Goal: Task Accomplishment & Management: Manage account settings

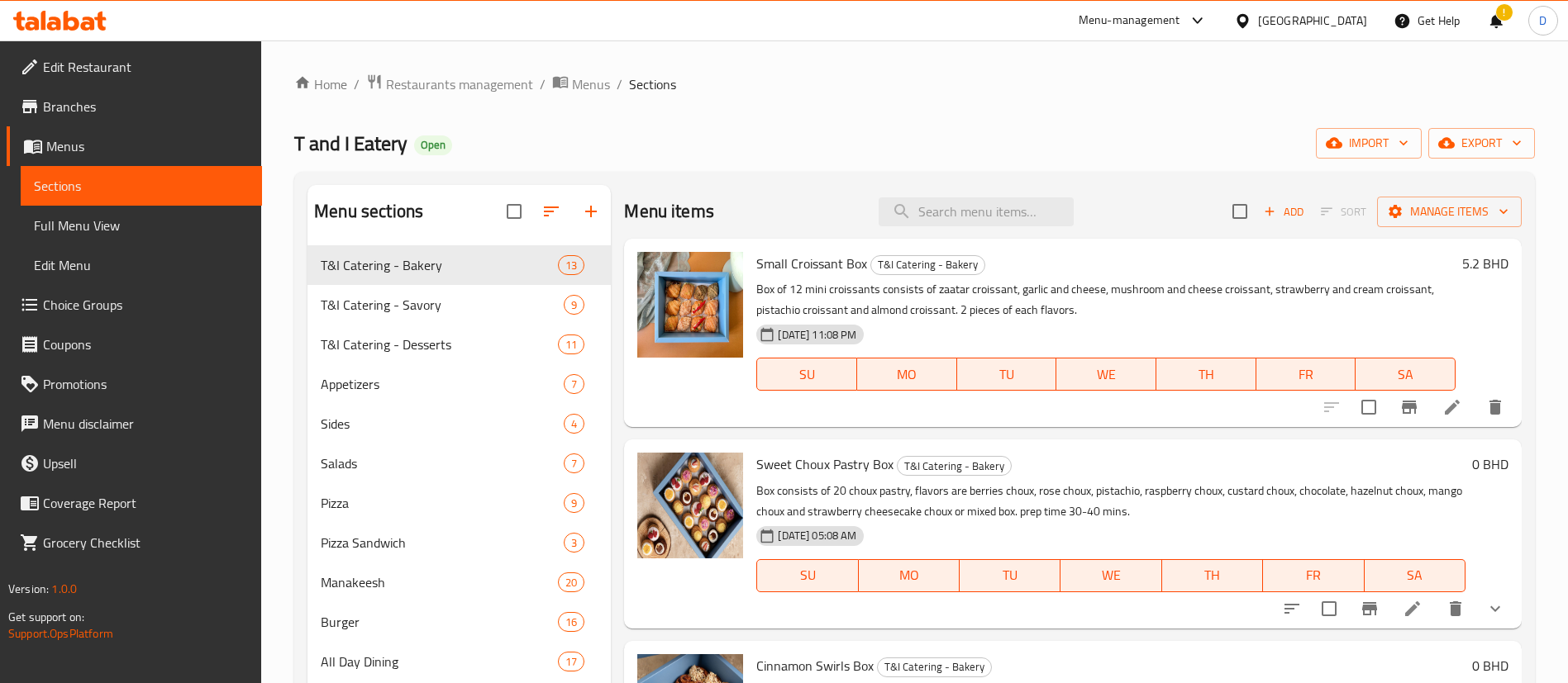
scroll to position [3, 0]
click at [456, 79] on span "Restaurants management" at bounding box center [459, 84] width 147 height 20
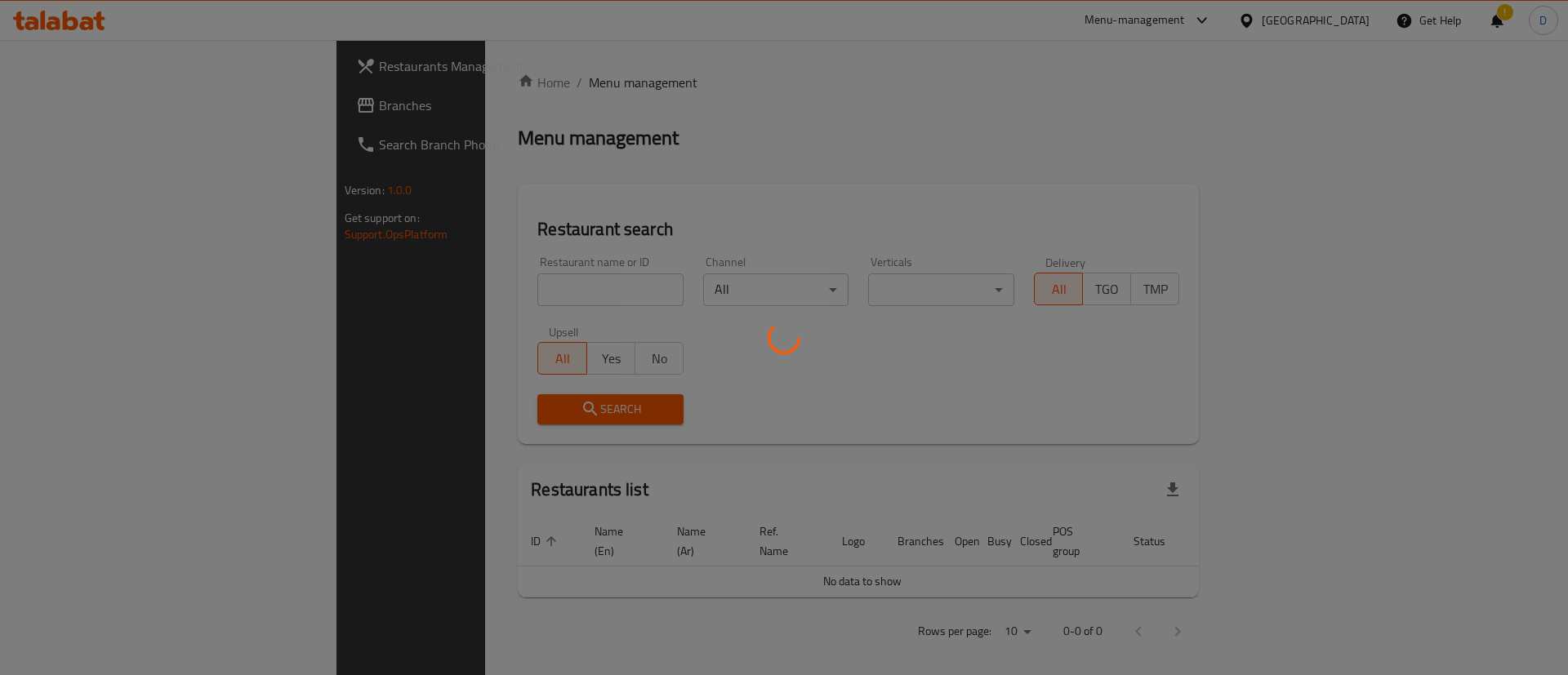
click at [408, 273] on div at bounding box center [784, 337] width 1568 height 675
click at [413, 285] on div at bounding box center [784, 337] width 1568 height 675
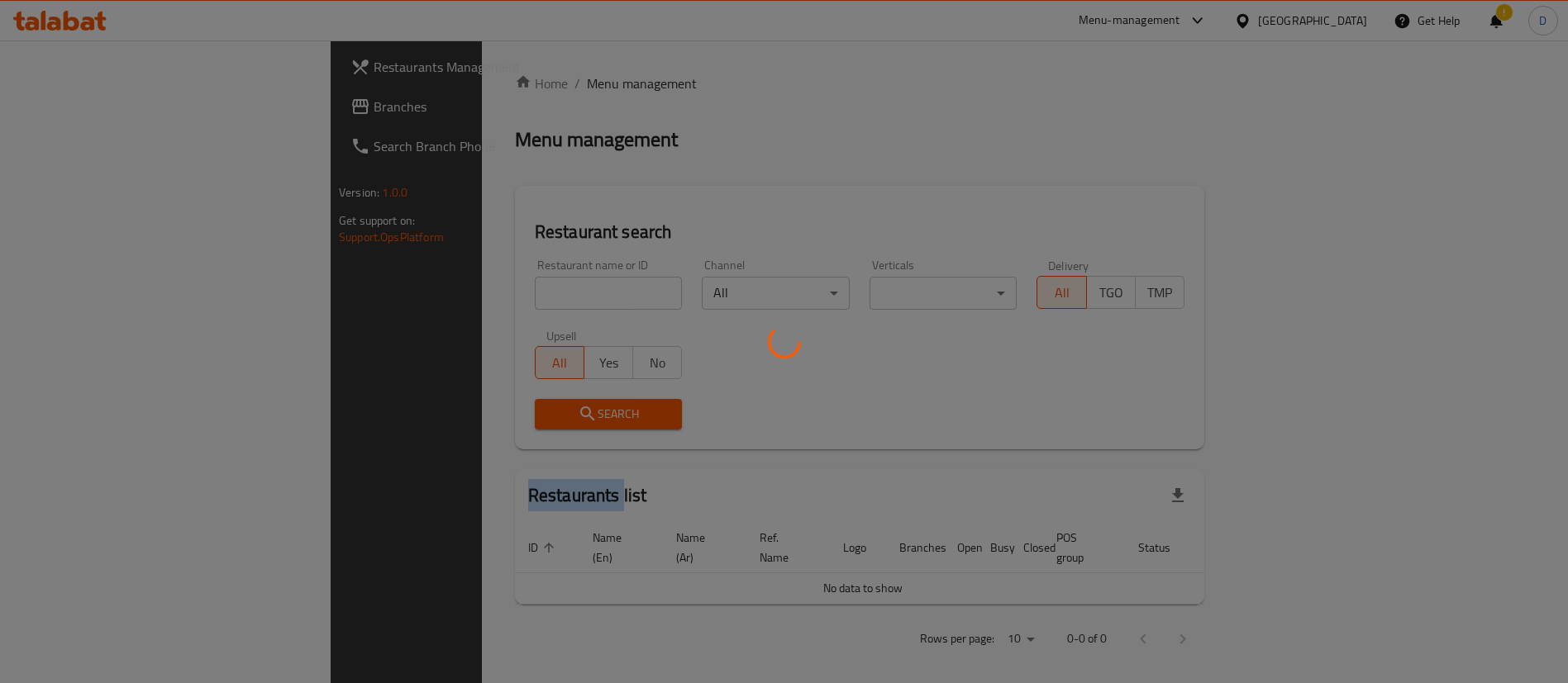
click at [418, 289] on div at bounding box center [784, 341] width 1568 height 683
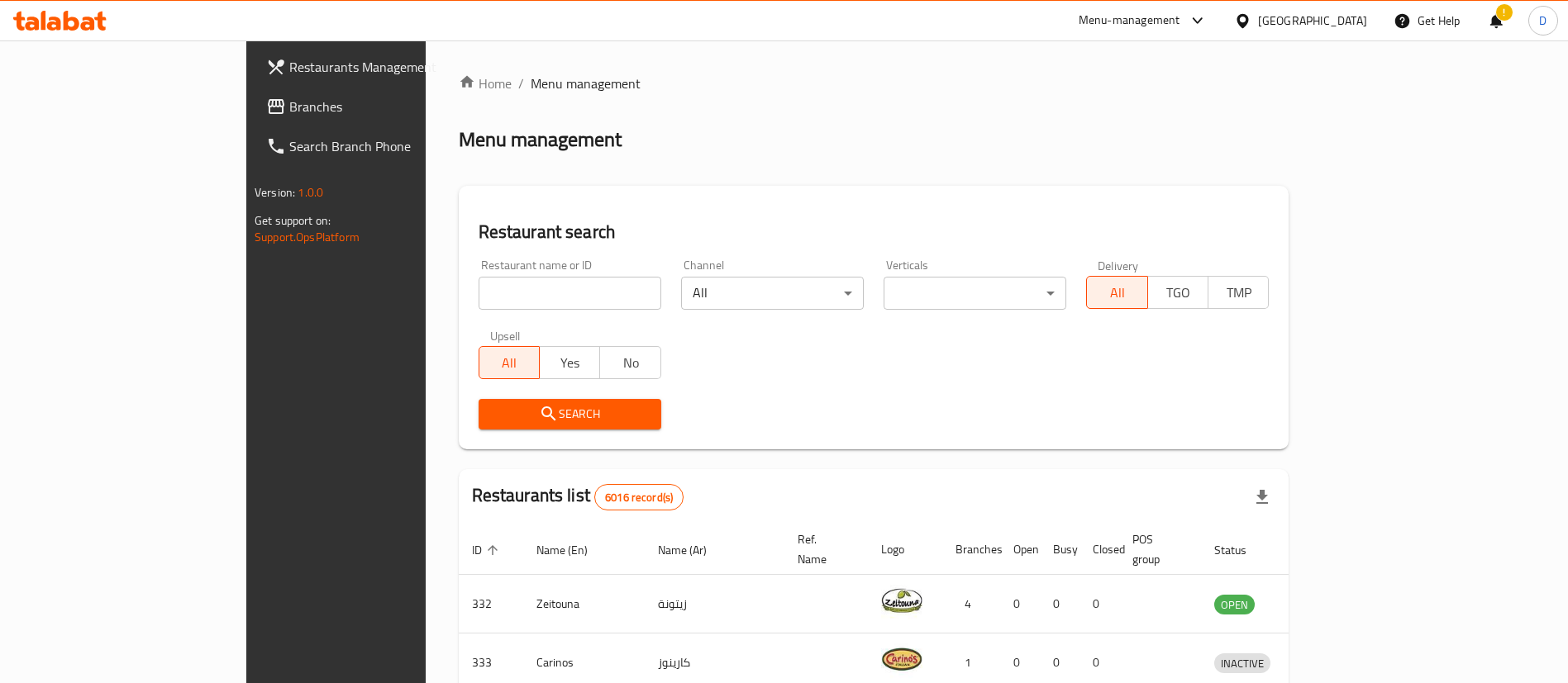
click at [478, 289] on input "search" at bounding box center [570, 293] width 183 height 33
click at [478, 284] on input "search" at bounding box center [570, 293] width 183 height 33
paste input "Pasta Express"
type input "Pasta Express"
click button "Search" at bounding box center [570, 414] width 183 height 30
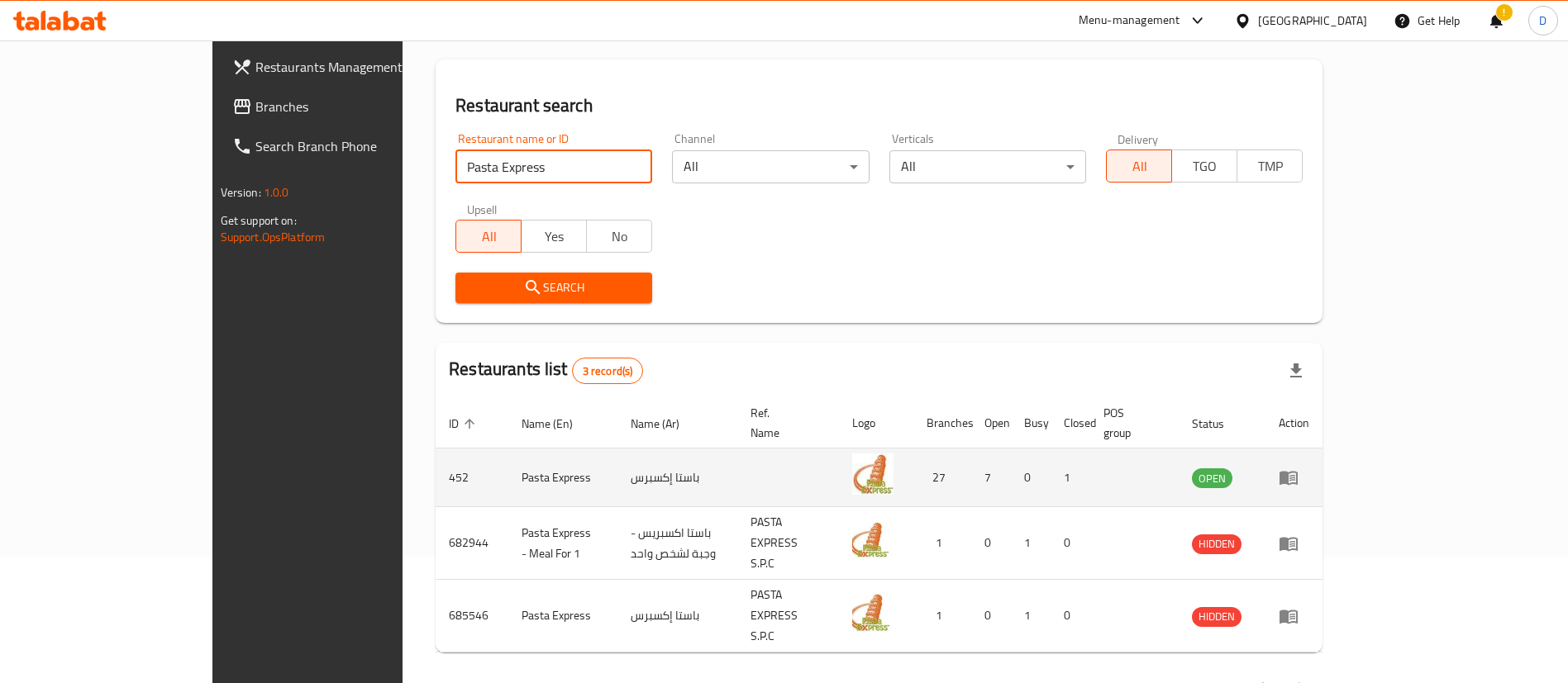
scroll to position [139, 0]
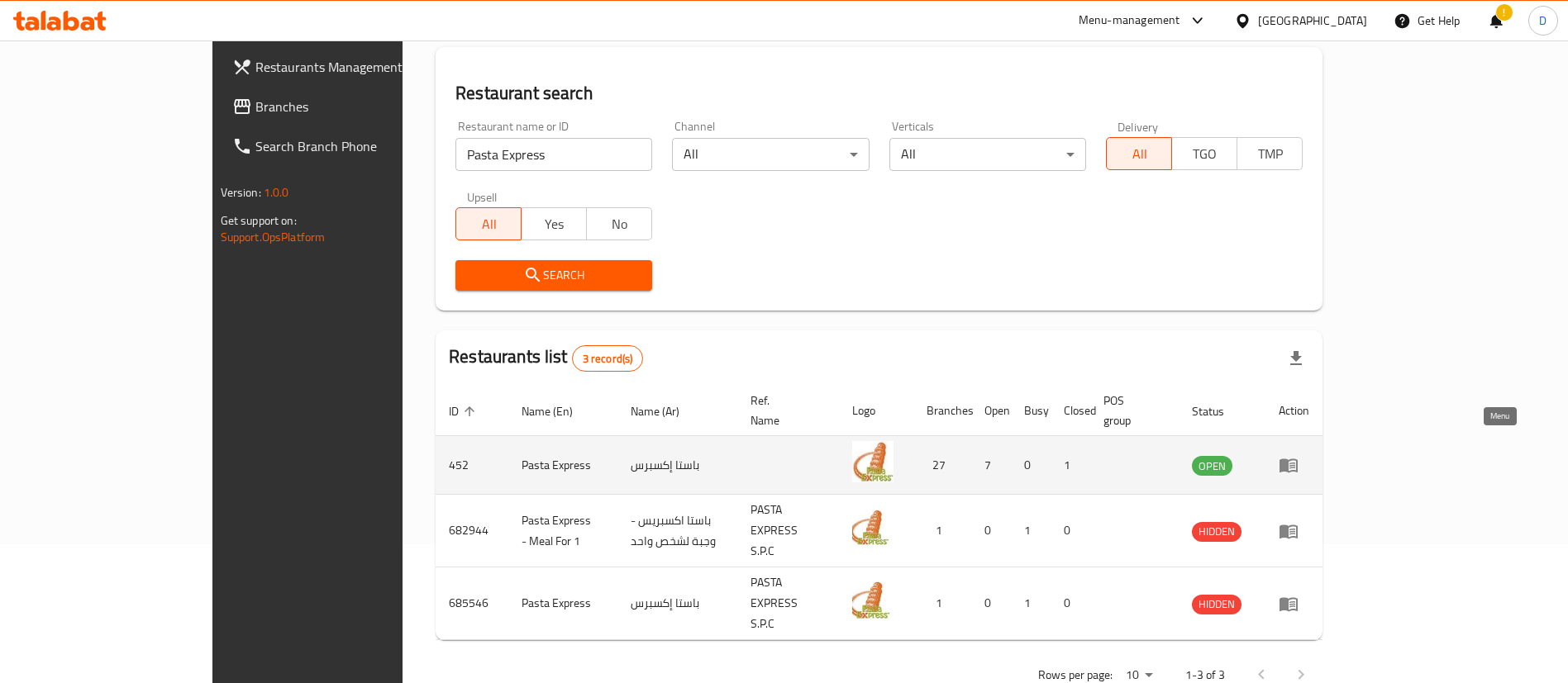
click at [1309, 455] on link "enhanced table" at bounding box center [1294, 465] width 30 height 20
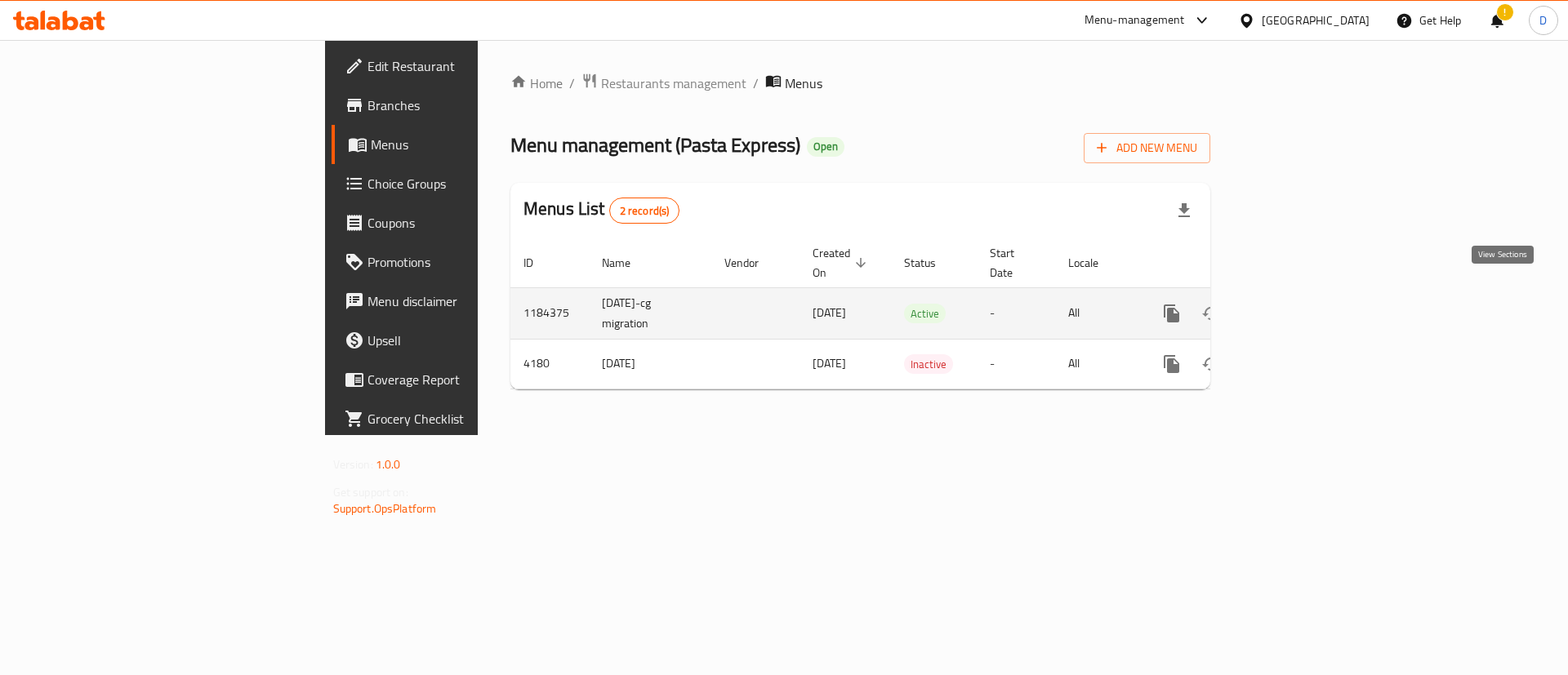
click at [1299, 304] on icon "enhanced table" at bounding box center [1288, 313] width 20 height 20
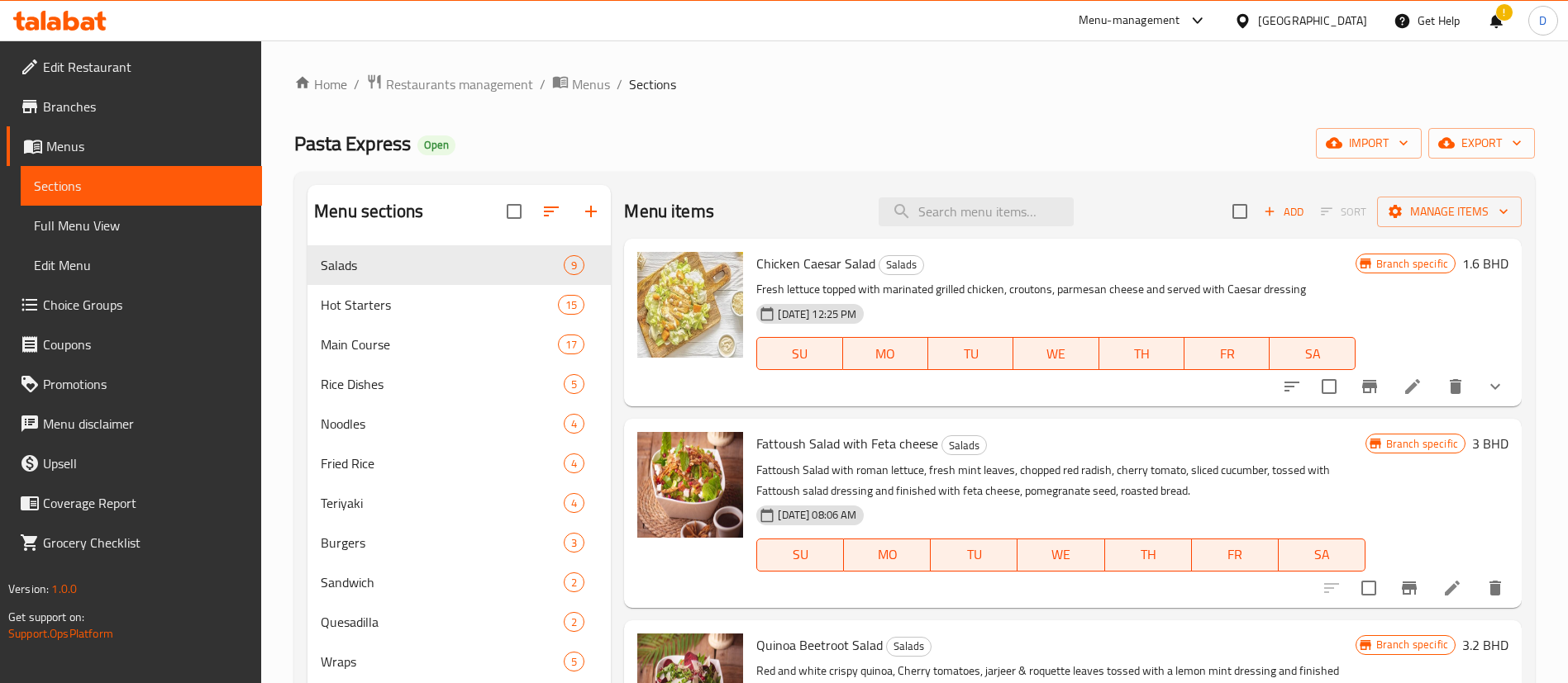
click at [776, 169] on div "Home / Restaurants management / Menus / Sections Pasta Express Open import expo…" at bounding box center [915, 546] width 1240 height 945
click at [607, 219] on button "button" at bounding box center [591, 211] width 40 height 40
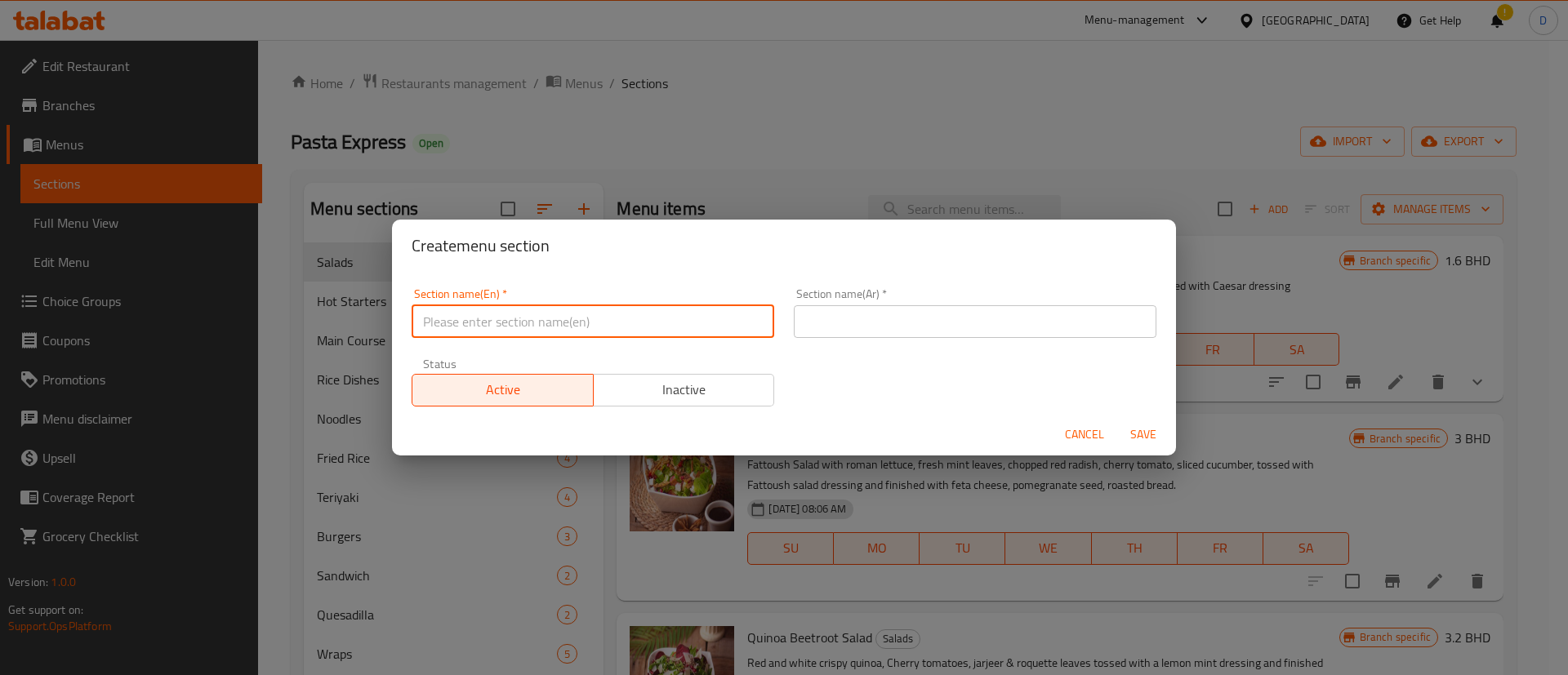
click at [598, 332] on input "text" at bounding box center [592, 321] width 362 height 33
type input "M41"
click at [827, 311] on input "text" at bounding box center [974, 321] width 362 height 33
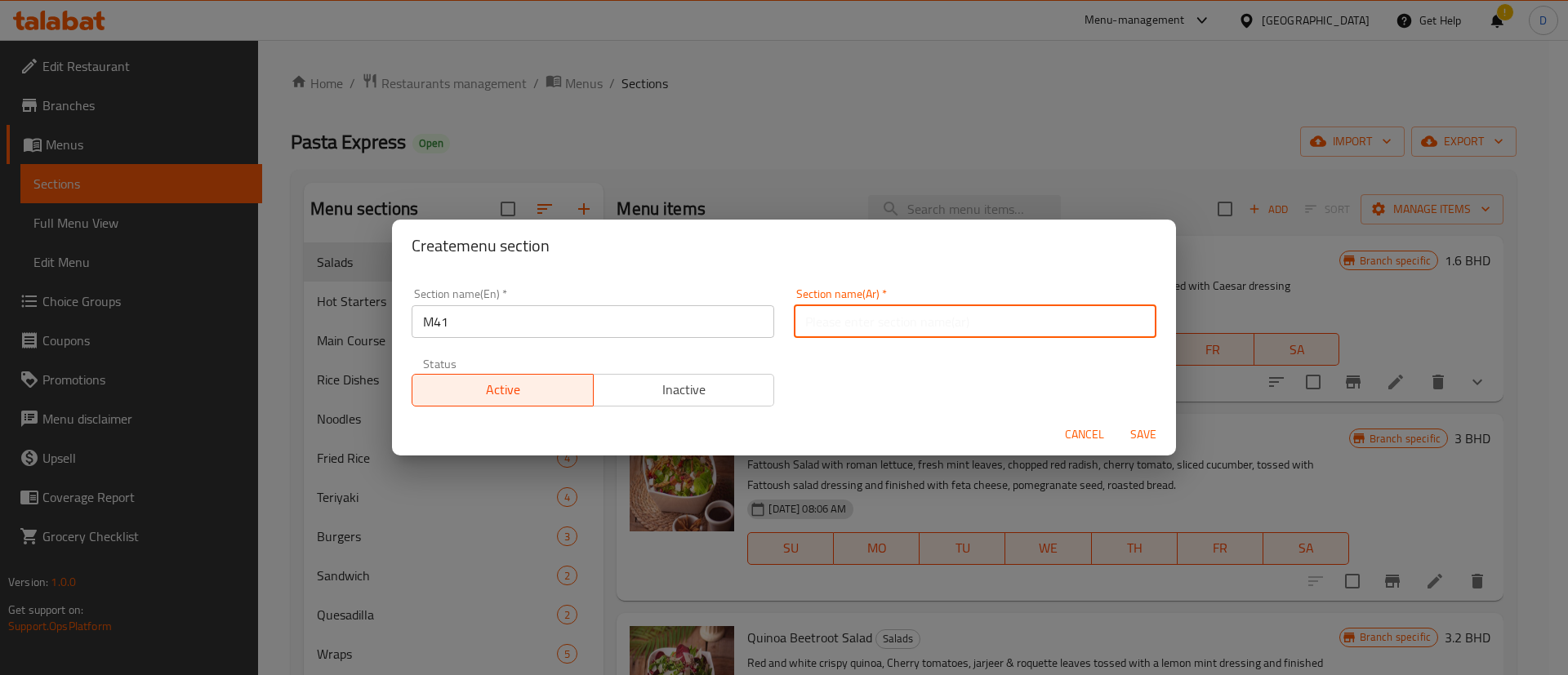
type input "وجبة لشخص واحد"
click at [958, 414] on div "Cancel Save" at bounding box center [783, 435] width 784 height 43
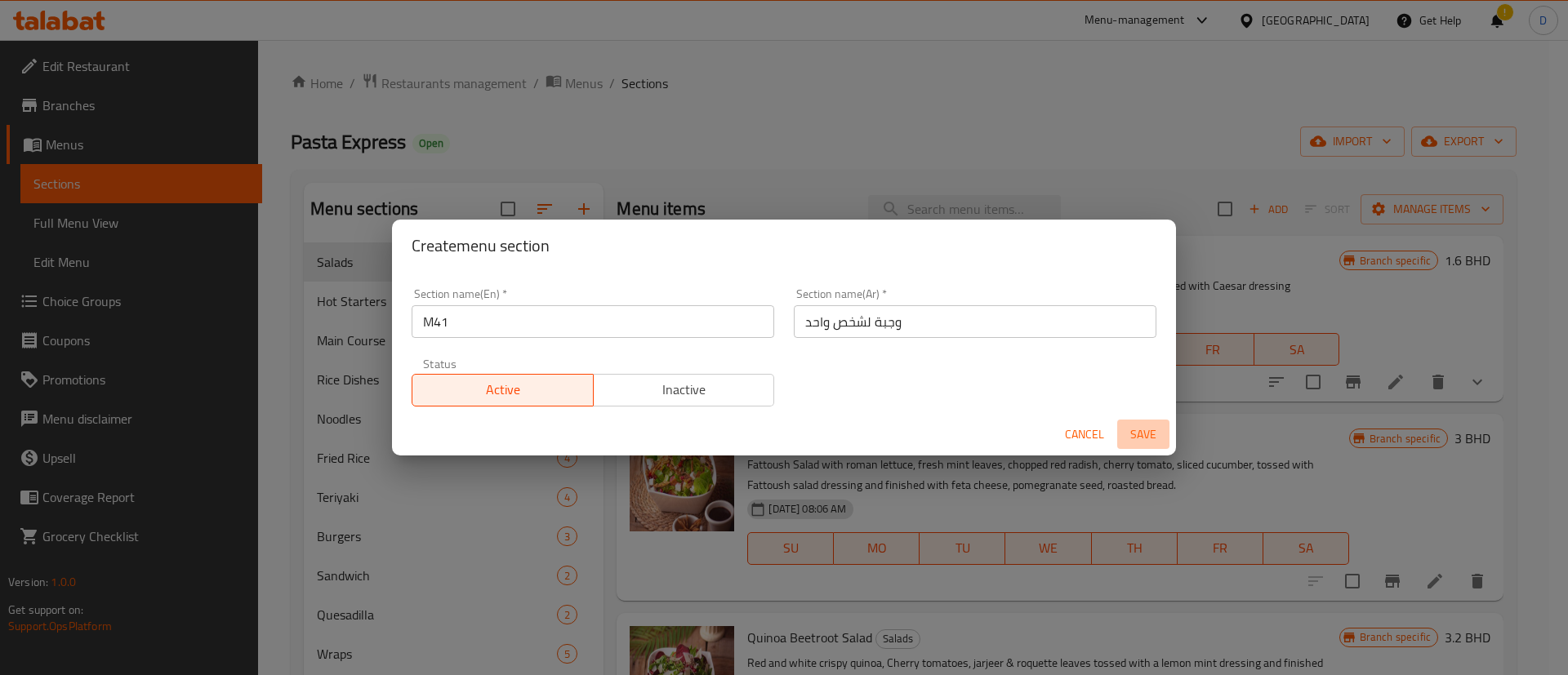
click at [1136, 432] on span "Save" at bounding box center [1144, 435] width 40 height 21
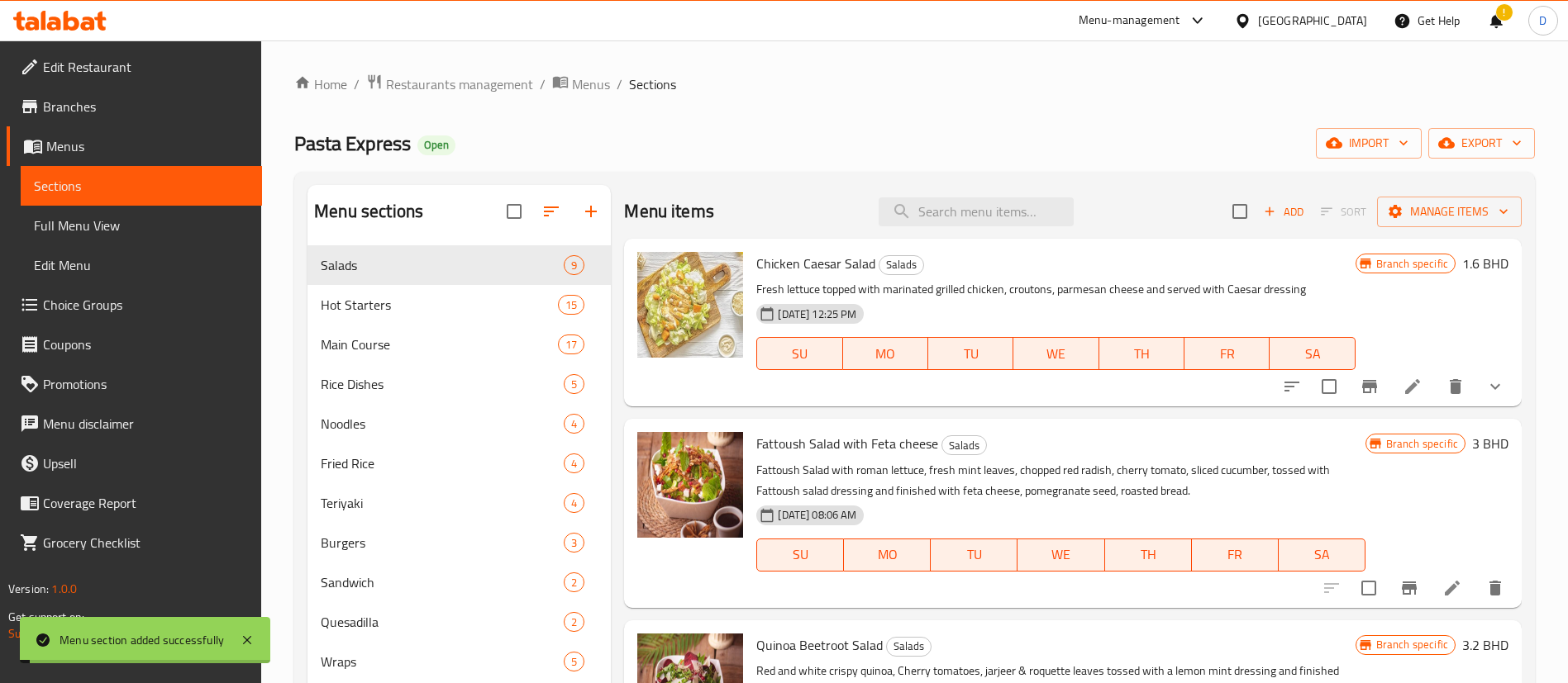
click at [986, 78] on ol "Home / Restaurants management / Menus / Sections" at bounding box center [915, 84] width 1240 height 22
click at [539, 215] on button "button" at bounding box center [552, 211] width 40 height 40
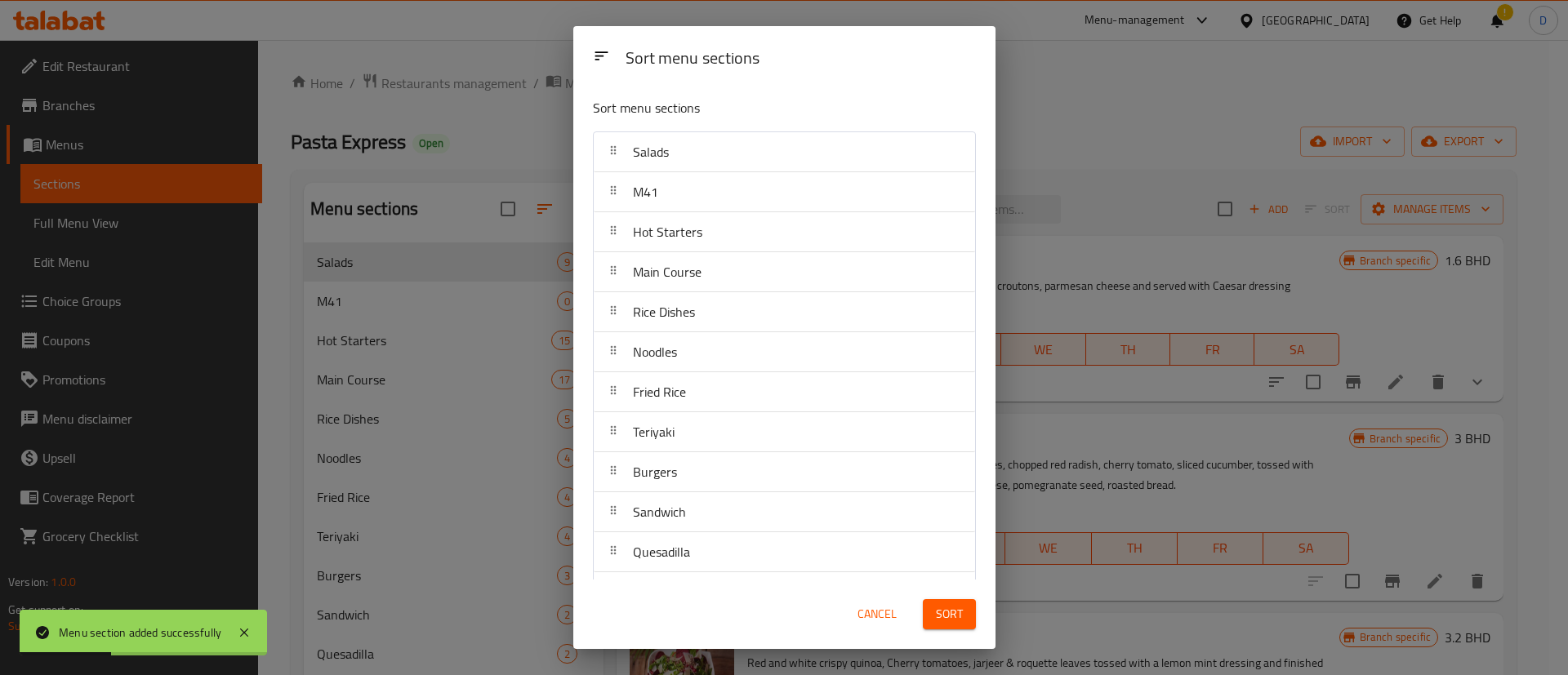
click at [888, 614] on span "Cancel" at bounding box center [877, 615] width 40 height 21
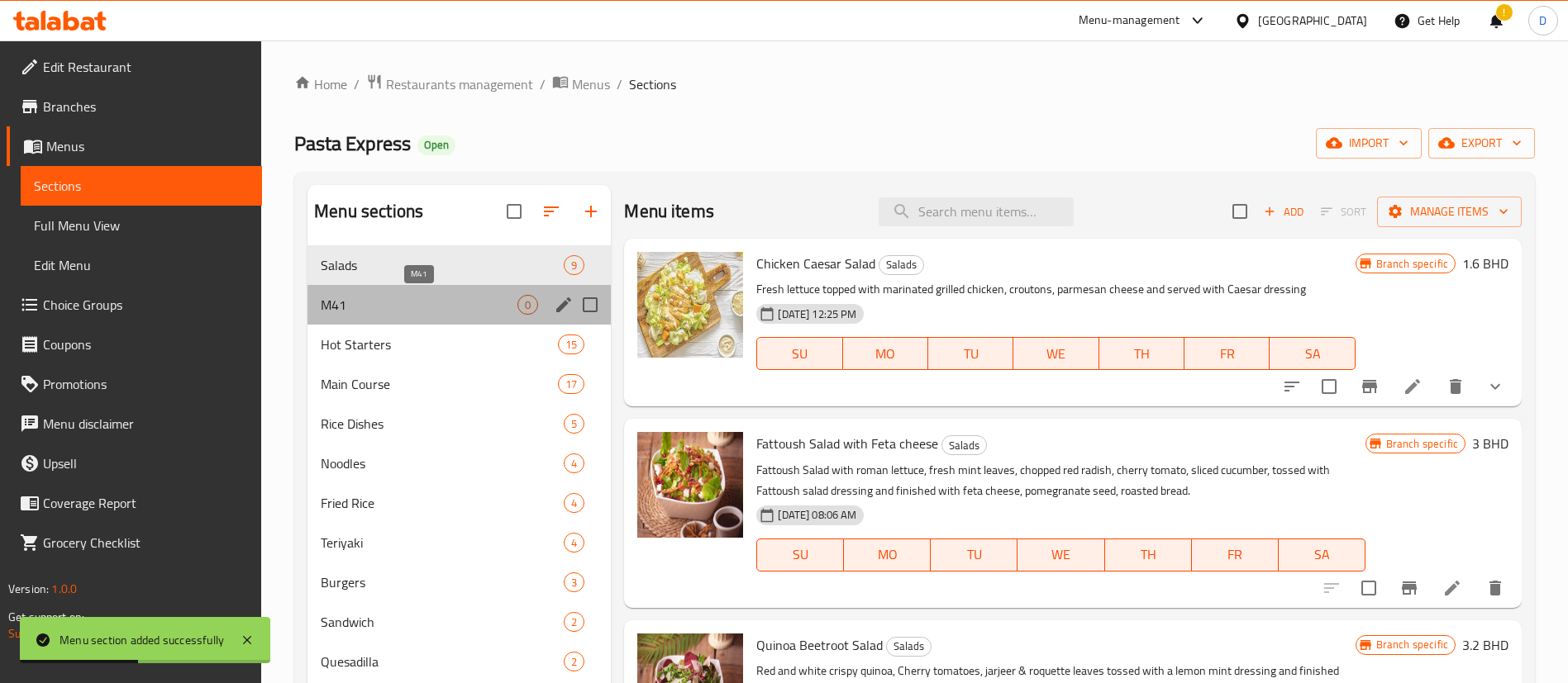
drag, startPoint x: 359, startPoint y: 306, endPoint x: 935, endPoint y: 299, distance: 576.0
click at [360, 306] on span "M41" at bounding box center [419, 305] width 196 height 20
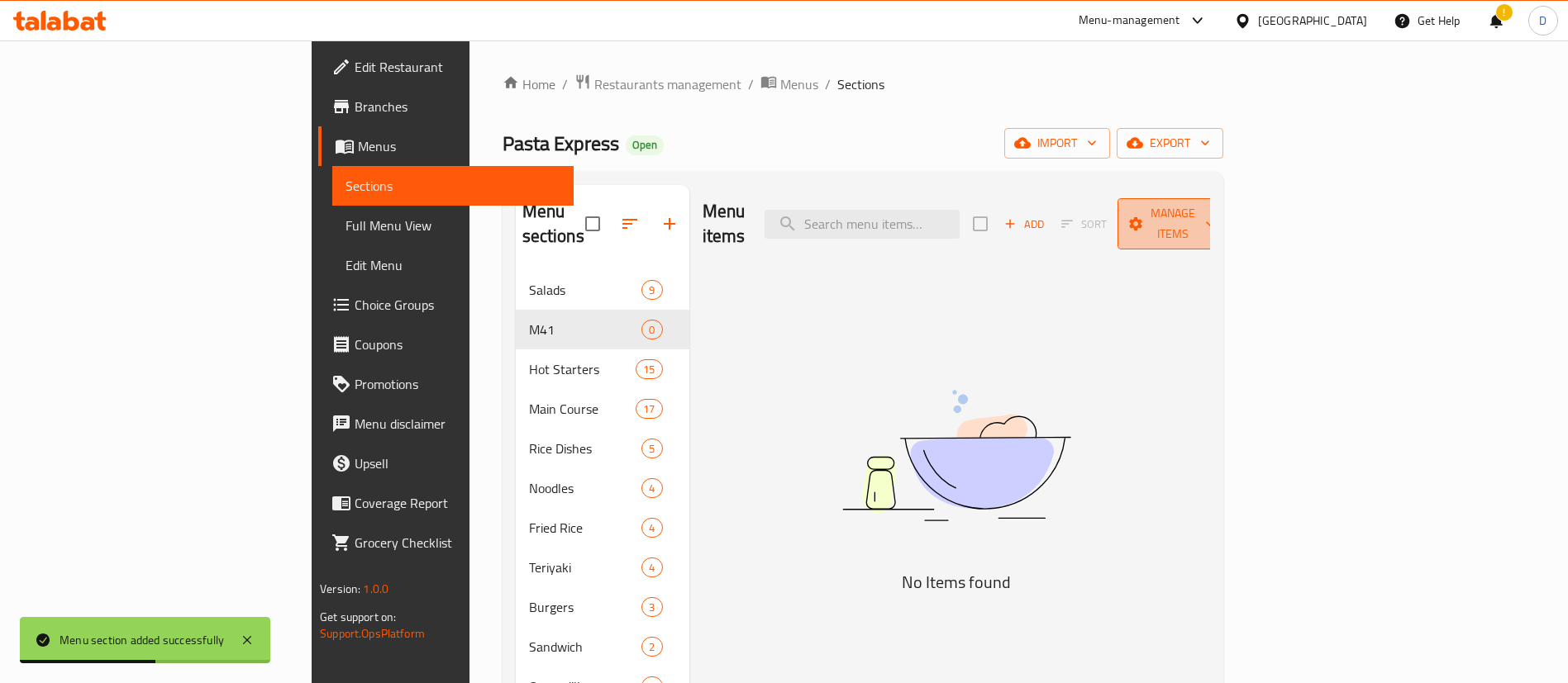
click at [1228, 222] on button "Manage items" at bounding box center [1173, 224] width 111 height 51
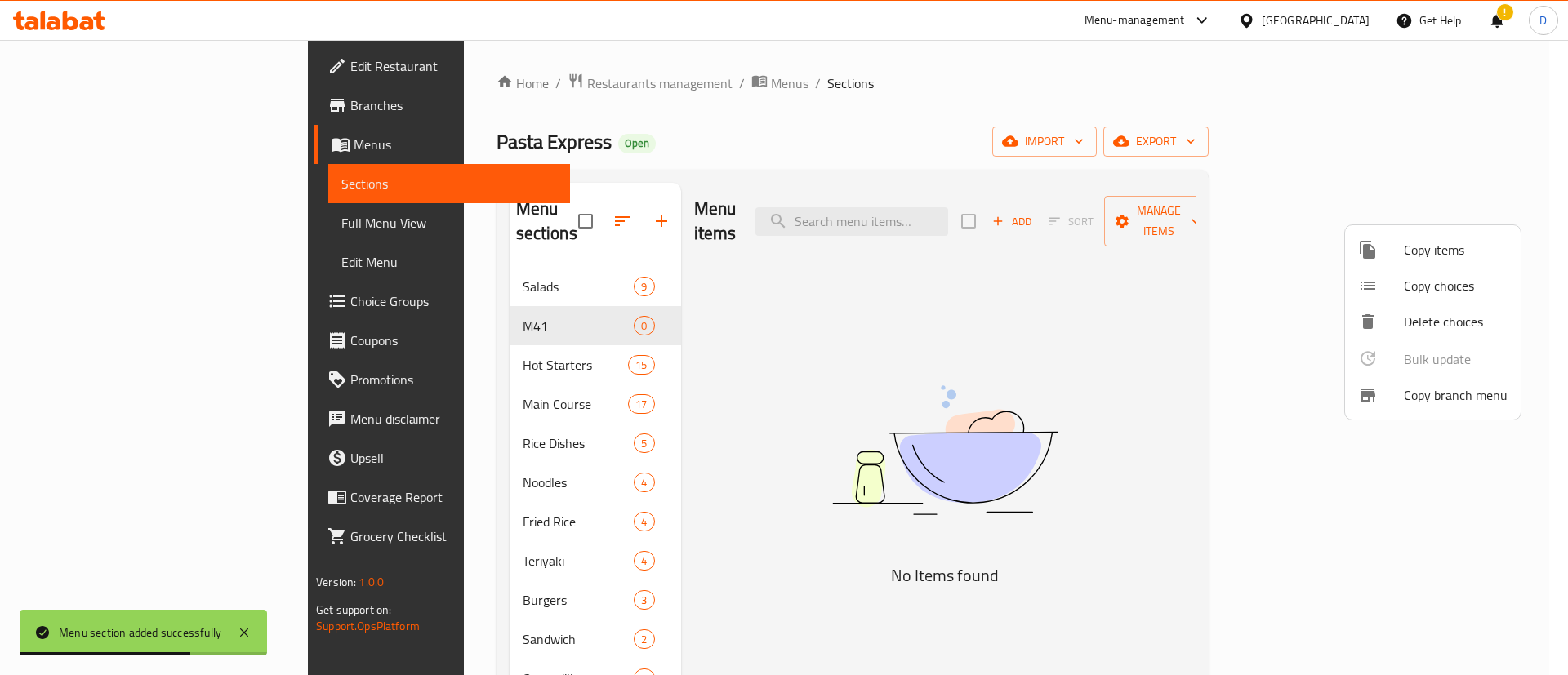
click at [1041, 298] on div at bounding box center [784, 337] width 1568 height 675
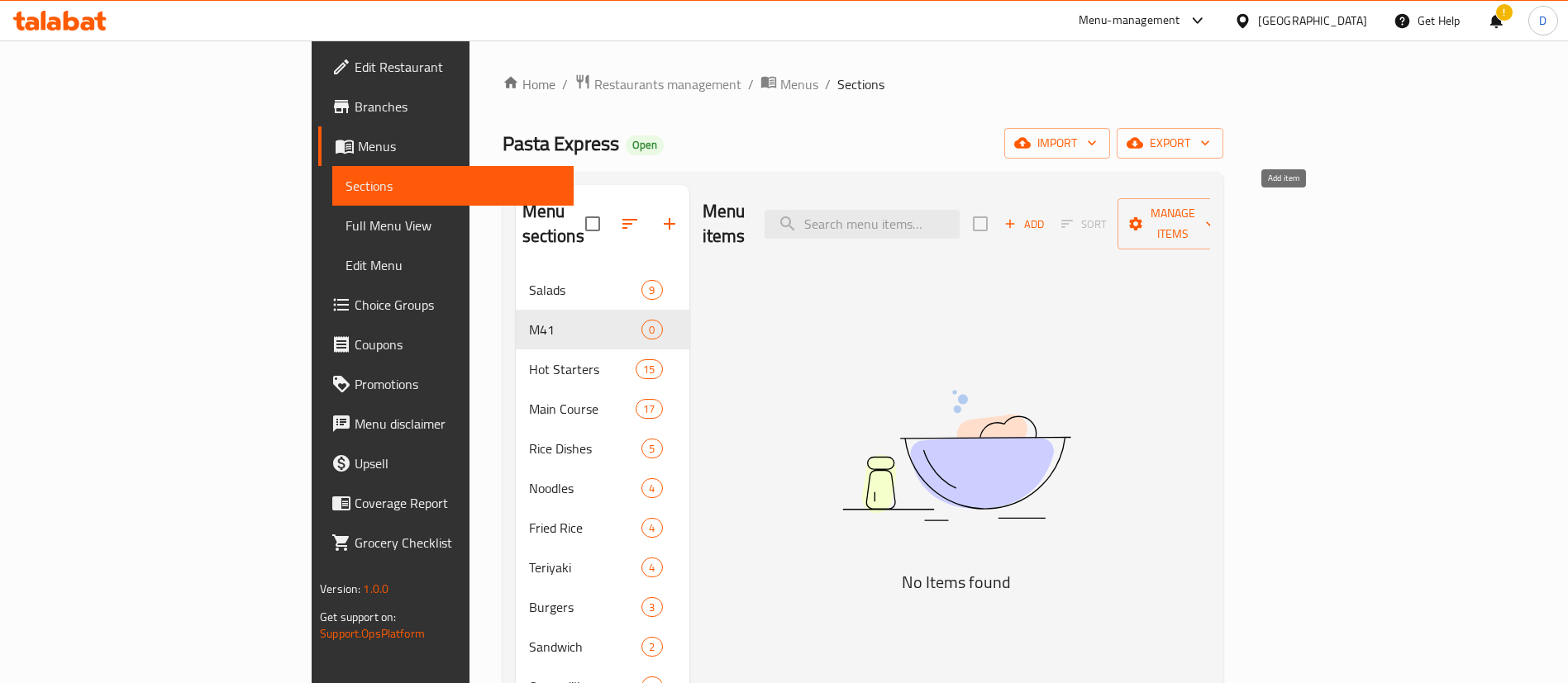
click at [1046, 216] on span "Add" at bounding box center [1023, 225] width 45 height 19
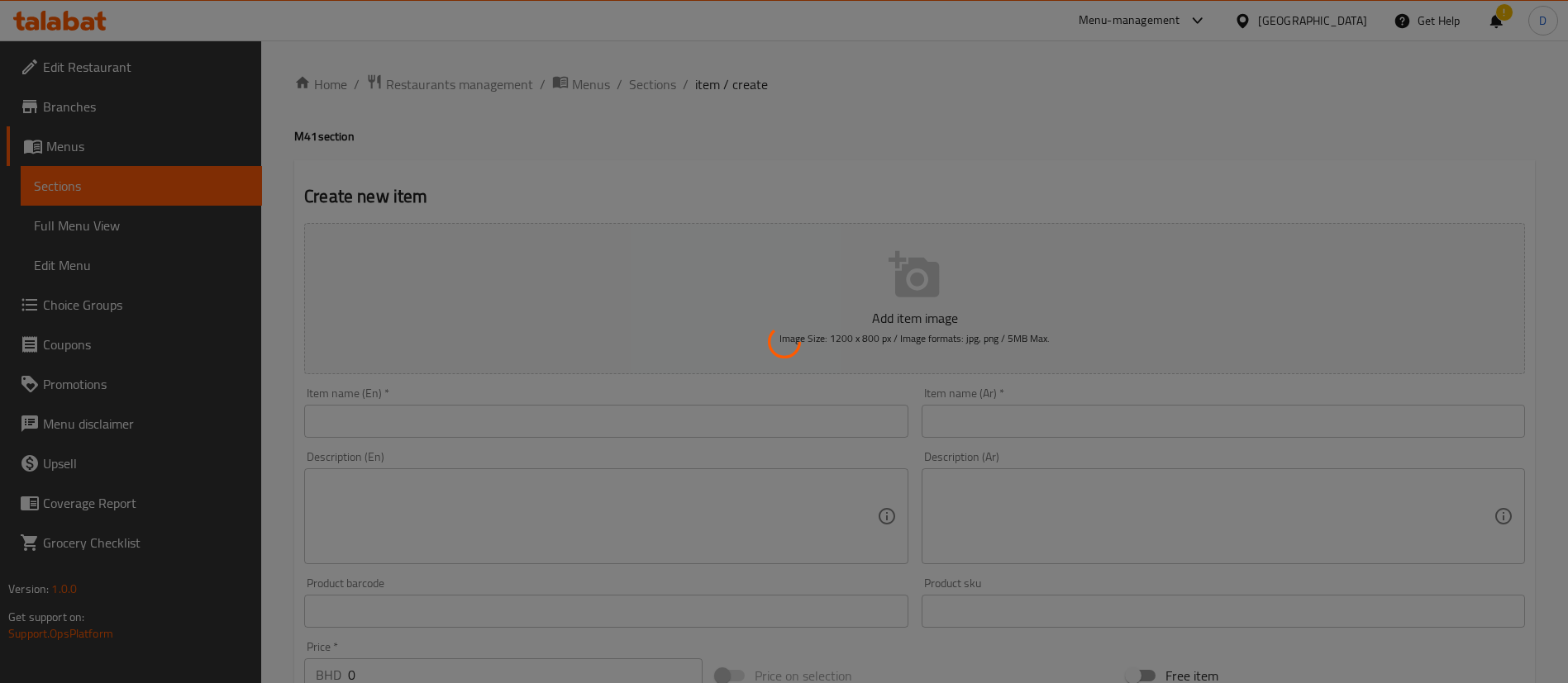
click at [530, 419] on div at bounding box center [784, 341] width 1568 height 683
click at [483, 424] on div at bounding box center [784, 341] width 1568 height 683
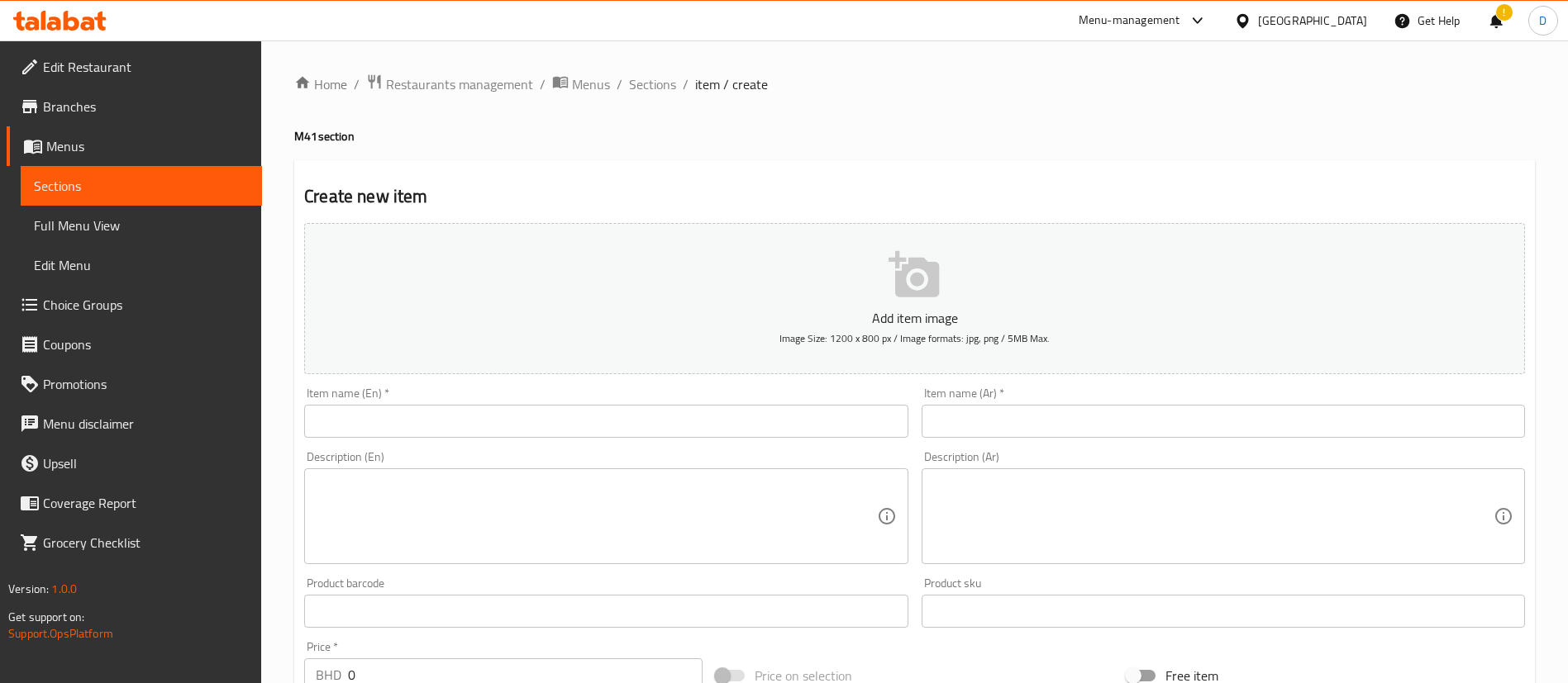
click at [483, 424] on input "text" at bounding box center [605, 421] width 603 height 33
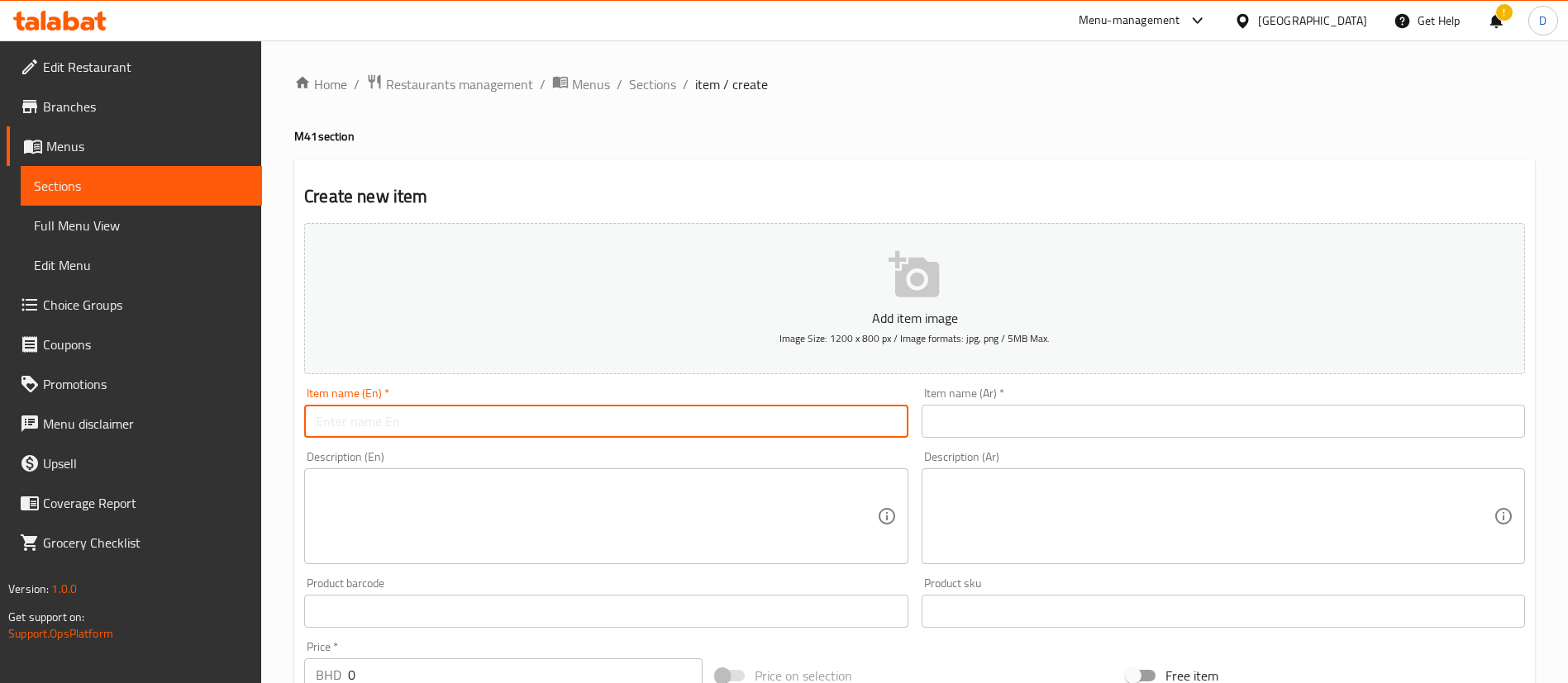
paste input "Super saver Chicken Pasta + Lasagna bites and soft Drink"
click at [581, 421] on input "Super saver Chicken Pasta + Lasagna bites and soft Drink" at bounding box center [605, 421] width 603 height 33
click at [575, 422] on input "Super saver Chicken Pasta + Lasagna bites and soft Drink" at bounding box center [605, 421] width 603 height 33
type input "Super saver Chicken Pasta + Lasagna bites and soft Drink"
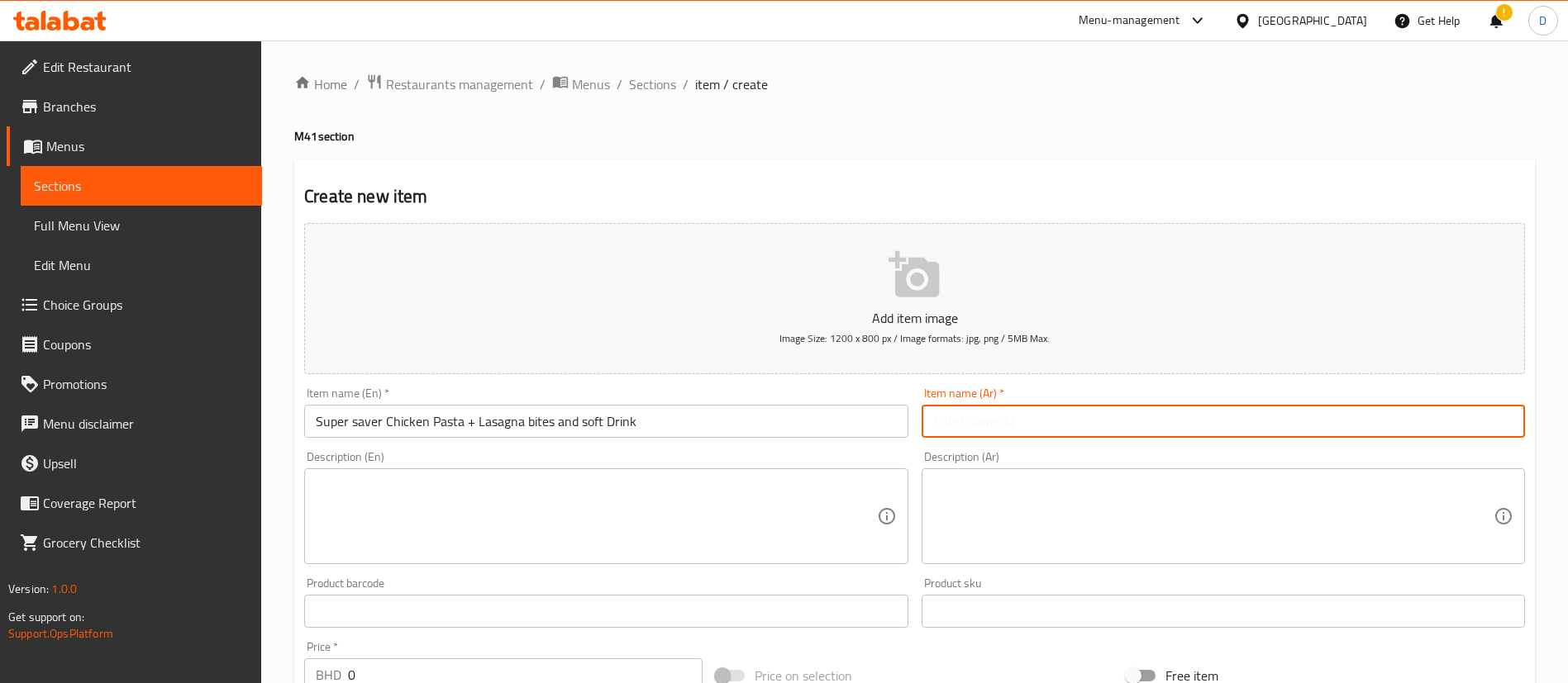
drag, startPoint x: 957, startPoint y: 420, endPoint x: 906, endPoint y: 422, distance: 51.0
click at [957, 421] on input "text" at bounding box center [1222, 421] width 603 height 33
paste input "معكرونة دجاج سوبر سيفر + قطع لازانيا ومشروب غازي"
type input "معكرونة دجاج سوبر سيفر + قطع لازانيا ومشروب غازي"
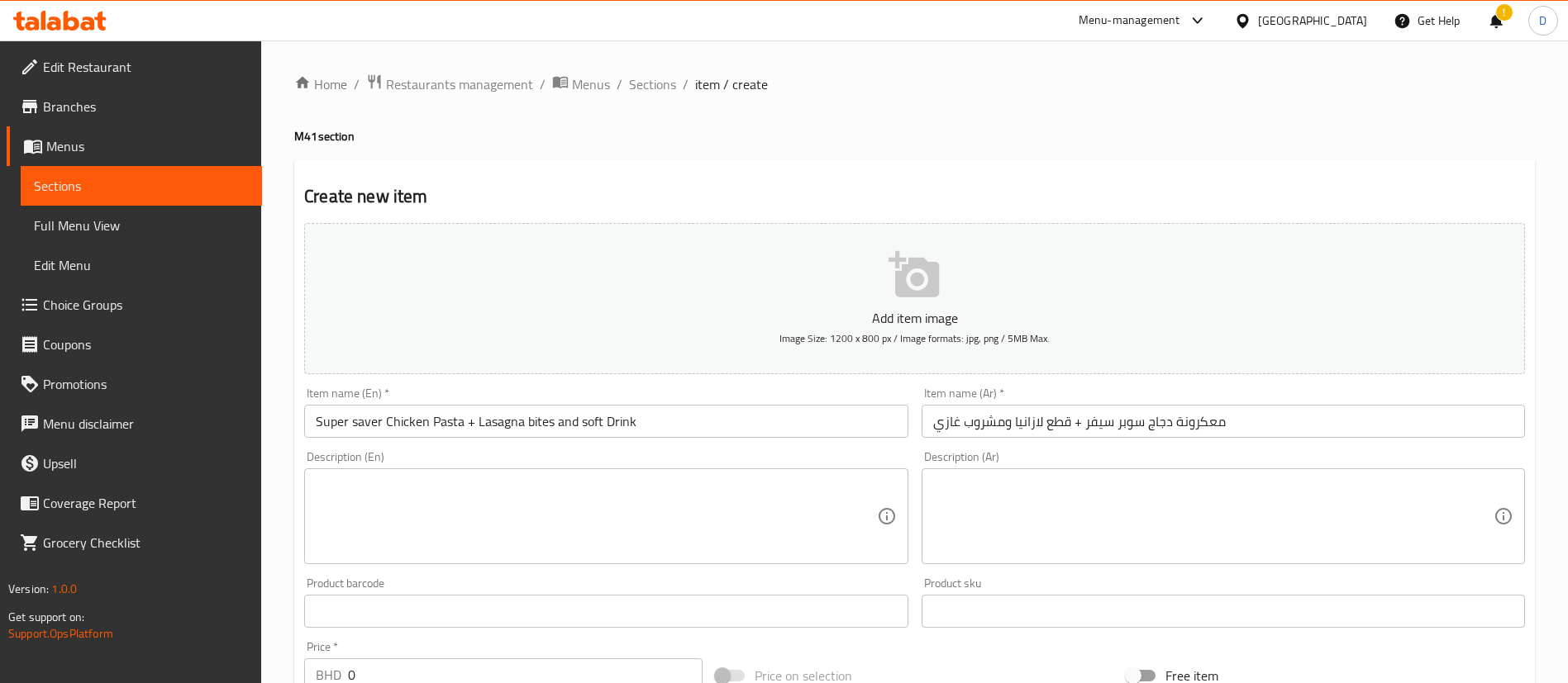
click at [803, 134] on h4 "M41 section" at bounding box center [915, 135] width 1240 height 16
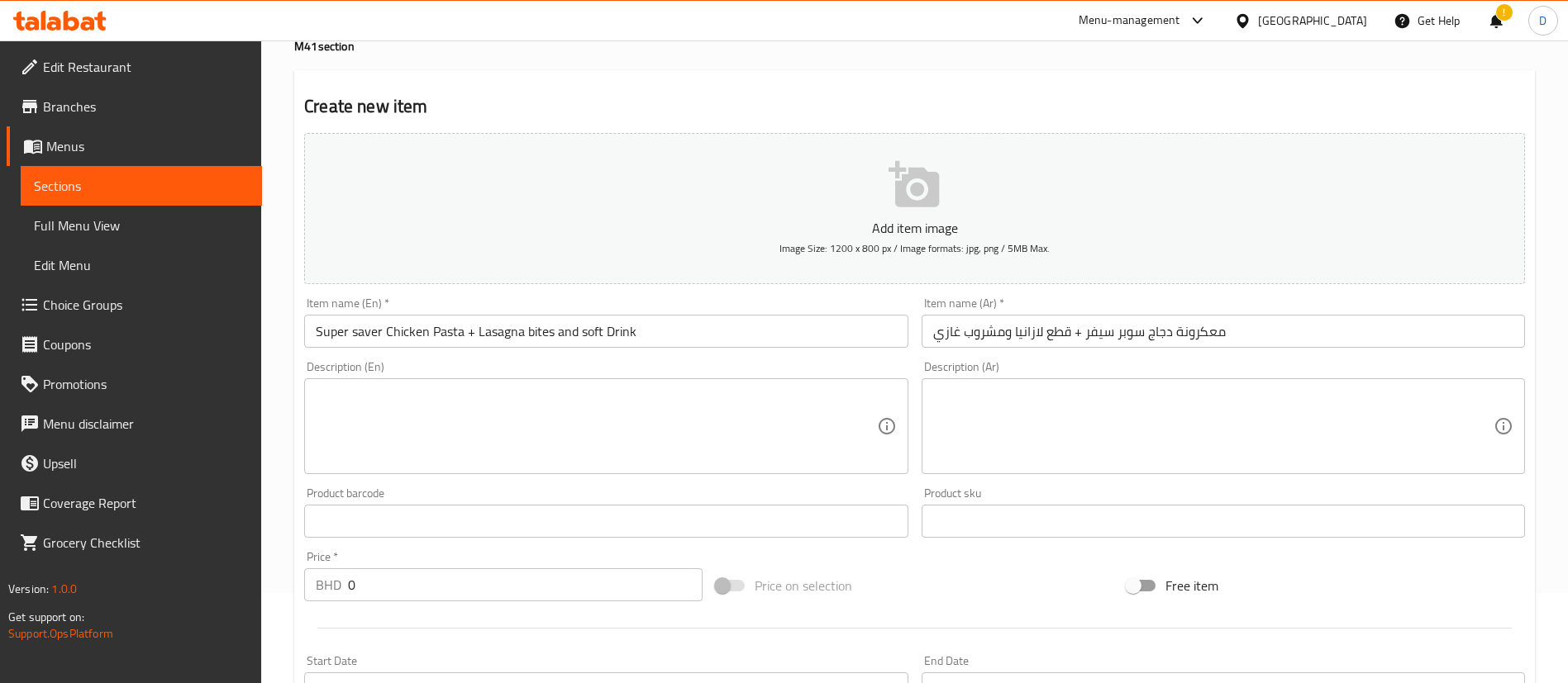
scroll to position [124, 0]
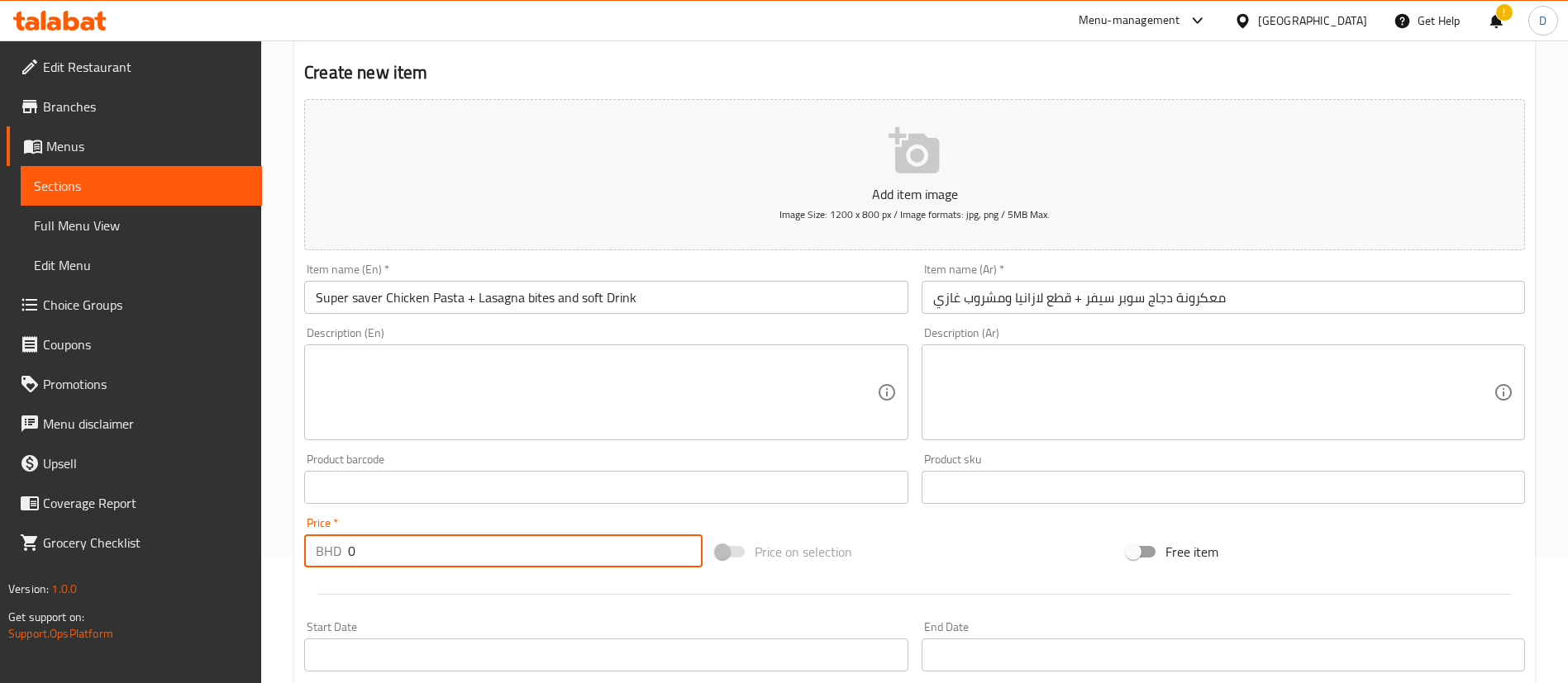
drag, startPoint x: 392, startPoint y: 558, endPoint x: 322, endPoint y: 553, distance: 70.2
click at [322, 553] on div "BHD 0 Price *" at bounding box center [503, 551] width 398 height 33
type input "2.5"
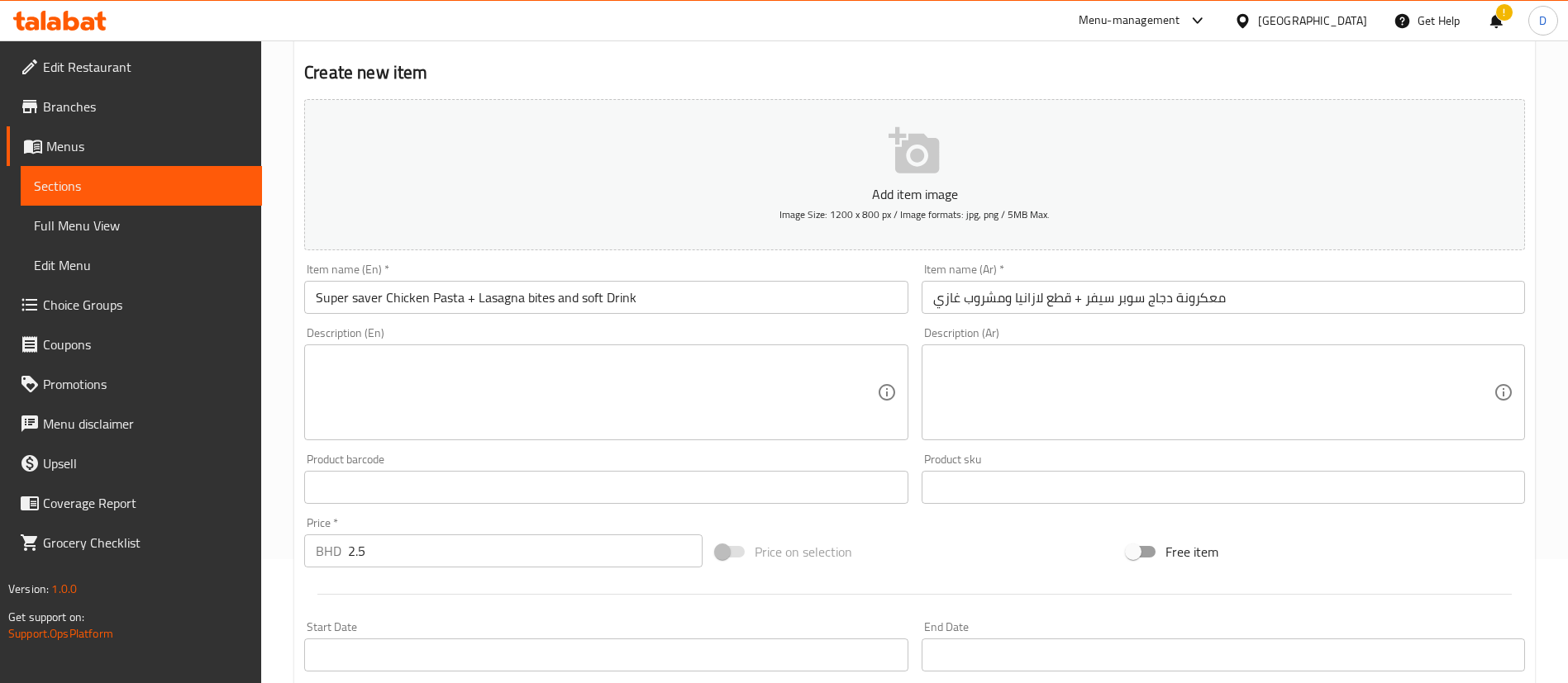
click at [645, 81] on h2 "Create new item" at bounding box center [914, 72] width 1220 height 25
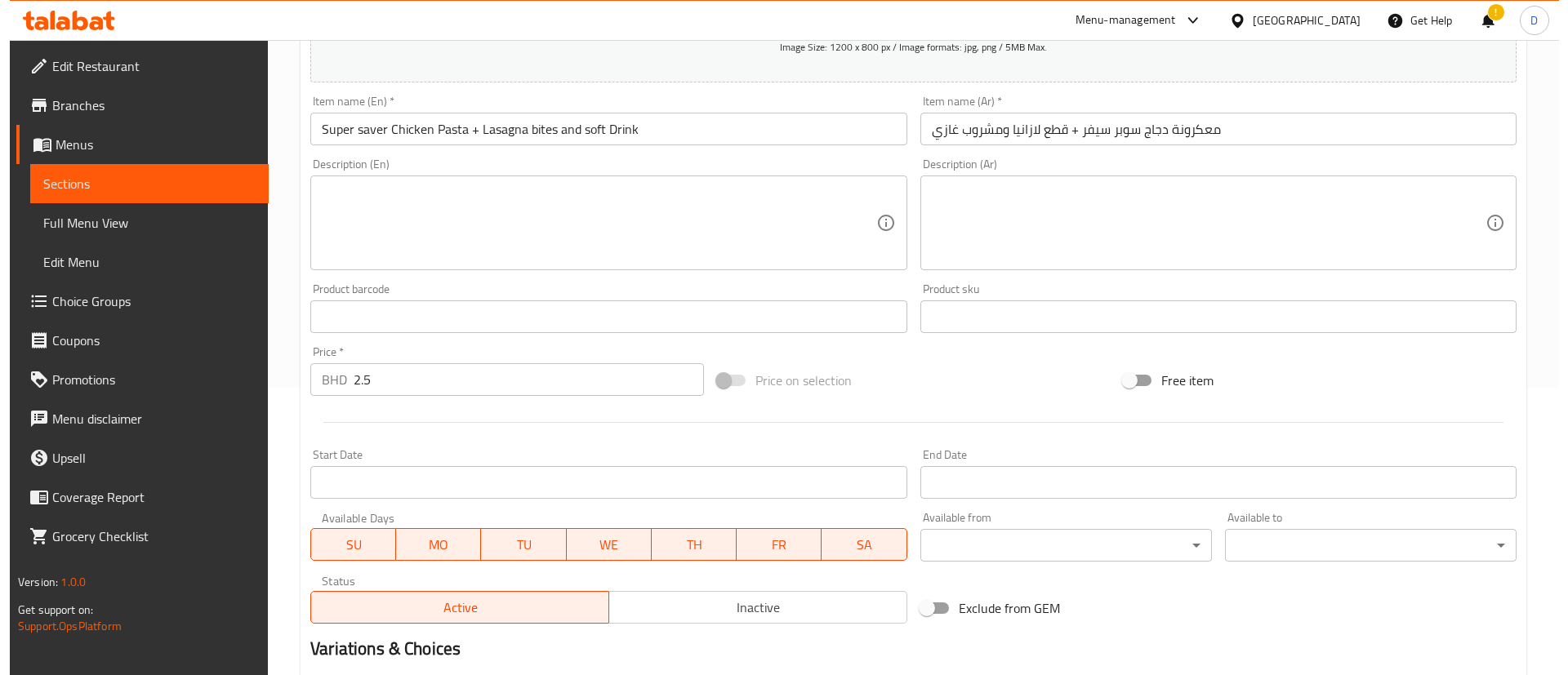
scroll to position [478, 0]
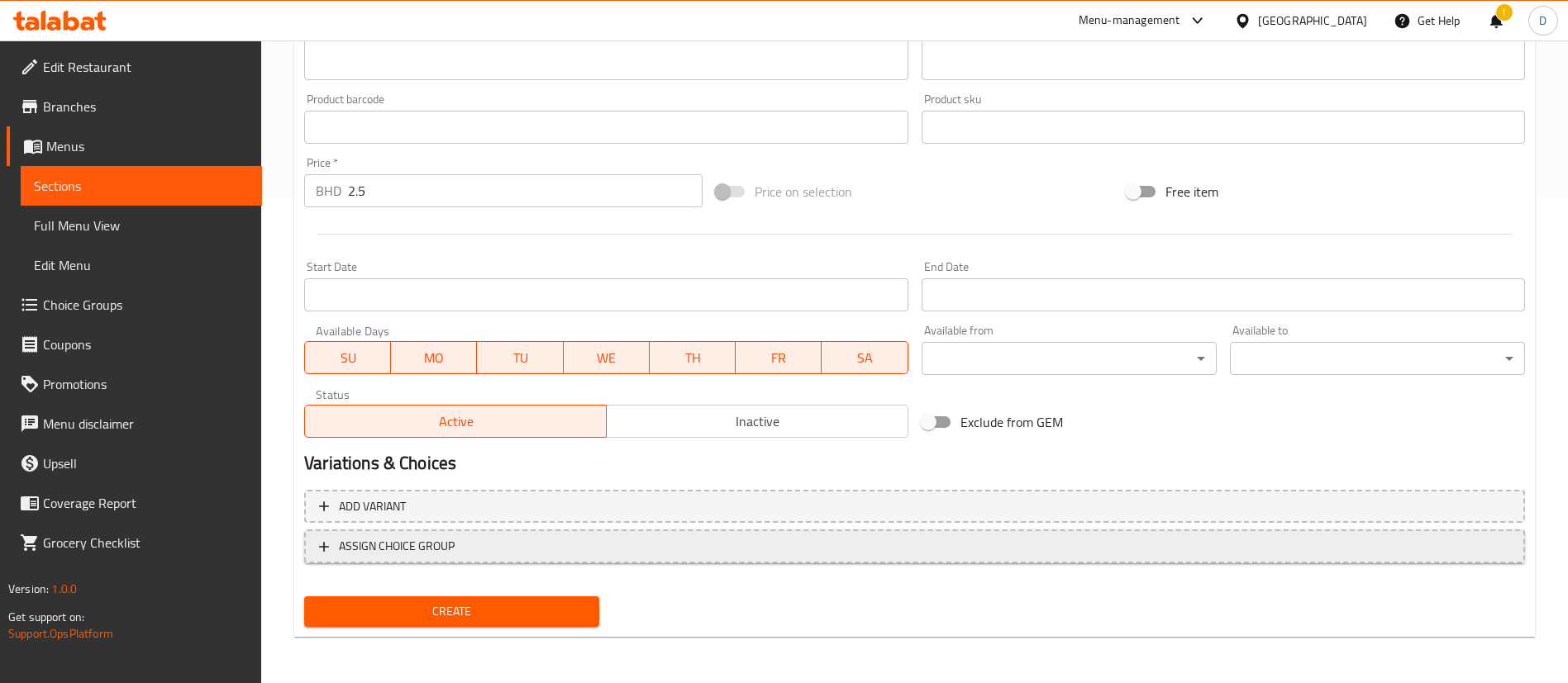
click at [422, 539] on span "ASSIGN CHOICE GROUP" at bounding box center [396, 547] width 115 height 21
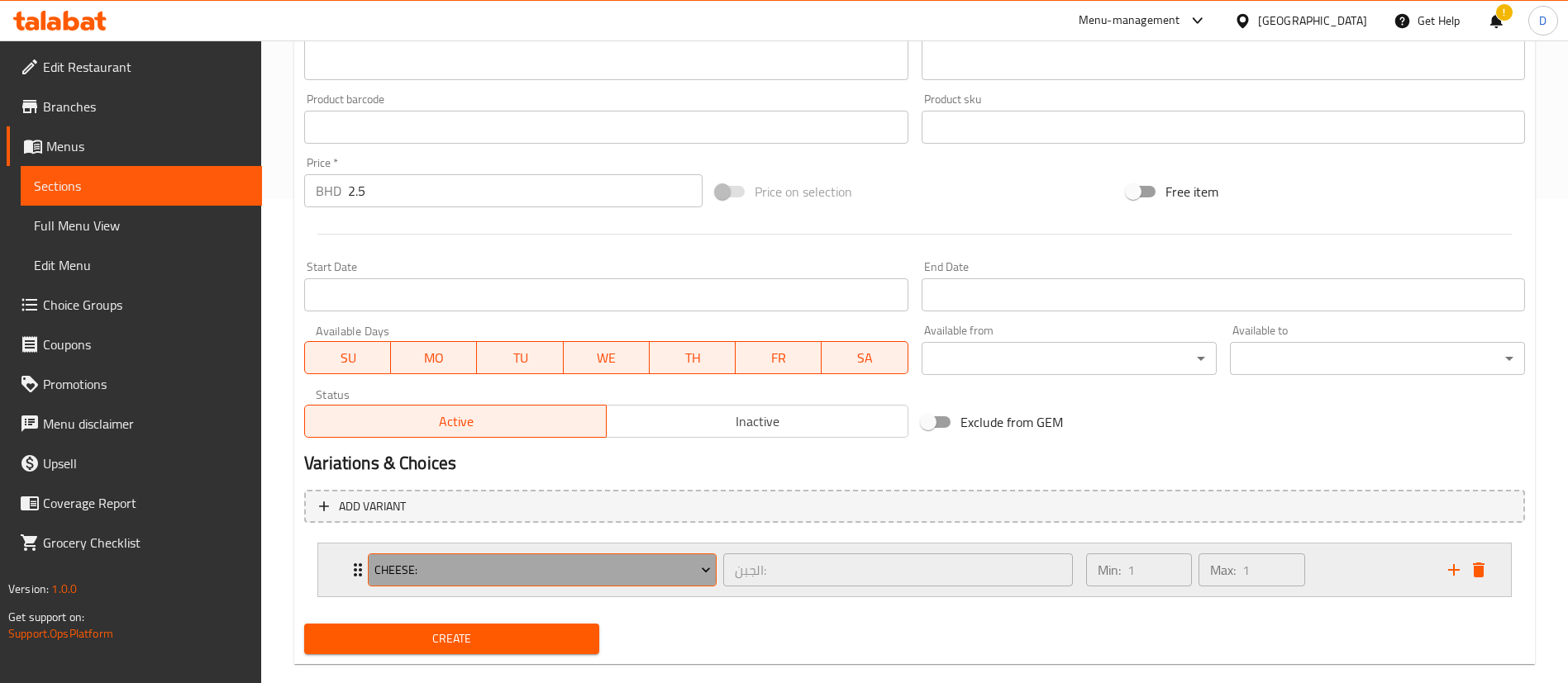
click at [437, 579] on span "Cheese:" at bounding box center [542, 571] width 336 height 21
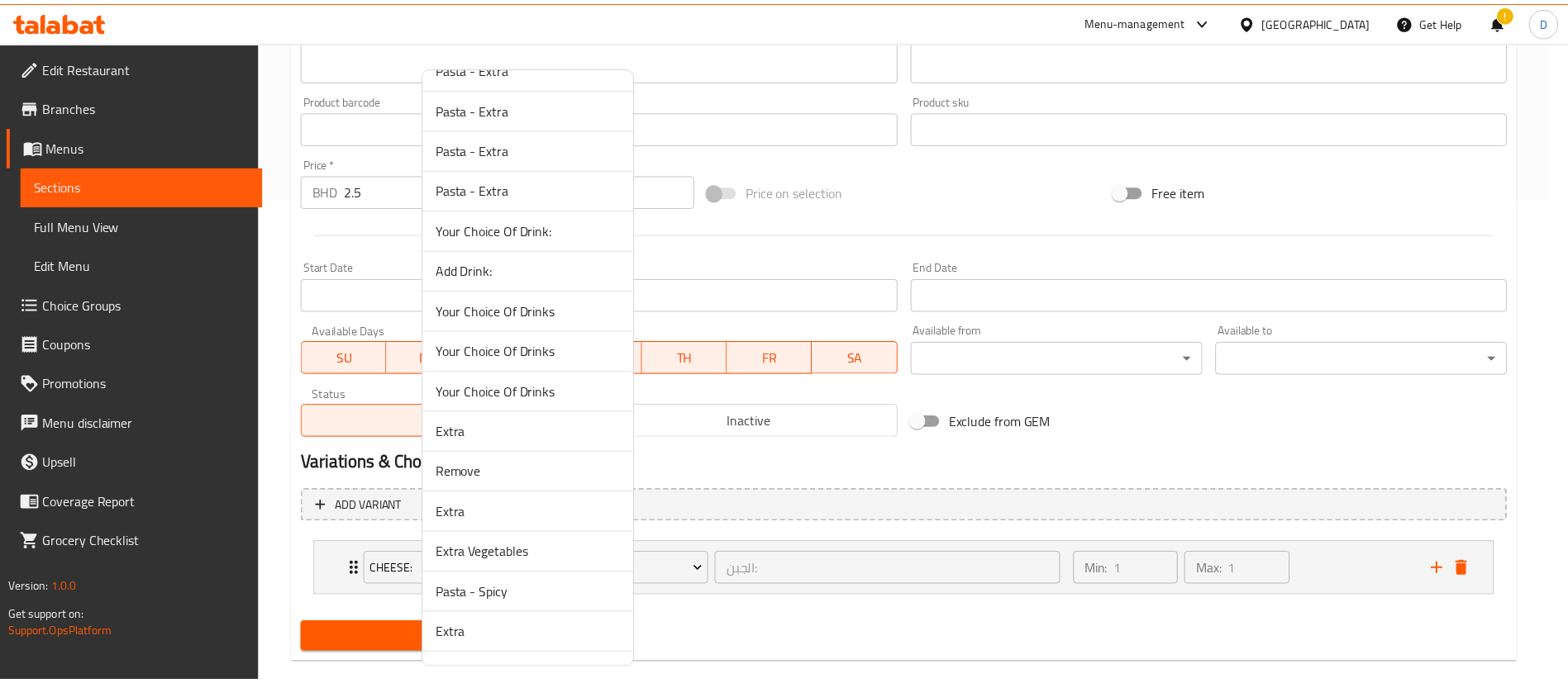
scroll to position [4464, 0]
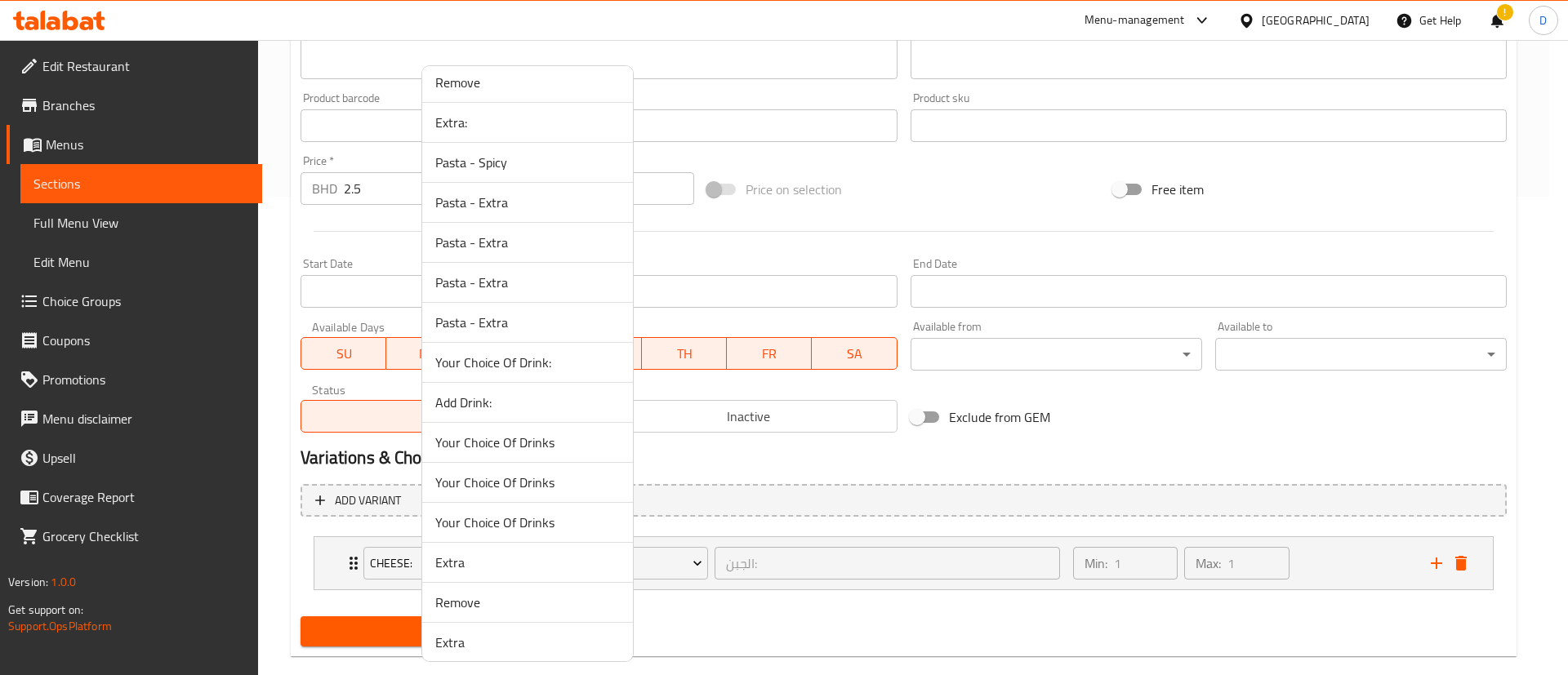
click at [504, 441] on span "Your Choice Of Drinks" at bounding box center [527, 442] width 184 height 20
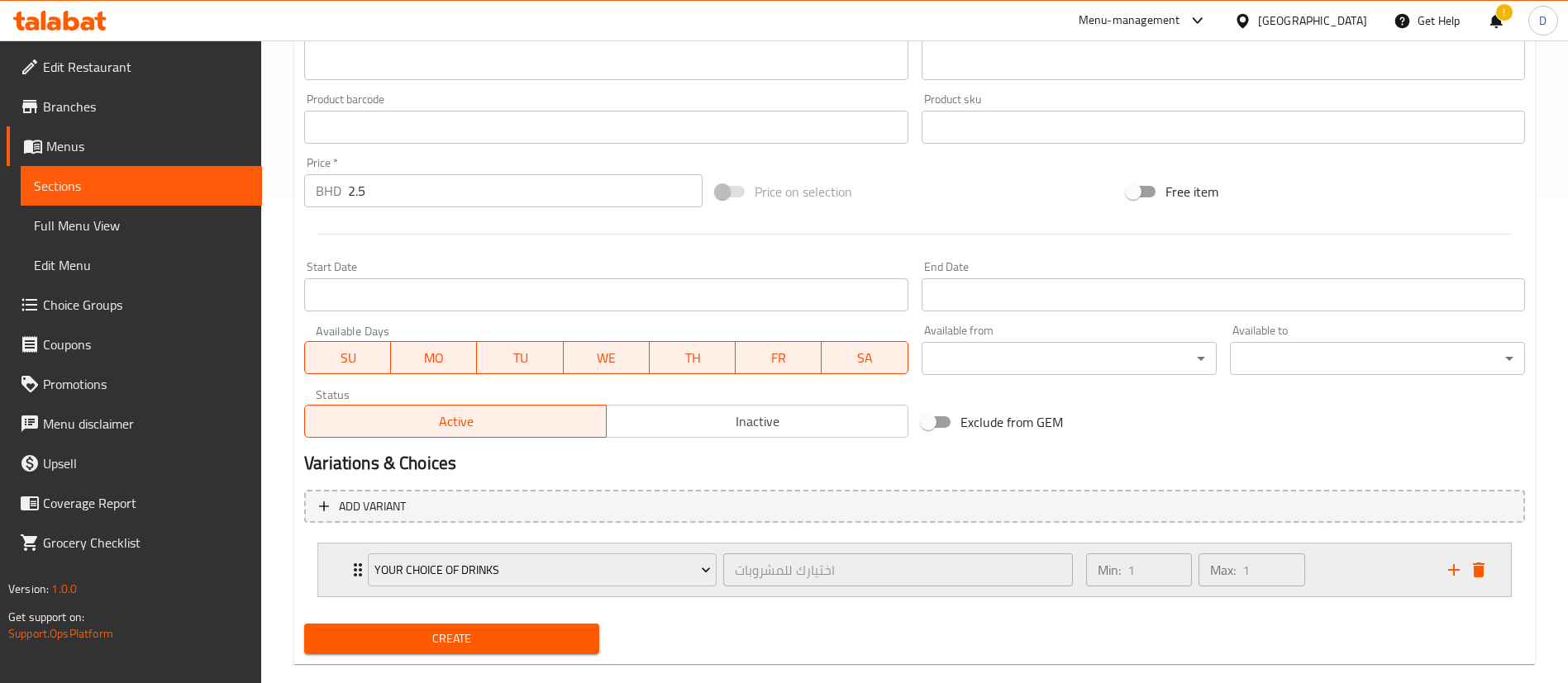
click at [354, 565] on icon "Expand" at bounding box center [357, 571] width 9 height 13
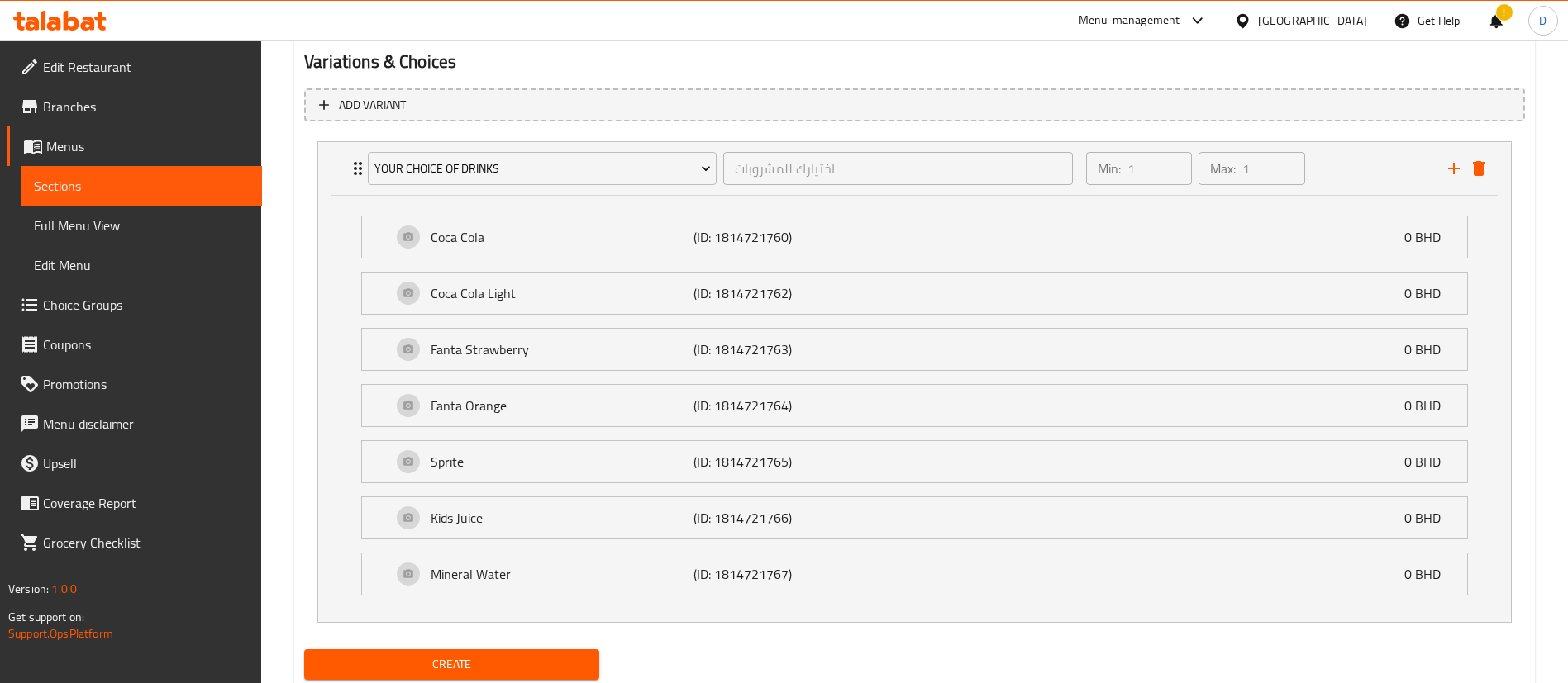
scroll to position [938, 0]
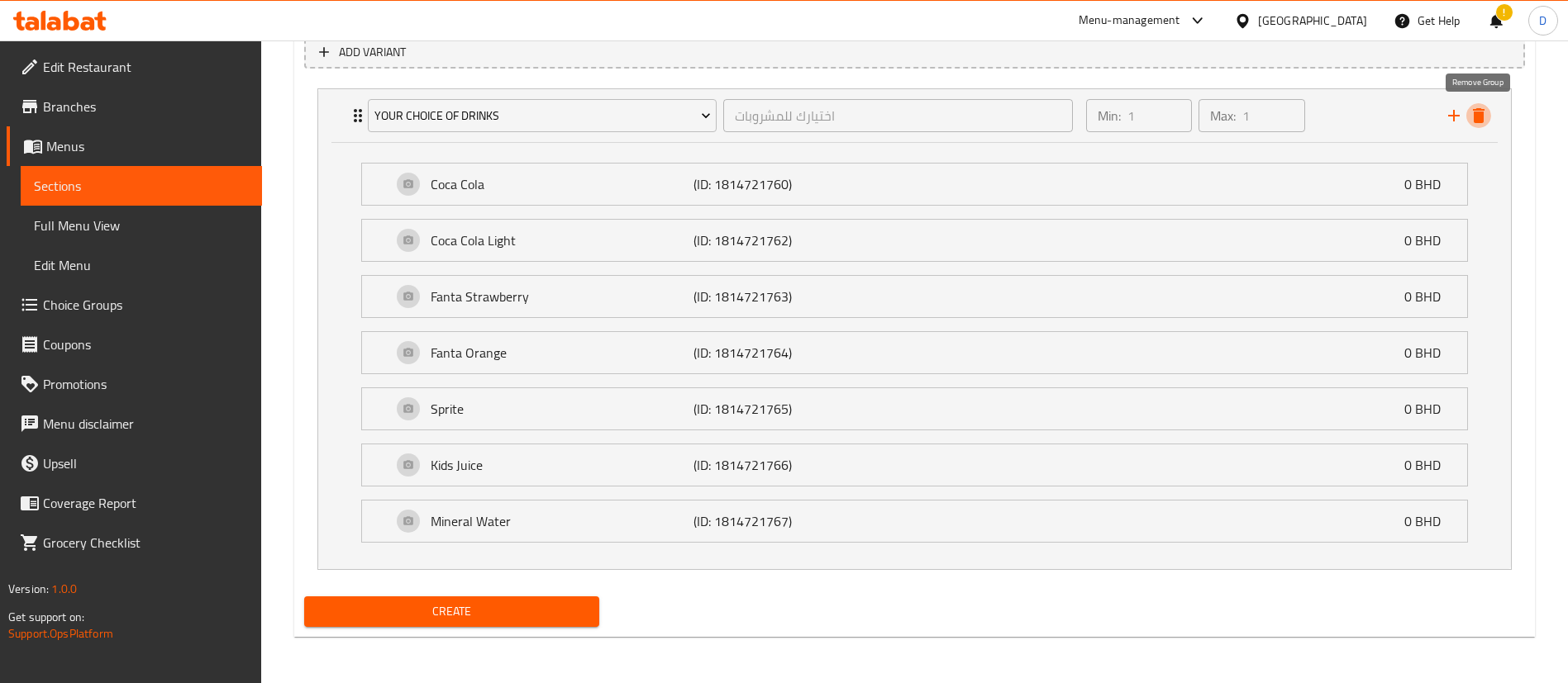
click at [1473, 120] on icon "delete" at bounding box center [1478, 115] width 20 height 20
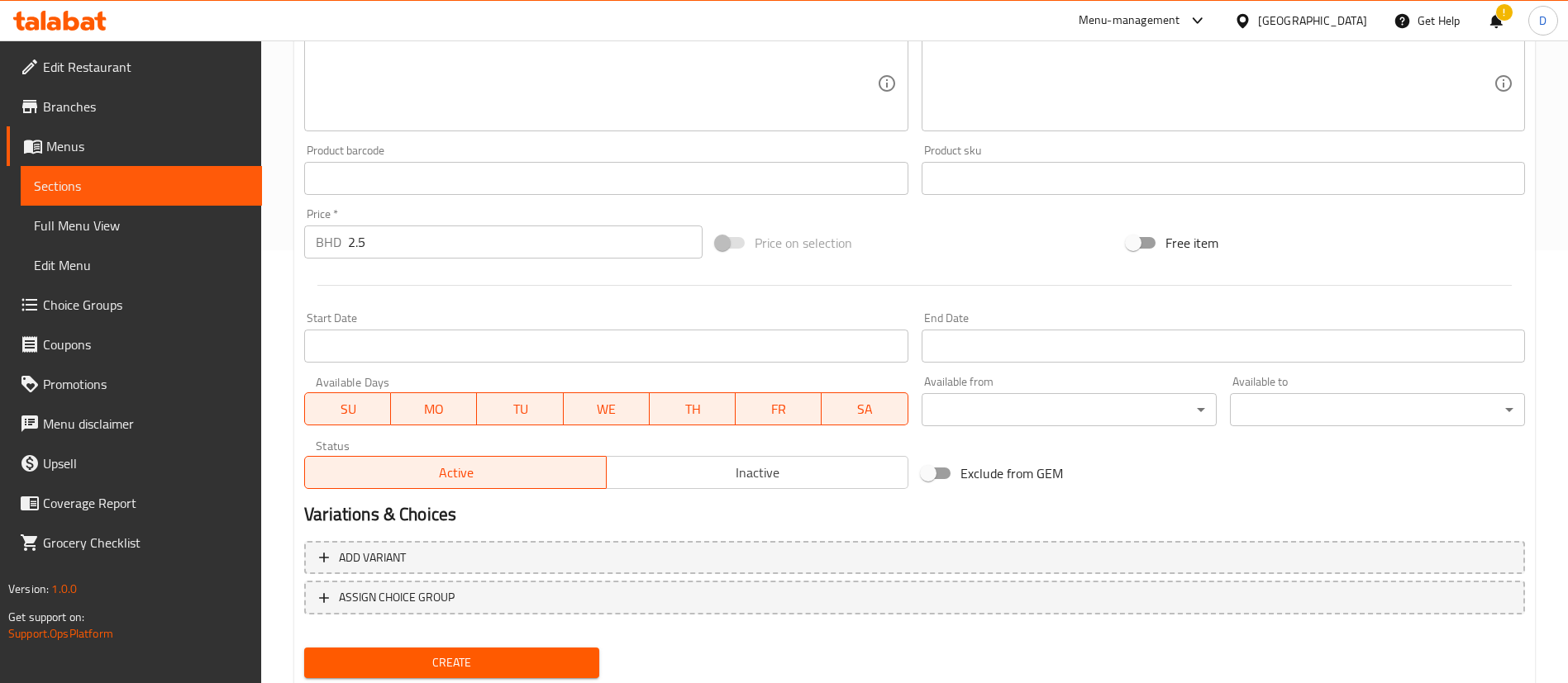
scroll to position [484, 0]
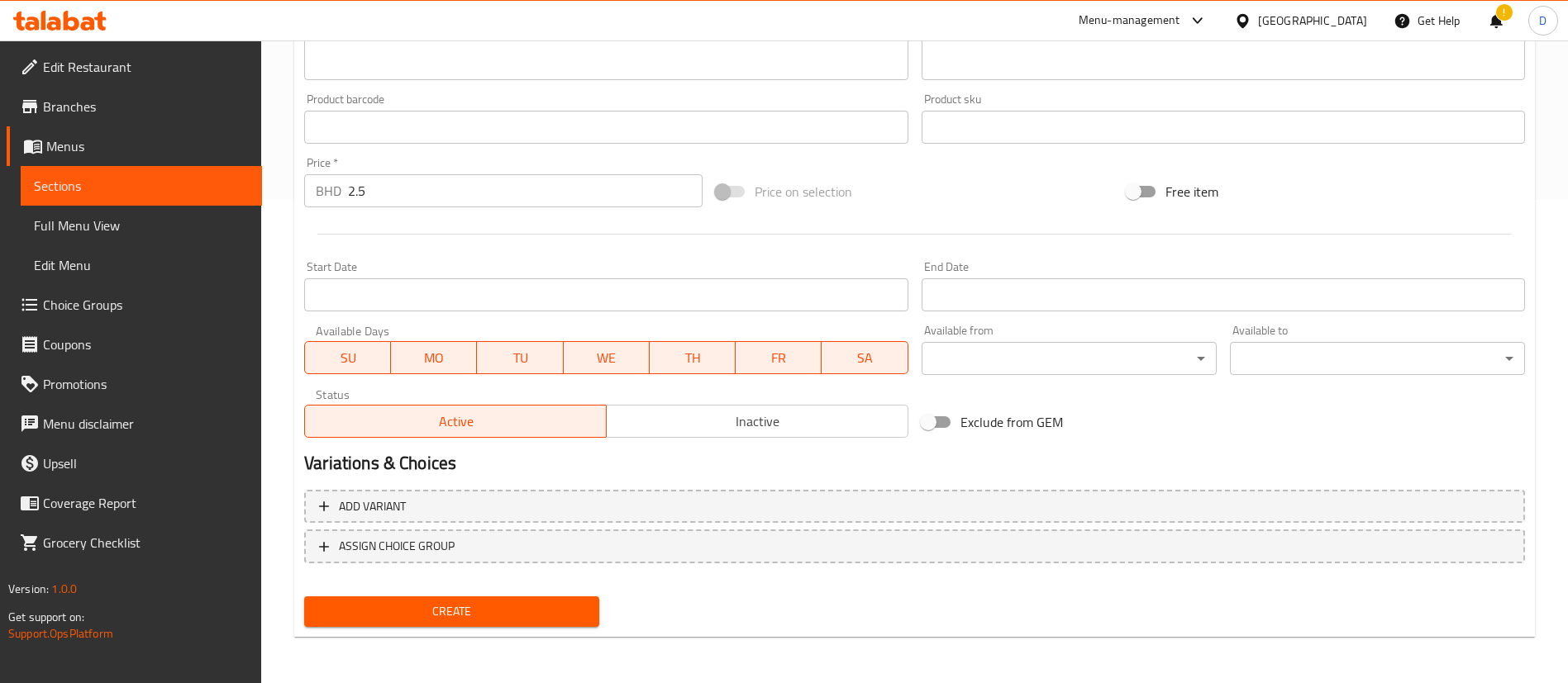
click at [483, 608] on span "Create" at bounding box center [452, 613] width 269 height 21
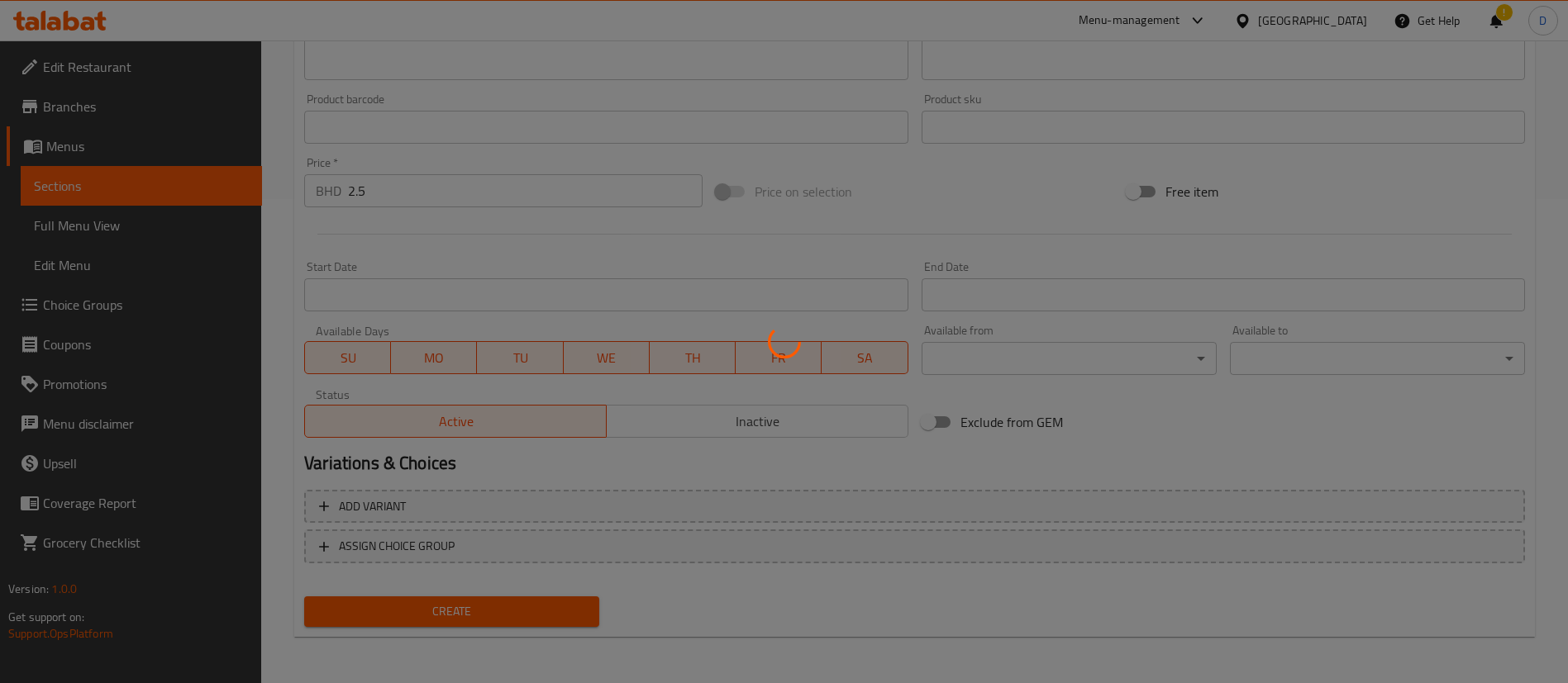
type input "0"
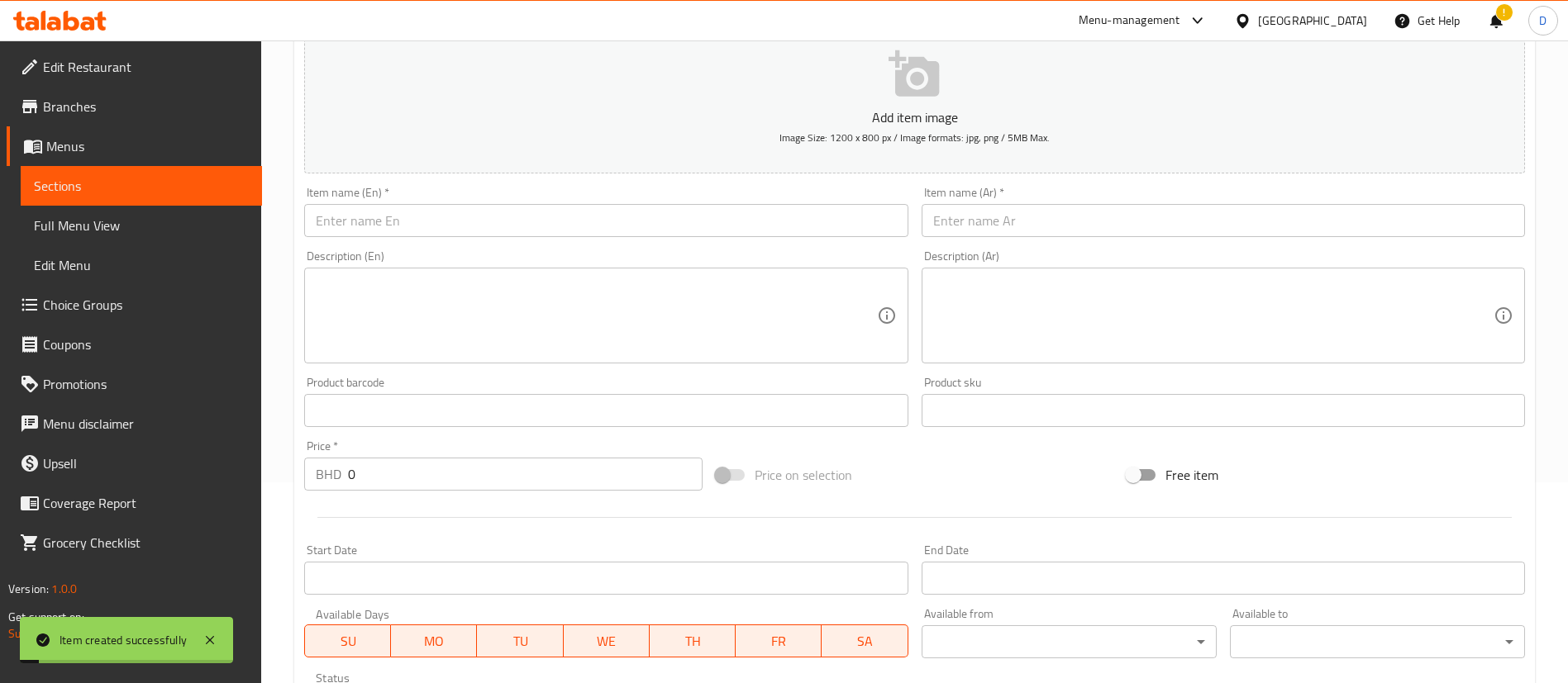
scroll to position [0, 0]
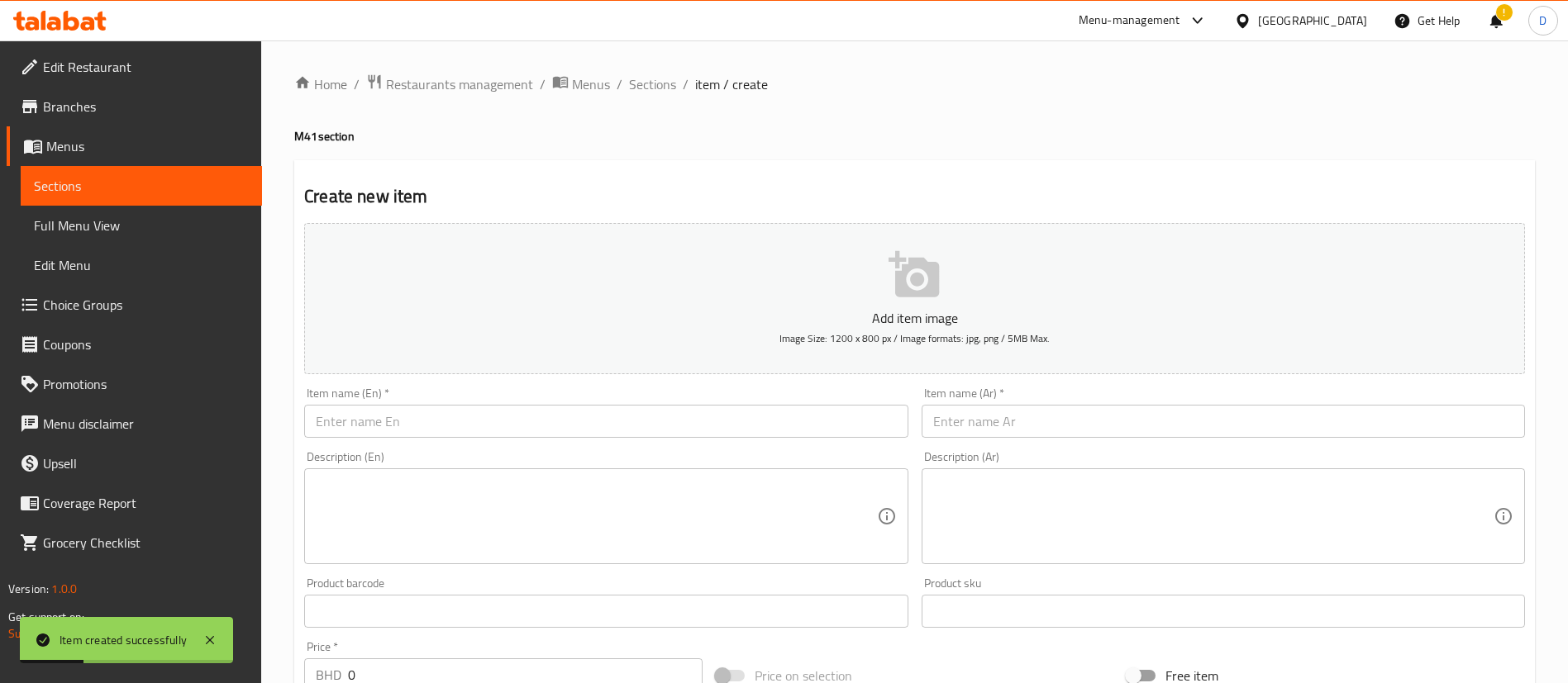
click at [66, 300] on span "Choice Groups" at bounding box center [146, 305] width 206 height 20
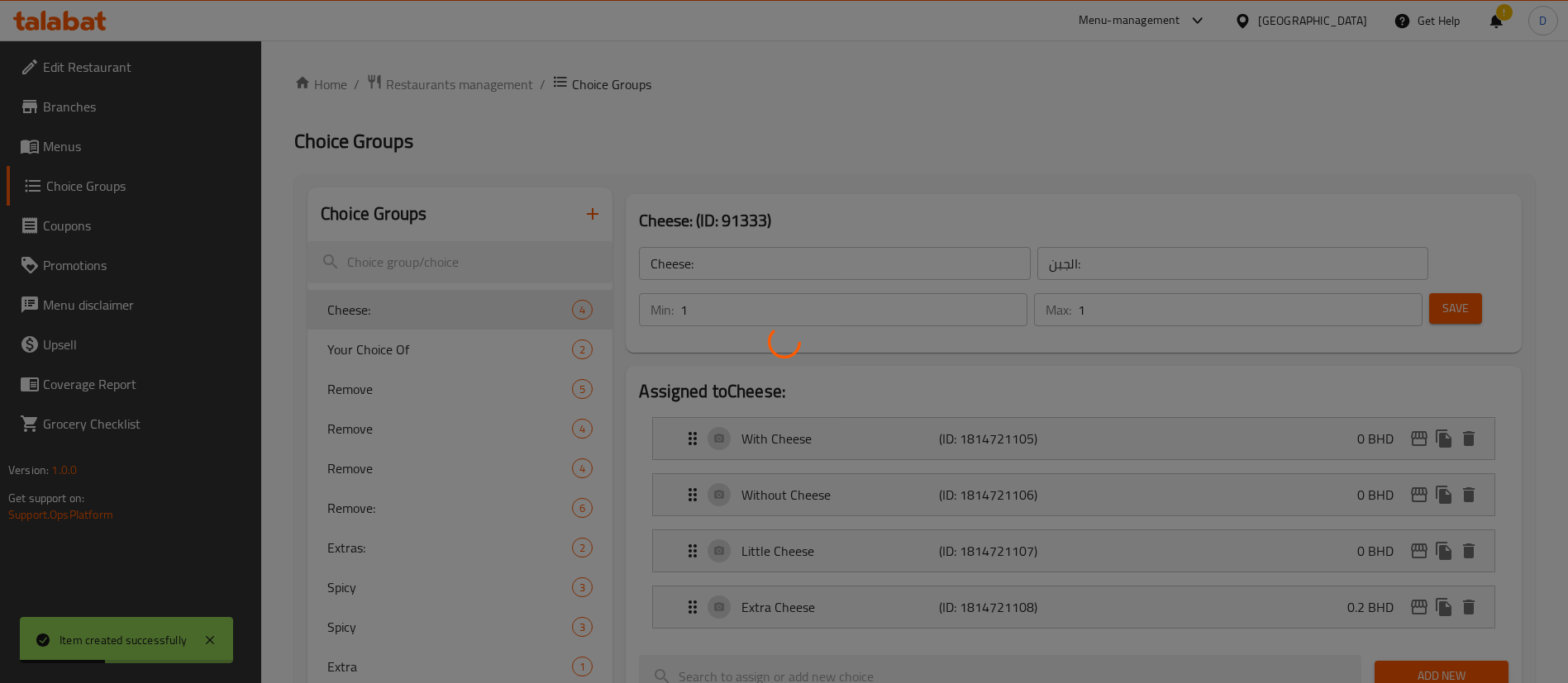
click at [441, 280] on div at bounding box center [784, 341] width 1568 height 683
click at [434, 271] on div at bounding box center [784, 341] width 1568 height 683
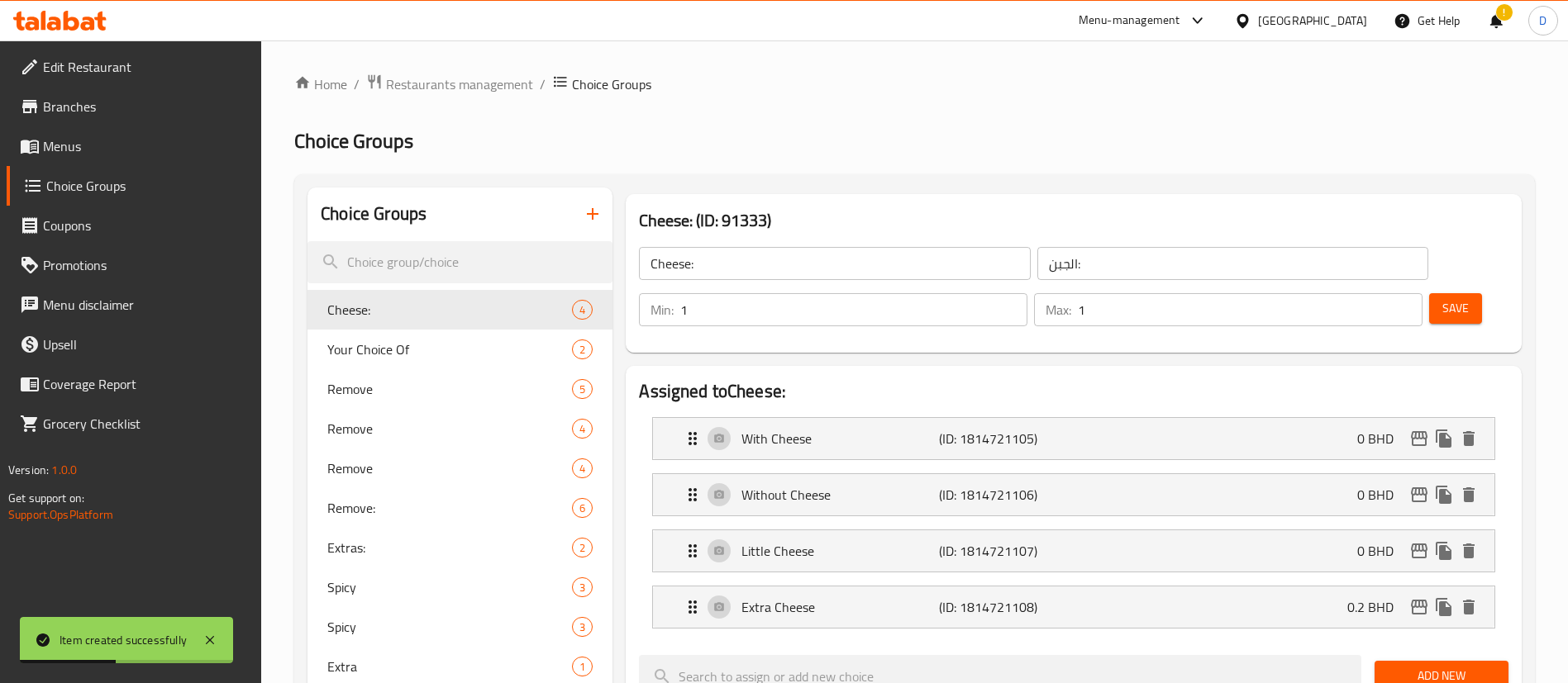
click at [429, 256] on input "search" at bounding box center [460, 262] width 305 height 42
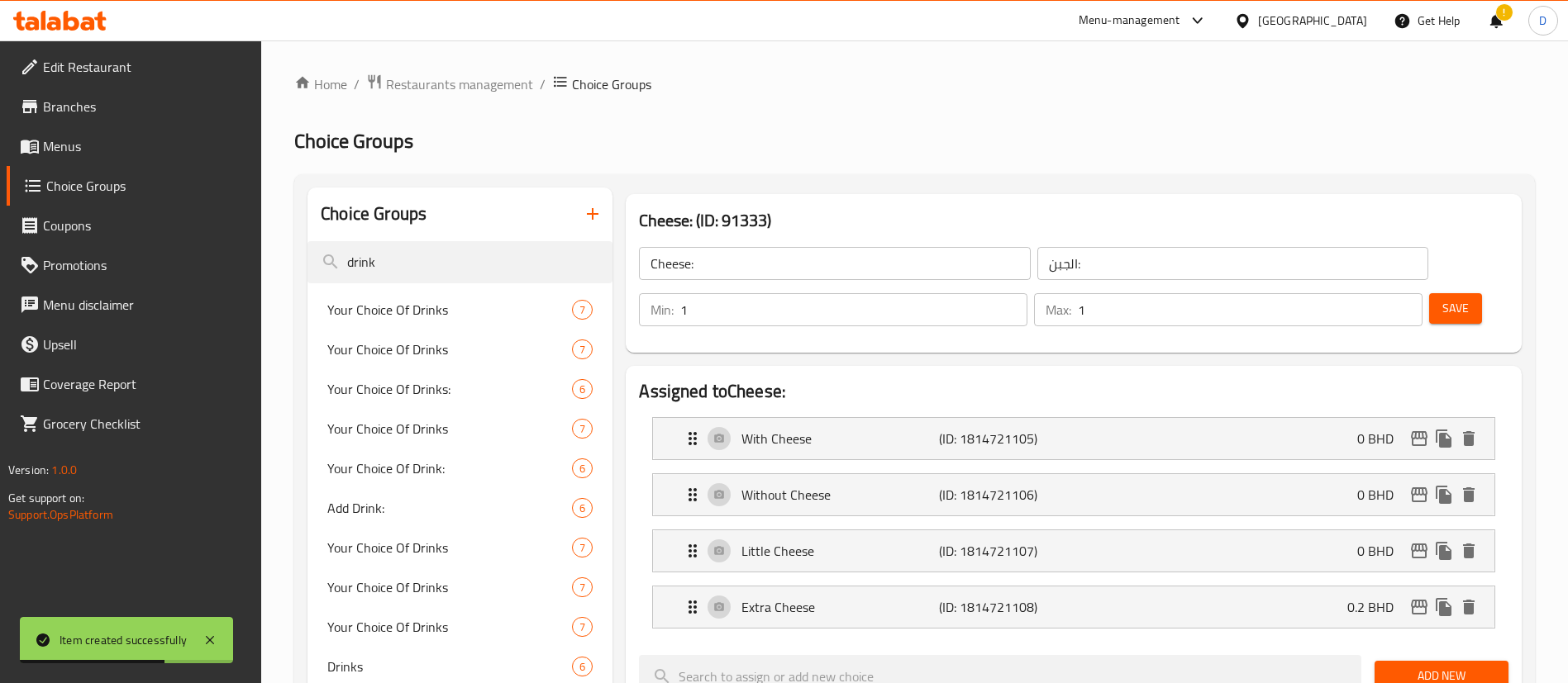
type input "drink"
click at [410, 285] on nav "Your Choice Of Drinks 7 Your Choice Of Drinks 7 Your Choice Of Drinks: 6 Your C…" at bounding box center [460, 489] width 305 height 410
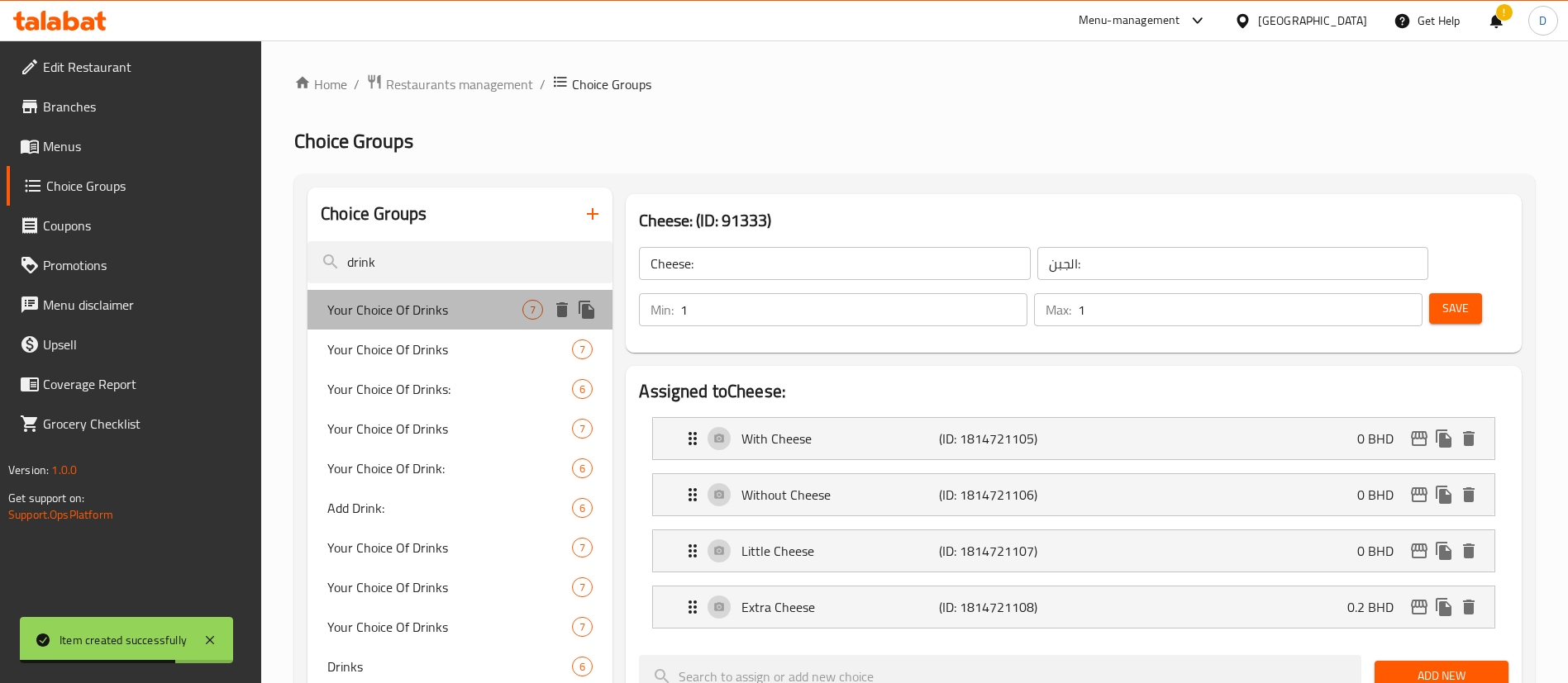
click at [460, 314] on span "Your Choice Of Drinks" at bounding box center [425, 310] width 195 height 20
type input "Your Choice Of Drinks"
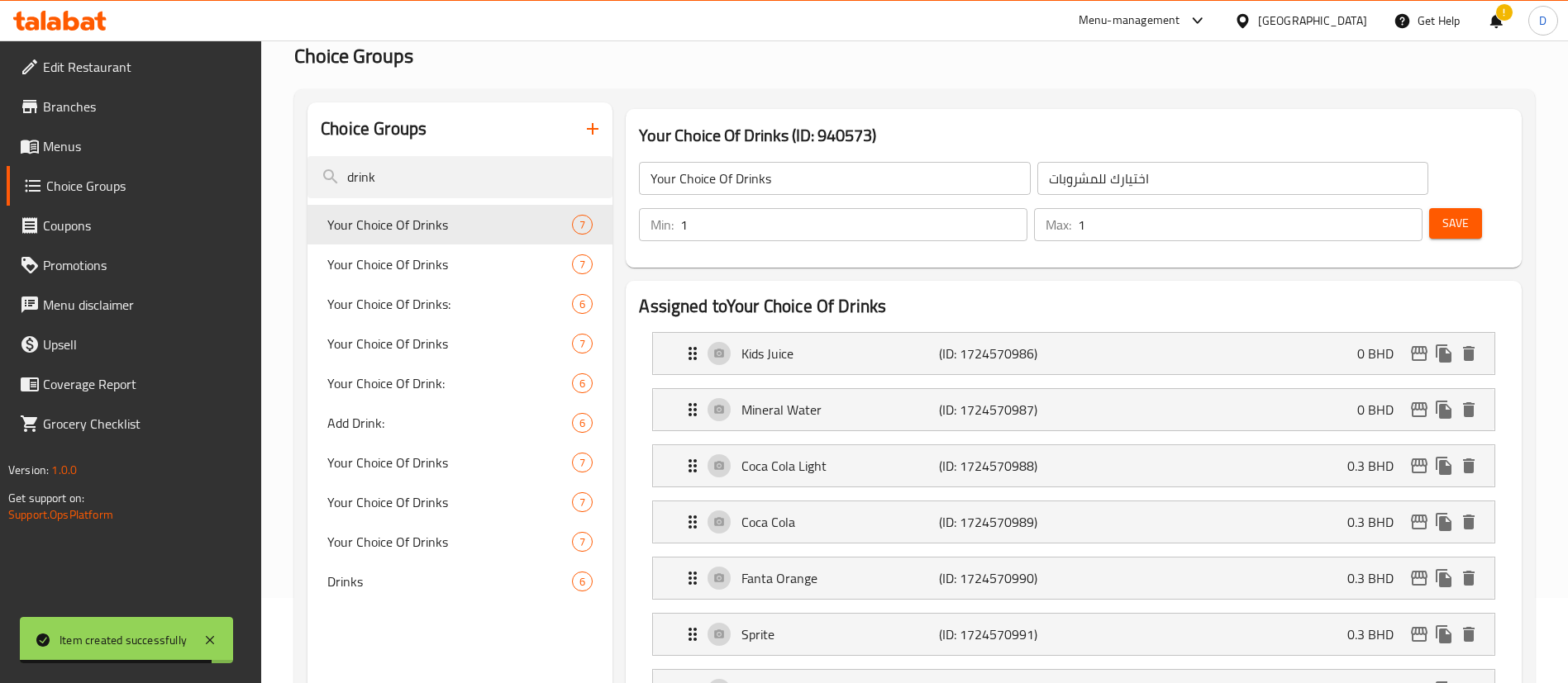
scroll to position [124, 0]
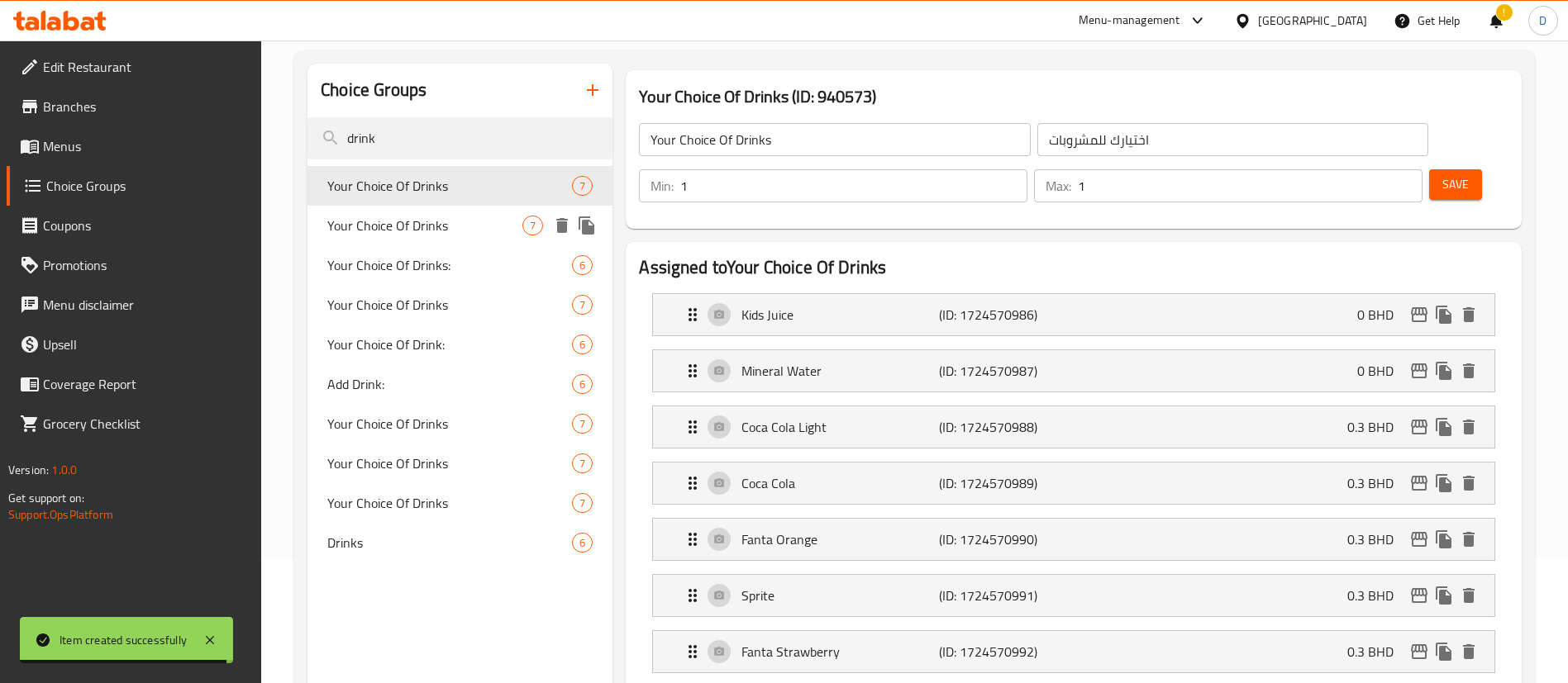
click at [452, 238] on div "Your Choice Of Drinks 7" at bounding box center [460, 226] width 305 height 40
type input "اختيارك من المشروبات"
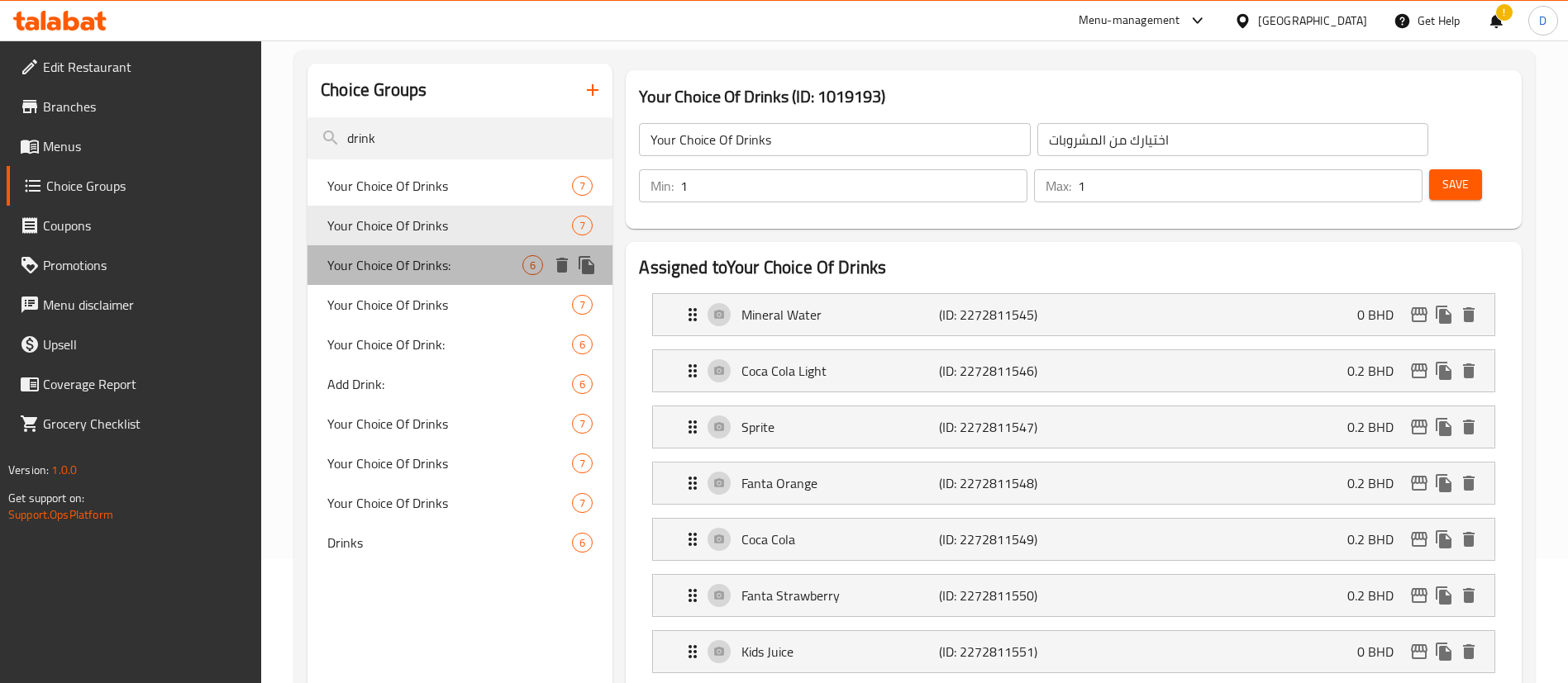
click at [435, 266] on span "Your Choice Of Drinks:" at bounding box center [425, 265] width 195 height 20
type input "Your Choice Of Drinks:"
type input "اختيارك من المشروبات:"
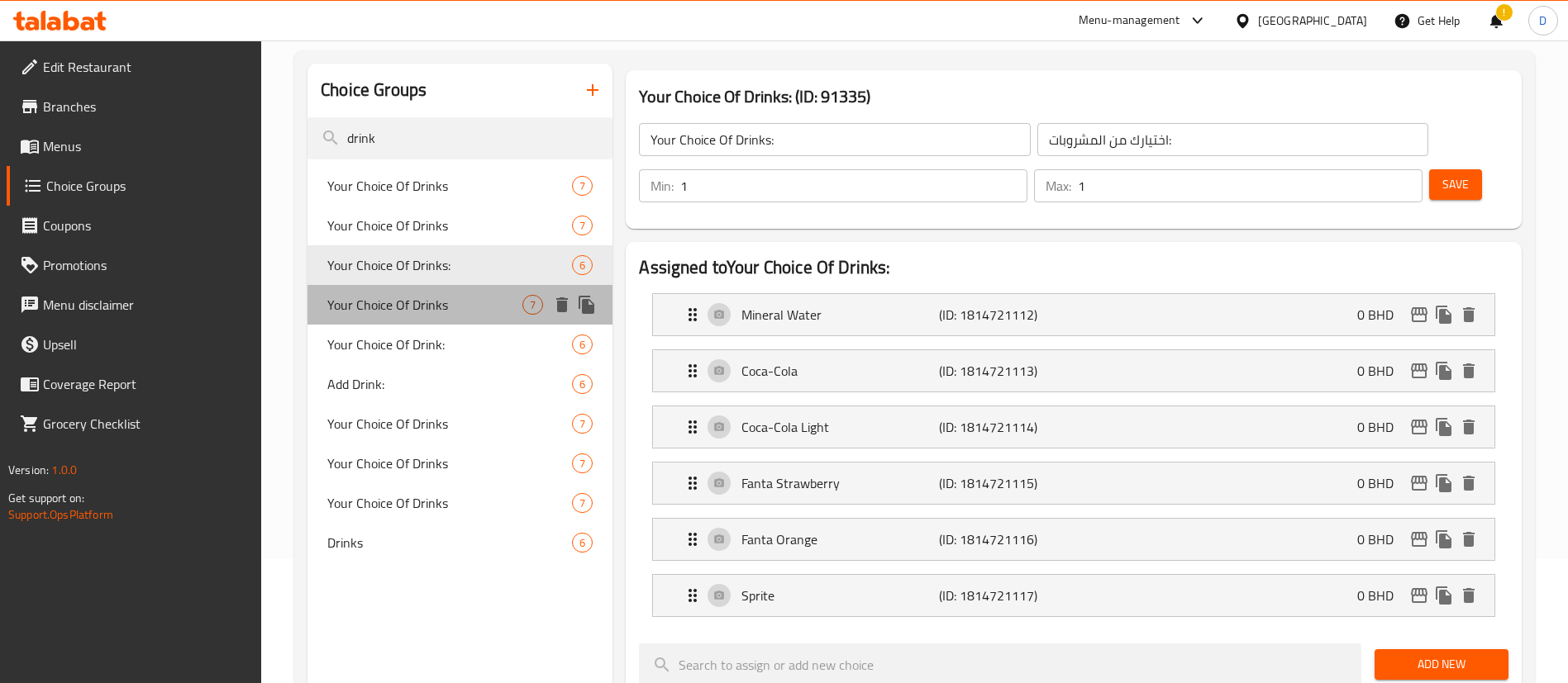
click at [437, 290] on div "Your Choice Of Drinks 7" at bounding box center [460, 305] width 305 height 40
type input "Your Choice Of Drinks"
type input "اختيارك من المشروبات"
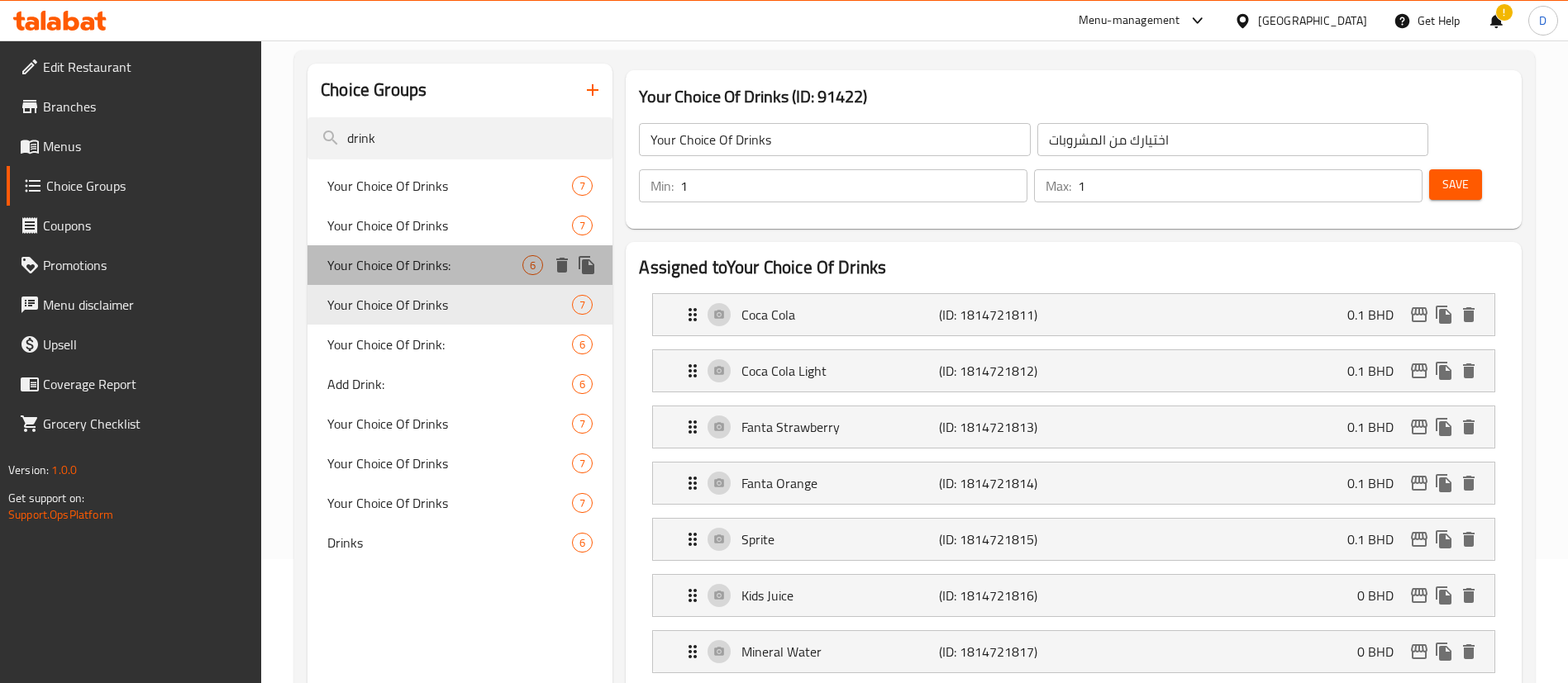
click at [427, 278] on div "Your Choice Of Drinks: 6" at bounding box center [460, 266] width 305 height 40
type input "Your Choice Of Drinks:"
type input "اختيارك من المشروبات:"
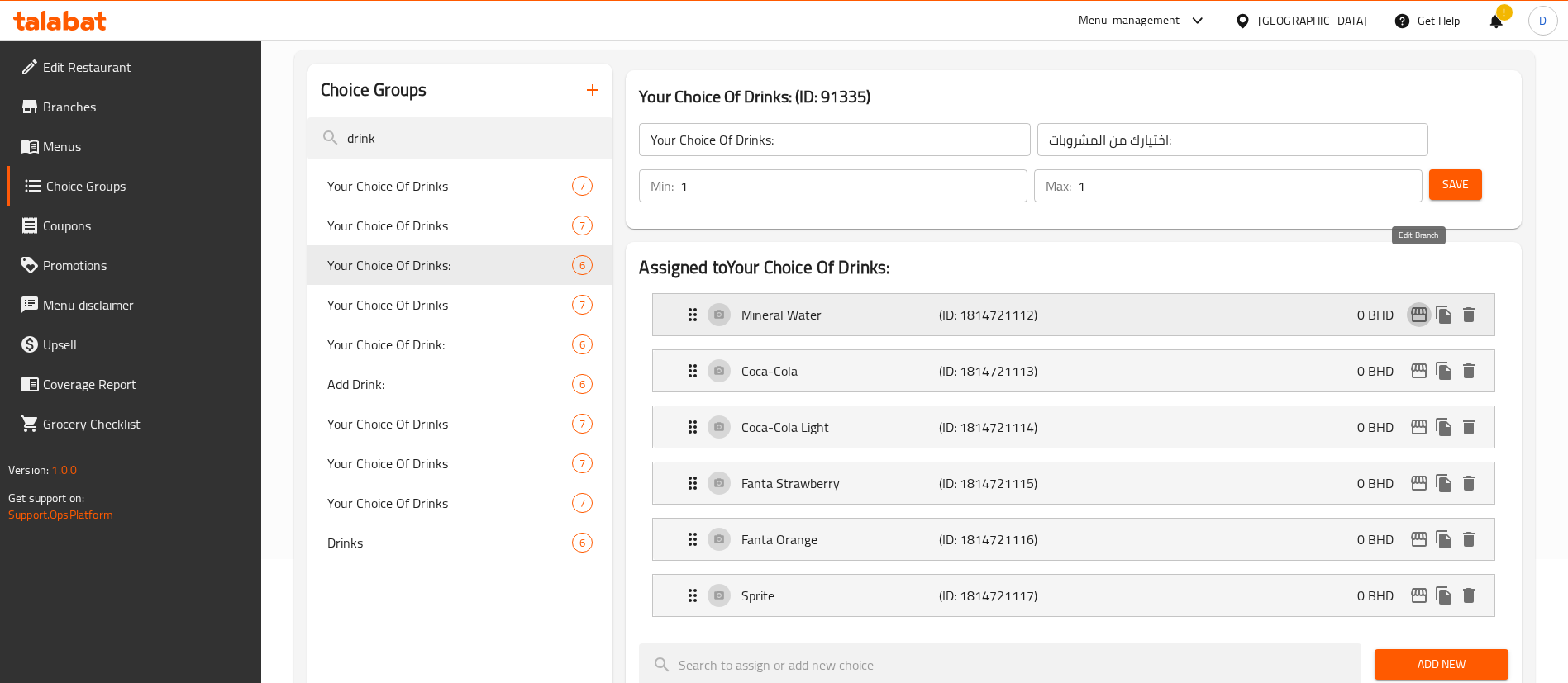
click at [1422, 302] on button "edit" at bounding box center [1418, 314] width 25 height 25
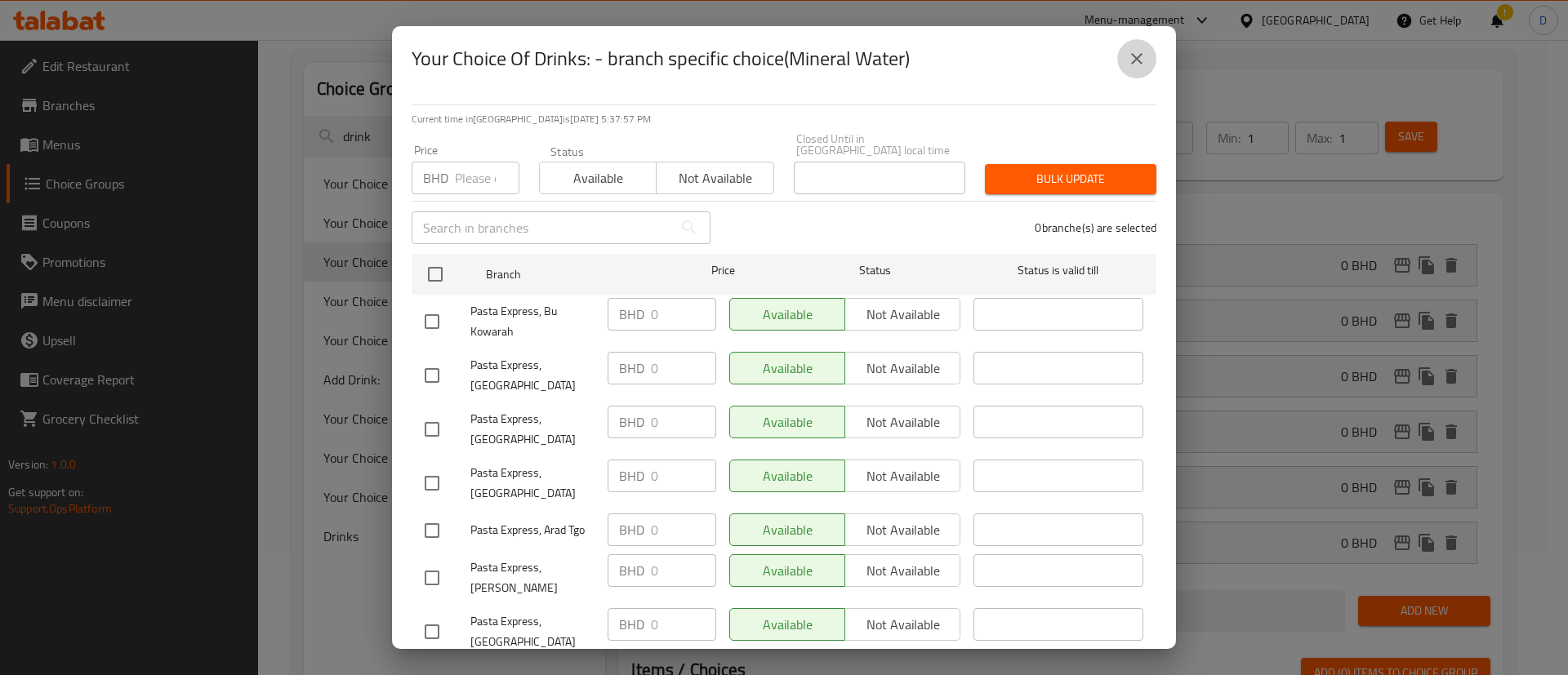
click at [1144, 64] on icon "close" at bounding box center [1136, 58] width 20 height 20
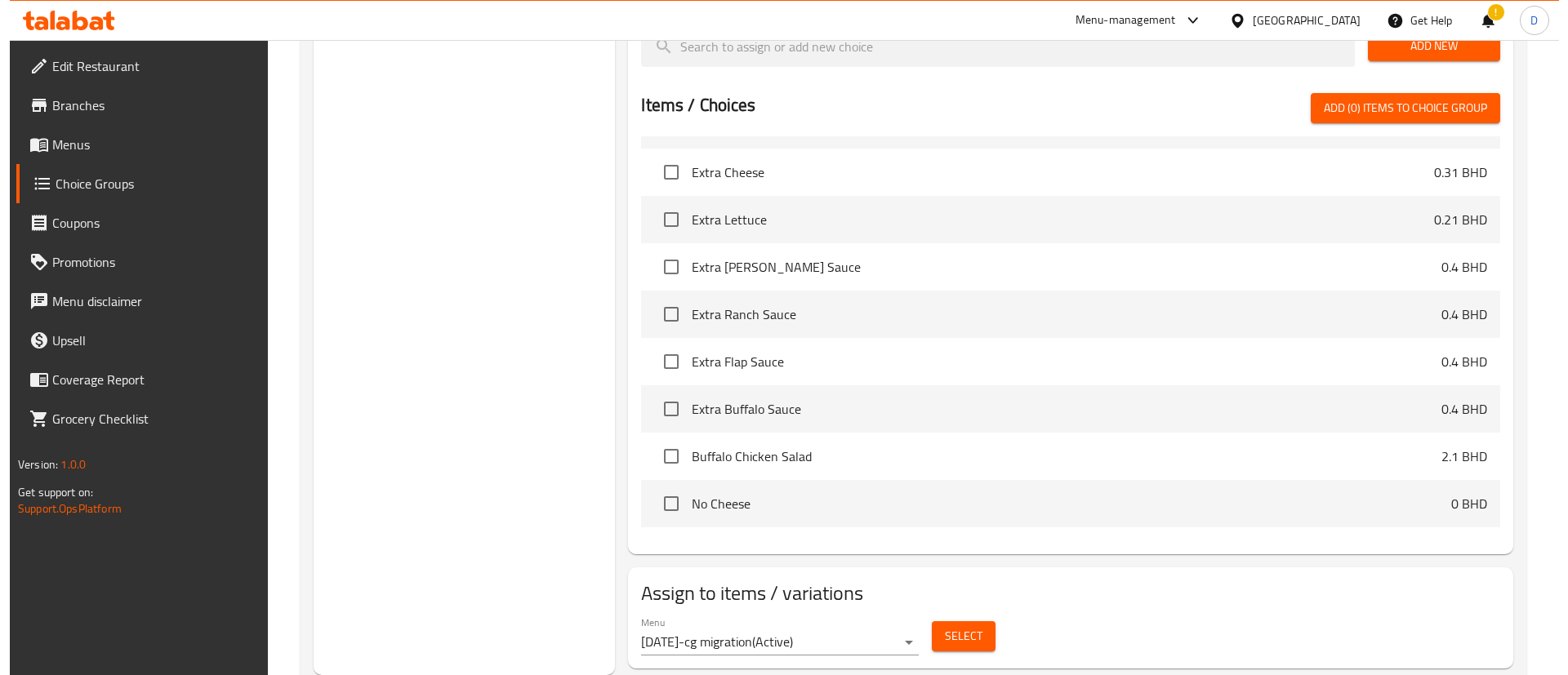
scroll to position [613, 0]
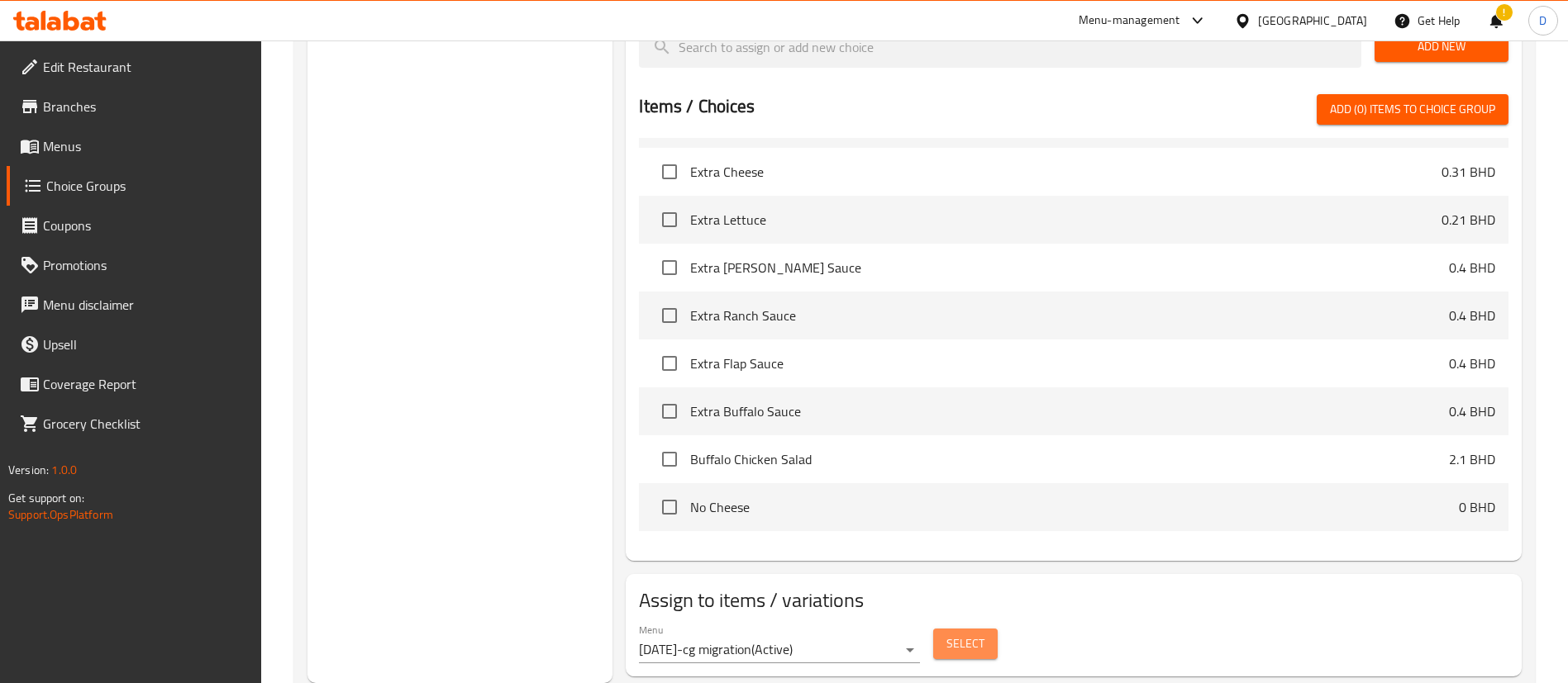
click at [971, 633] on span "Select" at bounding box center [965, 644] width 38 height 21
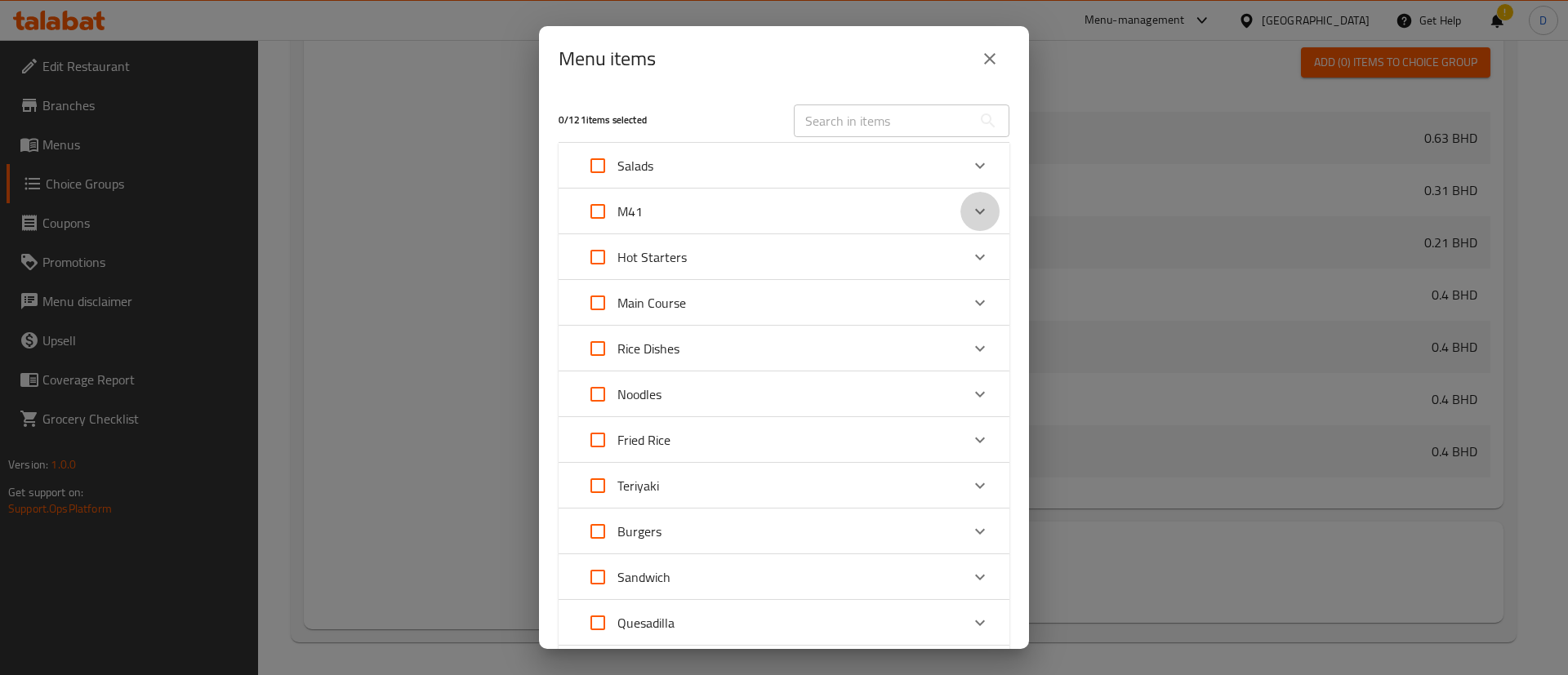
click at [970, 201] on icon "Expand" at bounding box center [980, 211] width 20 height 20
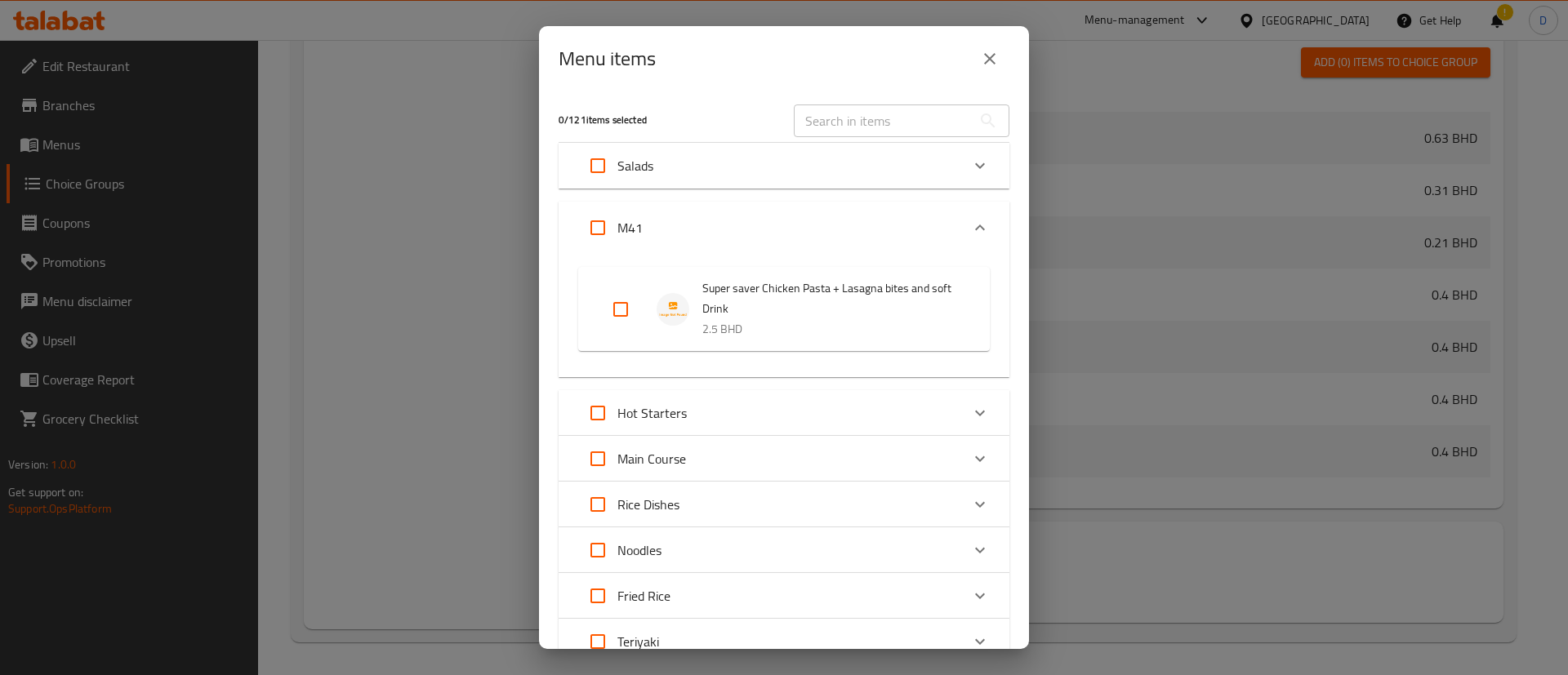
drag, startPoint x: 629, startPoint y: 309, endPoint x: 766, endPoint y: 407, distance: 168.4
click at [629, 310] on input "Expand" at bounding box center [620, 310] width 40 height 40
checkbox input "true"
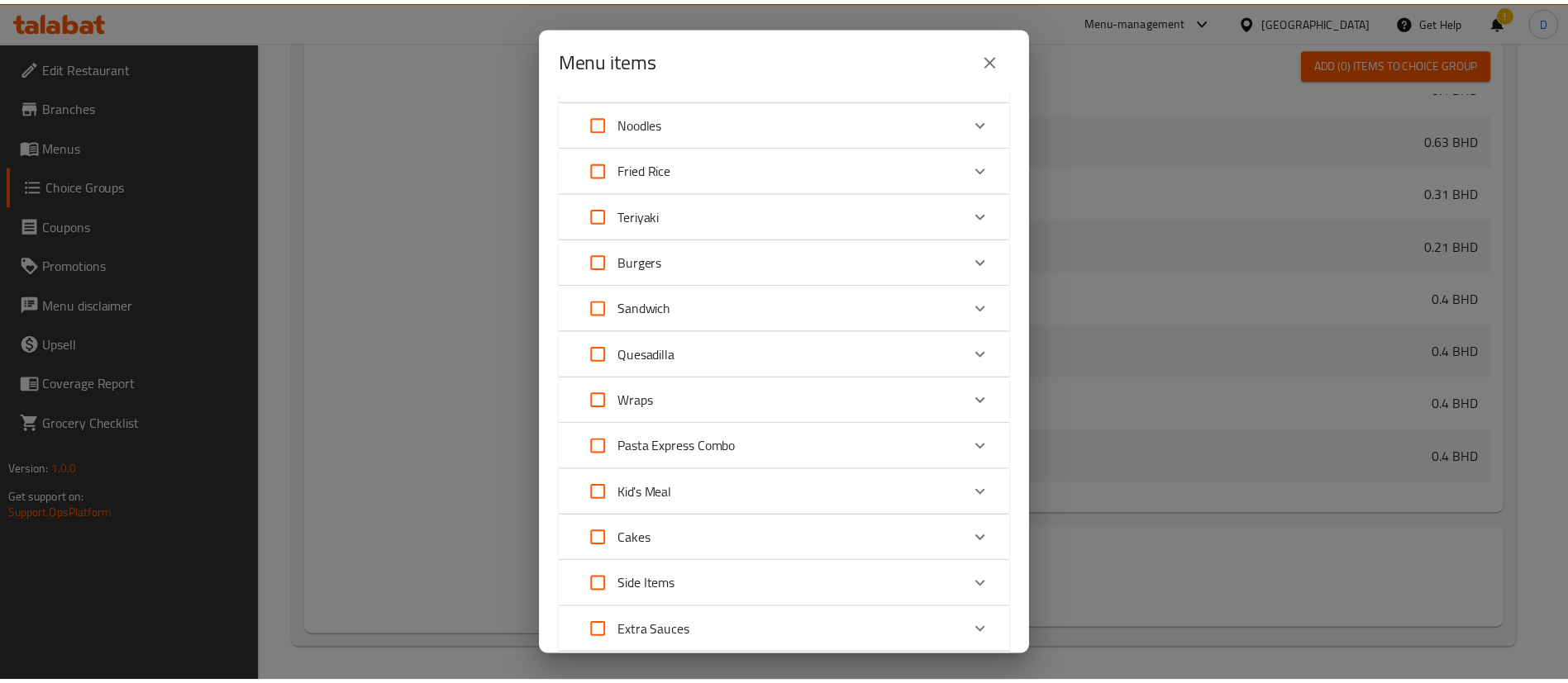
scroll to position [686, 0]
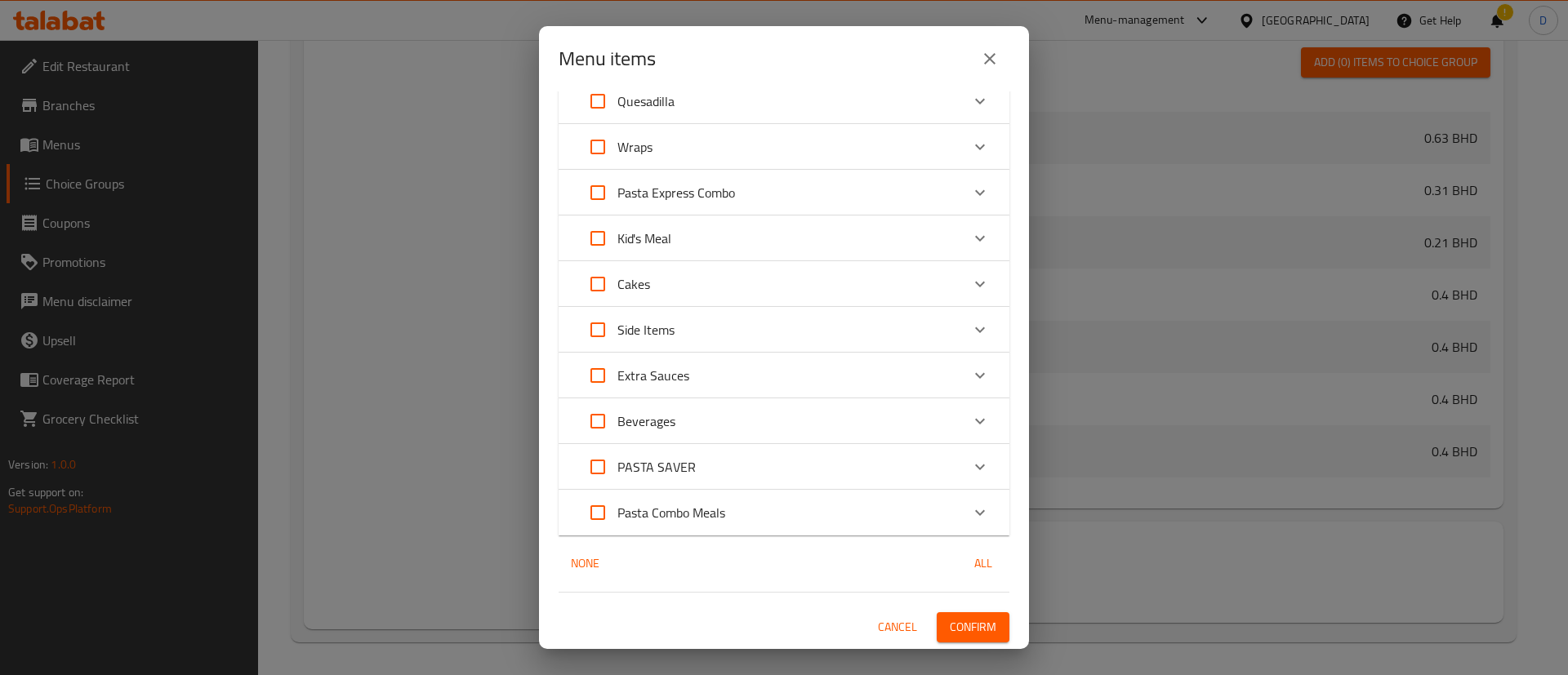
click at [962, 614] on button "Confirm" at bounding box center [972, 628] width 72 height 30
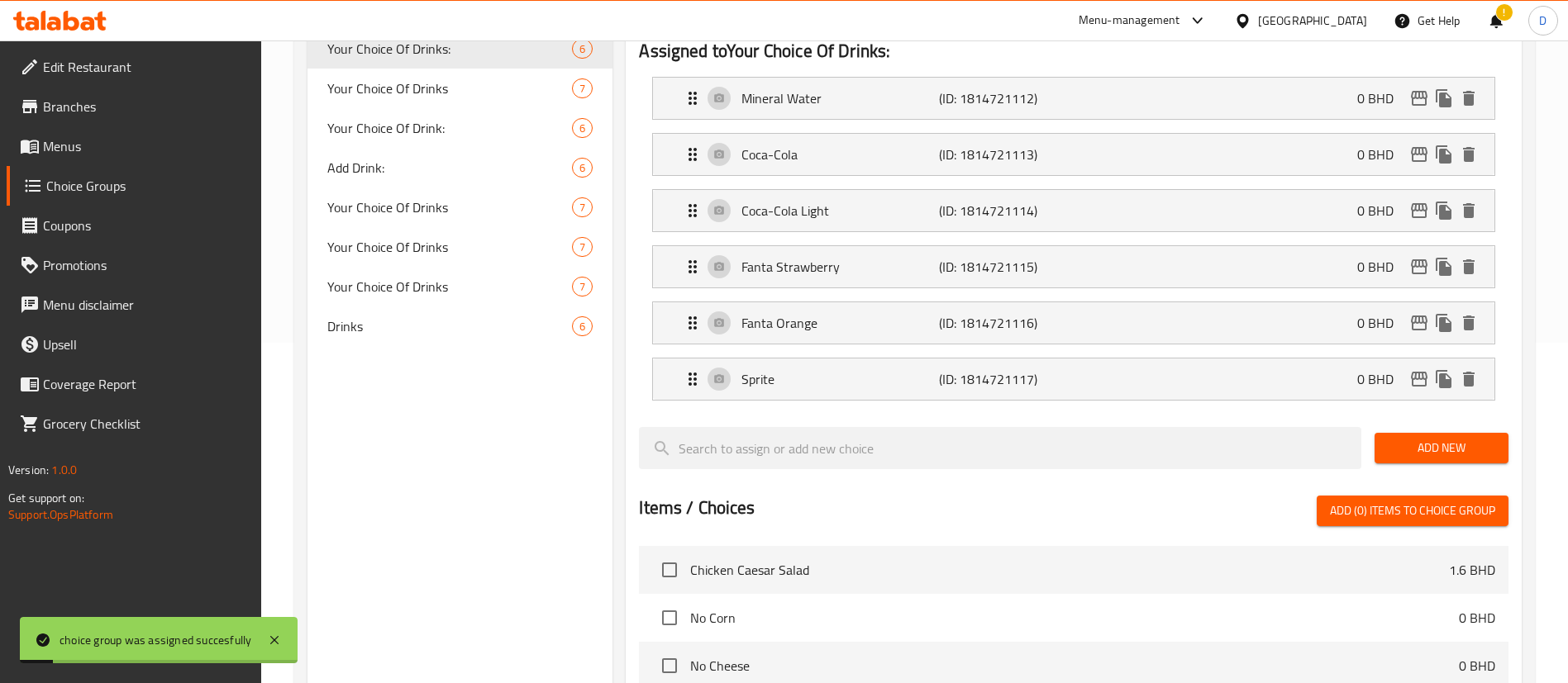
scroll to position [122, 0]
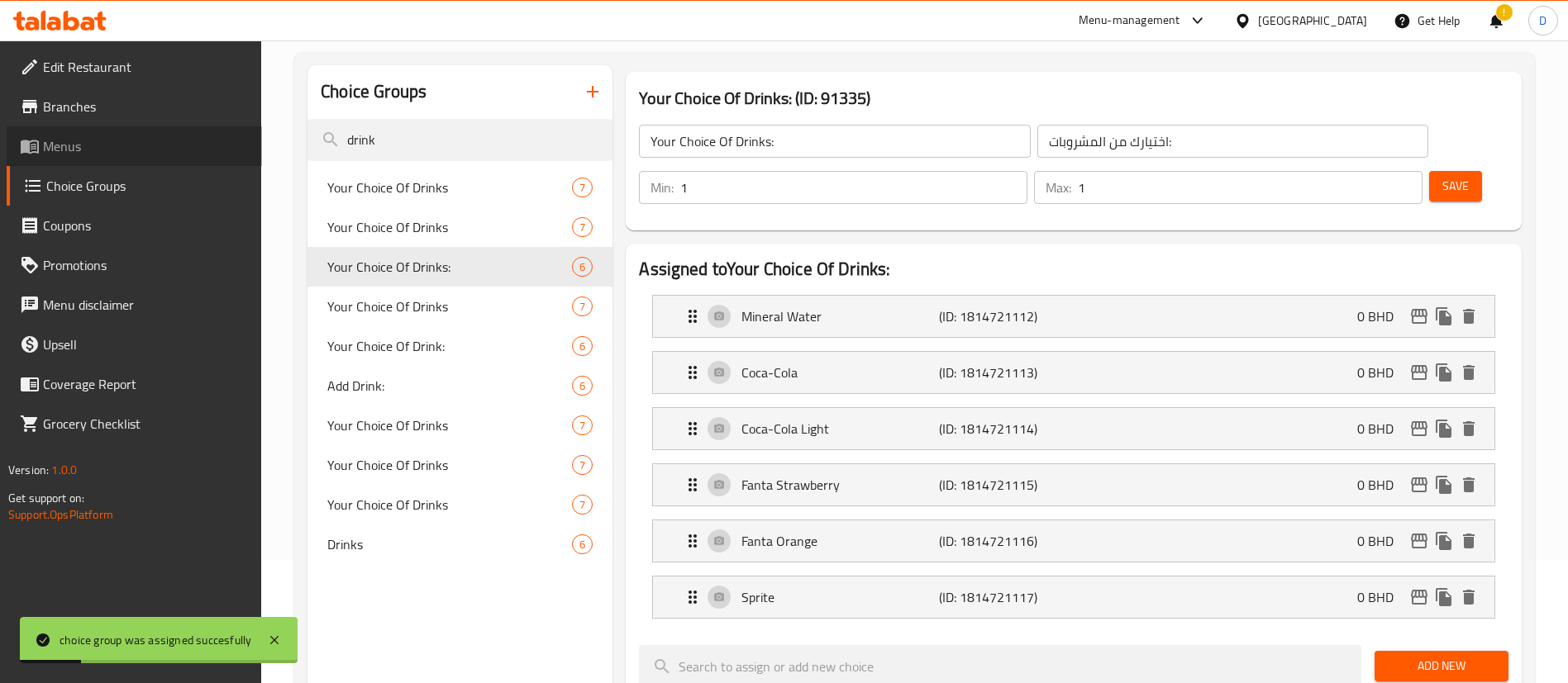
click at [70, 149] on span "Menus" at bounding box center [146, 146] width 206 height 20
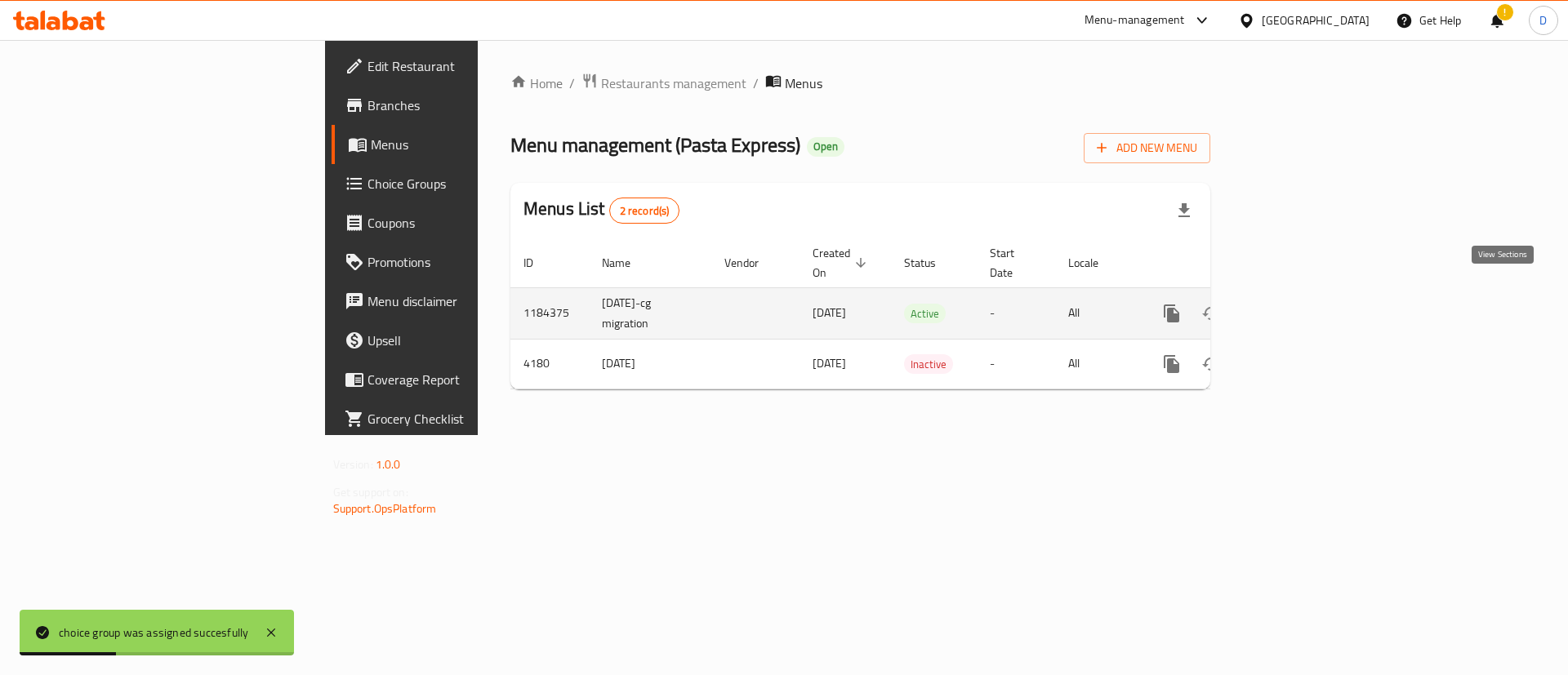
click at [1309, 294] on link "enhanced table" at bounding box center [1289, 313] width 40 height 40
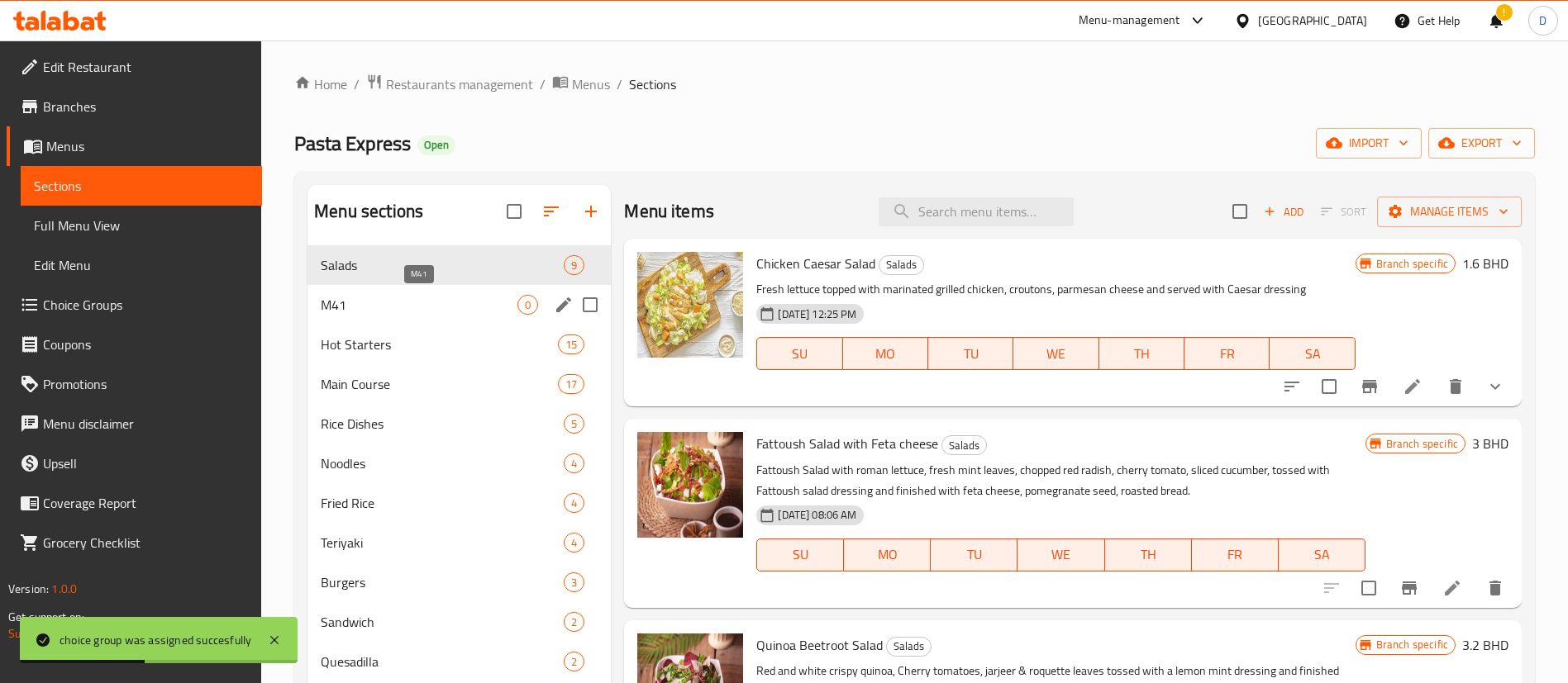
click at [369, 303] on span "M41" at bounding box center [419, 305] width 196 height 20
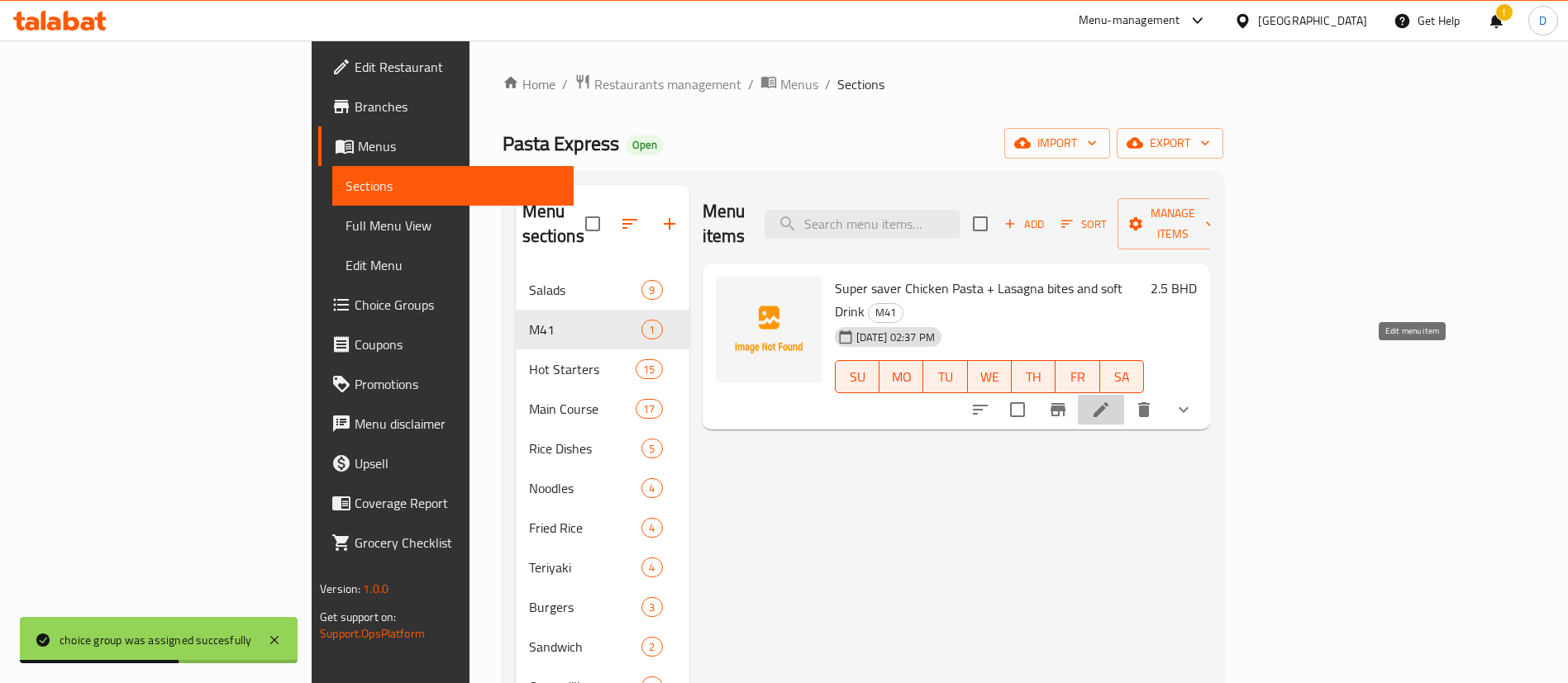
click at [1108, 402] on icon at bounding box center [1101, 410] width 15 height 15
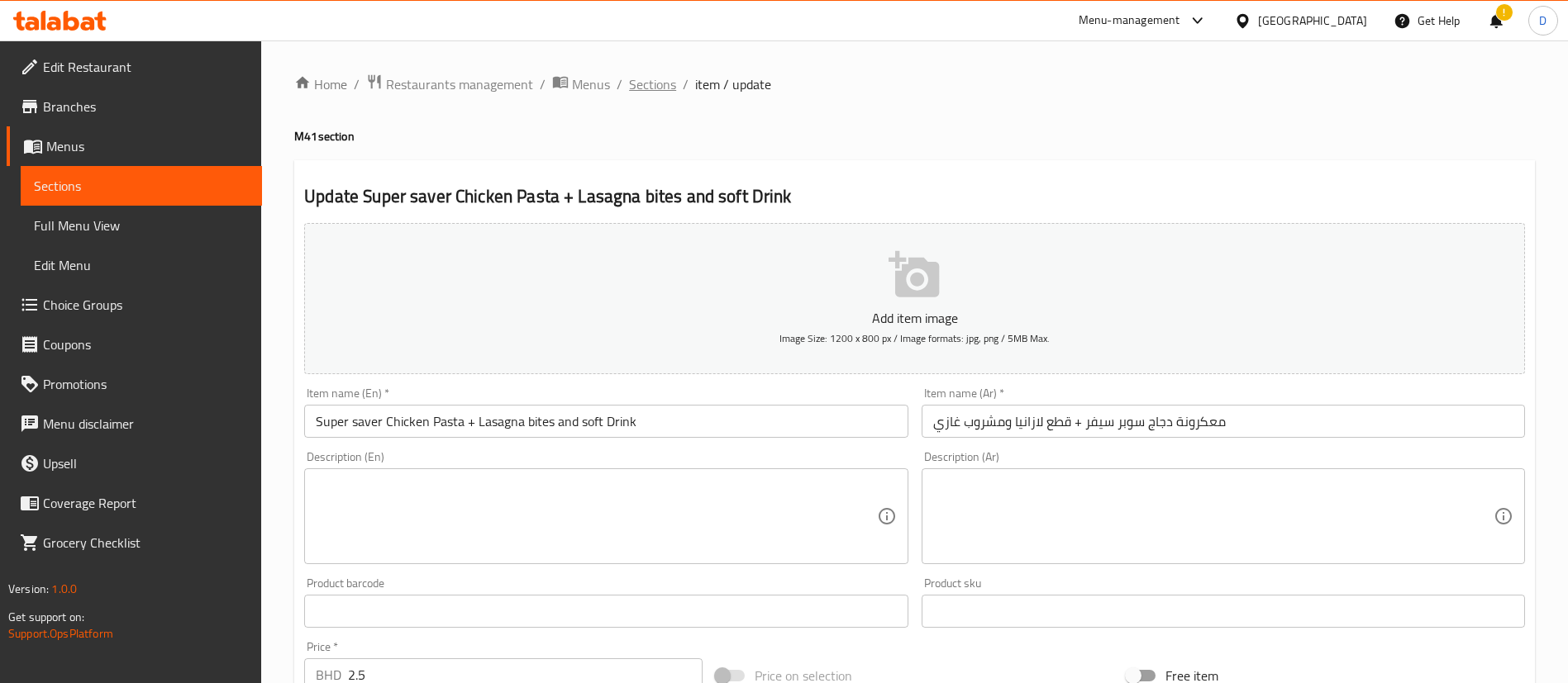
click at [643, 93] on span "Sections" at bounding box center [652, 84] width 47 height 20
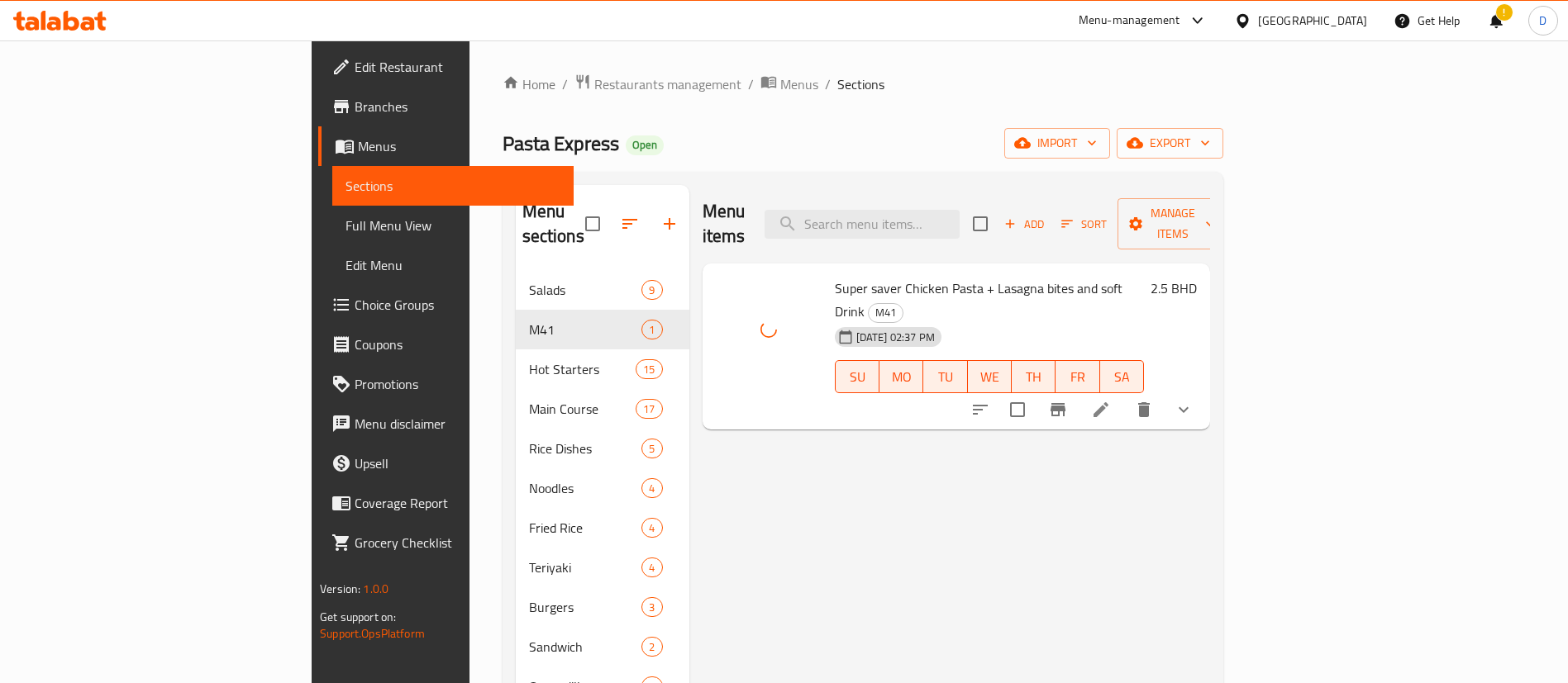
click at [734, 466] on div "Menu items Add Sort Manage items Super saver Chicken Pasta + Lasagna bites and …" at bounding box center [949, 627] width 520 height 885
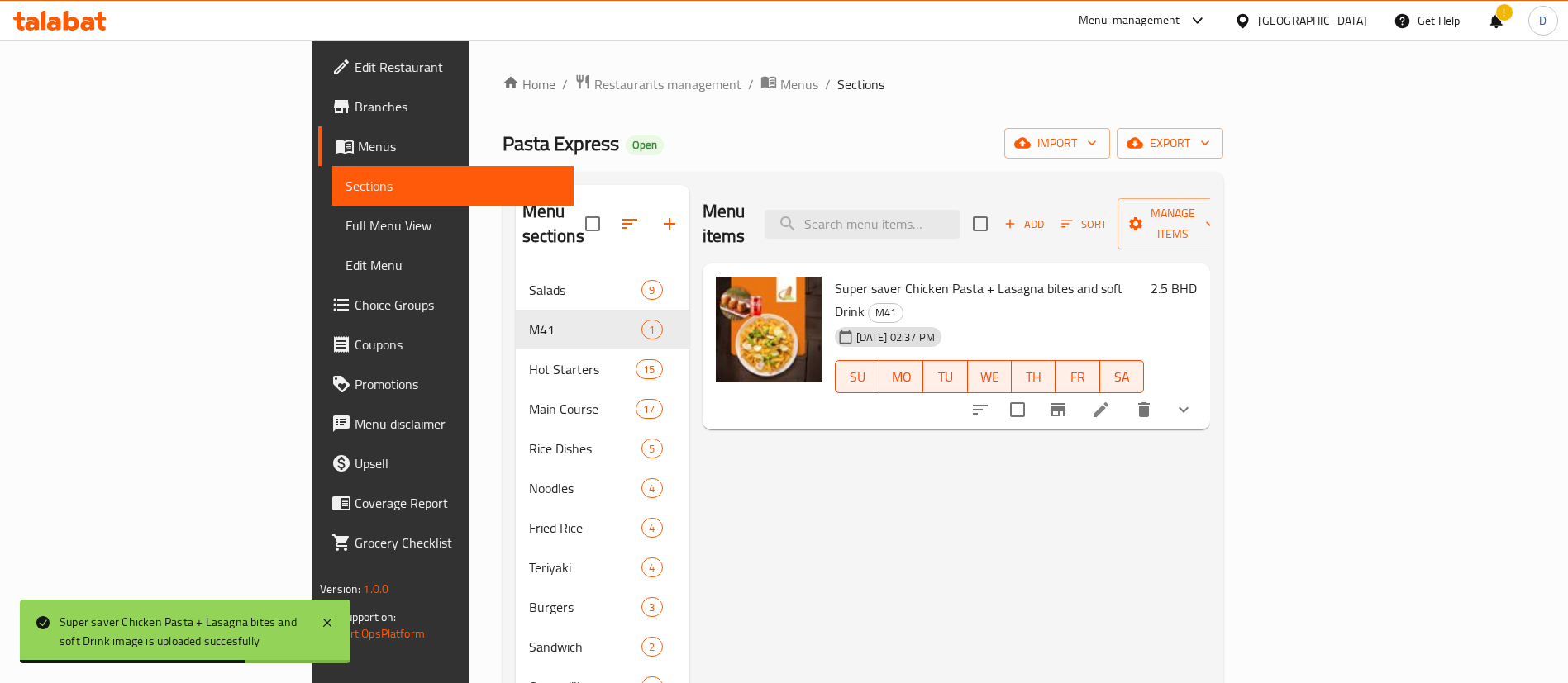
click at [735, 105] on div "Home / Restaurants management / Menus / Sections Pasta Express Open import expo…" at bounding box center [862, 578] width 720 height 1010
click at [678, 104] on div "Home / Restaurants management / Menus / Sections Pasta Express Open import expo…" at bounding box center [862, 578] width 720 height 1010
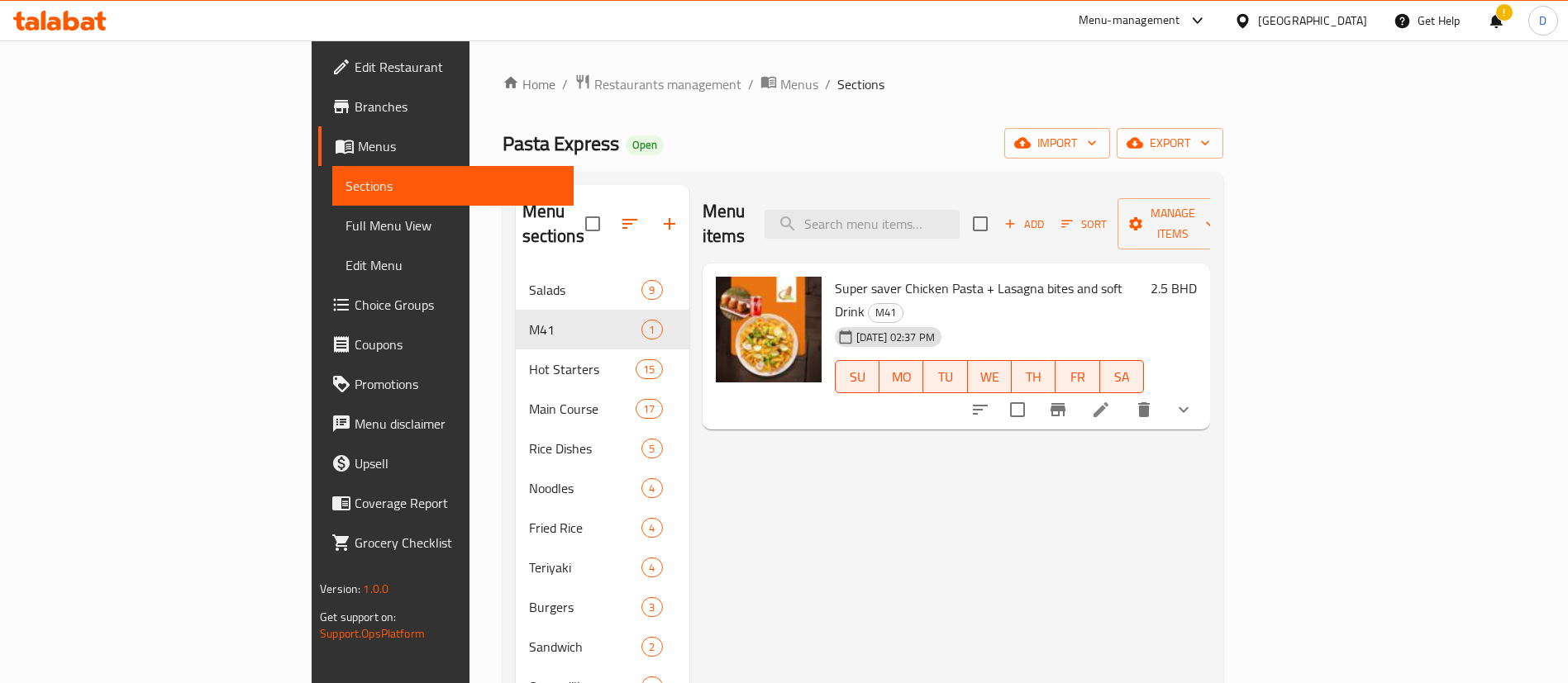
click at [1203, 390] on button "show more" at bounding box center [1183, 410] width 40 height 40
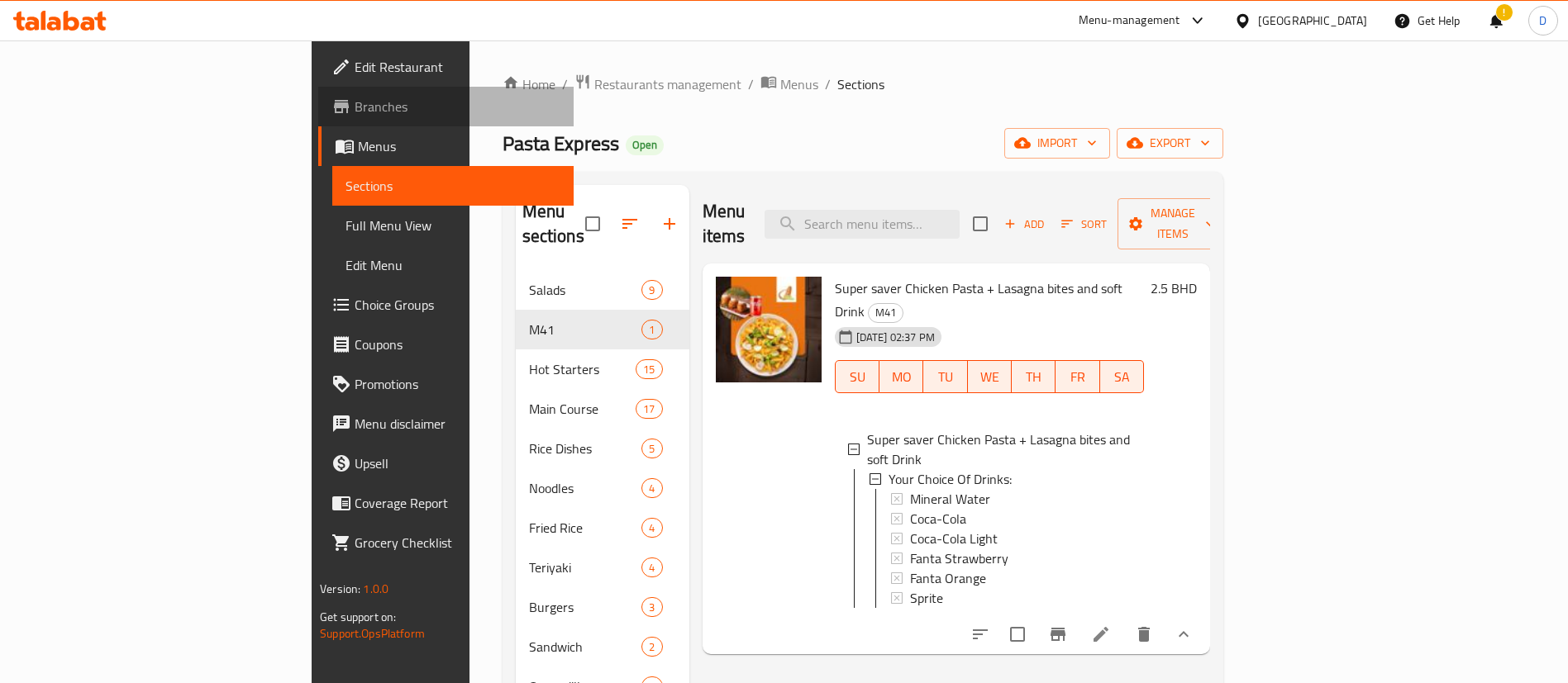
click at [354, 110] on span "Branches" at bounding box center [457, 106] width 206 height 20
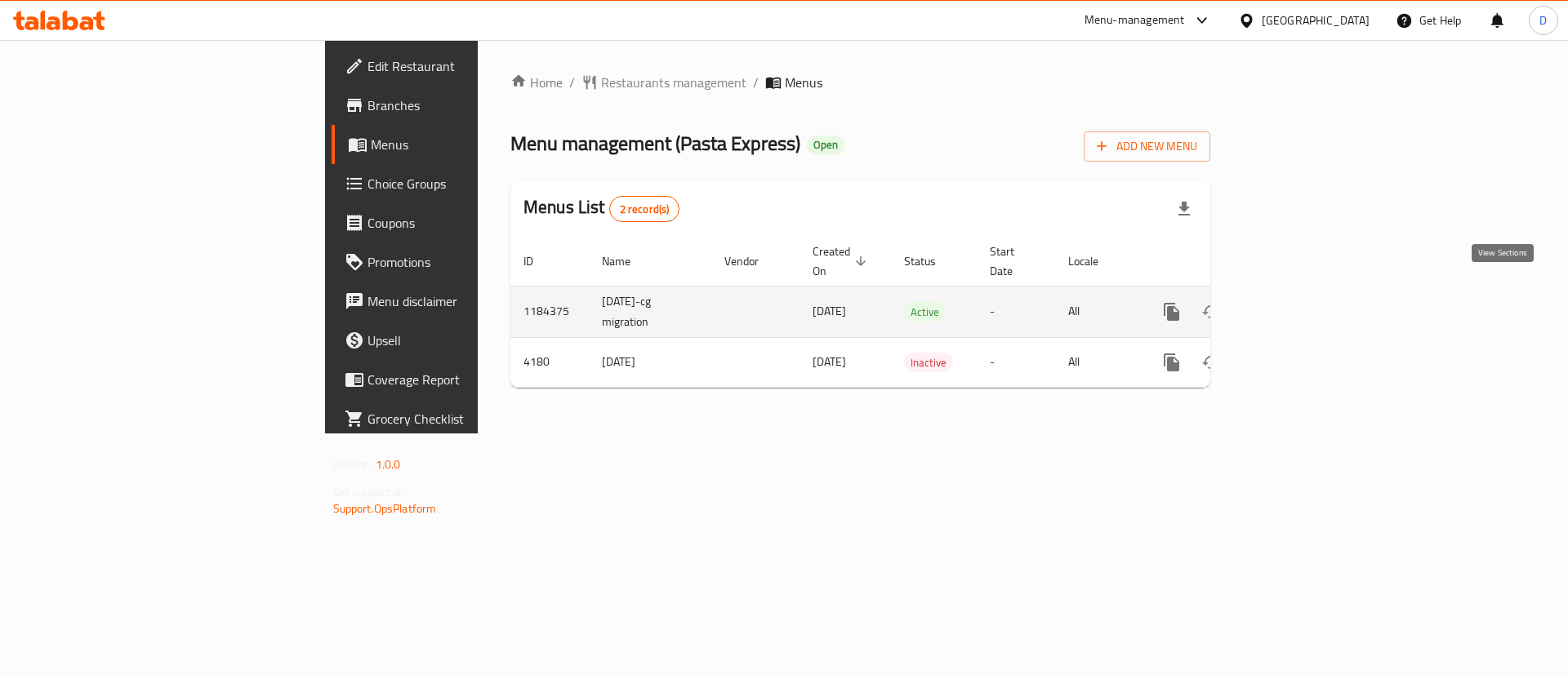
click at [1299, 302] on icon "enhanced table" at bounding box center [1288, 312] width 20 height 20
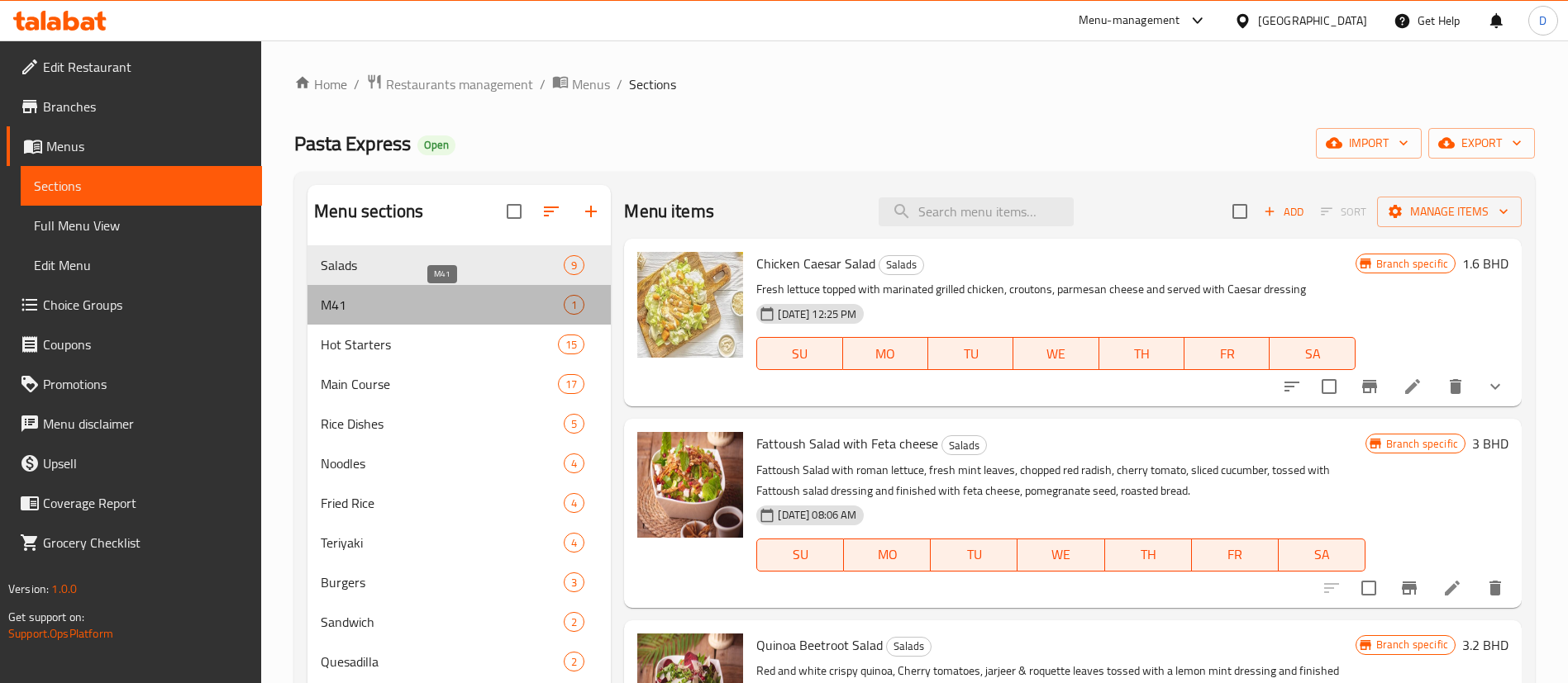
click at [345, 310] on span "M41" at bounding box center [442, 305] width 243 height 20
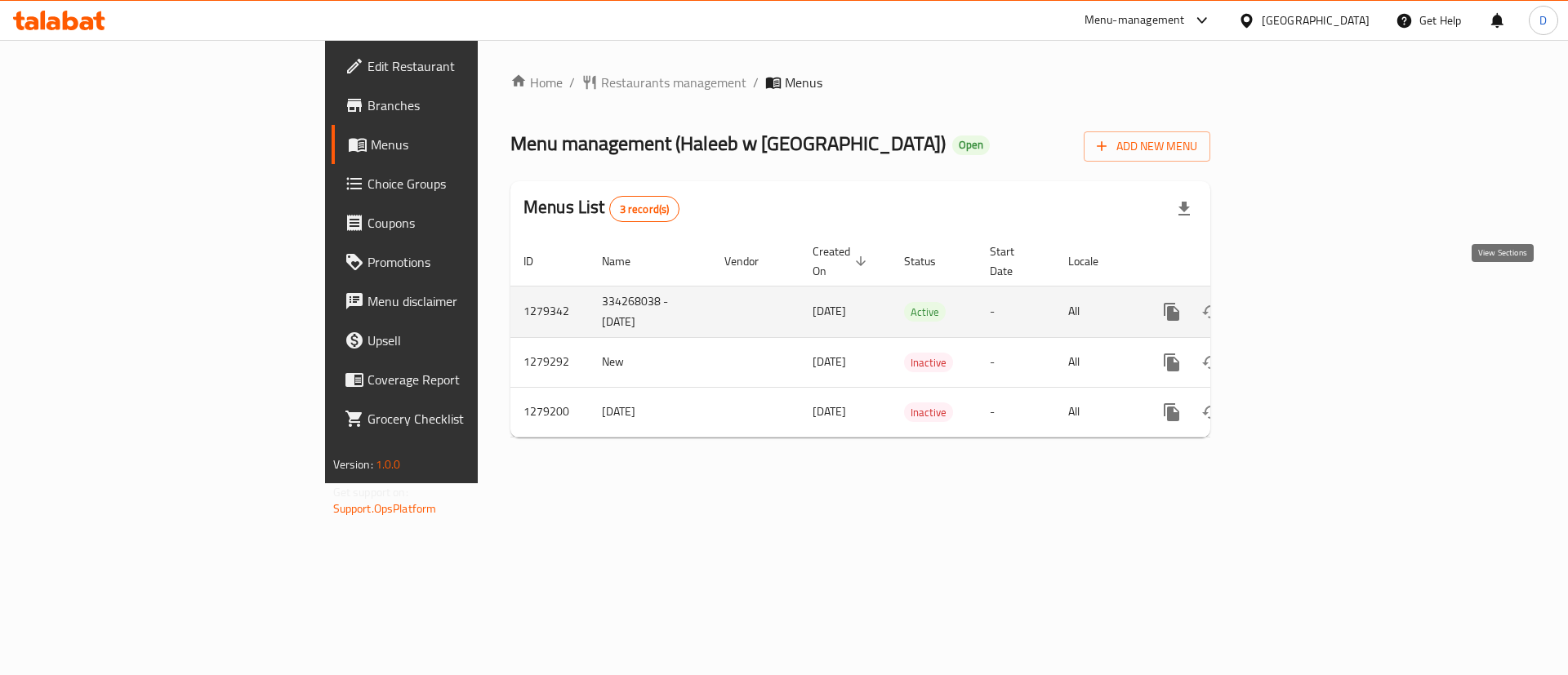
click at [1299, 302] on icon "enhanced table" at bounding box center [1288, 312] width 20 height 20
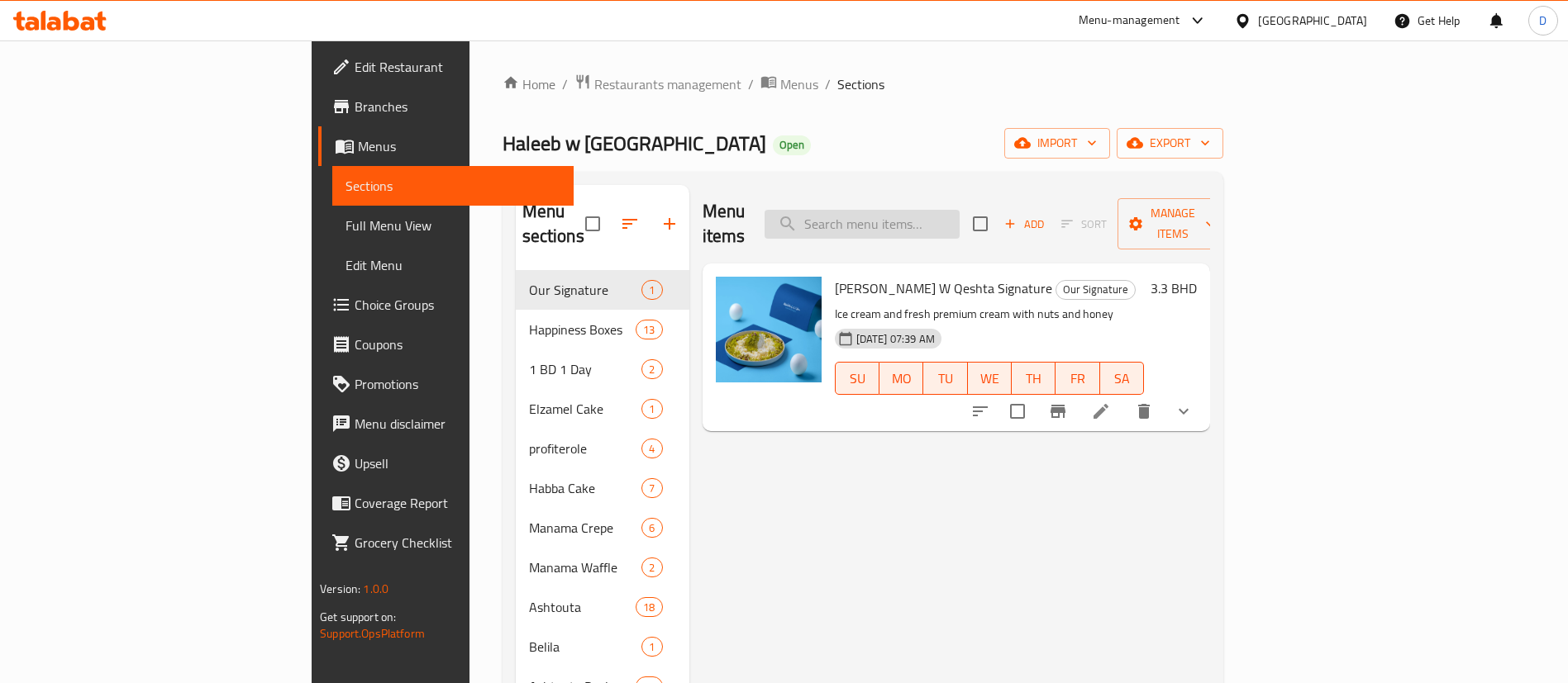
drag, startPoint x: 957, startPoint y: 199, endPoint x: 965, endPoint y: 209, distance: 12.8
click at [959, 210] on input "search" at bounding box center [861, 224] width 195 height 29
click at [959, 215] on input "search" at bounding box center [861, 224] width 195 height 29
paste input "Plain Rice Pudding"
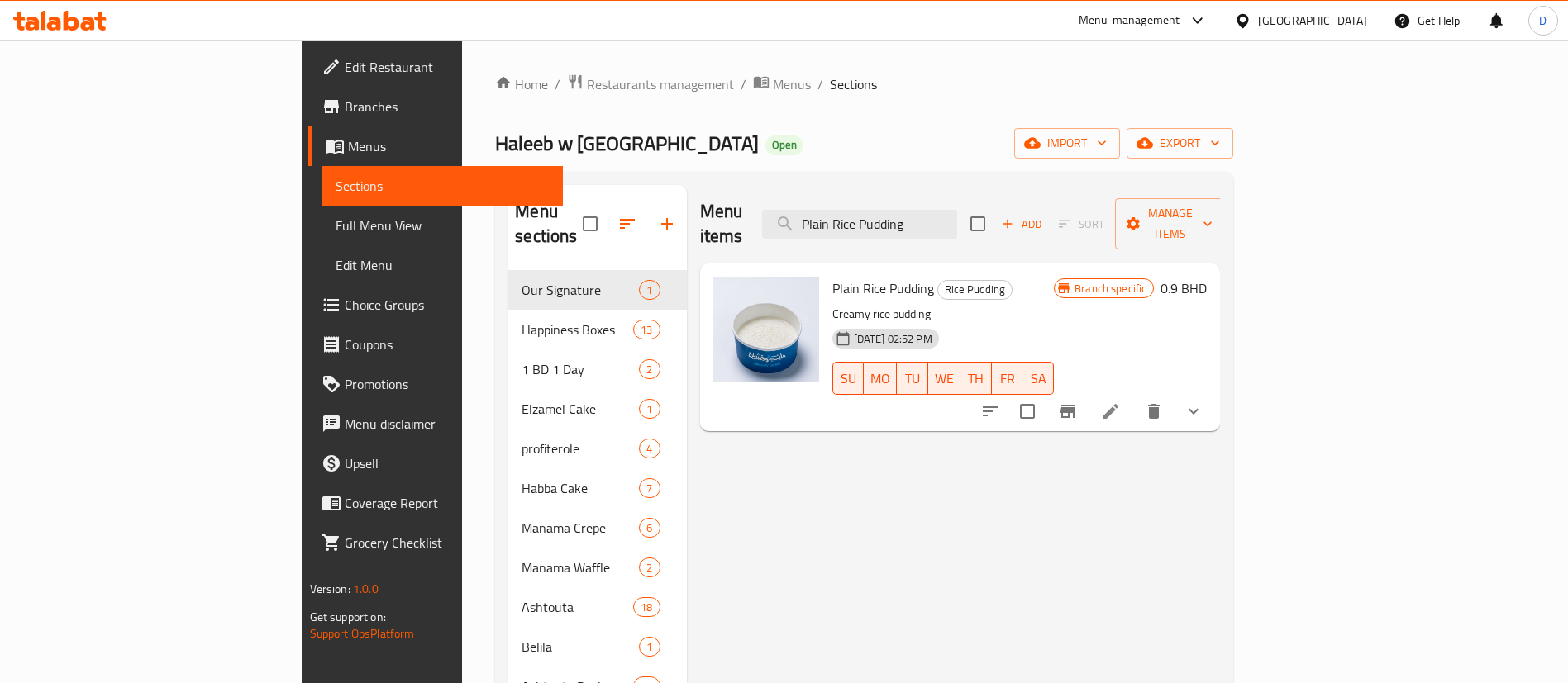
type input "Plain Rice Pudding"
click at [1134, 396] on li at bounding box center [1111, 411] width 47 height 30
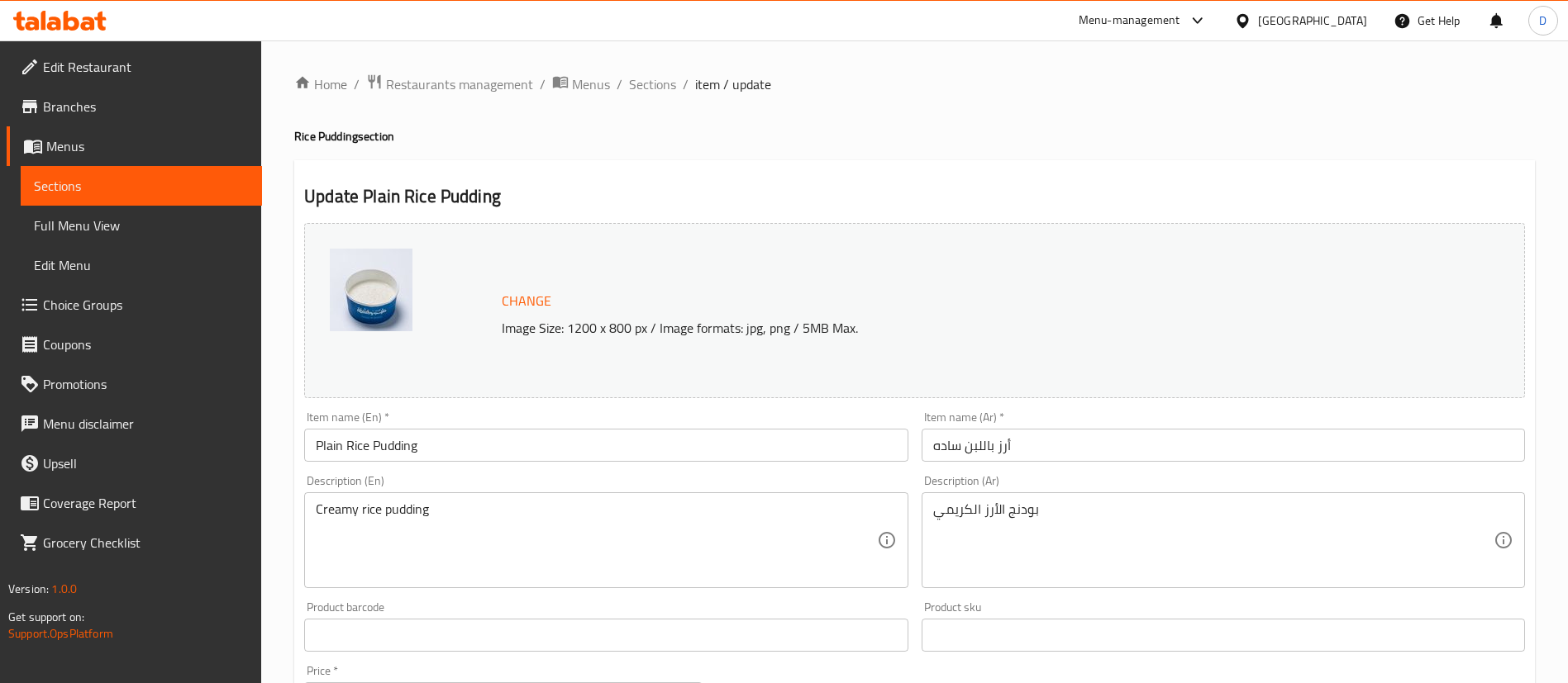
click at [989, 144] on div "Home / Restaurants management / Menus / Sections / item / update Rice Pudding s…" at bounding box center [915, 630] width 1240 height 1113
click at [116, 120] on link "Branches" at bounding box center [134, 107] width 255 height 40
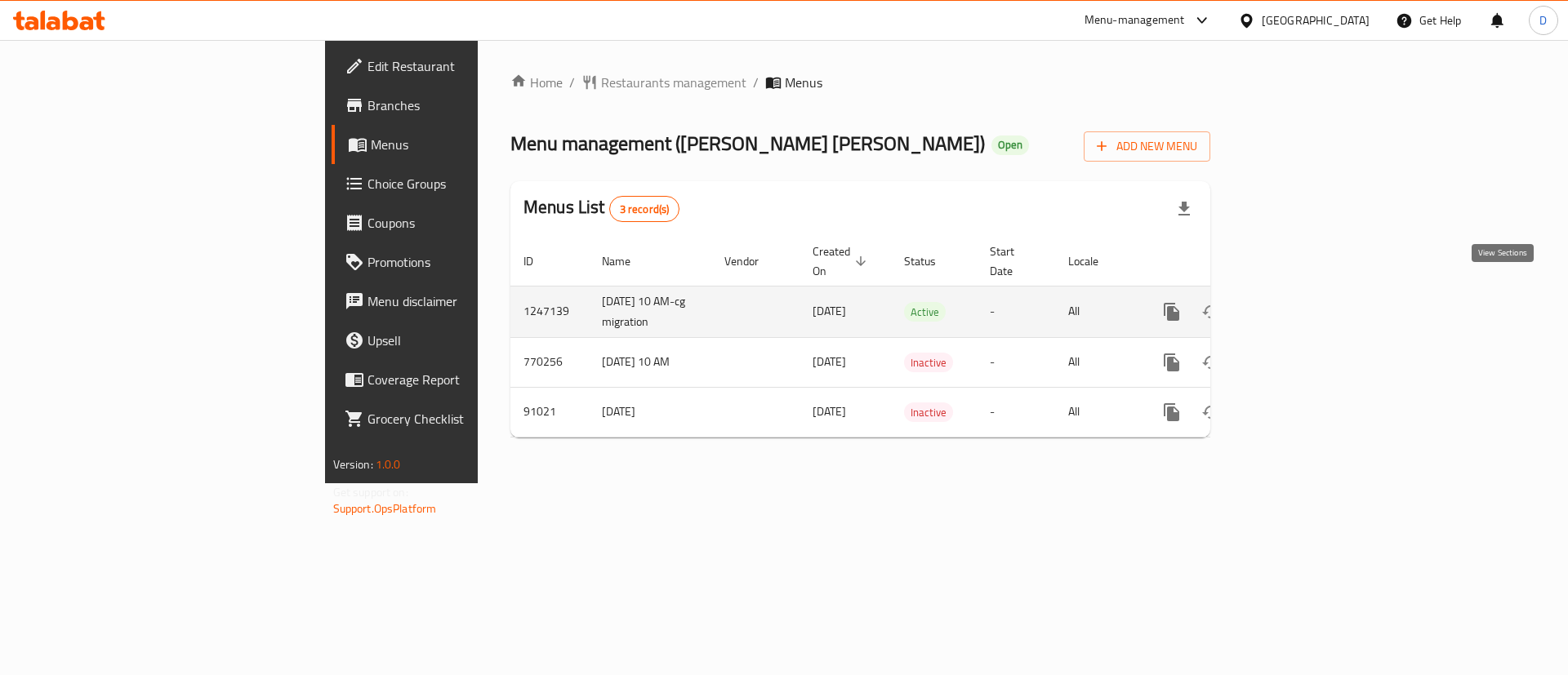
click at [1309, 293] on link "enhanced table" at bounding box center [1289, 313] width 40 height 40
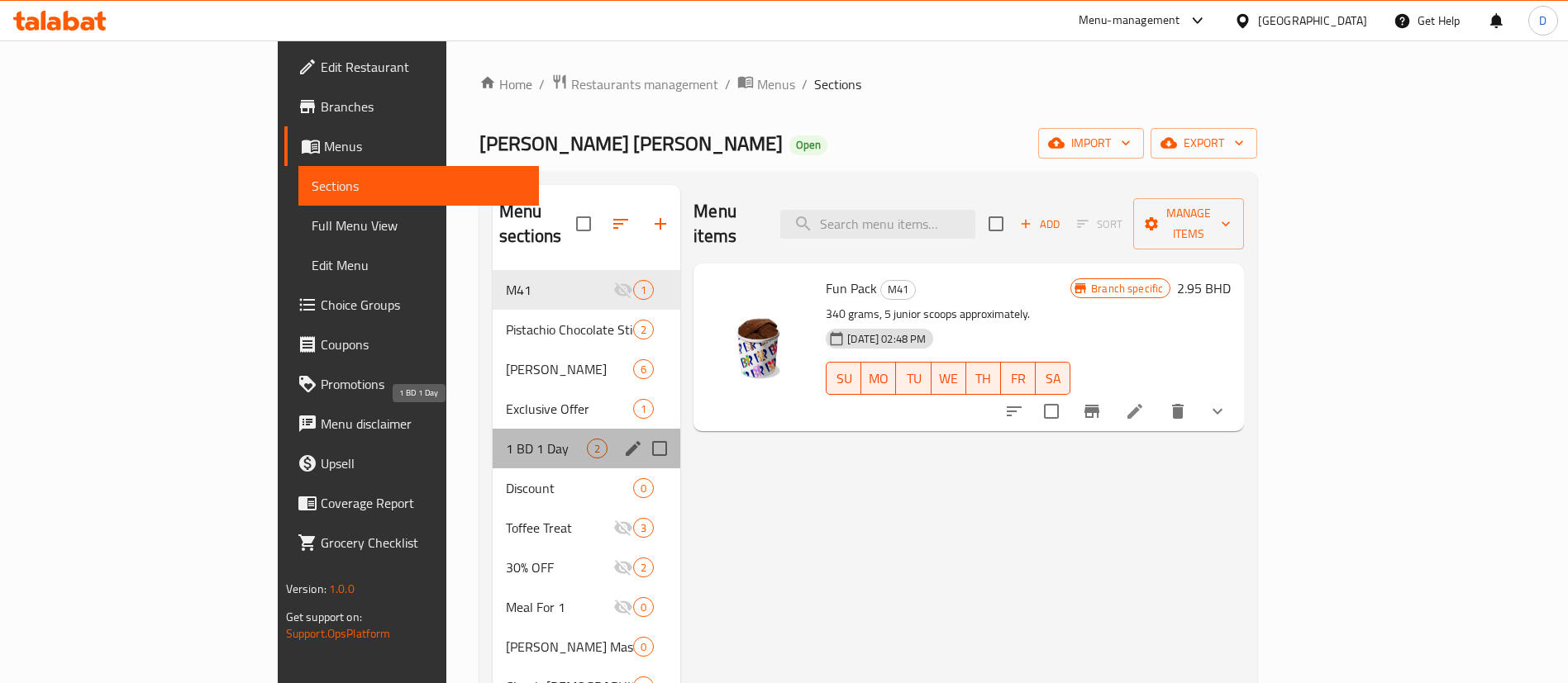
click at [506, 439] on span "1 BD 1 Day" at bounding box center [546, 449] width 81 height 20
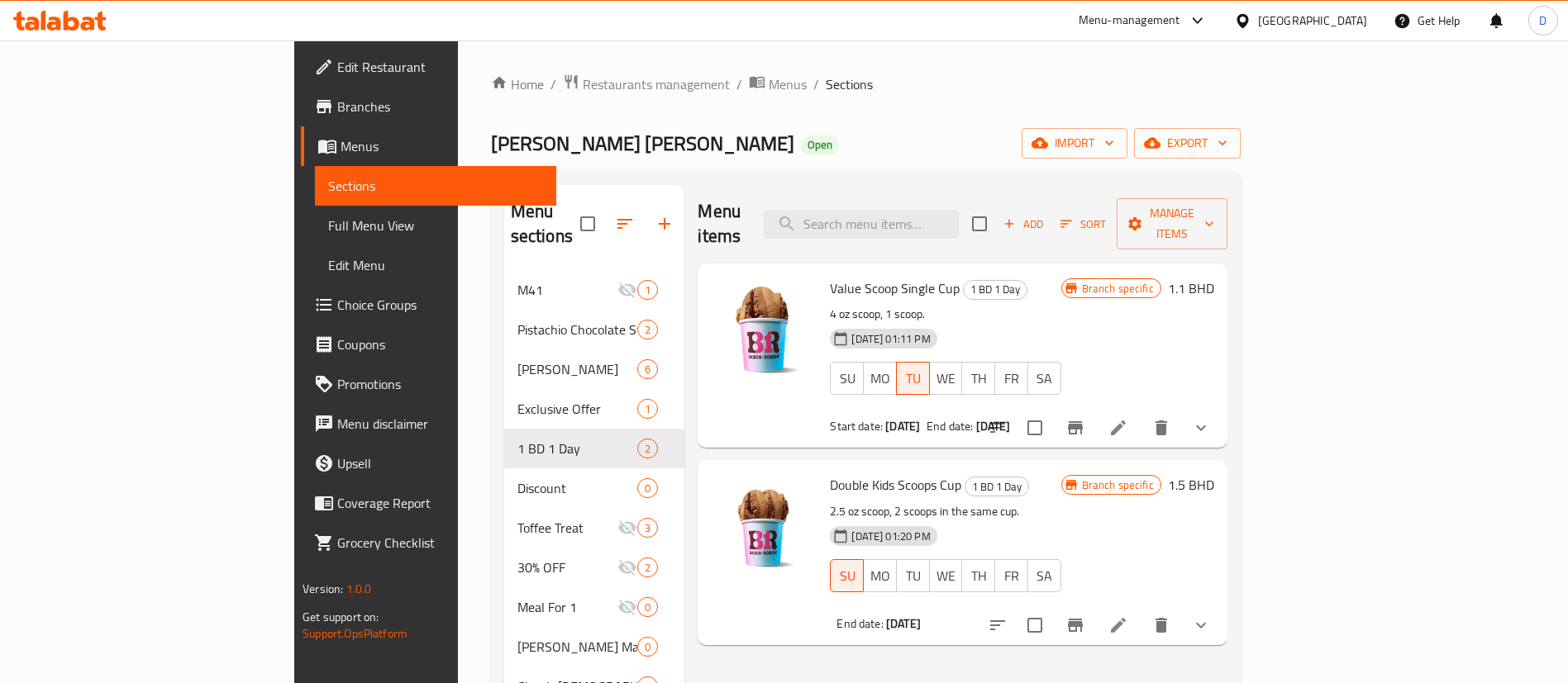
scroll to position [124, 0]
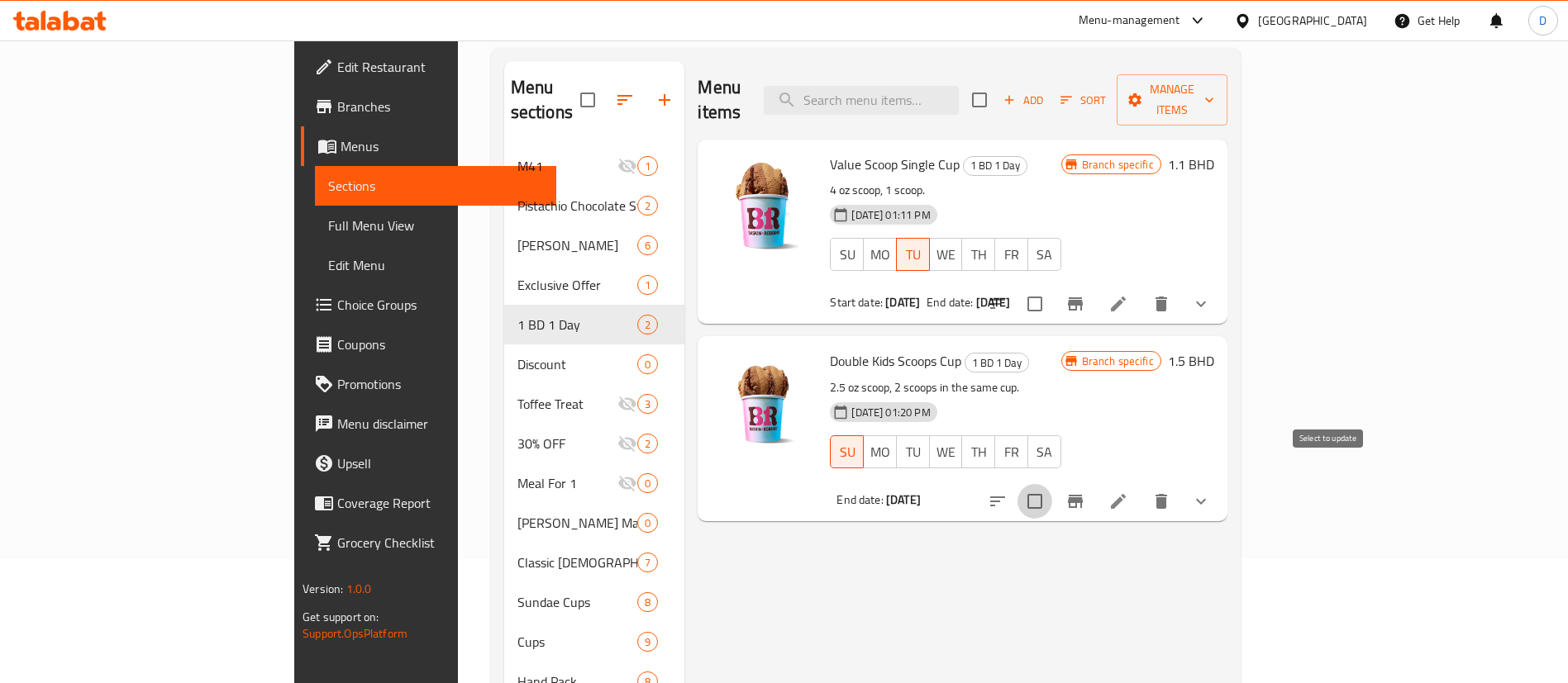
click at [1052, 484] on input "checkbox" at bounding box center [1035, 501] width 34 height 34
checkbox input "true"
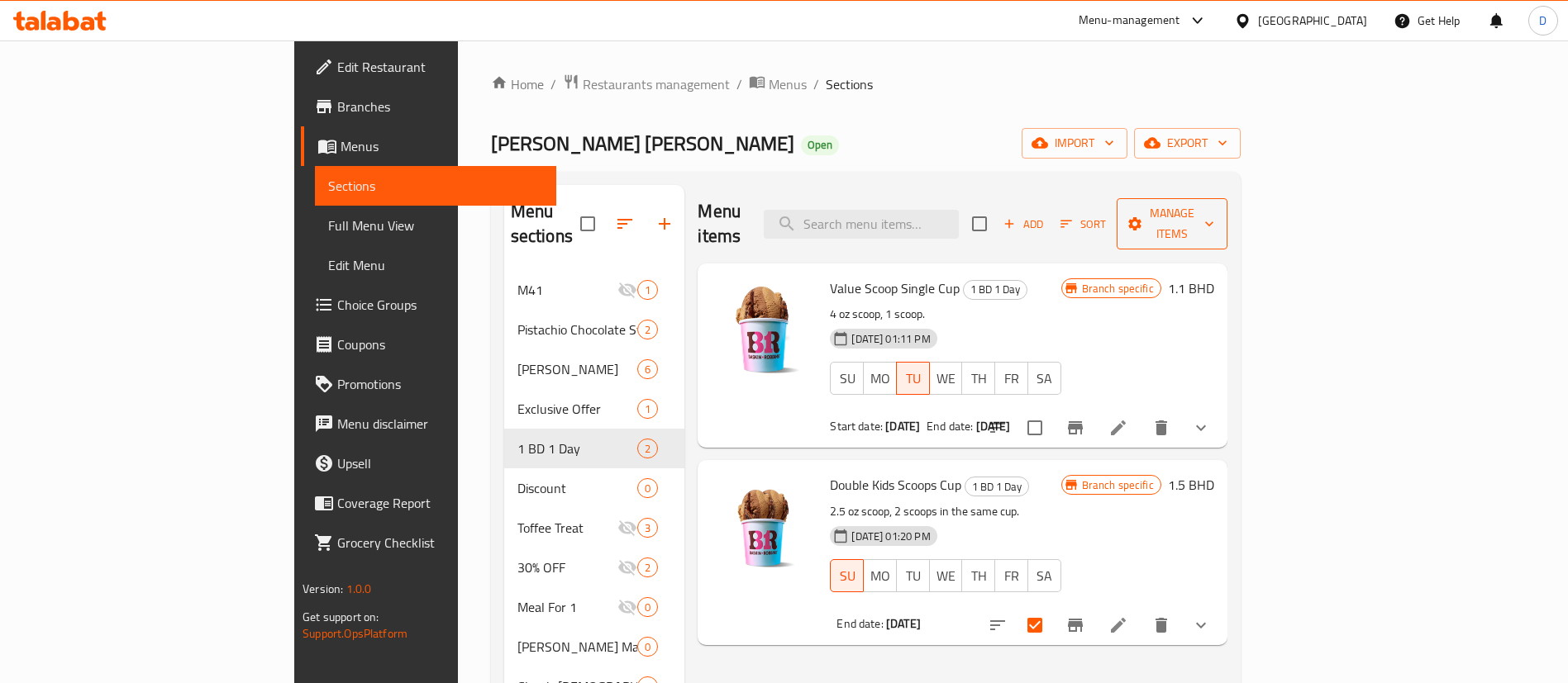
click at [1143, 215] on icon "button" at bounding box center [1134, 223] width 16 height 16
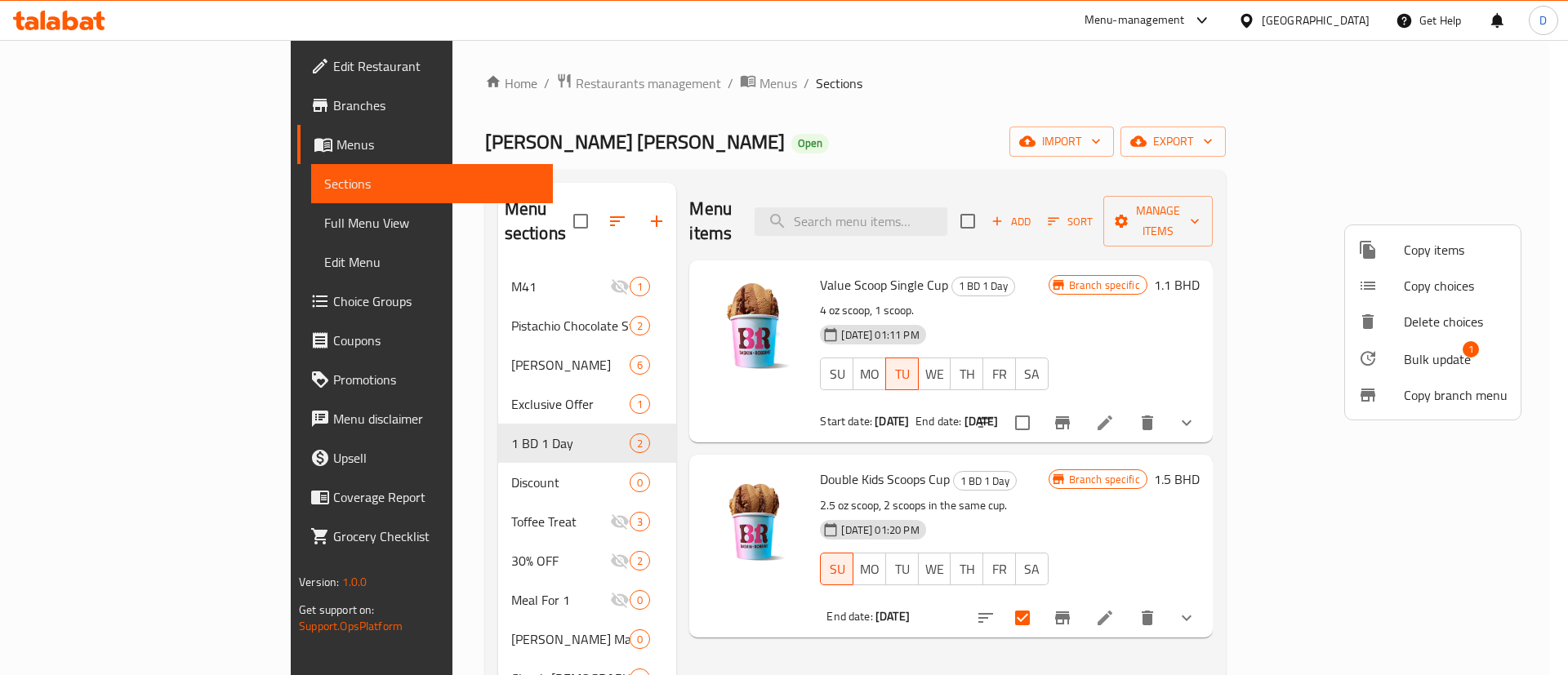
click at [1446, 363] on span "Bulk update" at bounding box center [1436, 359] width 67 height 20
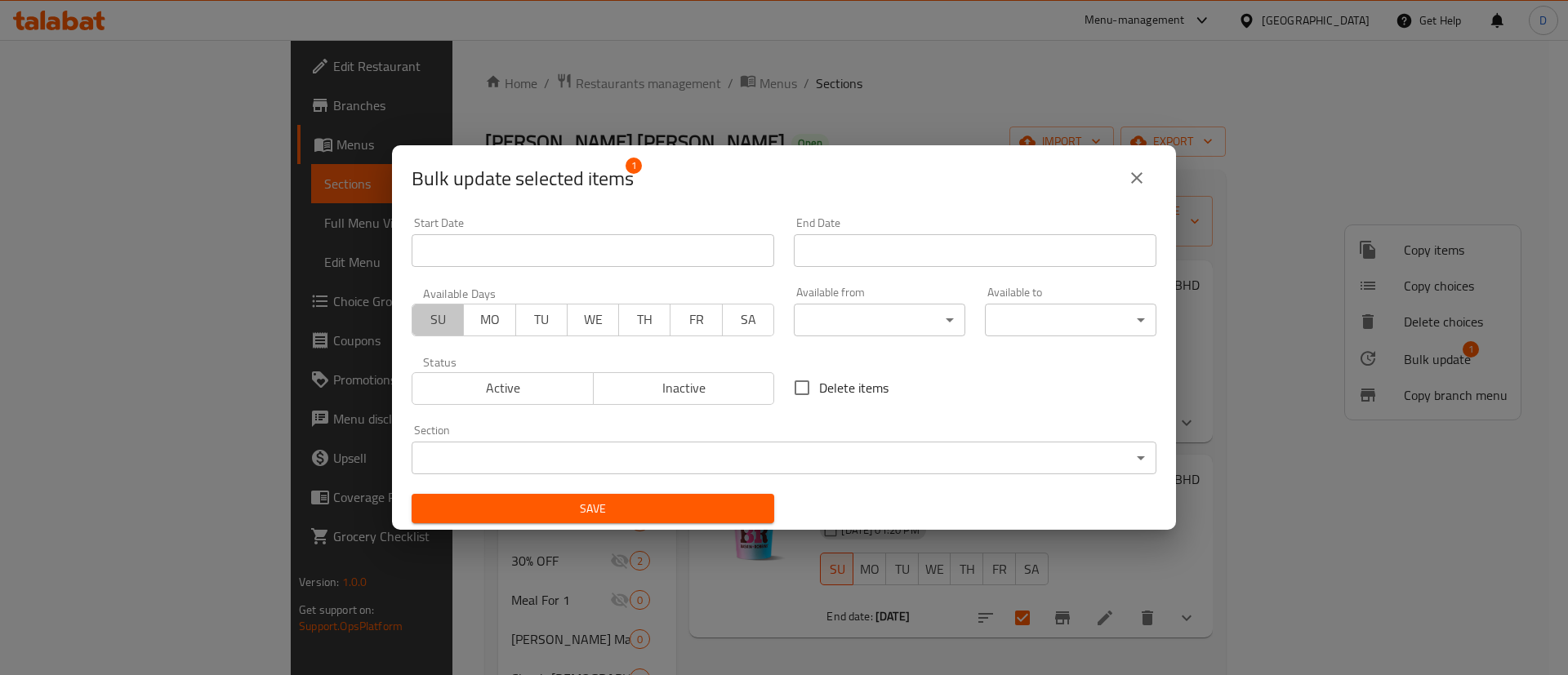
click at [431, 323] on span "SU" at bounding box center [438, 319] width 39 height 24
click at [881, 262] on input "Start Date" at bounding box center [974, 250] width 362 height 33
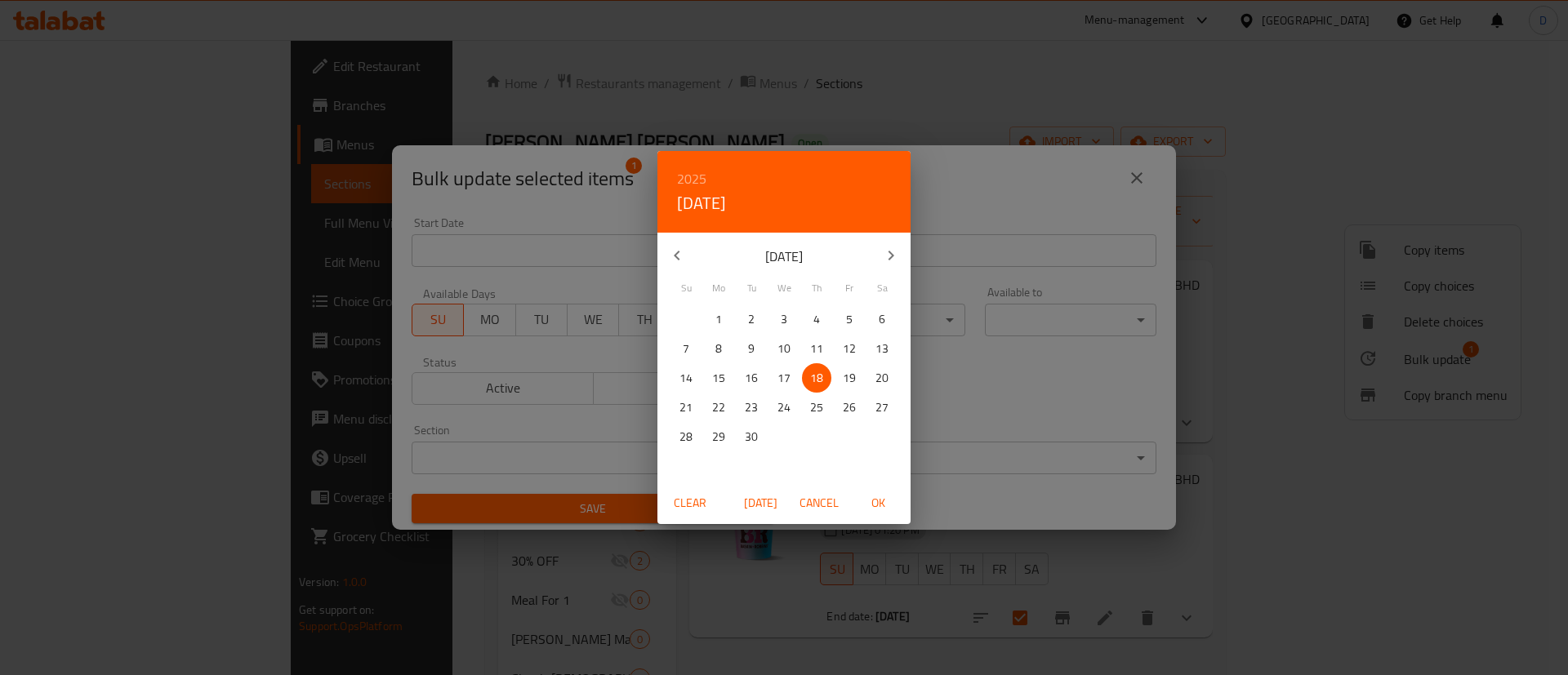
click at [687, 406] on p "21" at bounding box center [686, 408] width 13 height 21
click at [878, 506] on span "OK" at bounding box center [878, 504] width 40 height 21
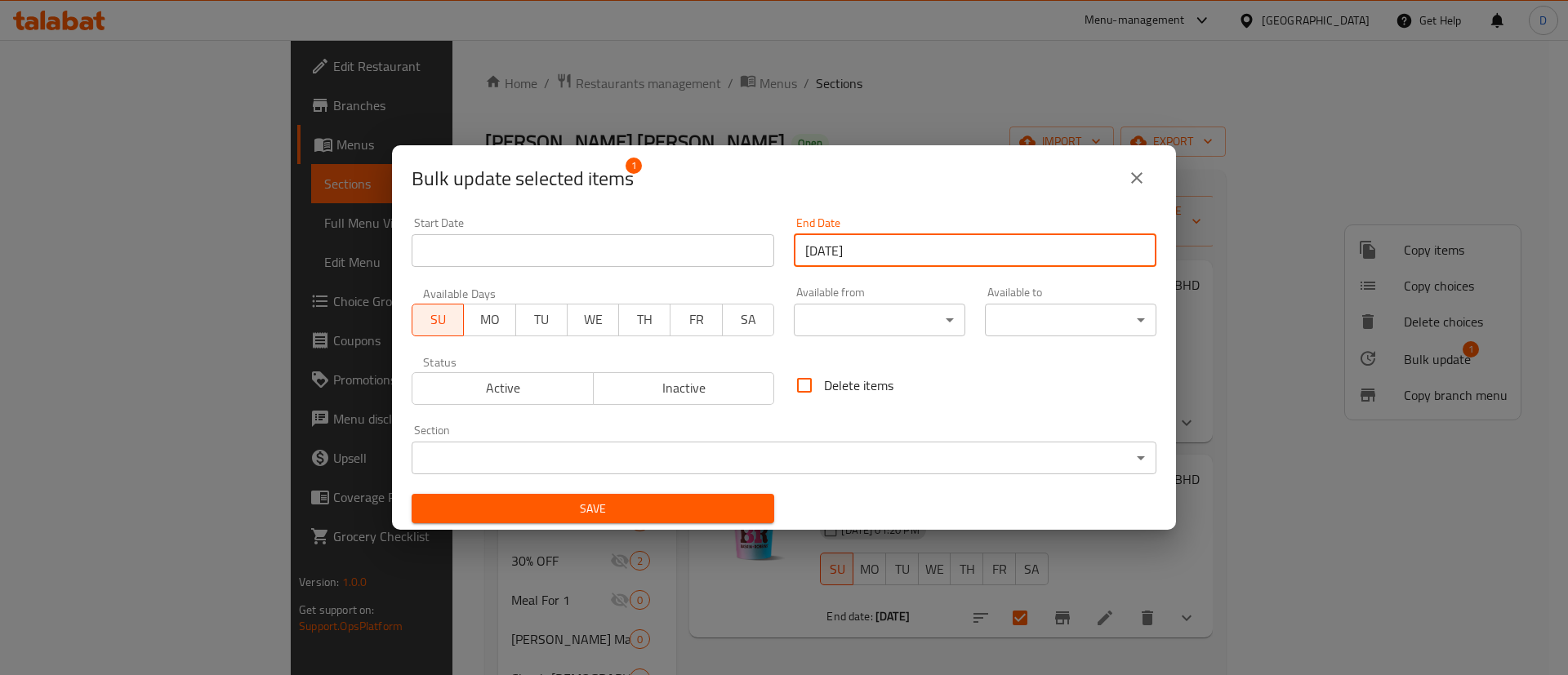
type input "21-09-2025"
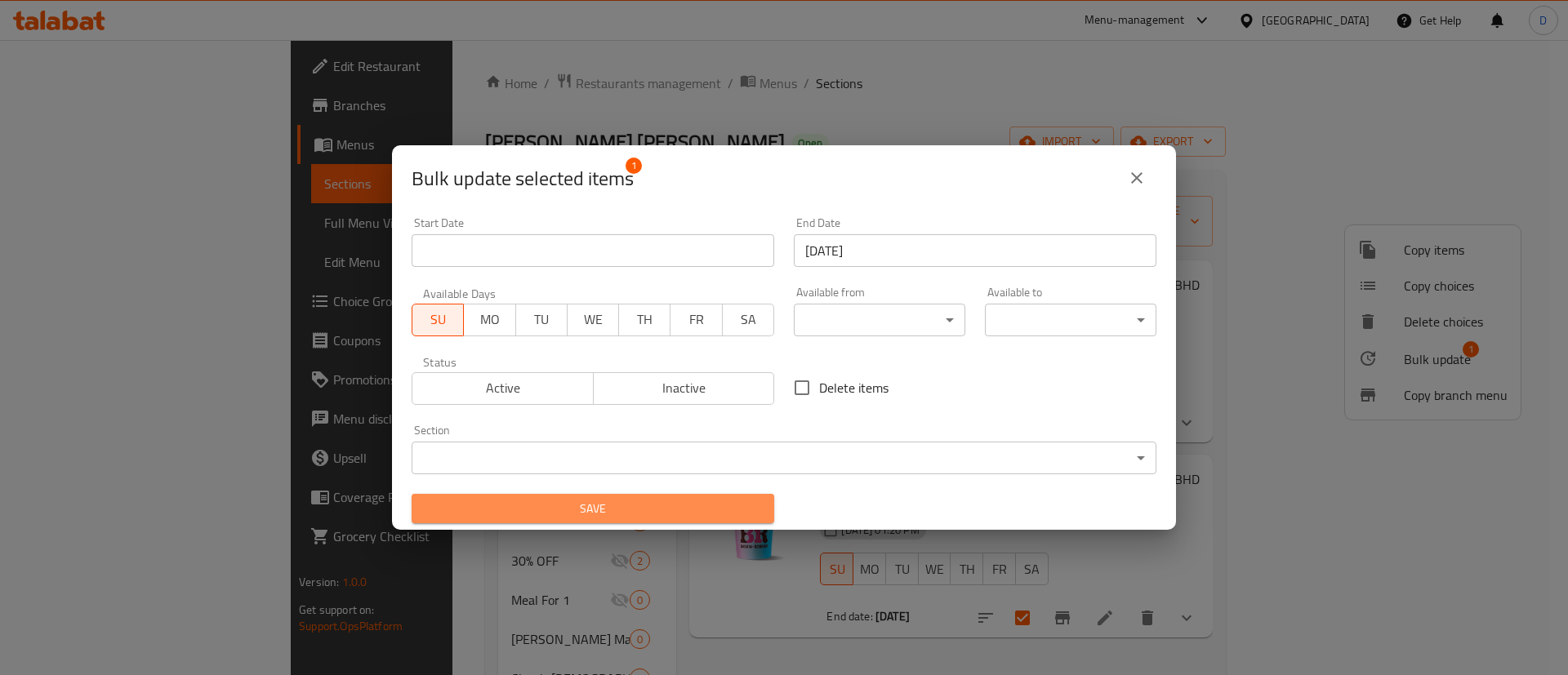
click at [695, 503] on span "Save" at bounding box center [592, 509] width 336 height 21
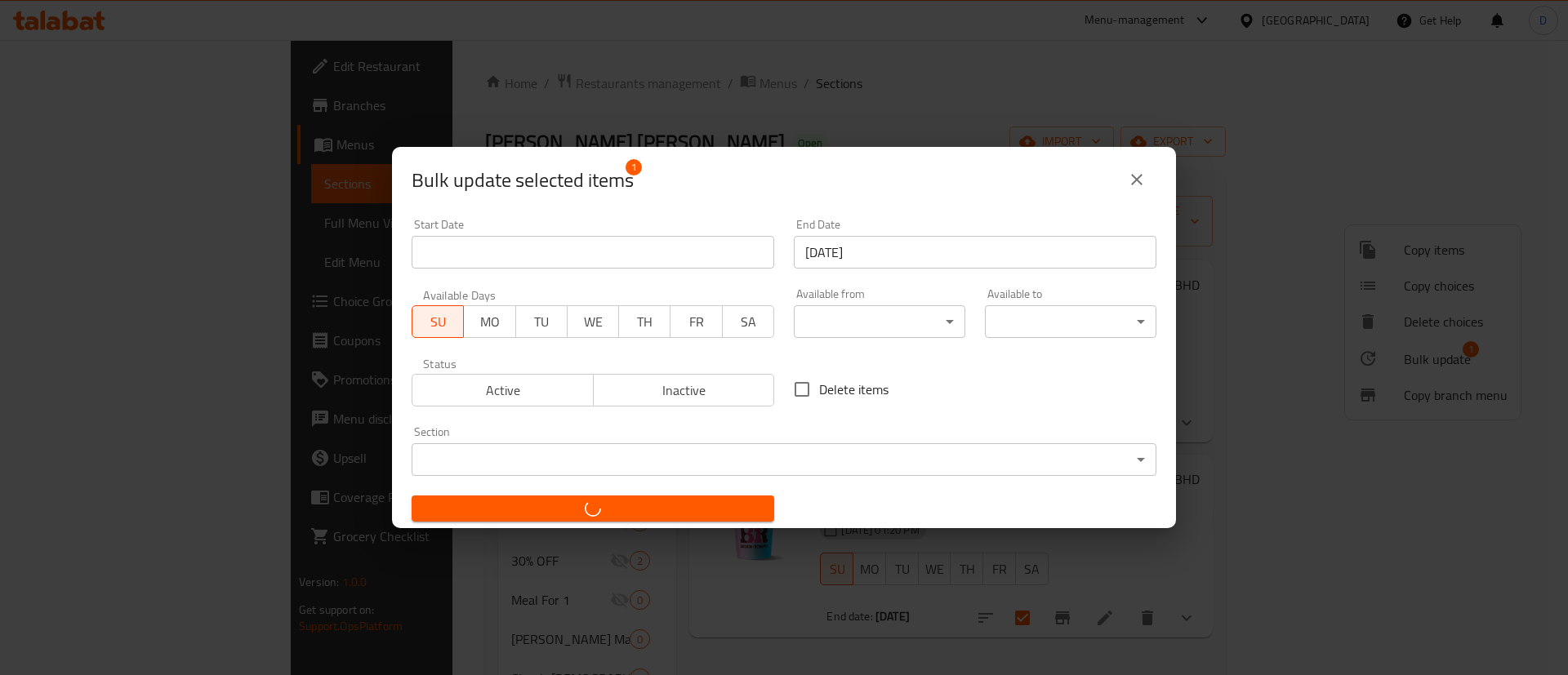
checkbox input "false"
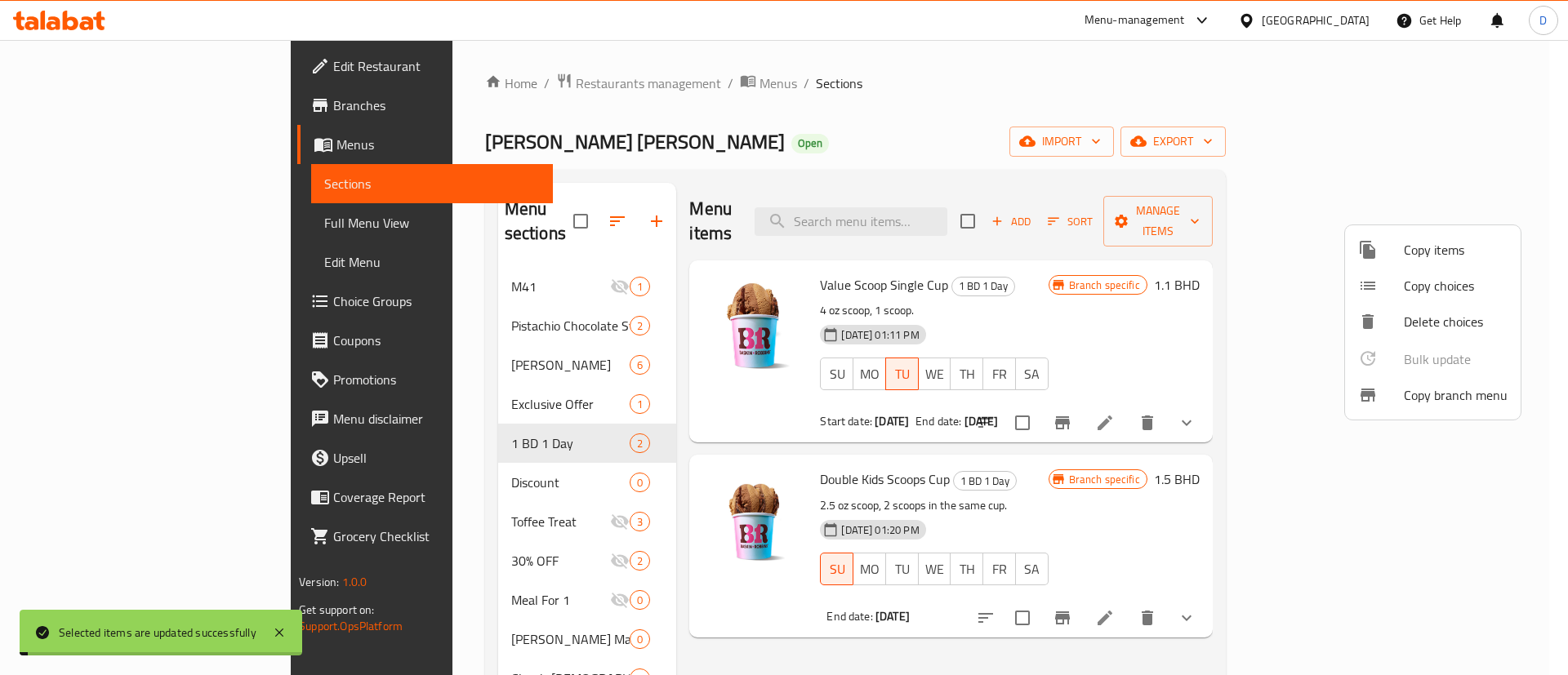
click at [1048, 82] on div at bounding box center [784, 337] width 1568 height 675
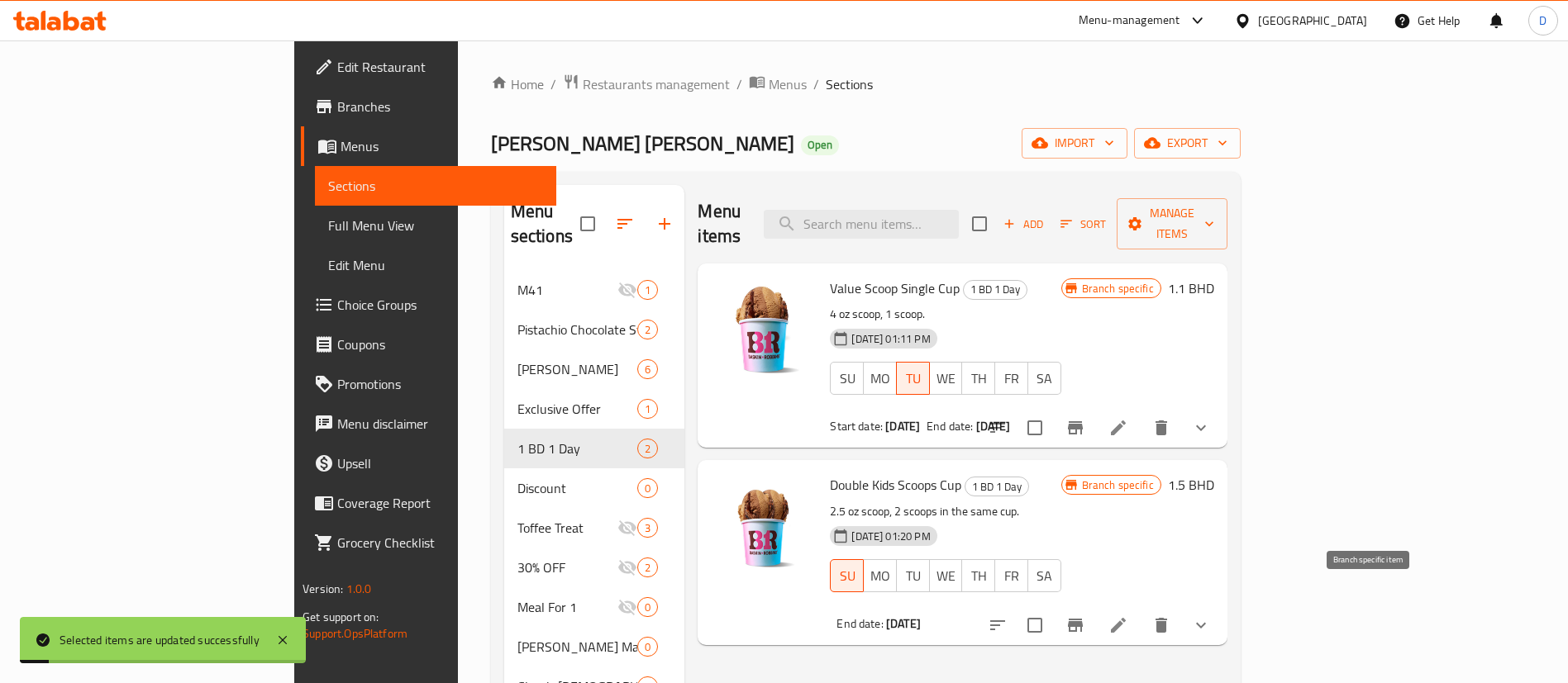
click at [1085, 615] on icon "Branch-specific-item" at bounding box center [1075, 625] width 20 height 20
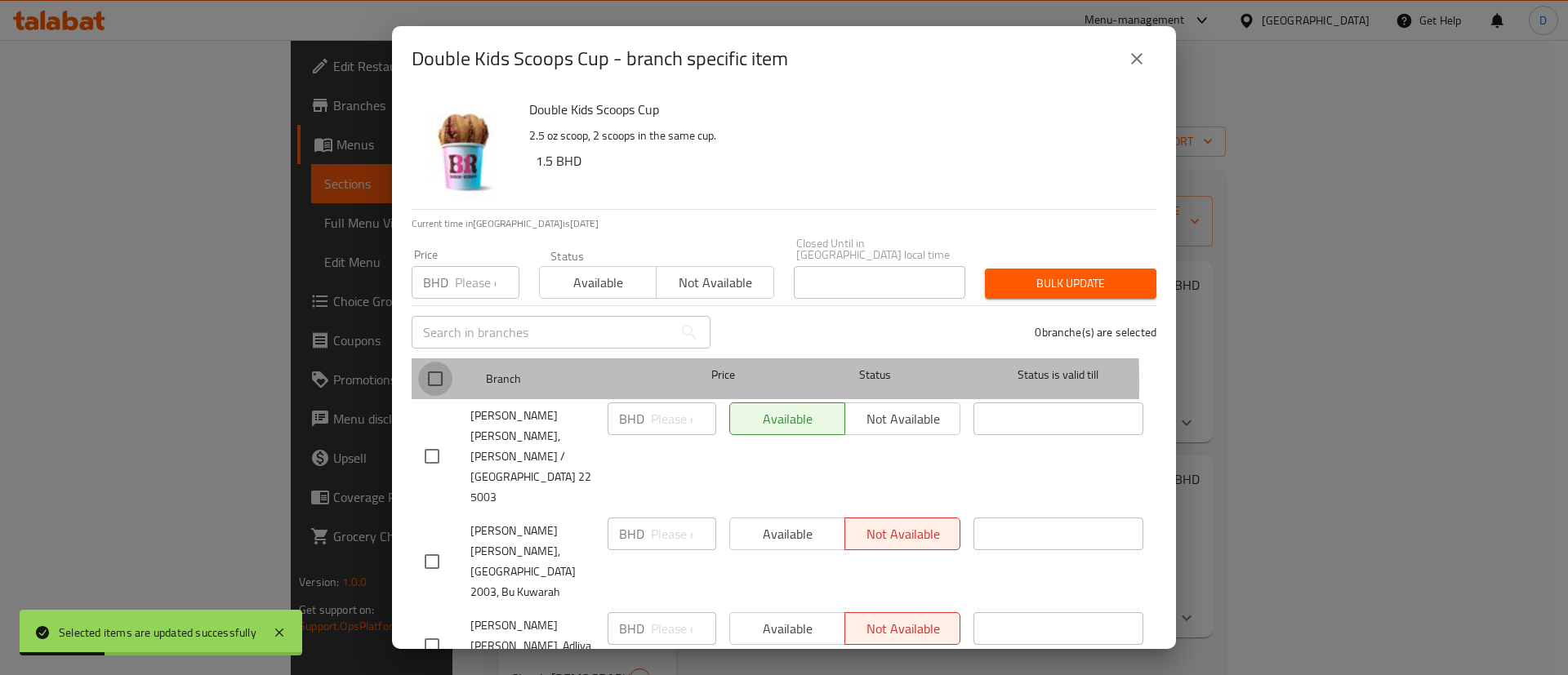
click at [436, 372] on input "checkbox" at bounding box center [435, 378] width 34 height 34
checkbox input "true"
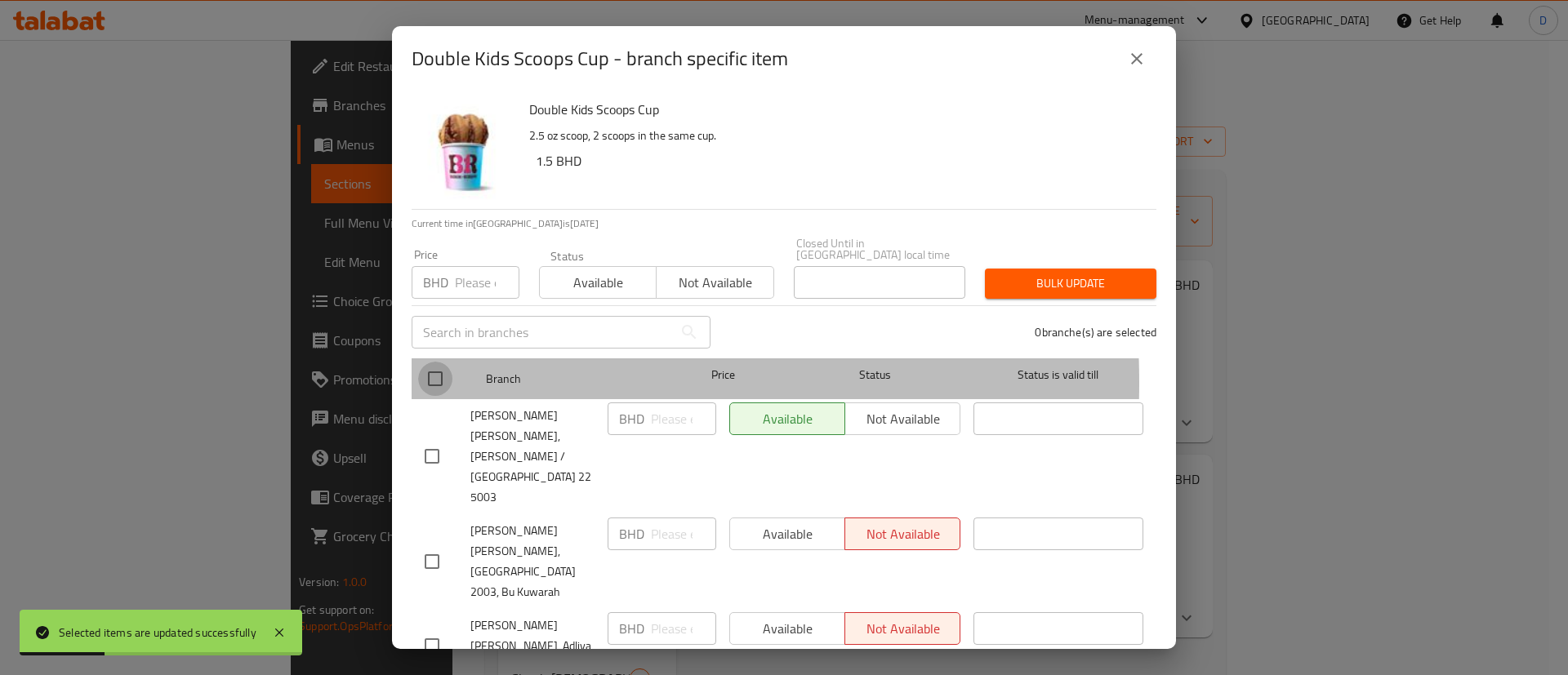
checkbox input "true"
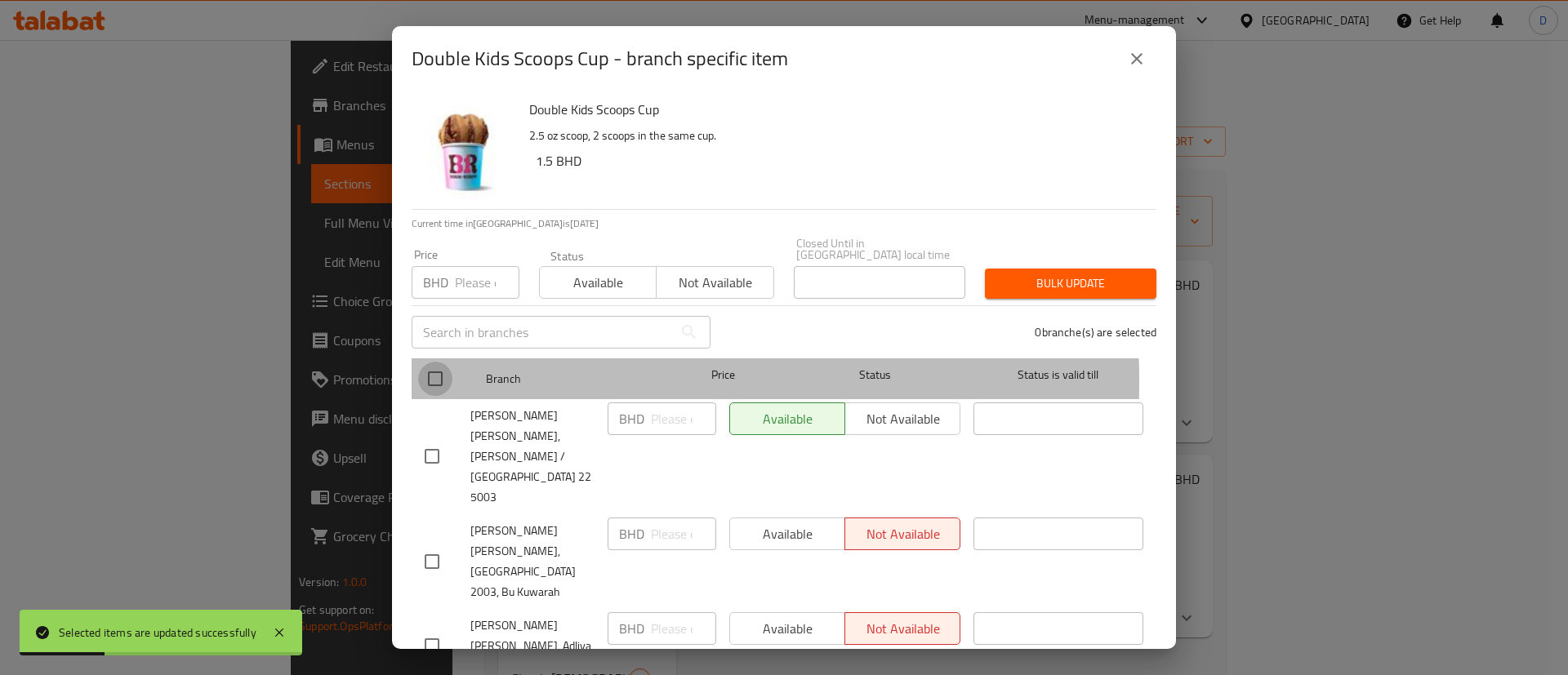
checkbox input "true"
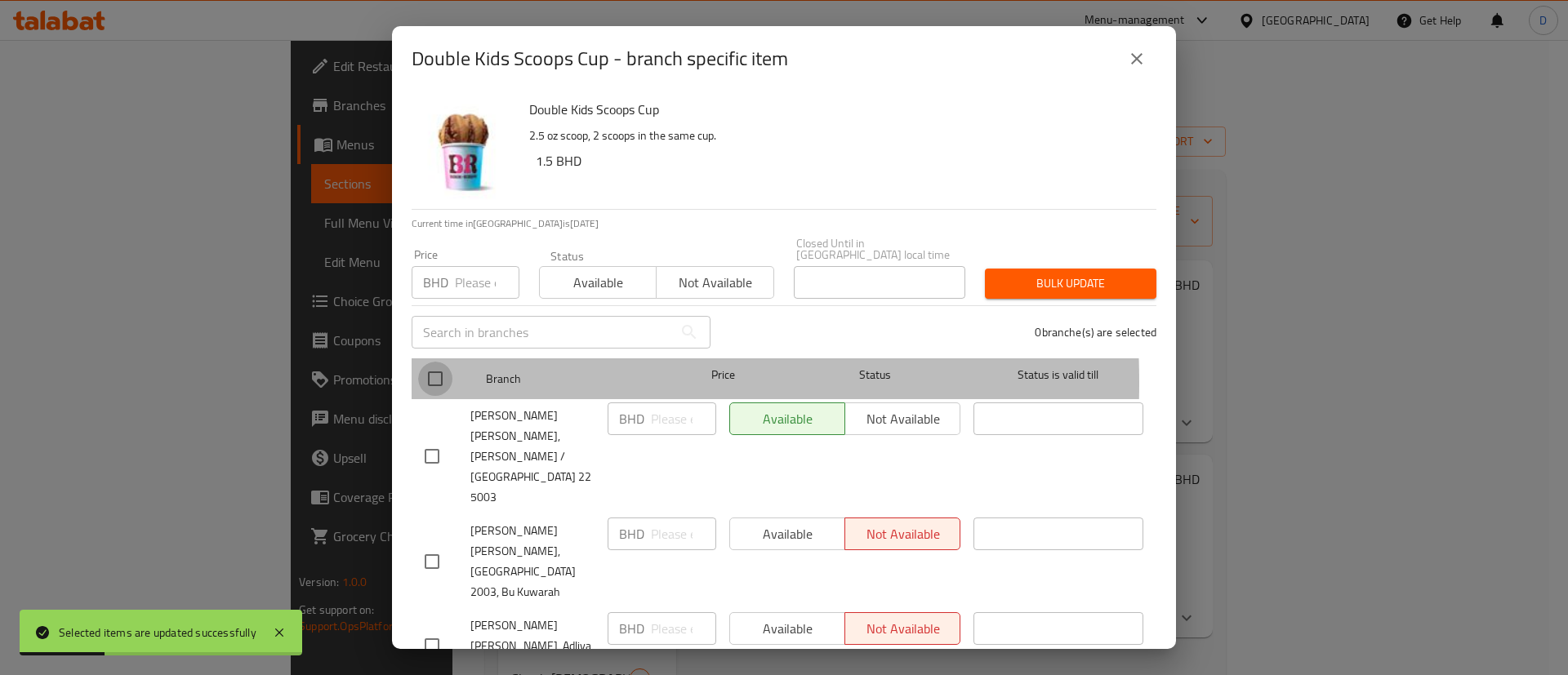
checkbox input "true"
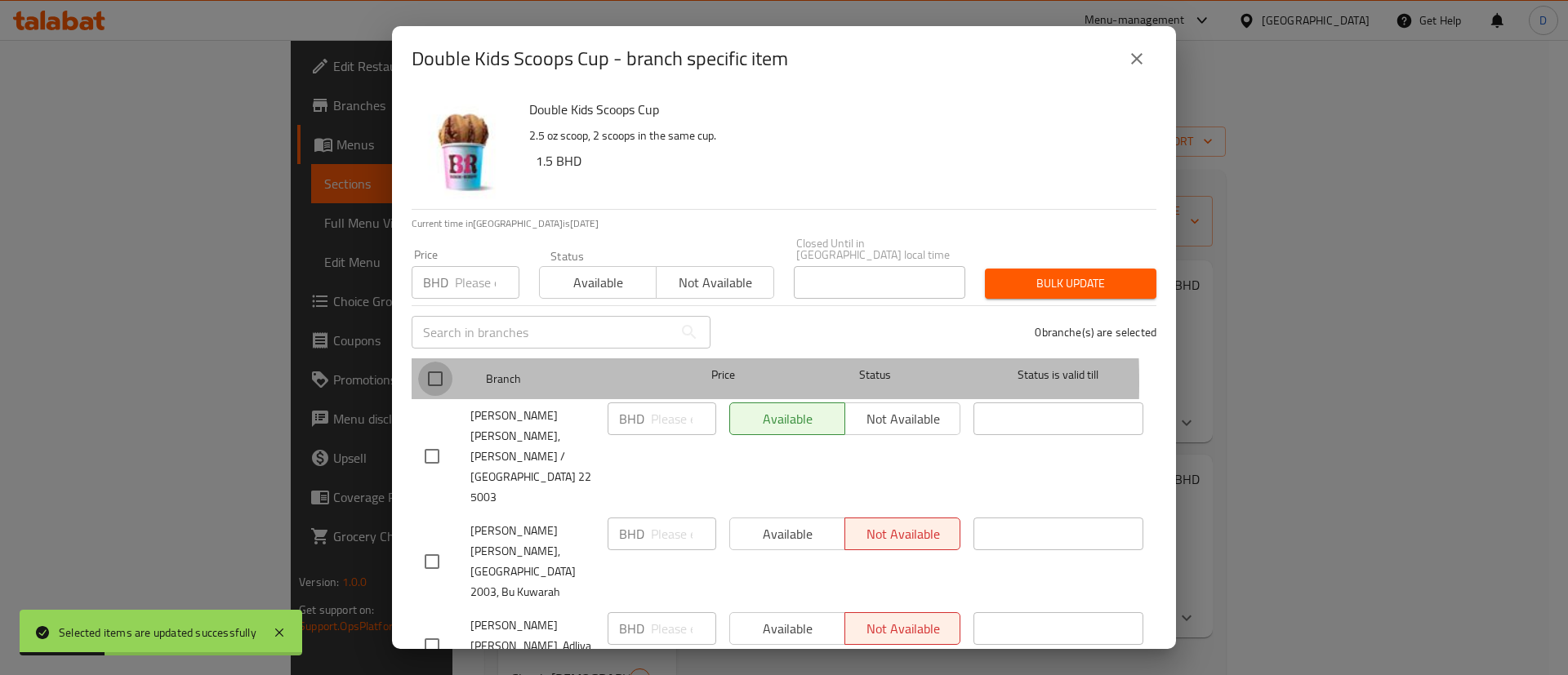
checkbox input "true"
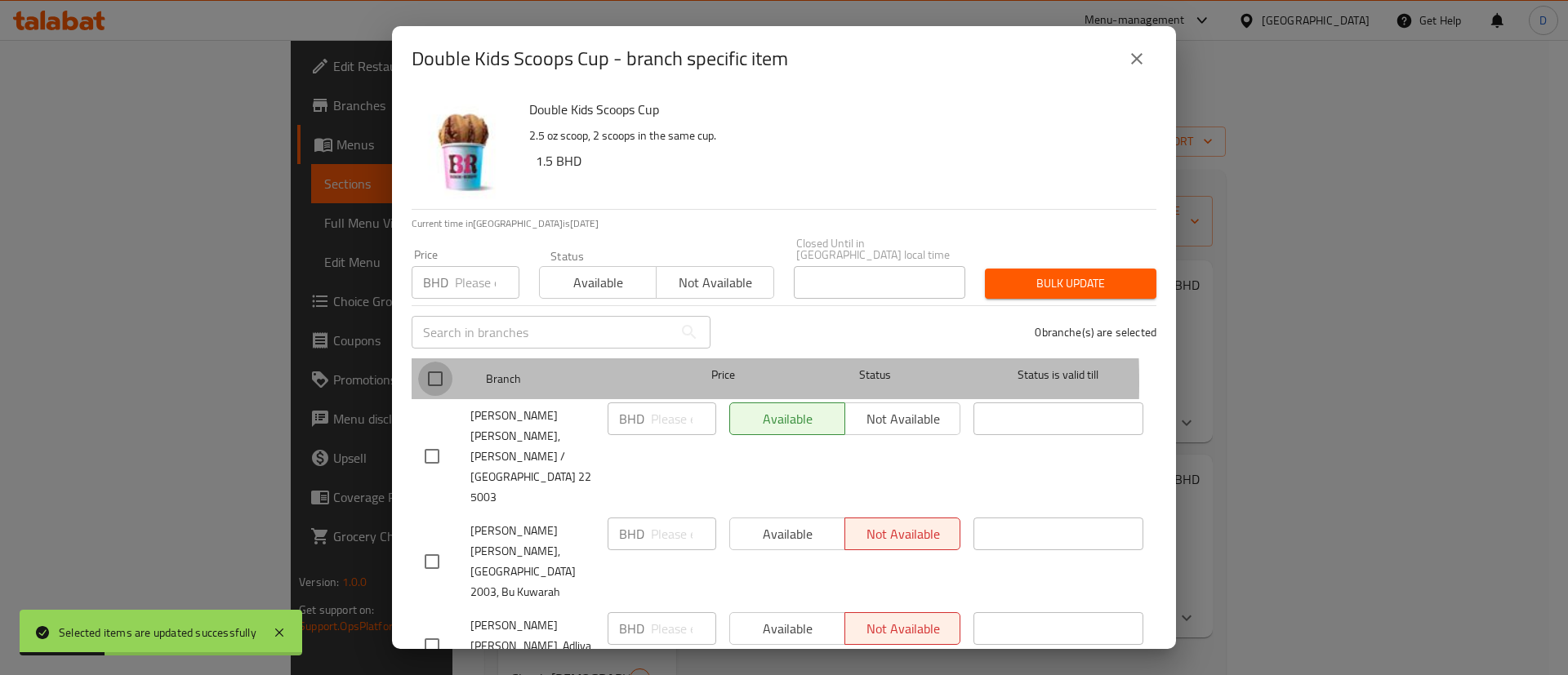
checkbox input "true"
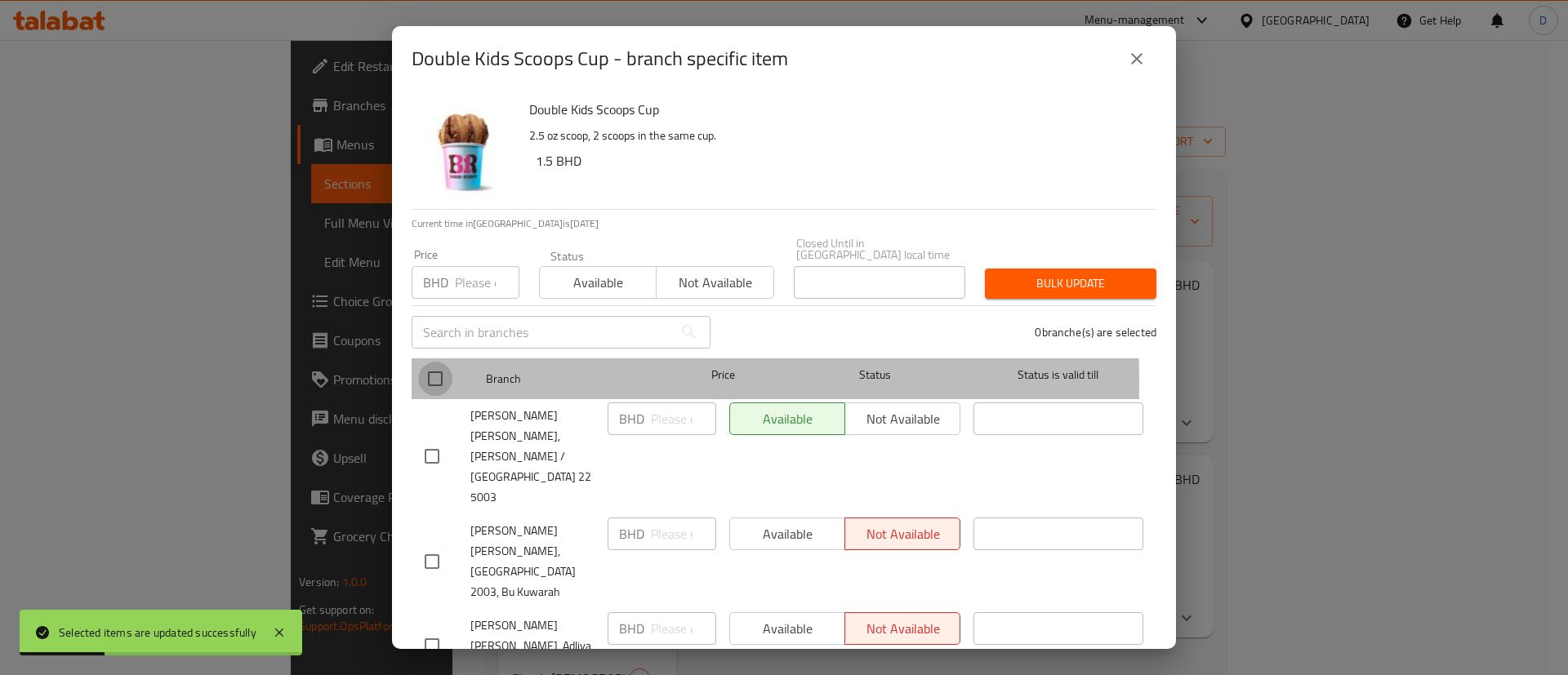
checkbox input "true"
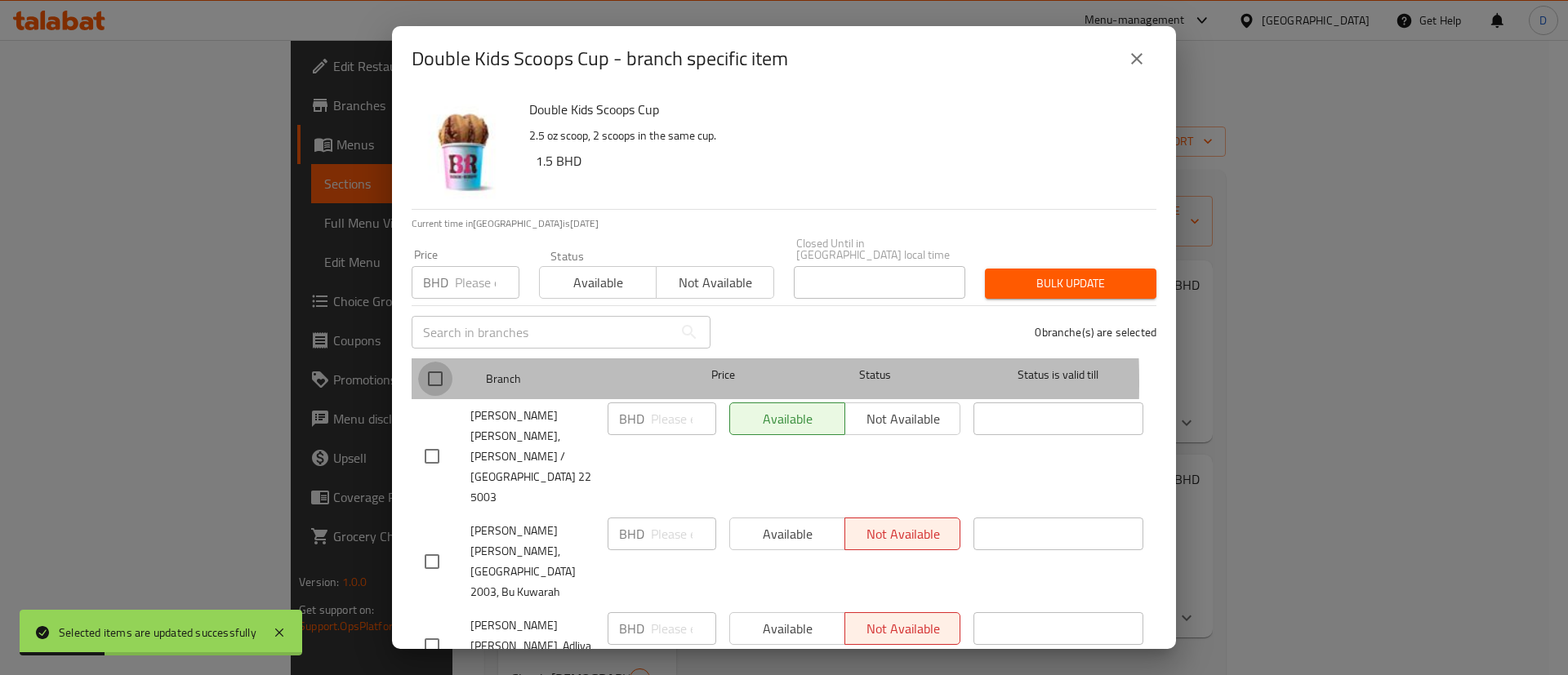
checkbox input "true"
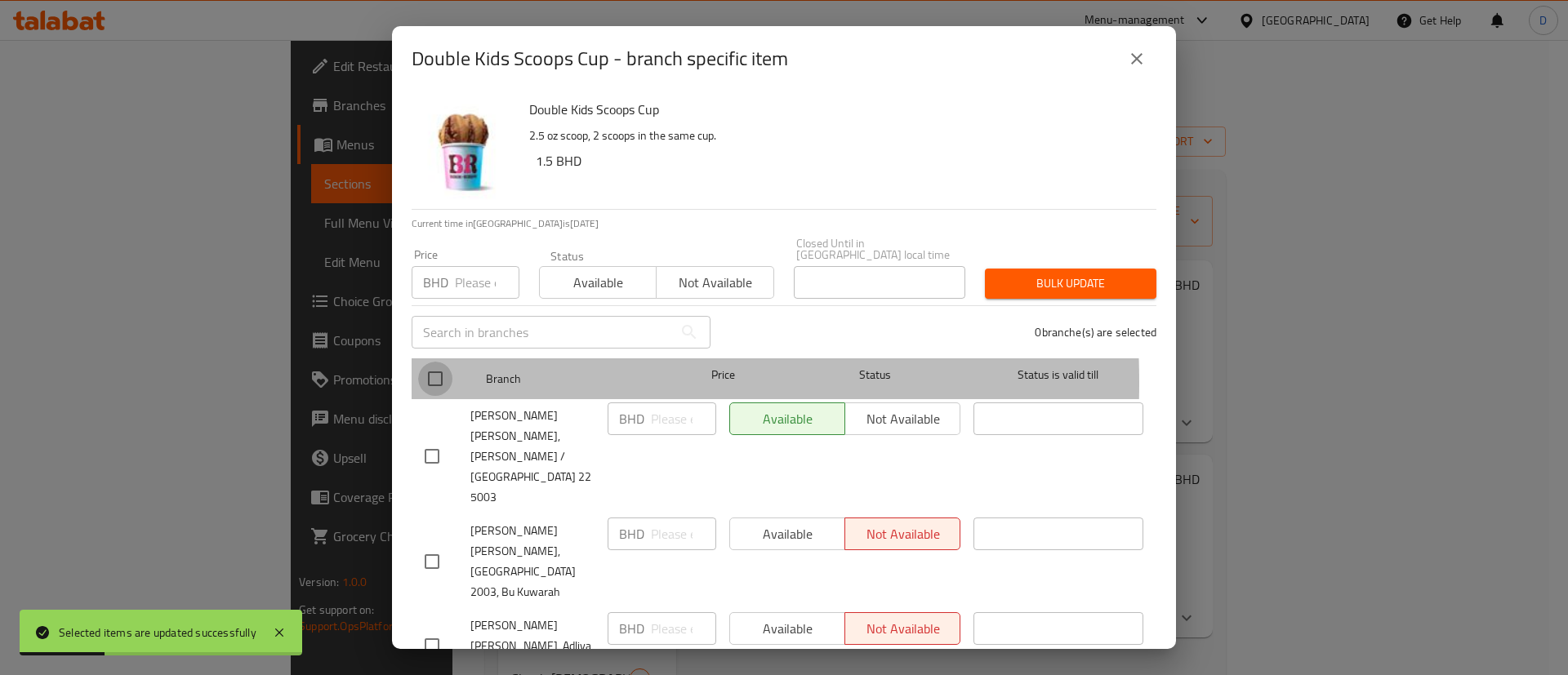
checkbox input "true"
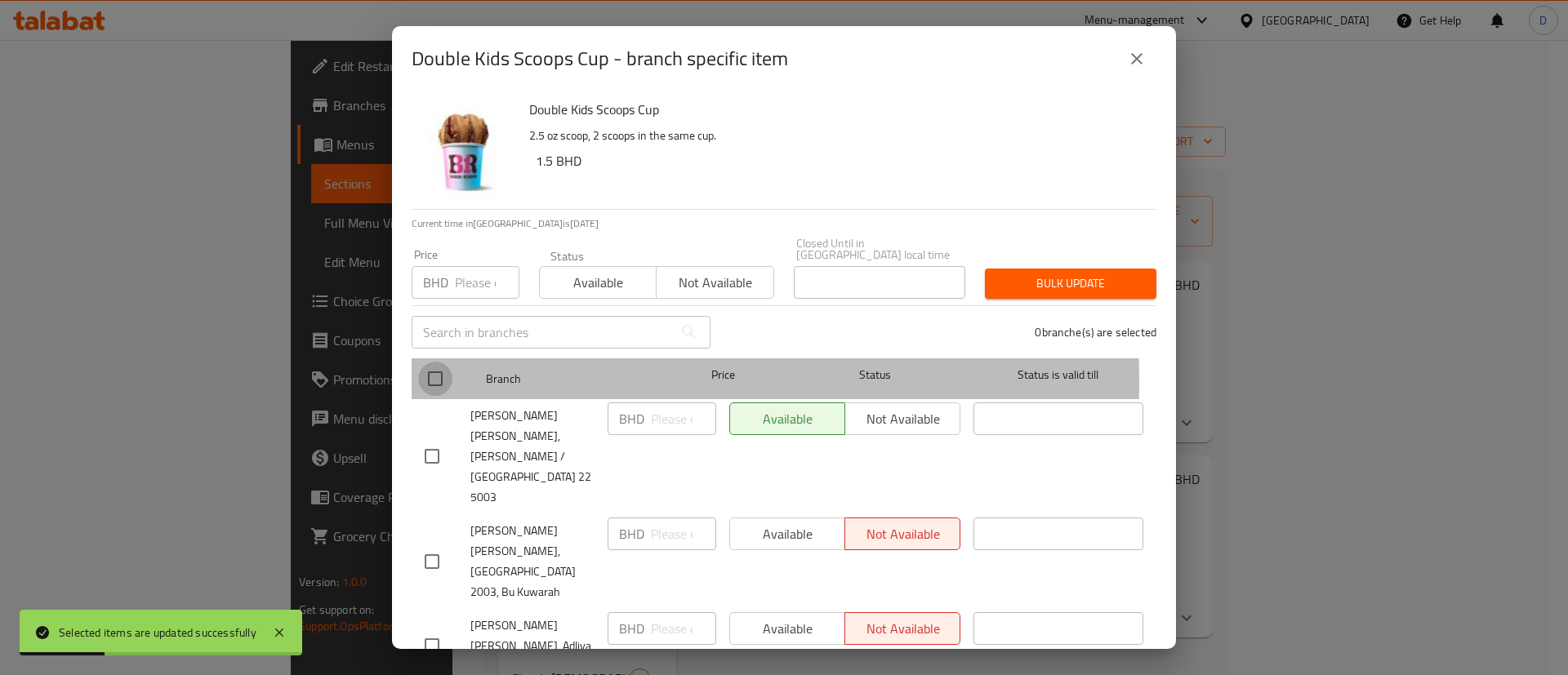
checkbox input "true"
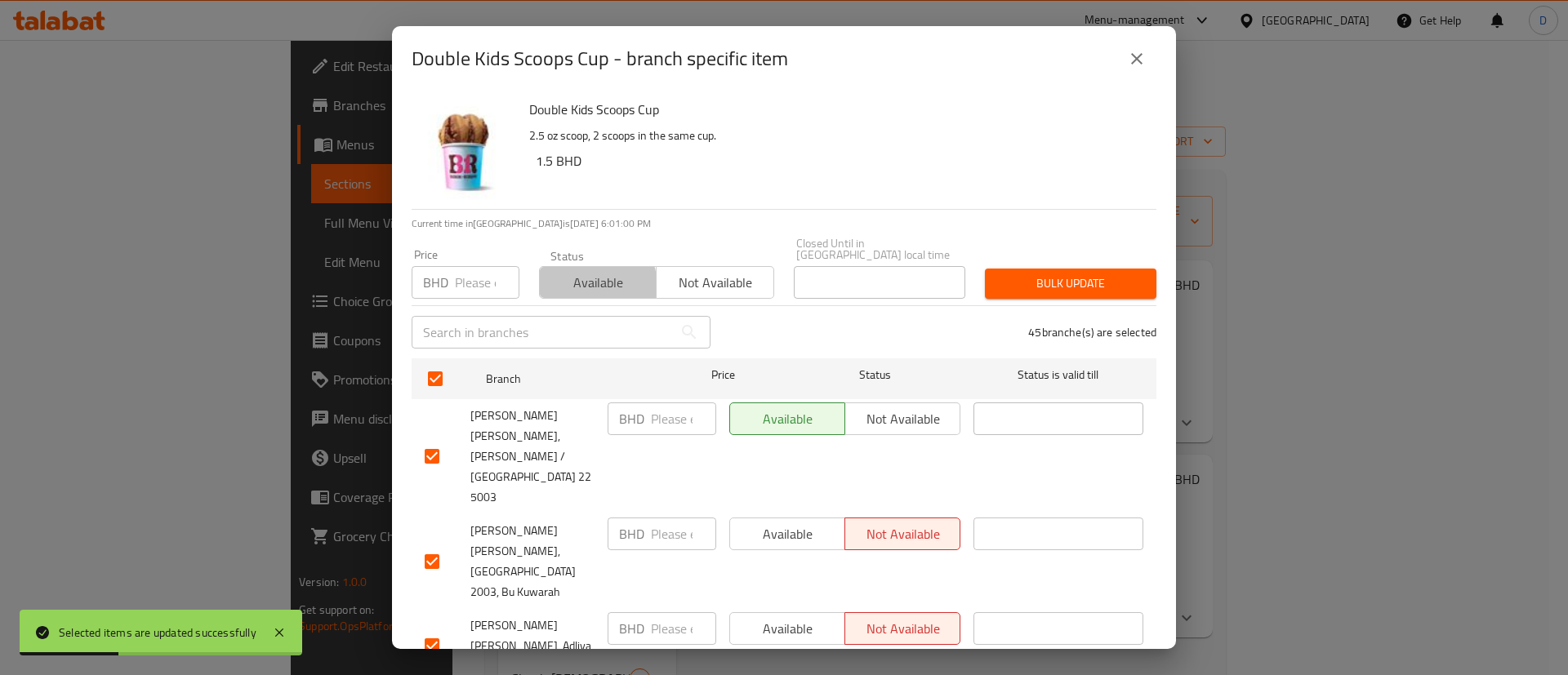
click at [564, 278] on span "Available" at bounding box center [598, 282] width 104 height 24
click at [1094, 276] on span "Bulk update" at bounding box center [1070, 284] width 145 height 21
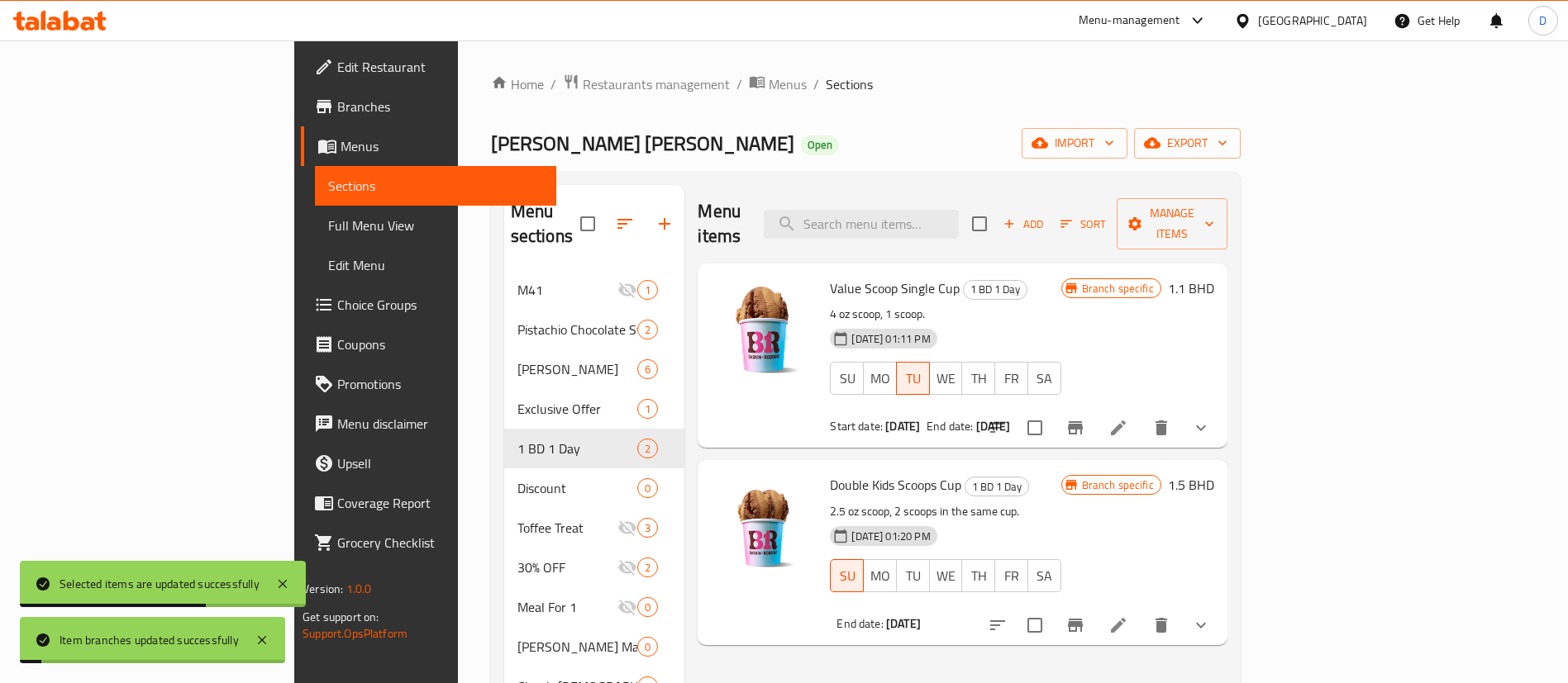
click at [1067, 277] on div "Value Scoop Single Cup 1 BD 1 Day 4 oz scoop, 1 scoop. 15-06-2025 01:11 PM SU M…" at bounding box center [945, 356] width 244 height 171
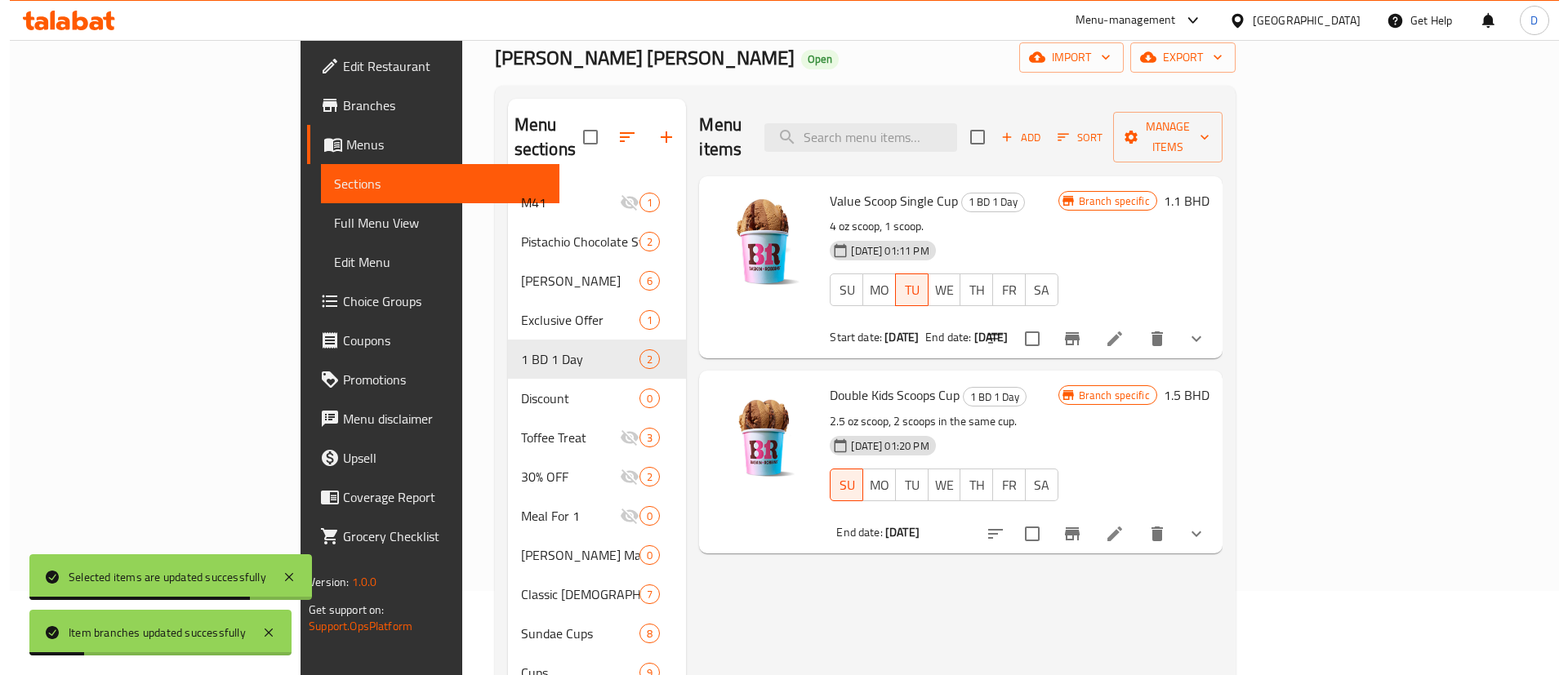
scroll to position [122, 0]
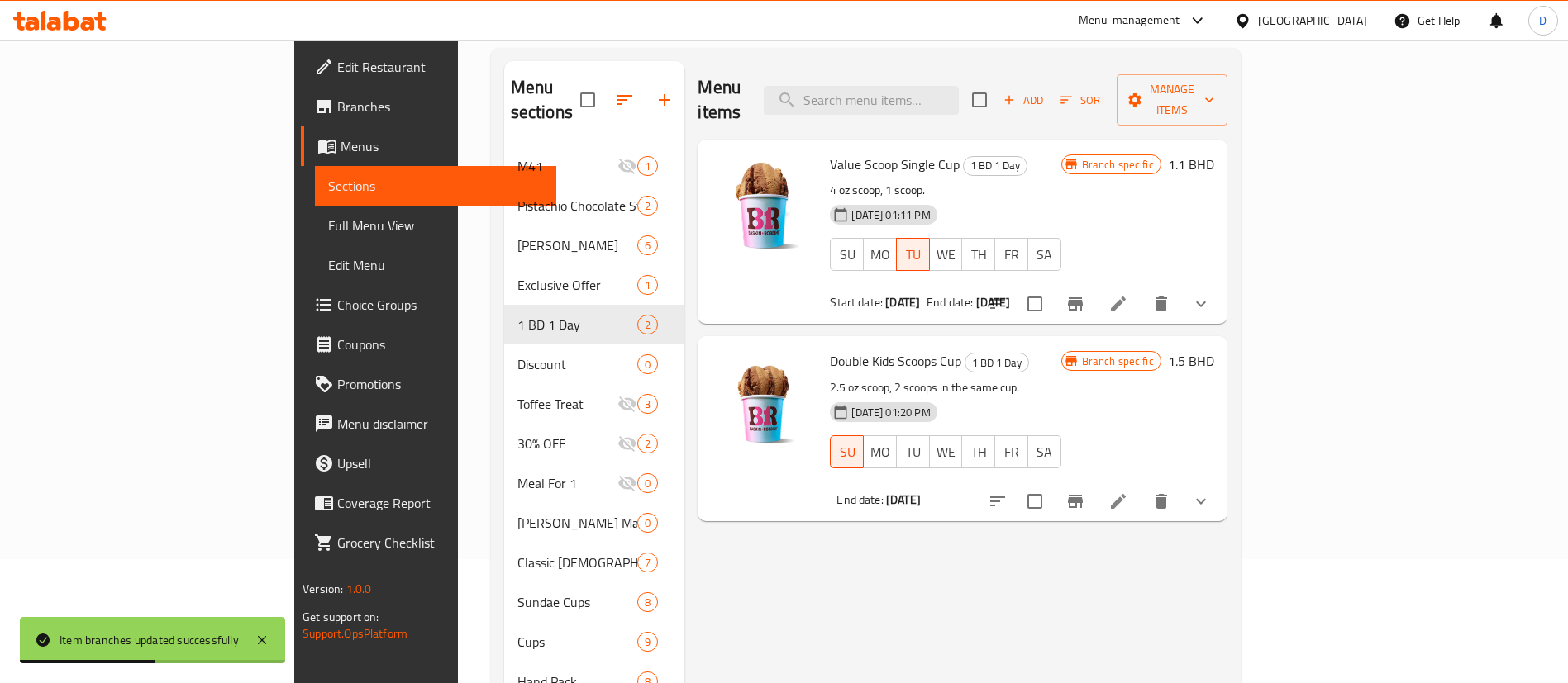
click at [1055, 377] on p "2.5 oz scoop, 2 scoops in the same cup." at bounding box center [945, 388] width 231 height 21
click at [1095, 489] on button "Branch-specific-item" at bounding box center [1075, 502] width 40 height 40
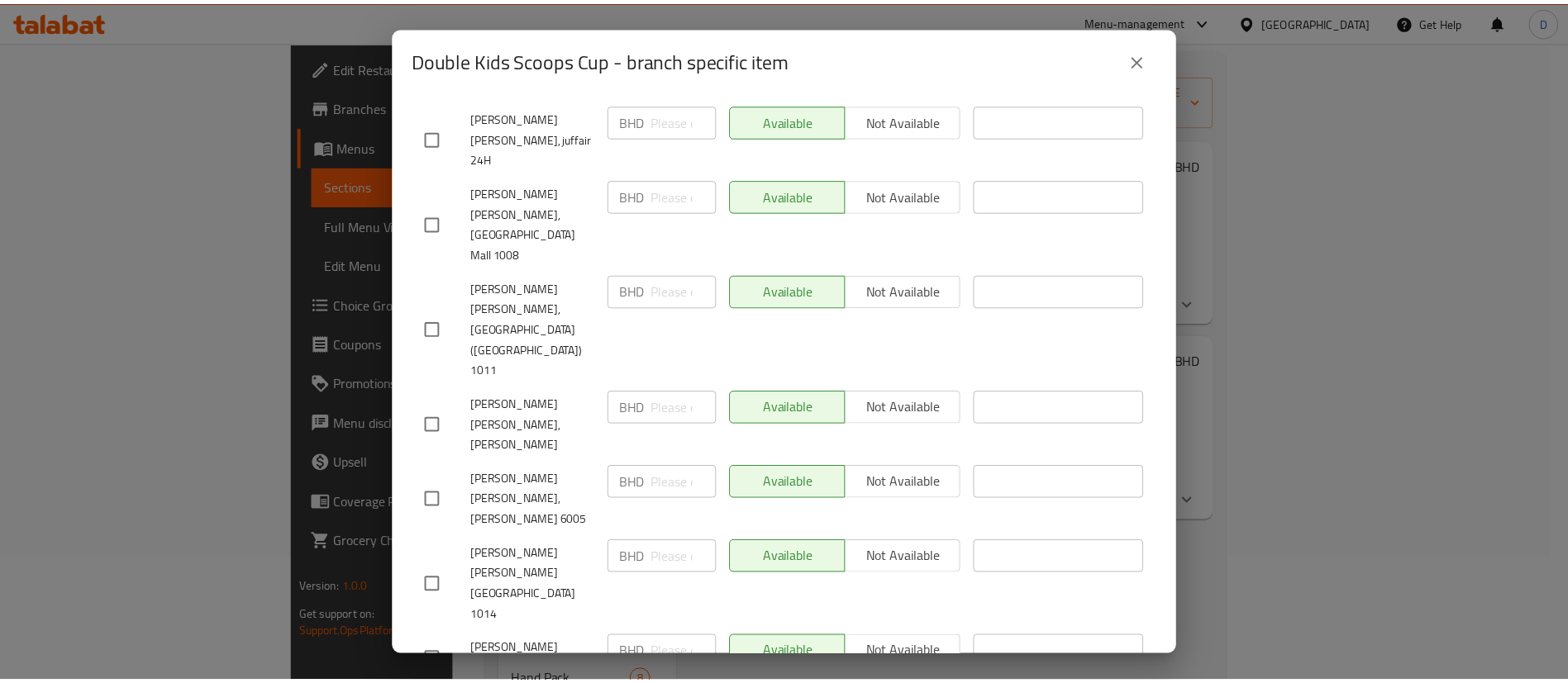
scroll to position [2319, 0]
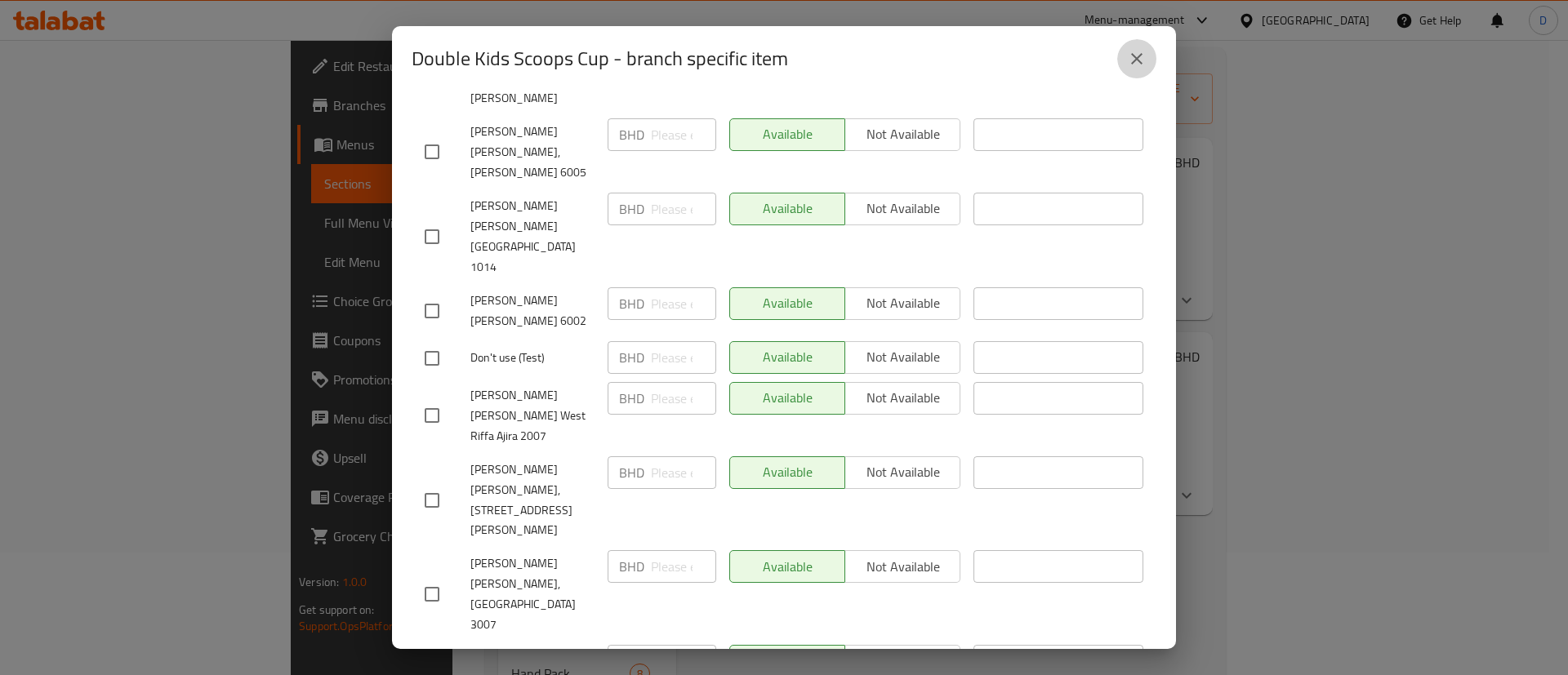
drag, startPoint x: 1130, startPoint y: 53, endPoint x: 1123, endPoint y: 66, distance: 14.8
click at [1130, 54] on icon "close" at bounding box center [1136, 58] width 20 height 20
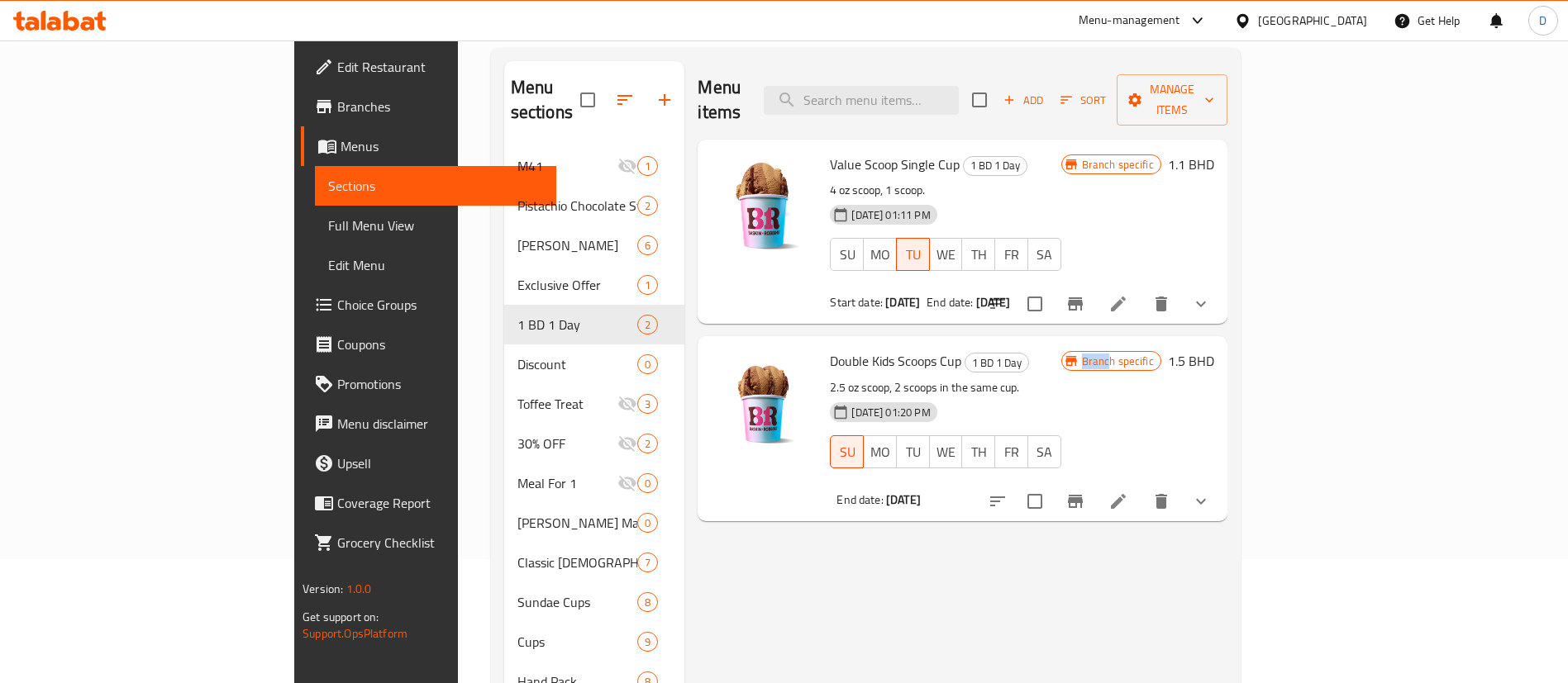
click at [1219, 456] on div "Double Kids Scoops Cup 1 BD 1 Day 2.5 oz scoop, 2 scoops in the same cup. 17-07…" at bounding box center [1021, 429] width 396 height 171
click at [1128, 492] on icon at bounding box center [1117, 501] width 20 height 20
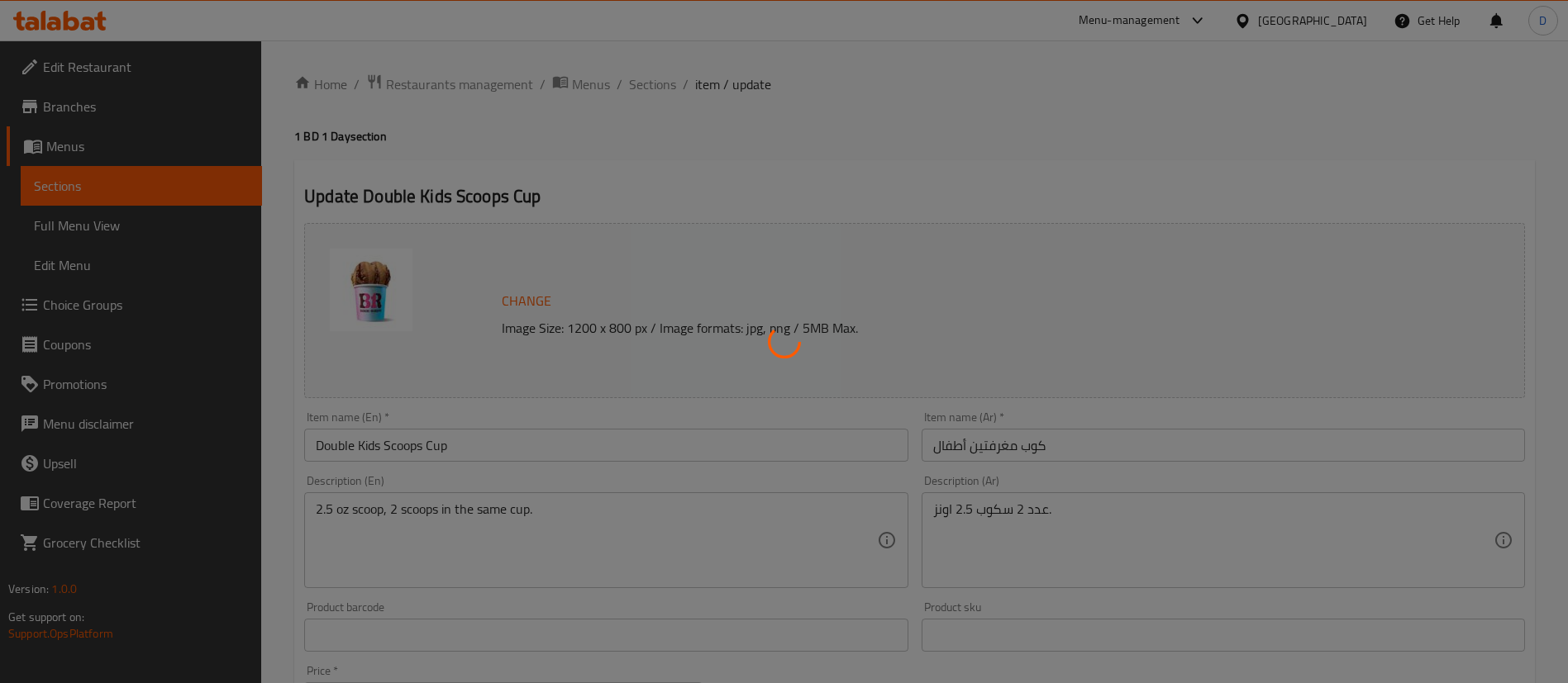
click at [895, 145] on div at bounding box center [784, 341] width 1568 height 683
type input "إختيارك من الإضافات الرطبة"
type input "0"
type input "إختيارك من نكهة الأيس كريم الأولي"
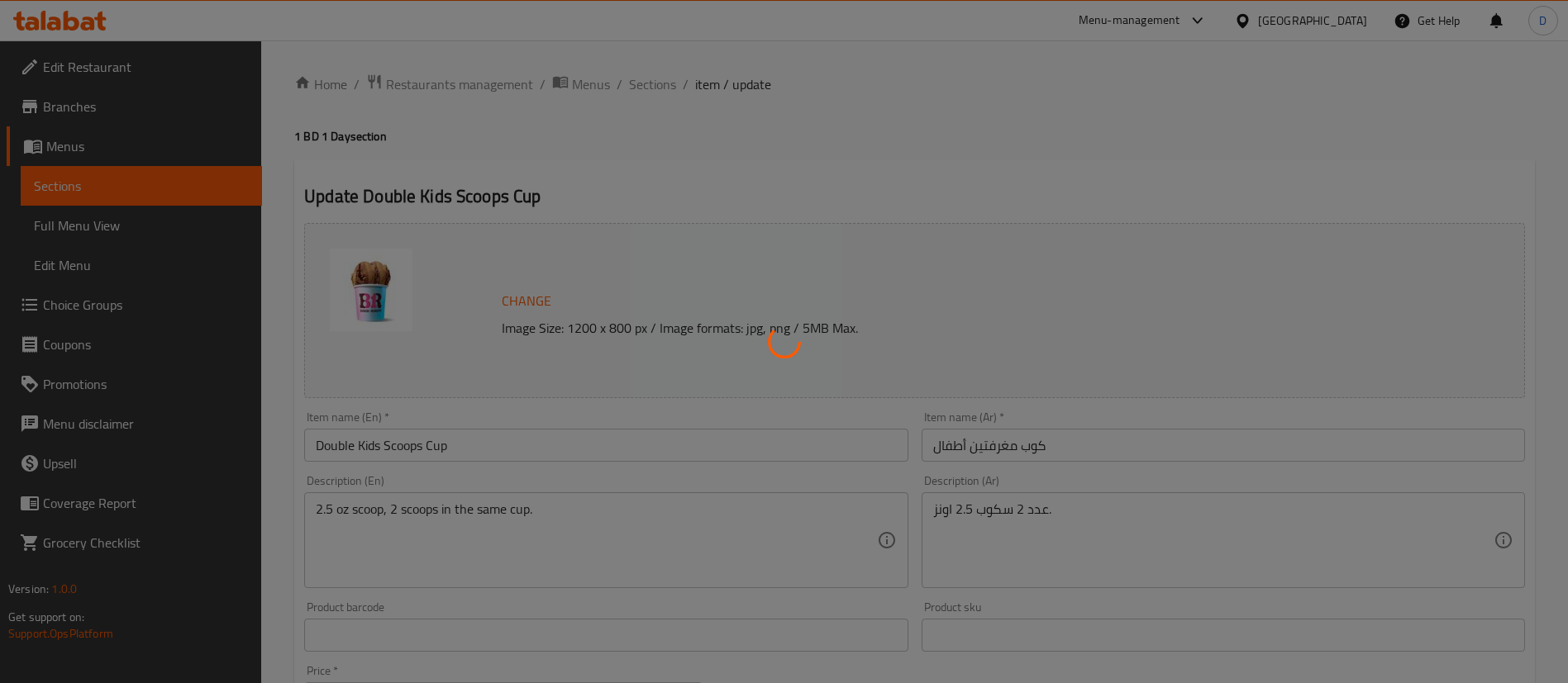
type input "1"
type input "إختيارك من ثاني نكهة أيس كريم"
type input "1"
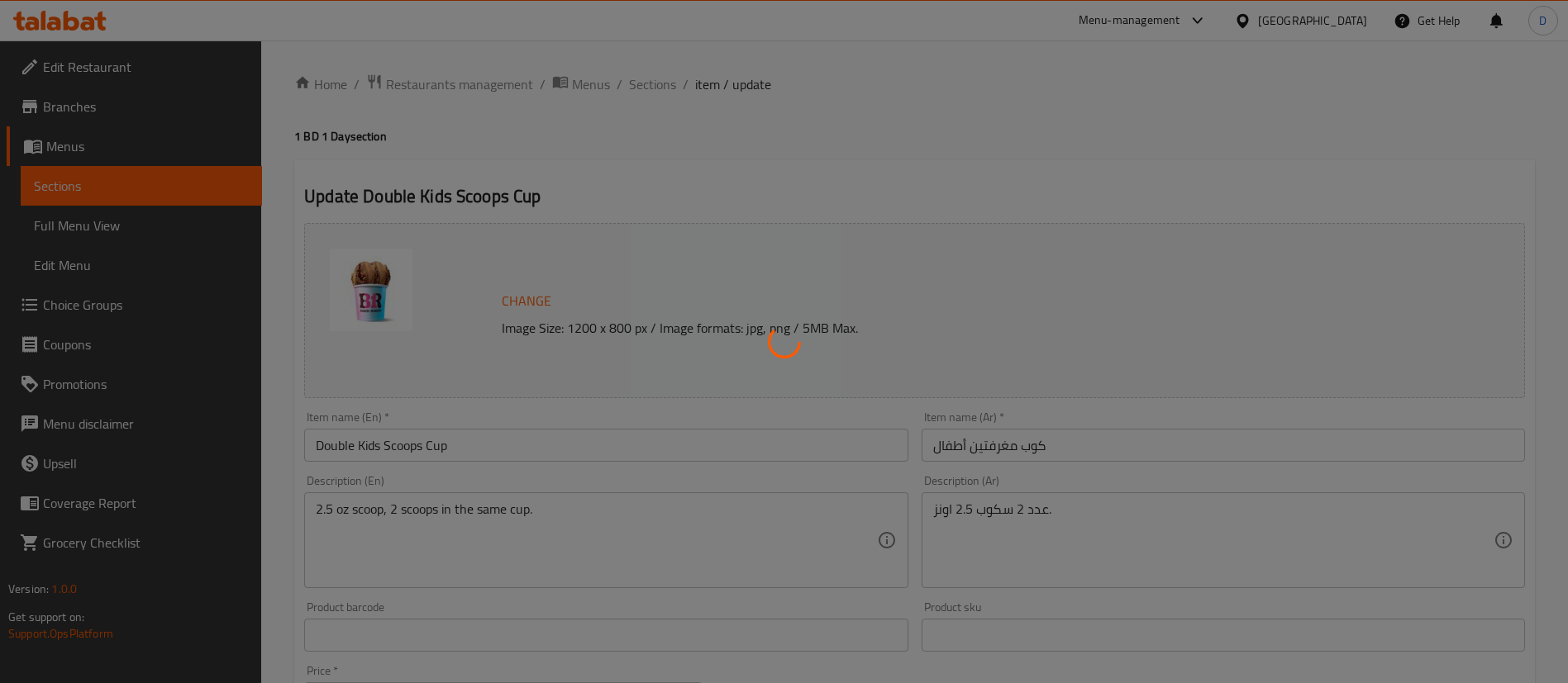
type input "إختيارك من الإضافات الجافة"
type input "0"
type input "اختيارك من الطبقة الرطبة المجانية"
type input "0"
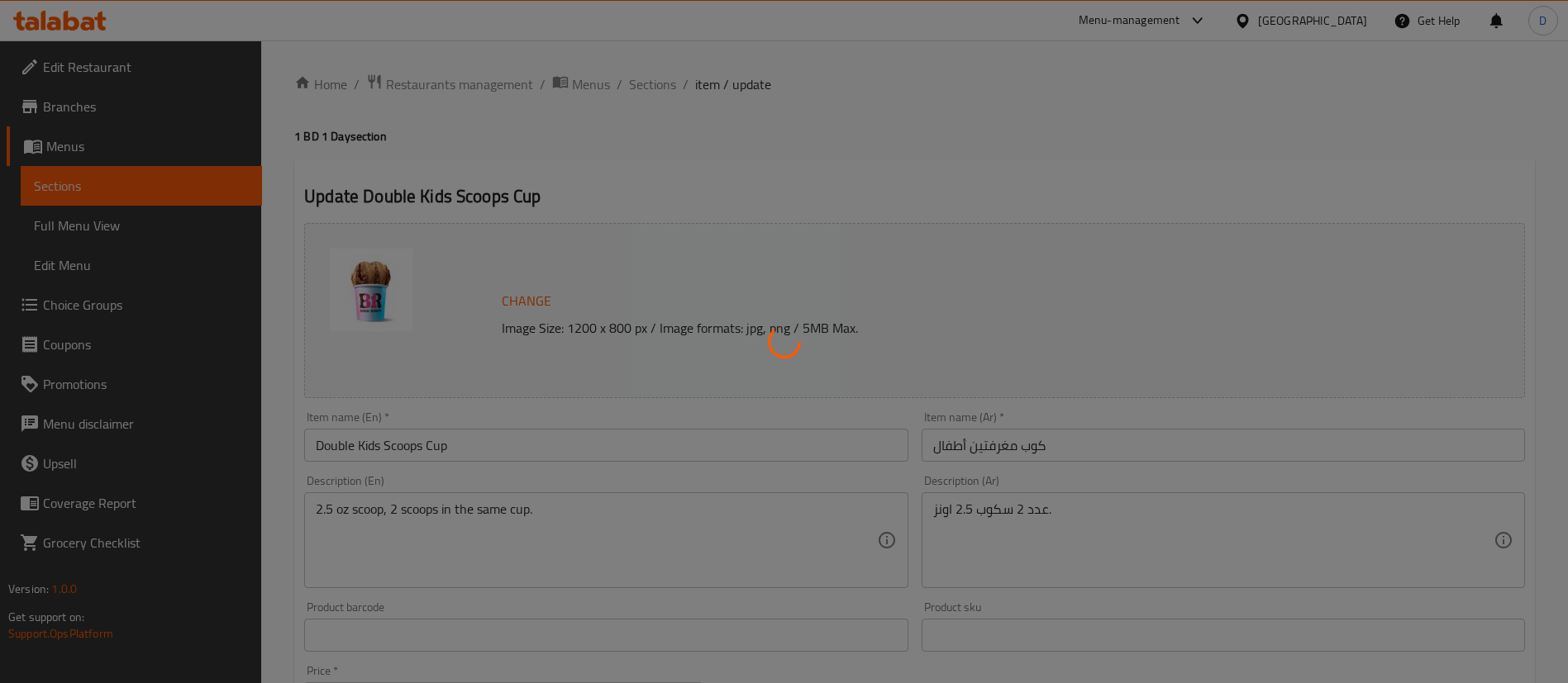
type input "1"
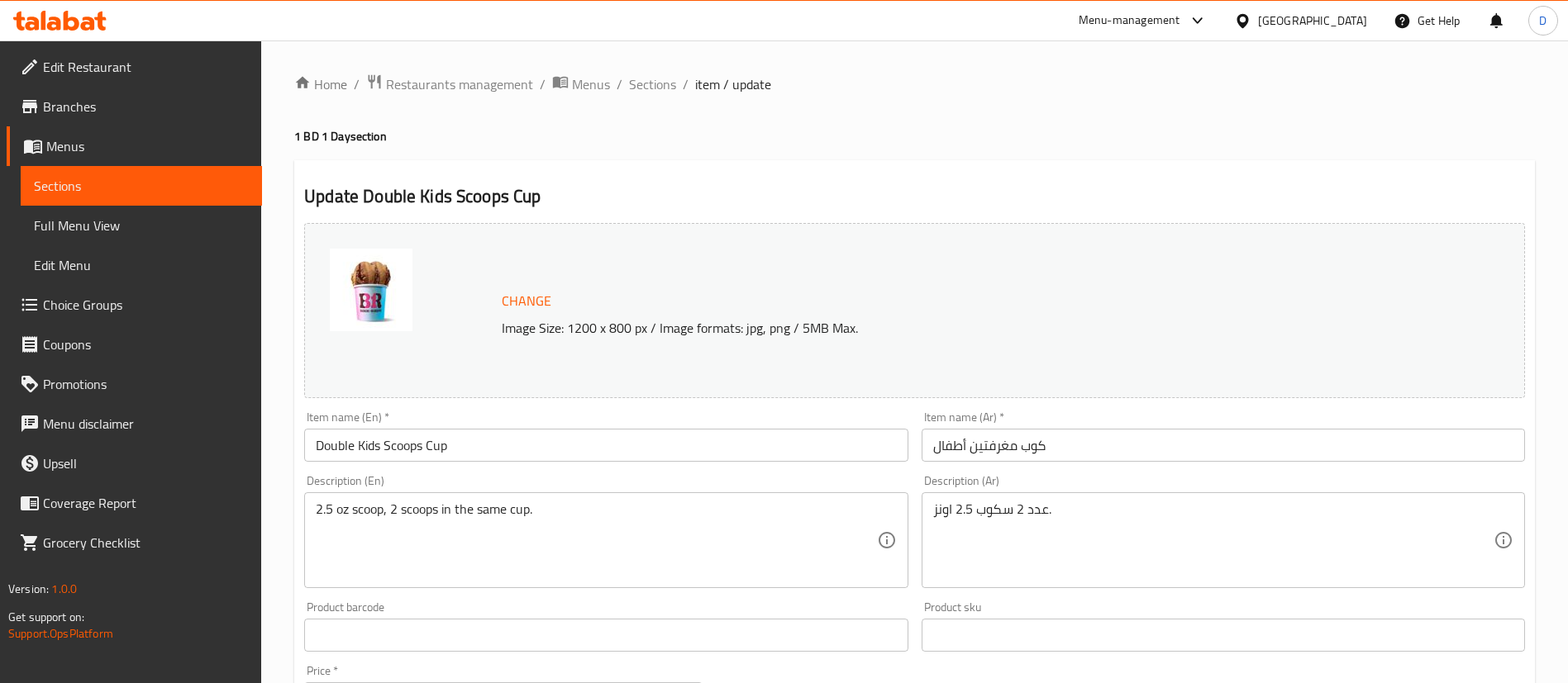
click at [625, 92] on ol "Home / Restaurants management / Menus / Sections / item / update" at bounding box center [915, 84] width 1240 height 22
click at [635, 94] on span "Sections" at bounding box center [652, 84] width 47 height 20
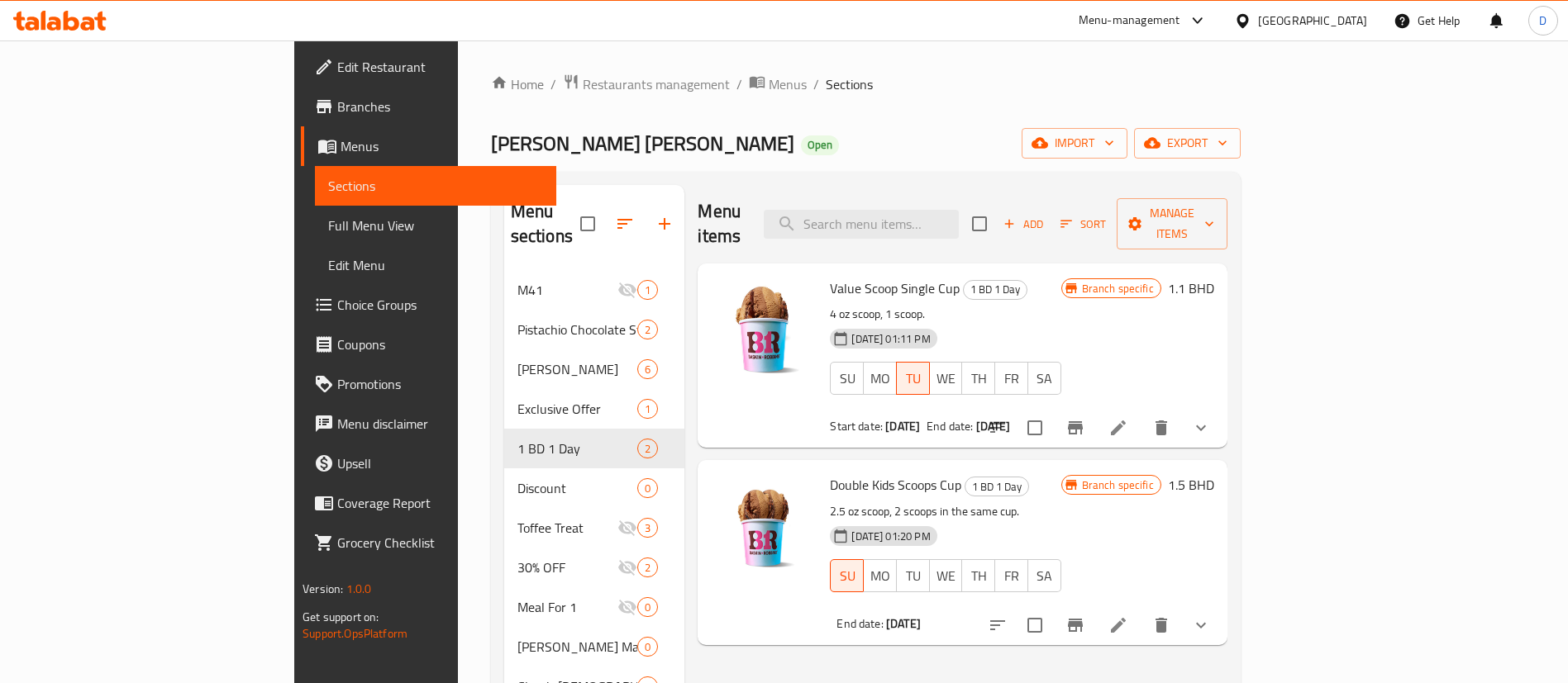
click at [1214, 512] on div "Branch specific 1.5 BHD" at bounding box center [1137, 552] width 152 height 158
click at [337, 112] on span "Branches" at bounding box center [440, 106] width 206 height 20
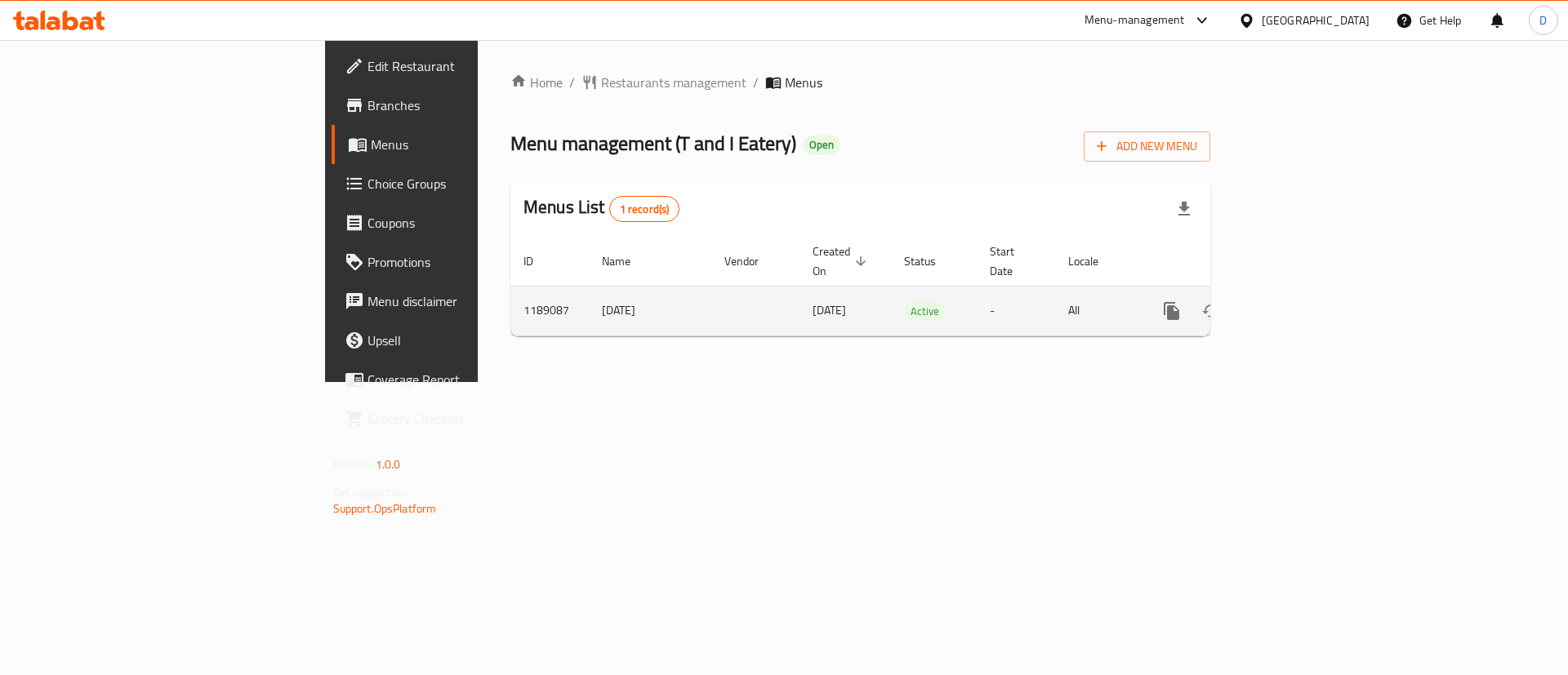
click at [1297, 304] on icon "enhanced table" at bounding box center [1289, 312] width 15 height 15
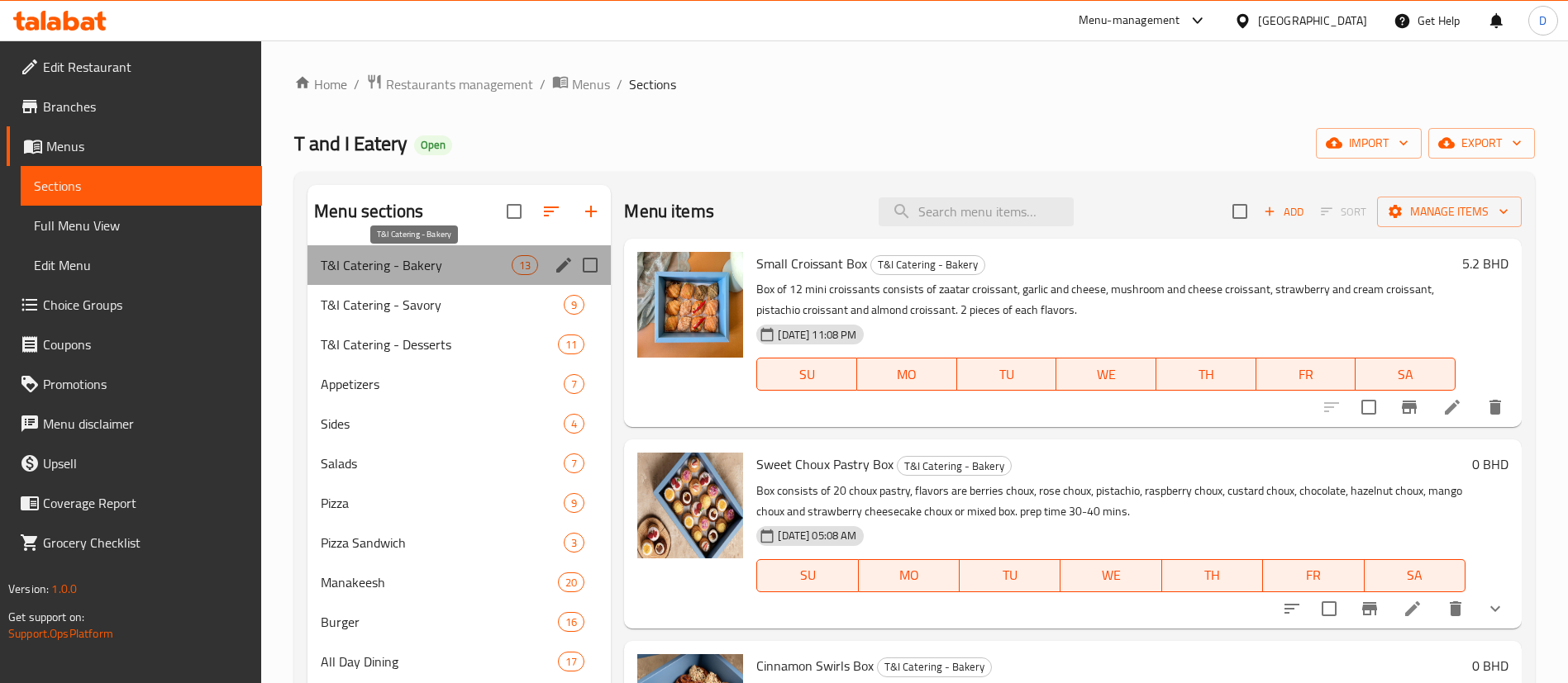
click at [439, 259] on span "T&I Catering - Bakery" at bounding box center [416, 265] width 191 height 20
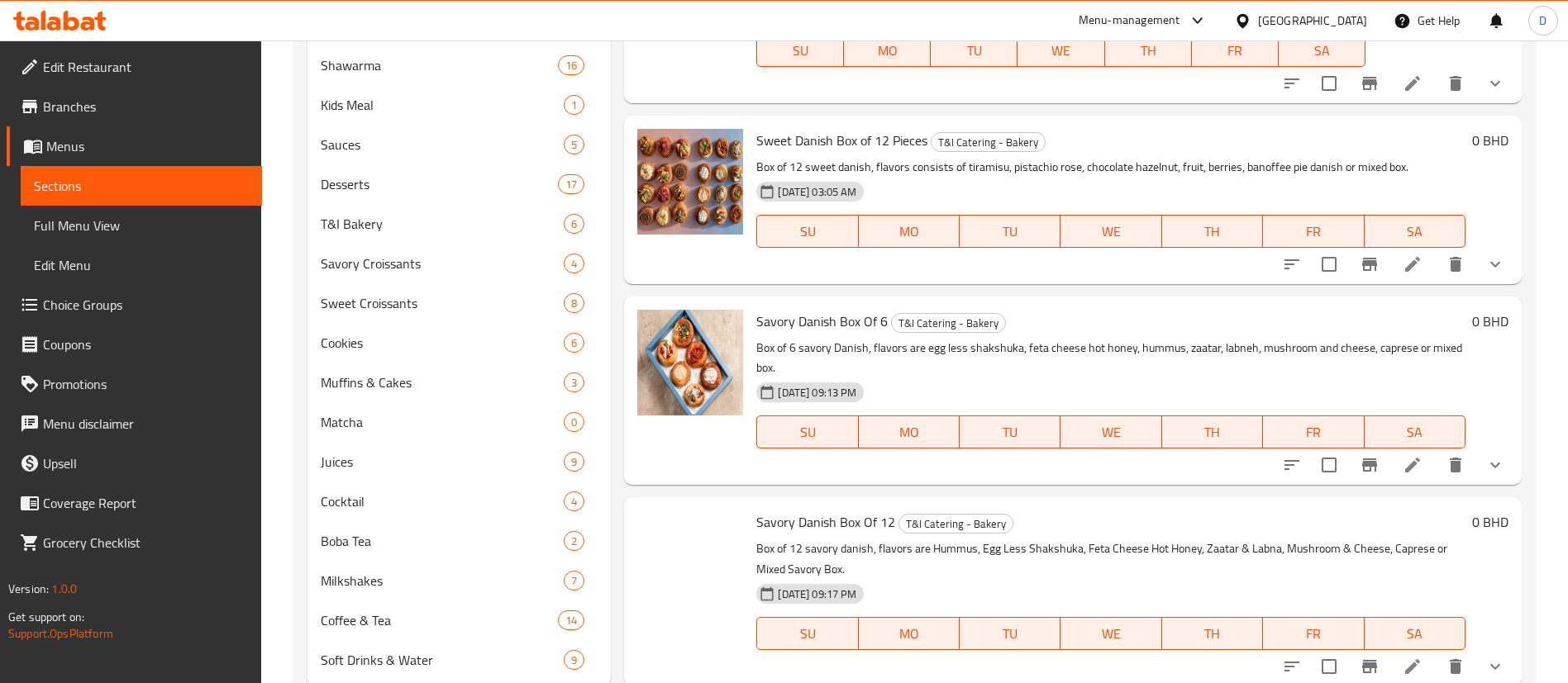
scroll to position [765, 0]
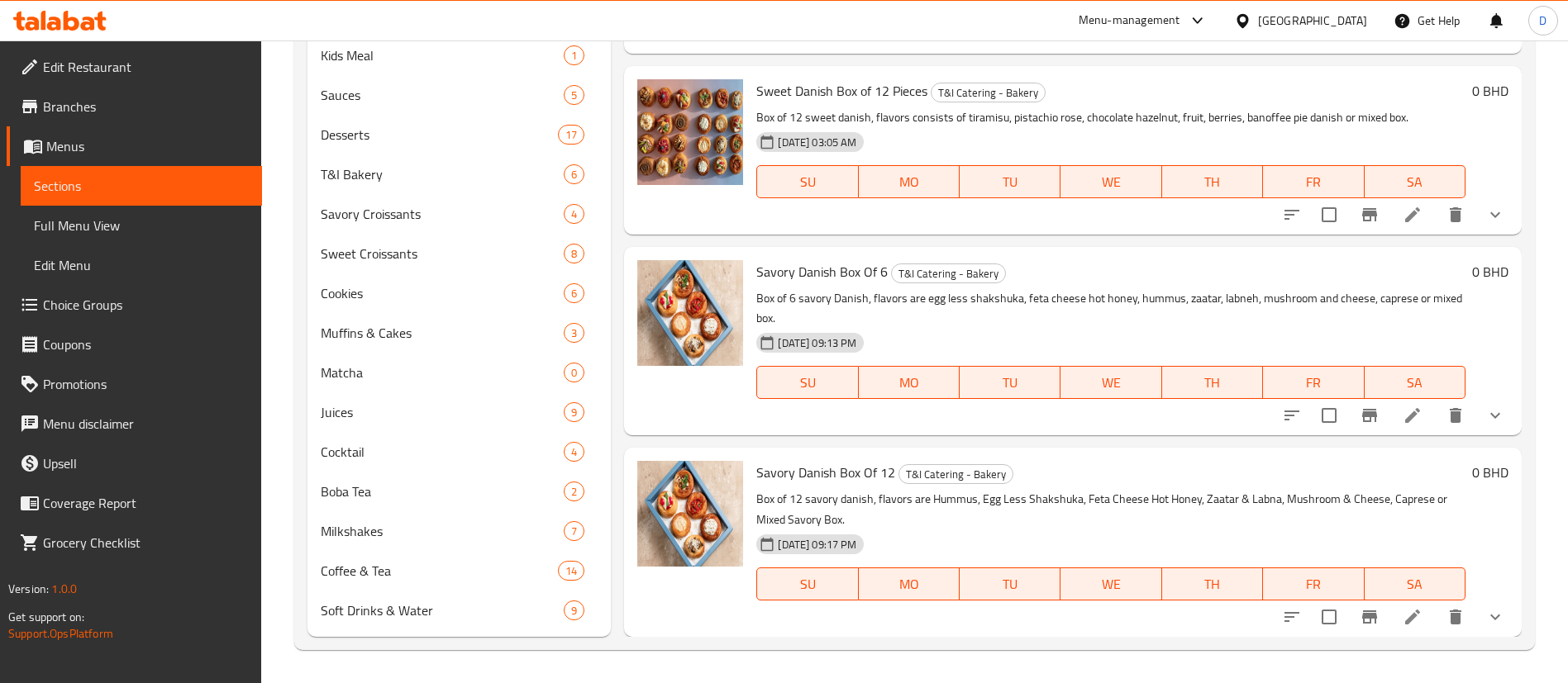
click at [1485, 421] on icon "show more" at bounding box center [1495, 415] width 20 height 20
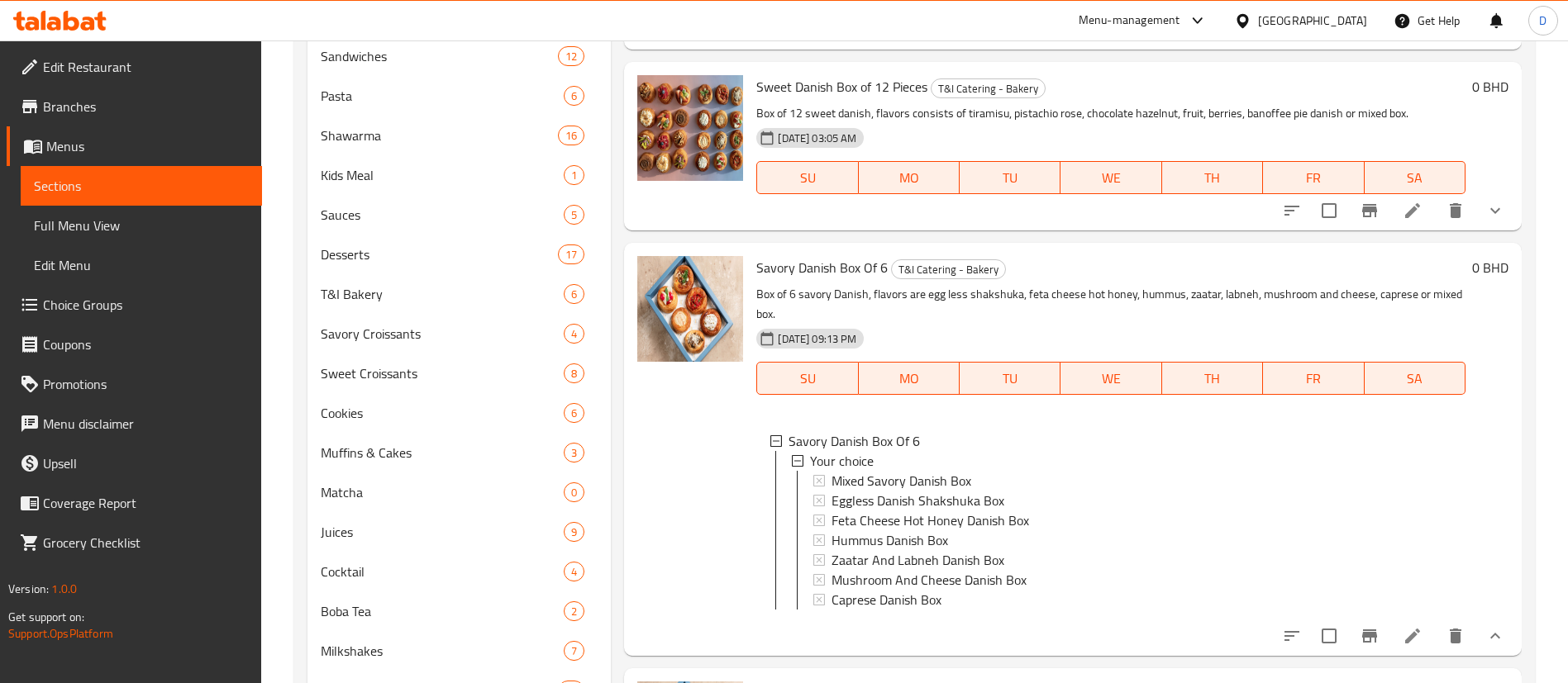
scroll to position [641, 0]
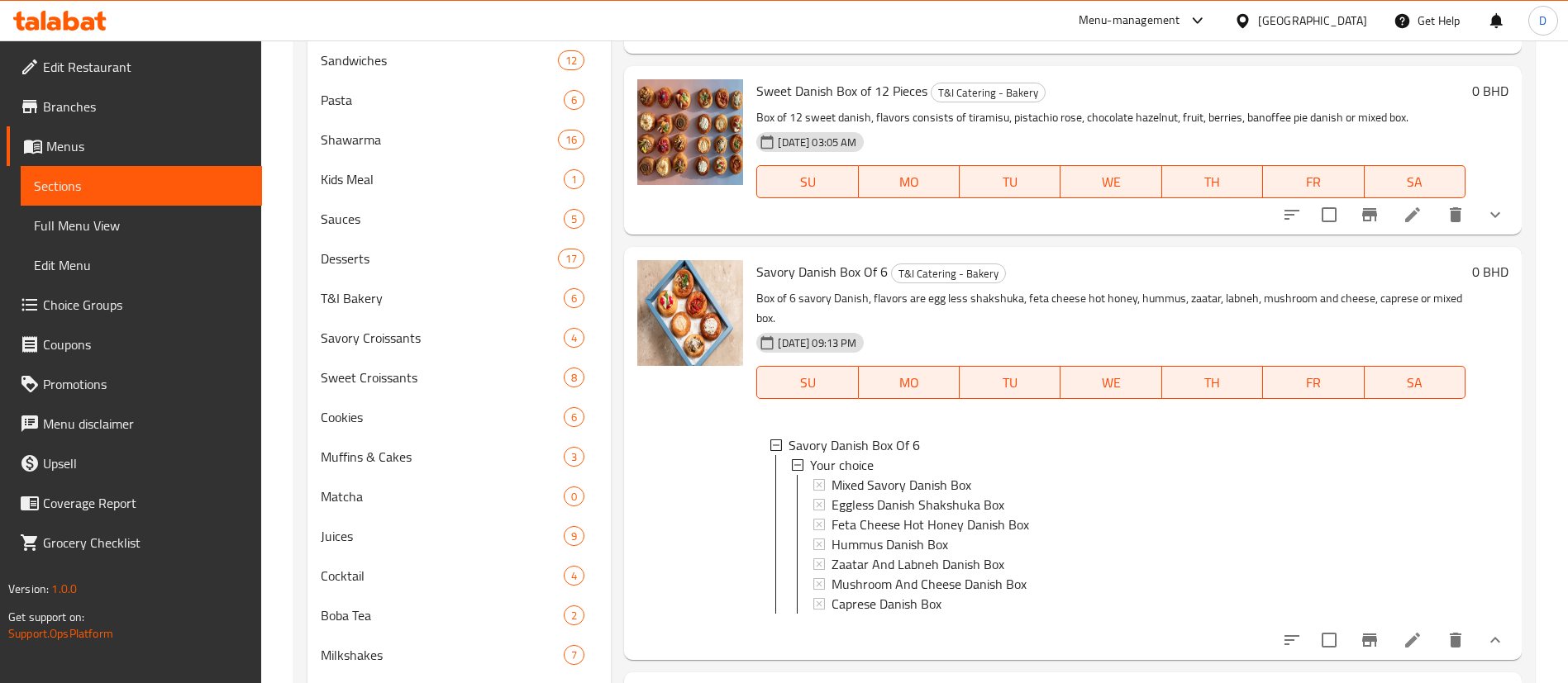
click at [1493, 215] on button "show more" at bounding box center [1495, 215] width 40 height 40
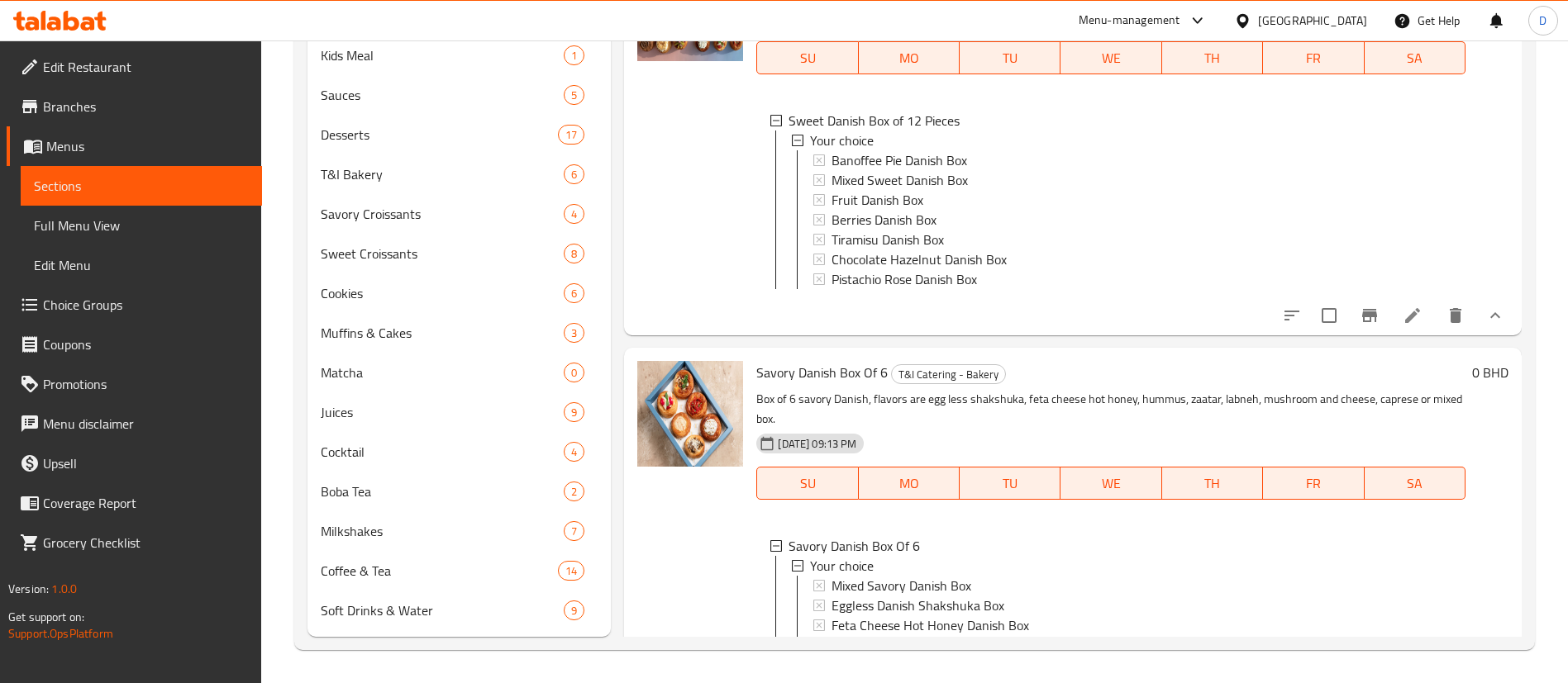
scroll to position [1823, 0]
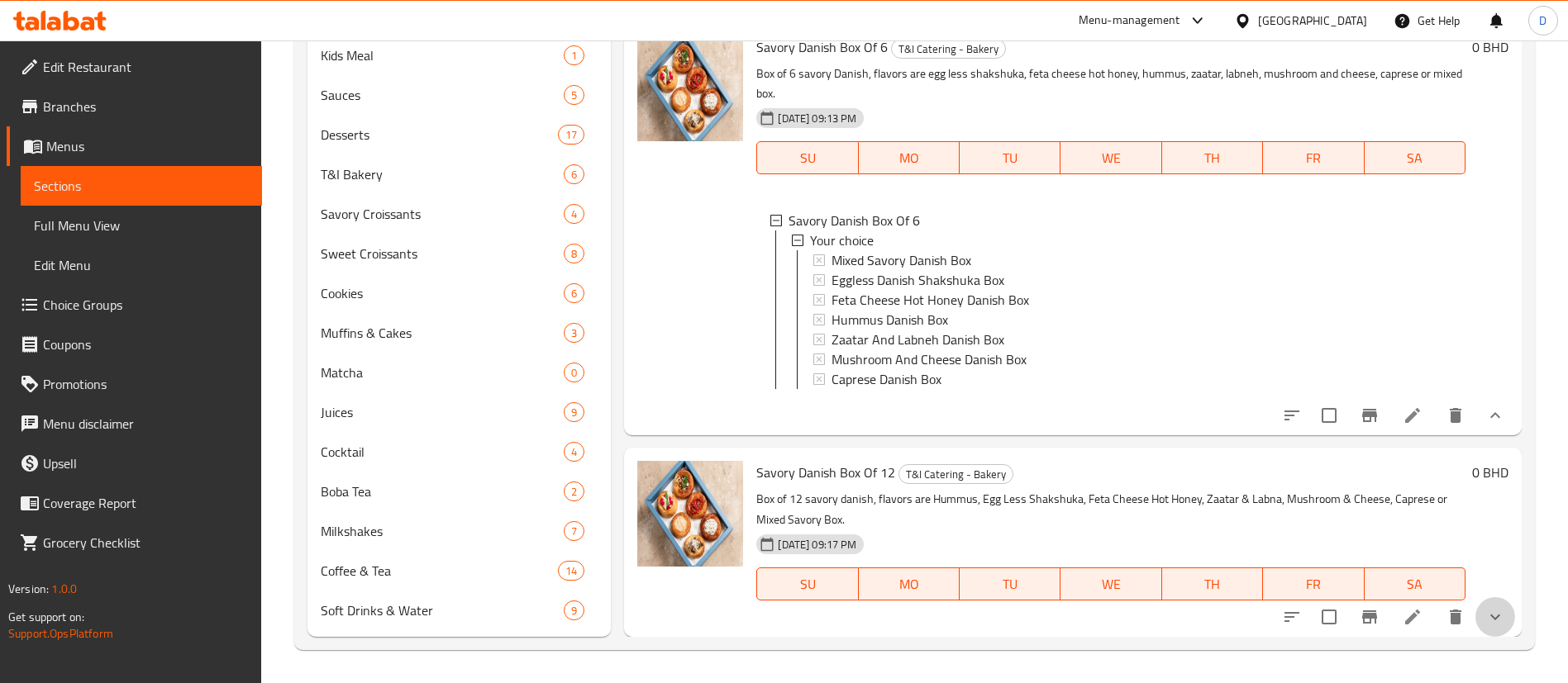
drag, startPoint x: 1484, startPoint y: 614, endPoint x: 1462, endPoint y: 523, distance: 93.6
click at [1485, 613] on icon "show more" at bounding box center [1495, 617] width 20 height 20
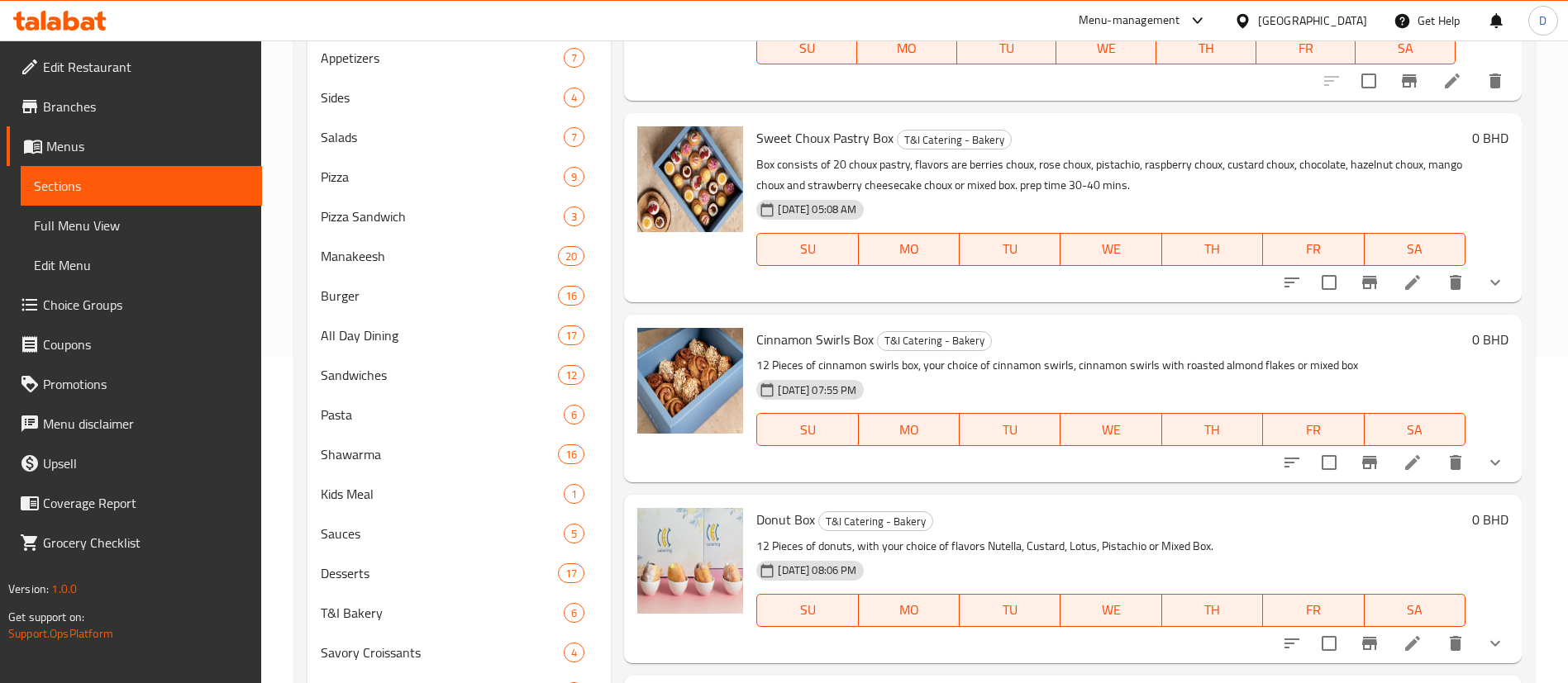
scroll to position [270, 0]
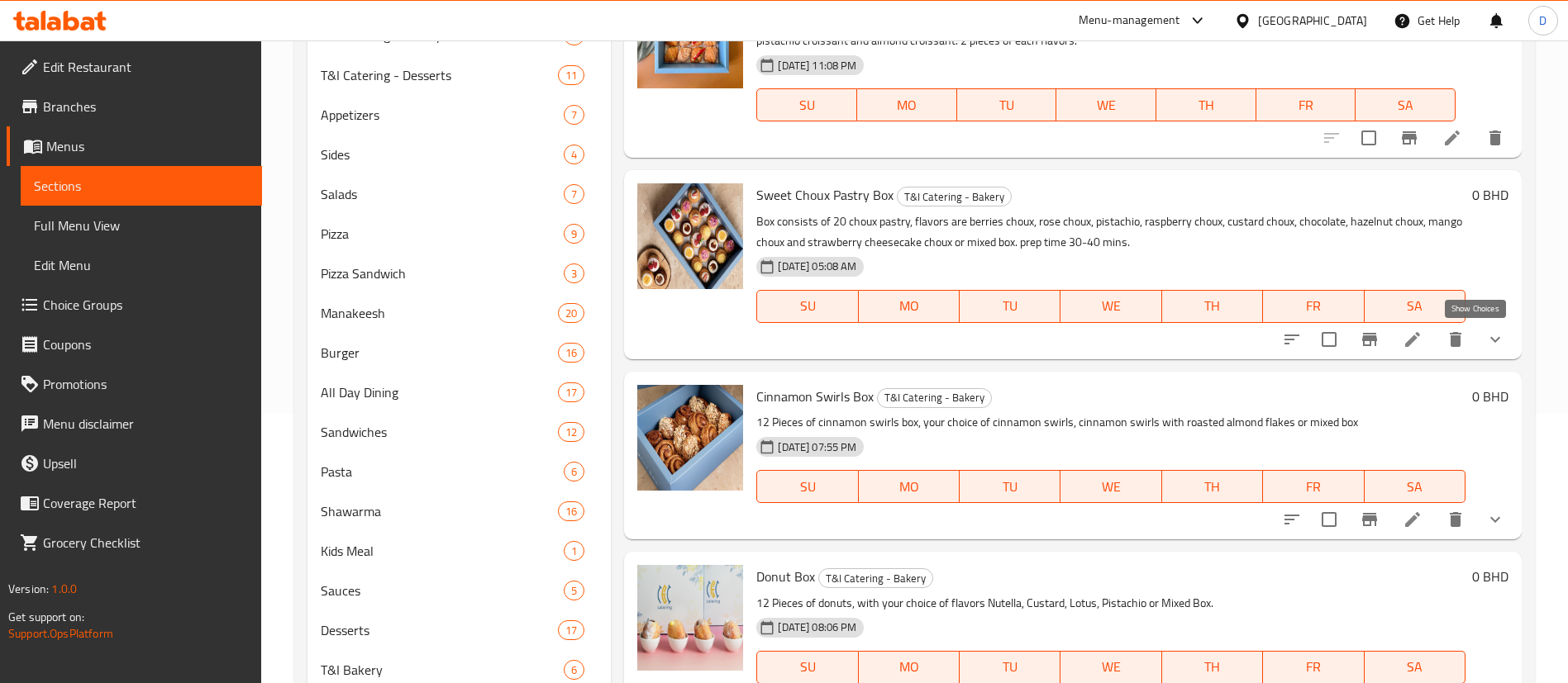
click at [1485, 336] on icon "show more" at bounding box center [1495, 339] width 20 height 20
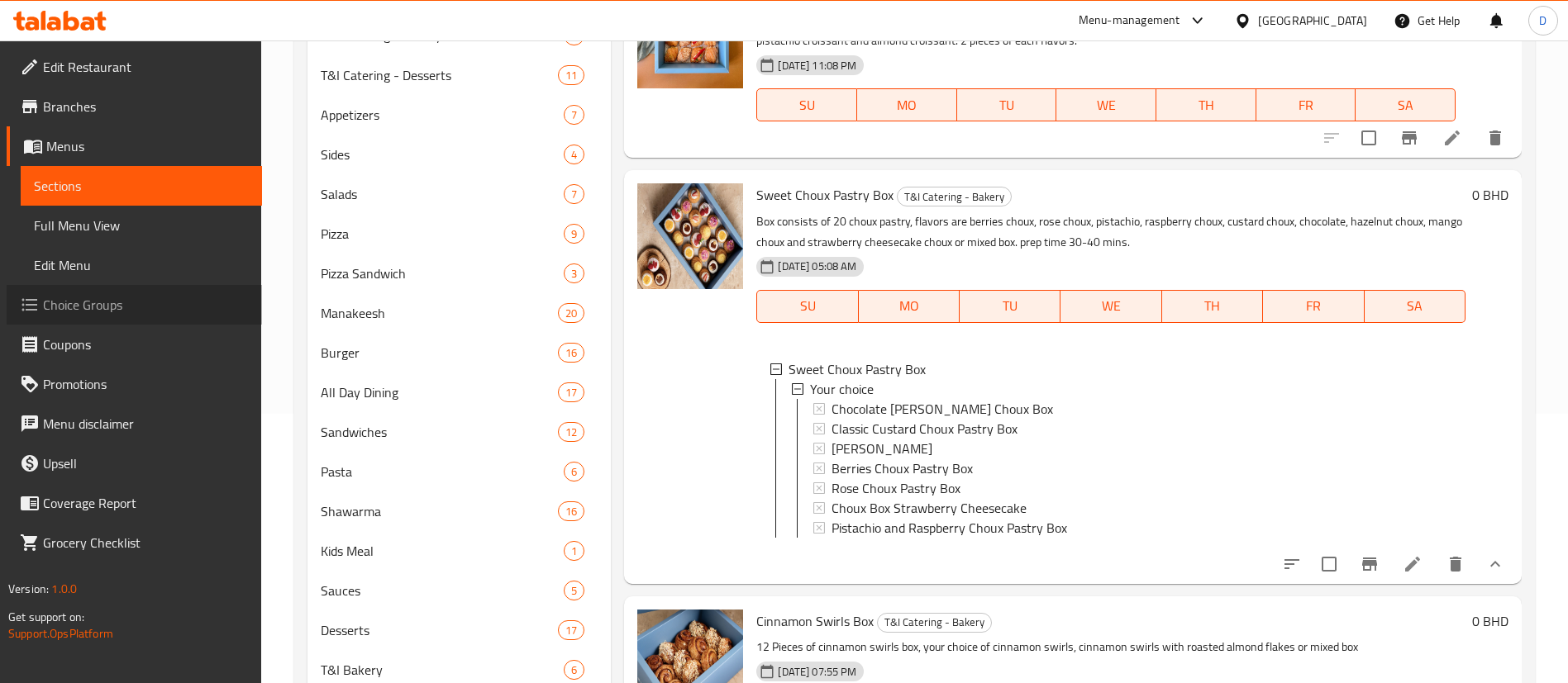
click at [81, 311] on span "Choice Groups" at bounding box center [146, 305] width 206 height 20
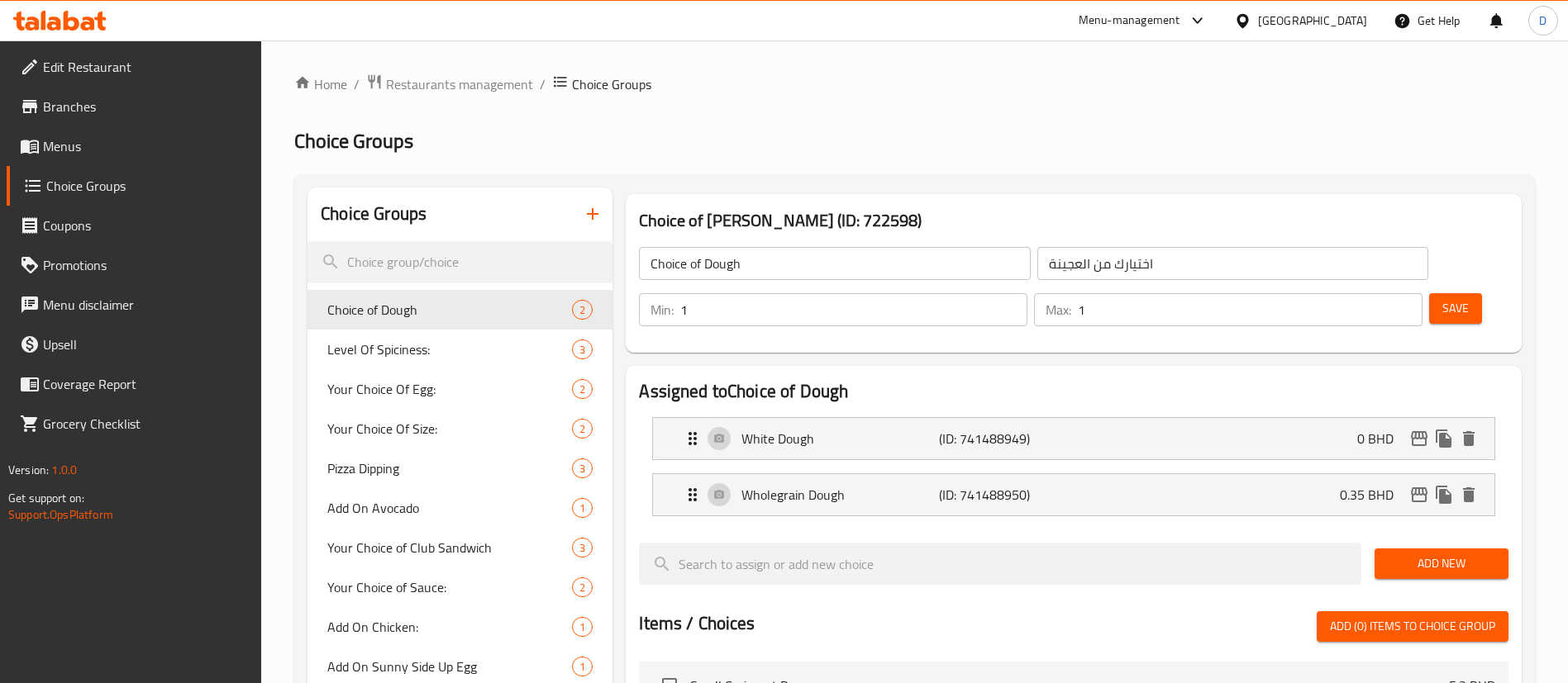
click at [747, 144] on div "Home / Restaurants management / Choice Groups Choice Groups Choice Groups Choic…" at bounding box center [915, 643] width 1240 height 1140
click at [377, 265] on input "search" at bounding box center [460, 262] width 305 height 42
paste input "- Chocolate Pretzels"
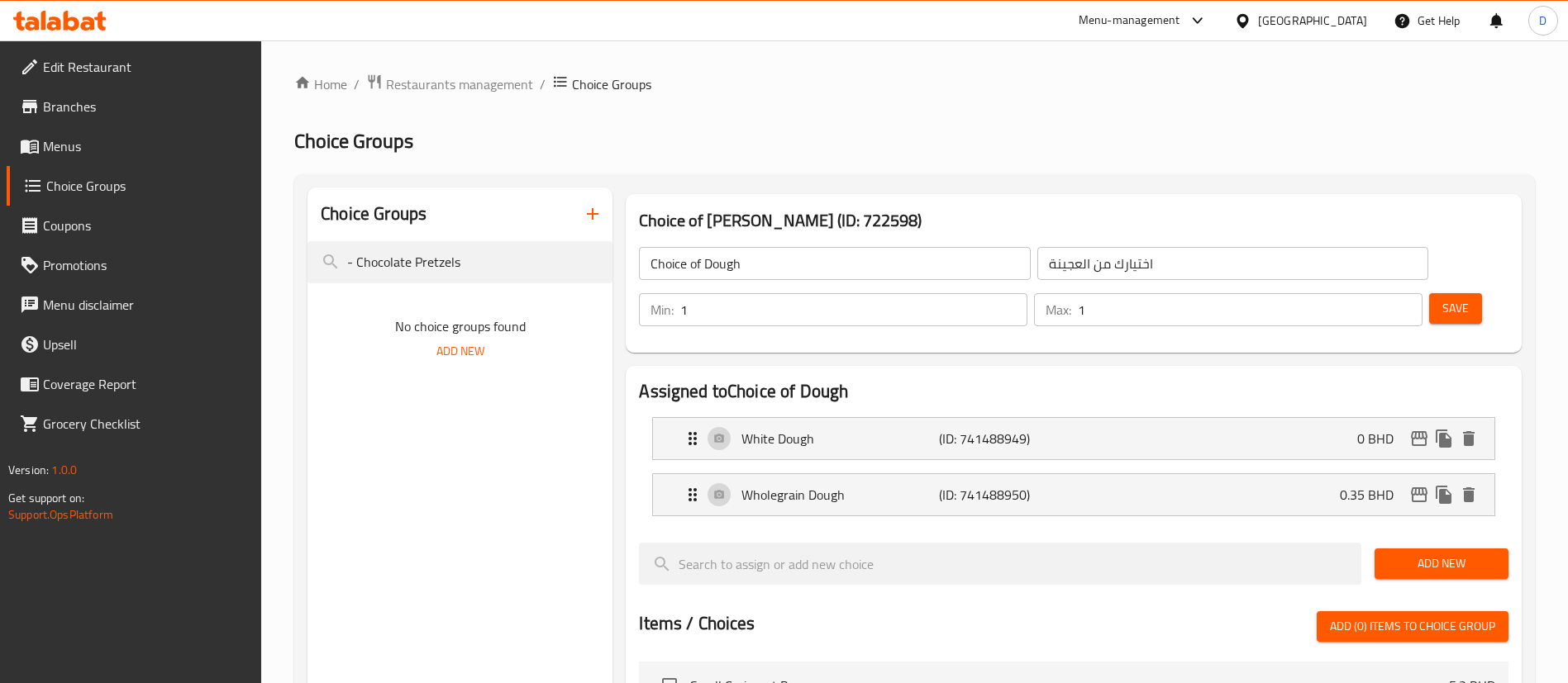
drag, startPoint x: 361, startPoint y: 256, endPoint x: 345, endPoint y: 239, distance: 23.3
click at [315, 265] on input "- Chocolate Pretzels" at bounding box center [460, 262] width 305 height 42
drag, startPoint x: 390, startPoint y: 258, endPoint x: 402, endPoint y: 259, distance: 12.0
click at [390, 259] on input "chocolate Pretzels" at bounding box center [460, 262] width 305 height 42
click at [417, 258] on input "chocolate Pretzels" at bounding box center [460, 262] width 305 height 42
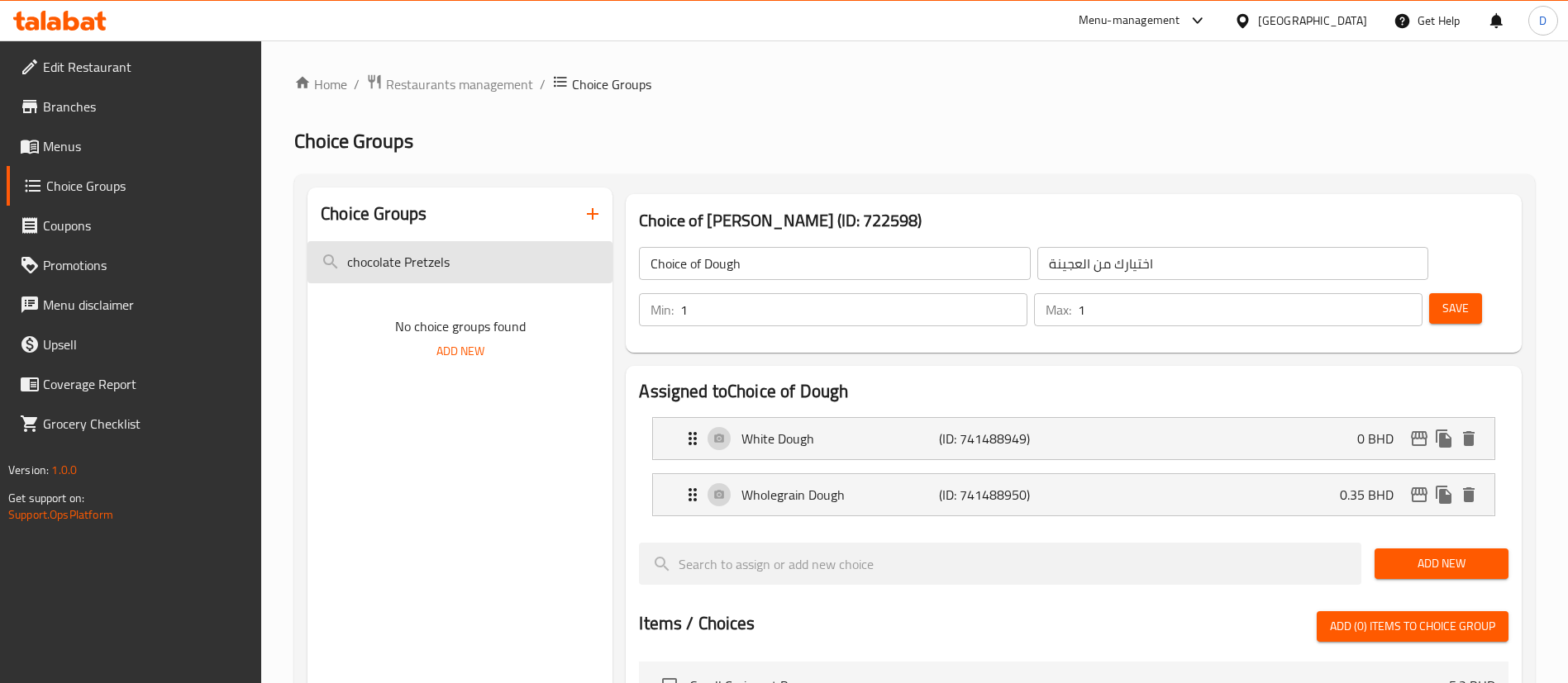
click at [418, 258] on input "chocolate Pretzels" at bounding box center [460, 262] width 305 height 42
type input "c"
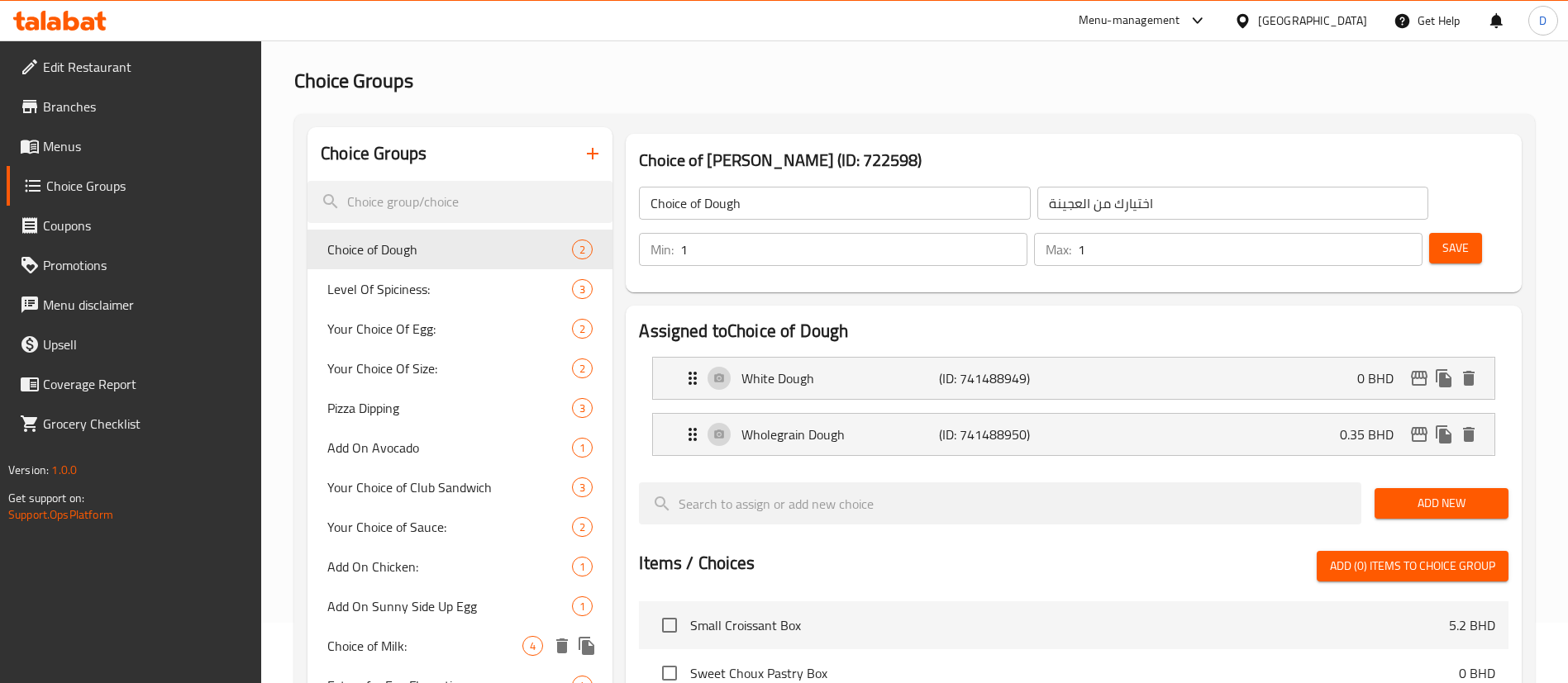
scroll to position [22, 0]
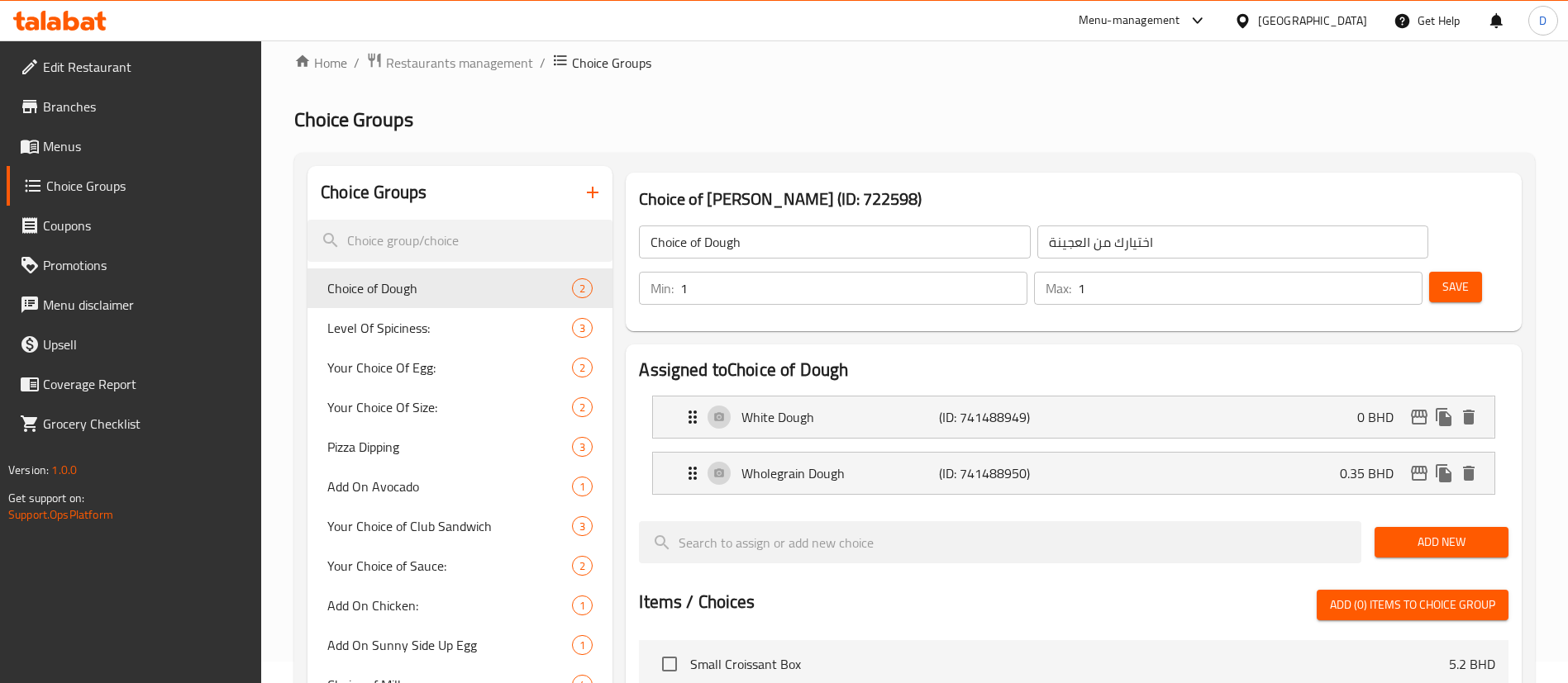
click at [615, 136] on div "Home / Restaurants management / Choice Groups Choice Groups Choice Groups Choic…" at bounding box center [915, 622] width 1240 height 1140
click at [600, 187] on icon "button" at bounding box center [593, 192] width 20 height 20
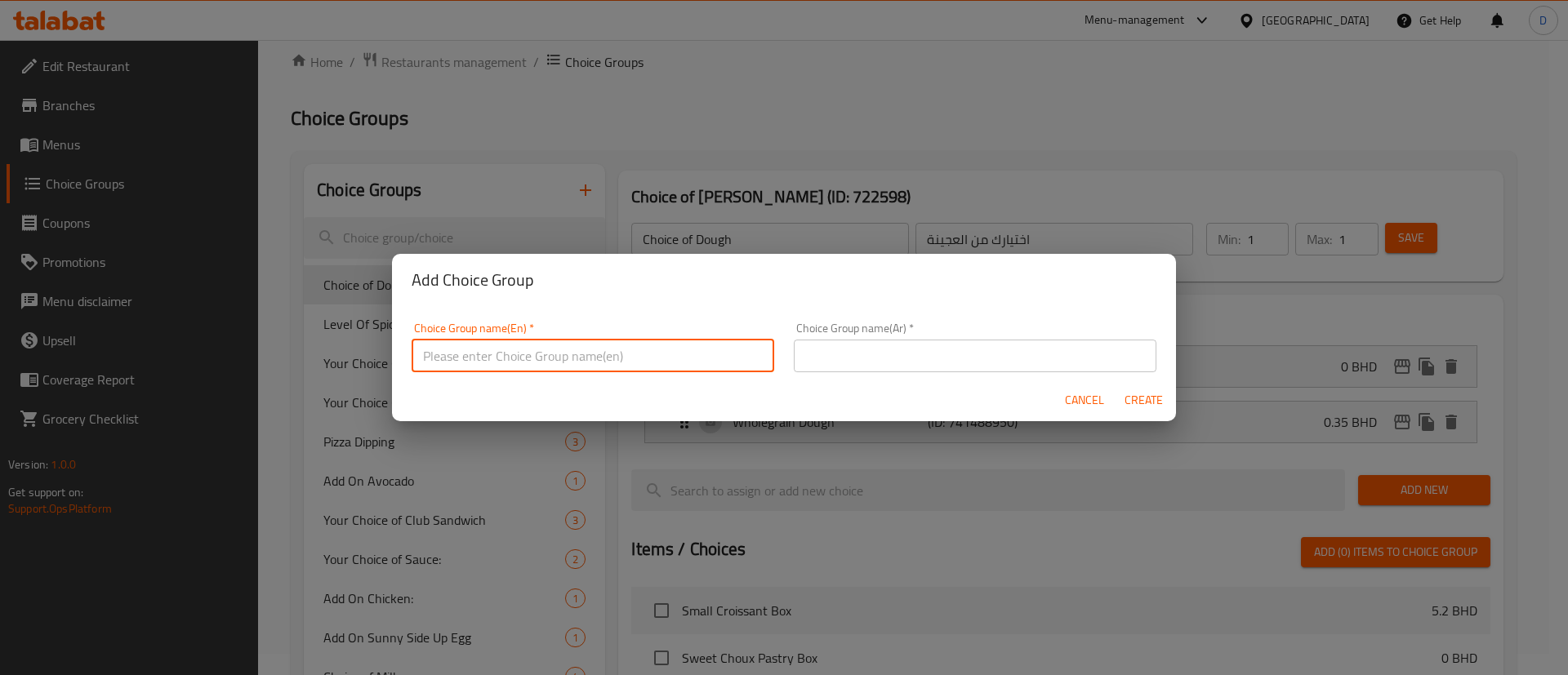
click at [565, 346] on input "text" at bounding box center [592, 356] width 362 height 33
click at [575, 356] on input "Your choice of sweet tart box" at bounding box center [592, 356] width 362 height 33
type input "Your choice of sweet tart box"
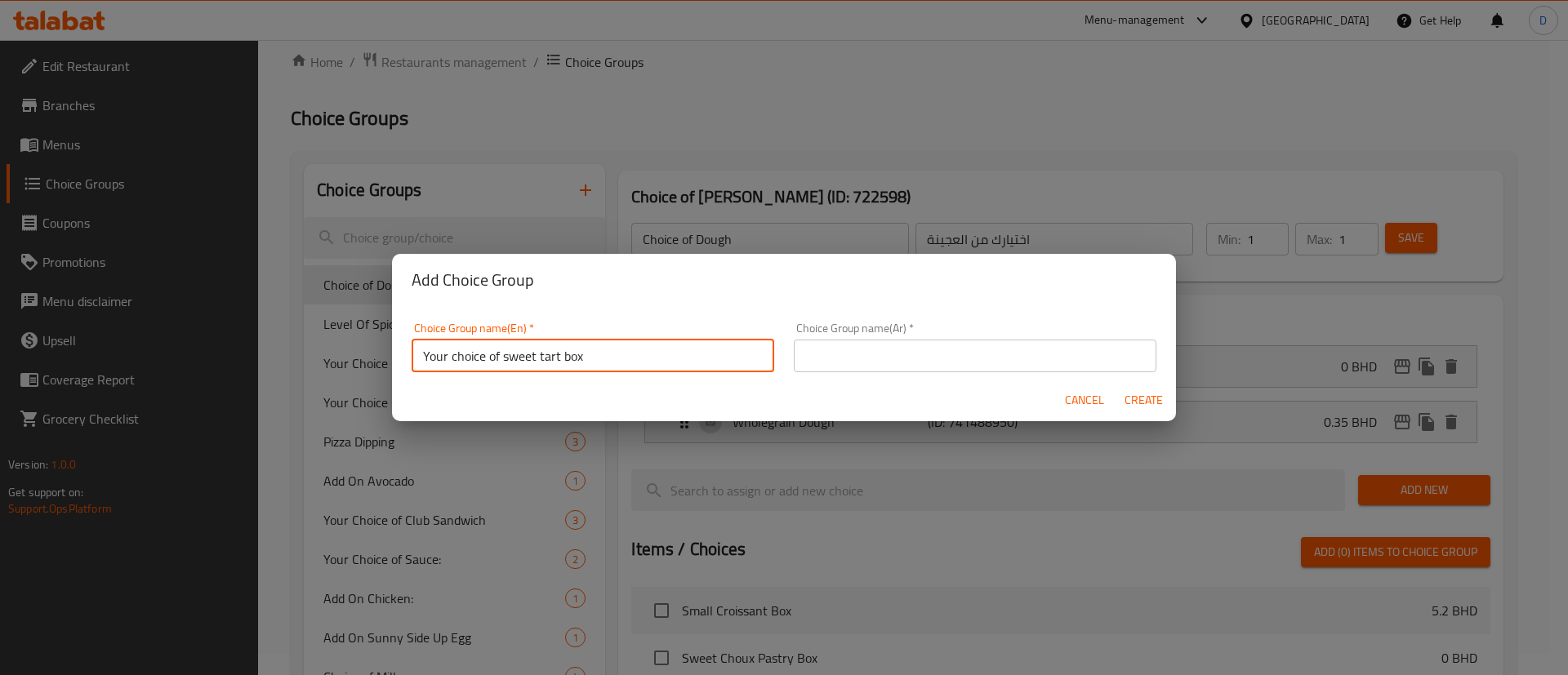
click at [936, 356] on input "text" at bounding box center [974, 356] width 362 height 33
paste input "اختيارك من صندوق الفطيرة الحلوة"
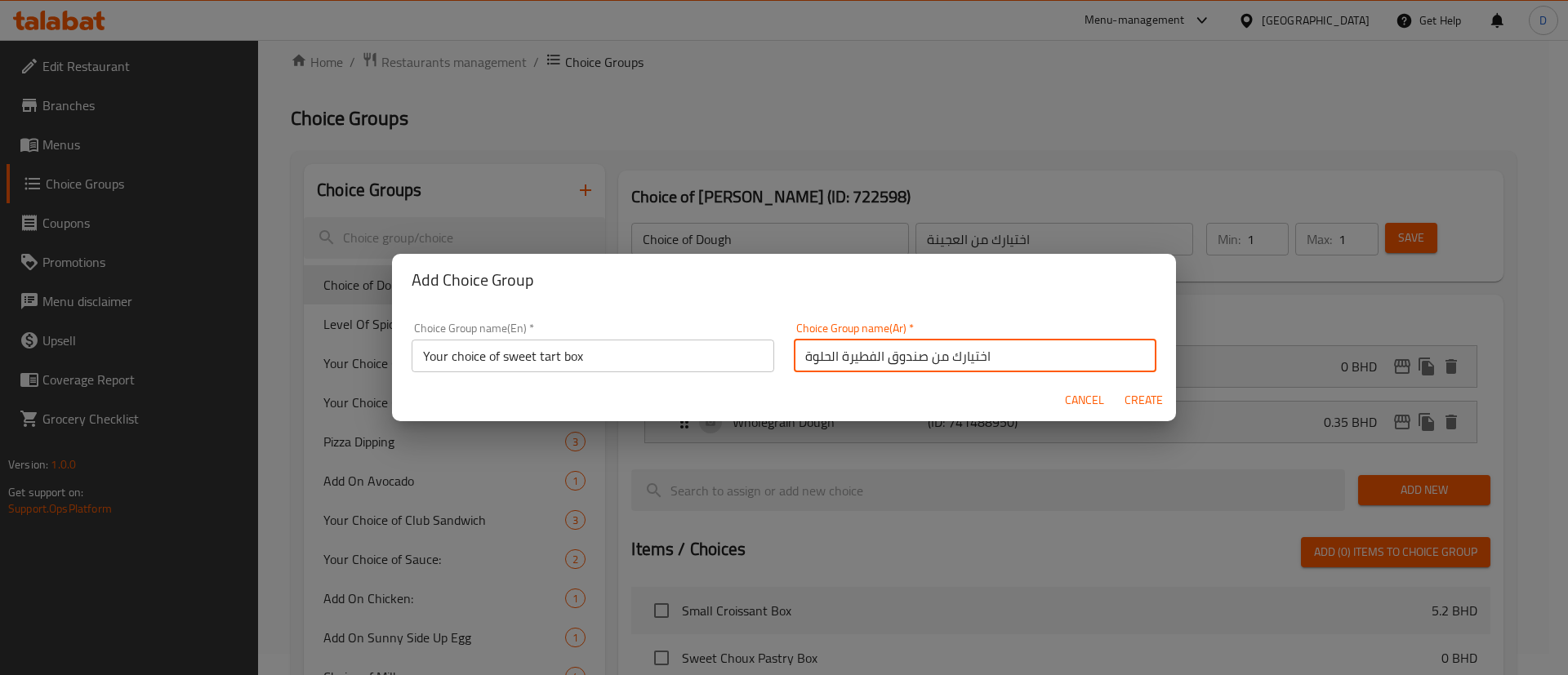
type input "اختيارك من صندوق الفطيرة الحلوة"
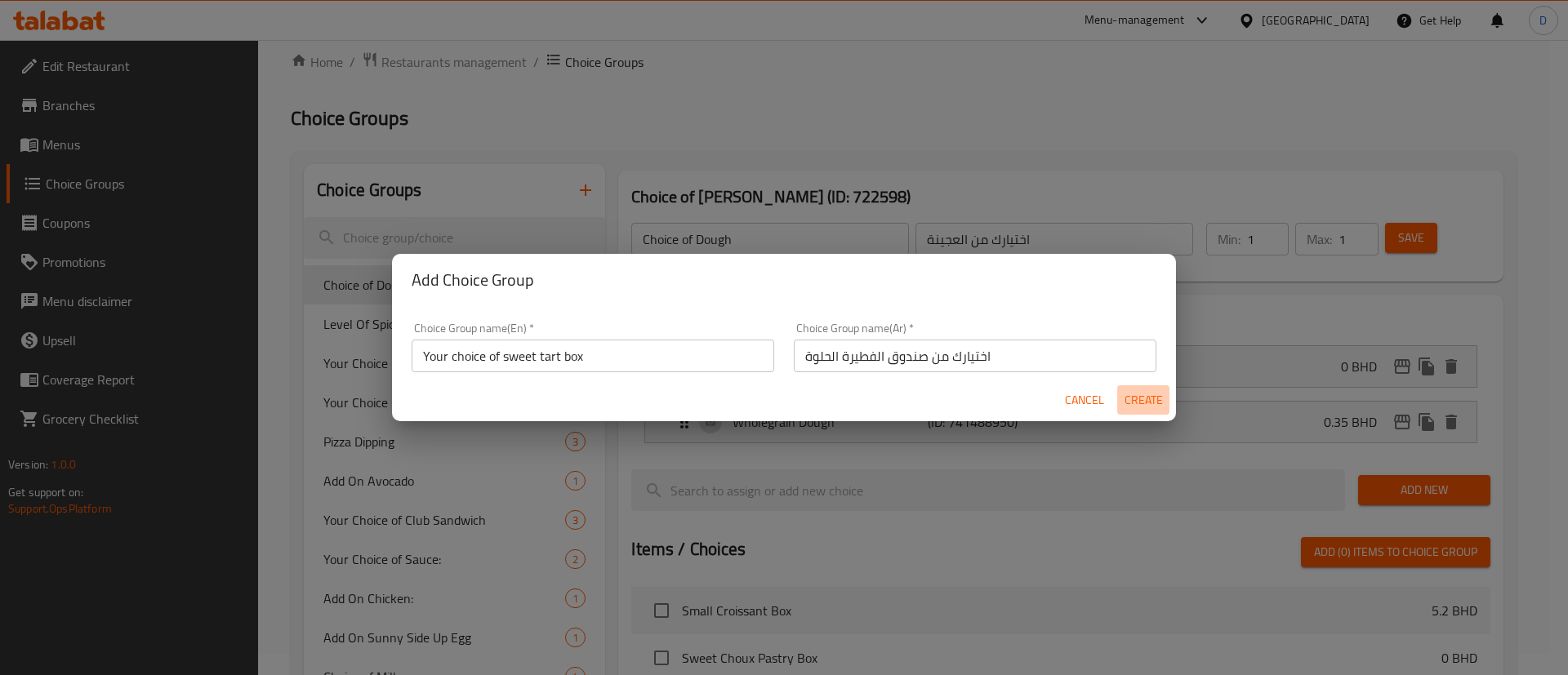
click at [1144, 391] on span "Create" at bounding box center [1144, 401] width 40 height 21
type input "Your choice of sweet tart box"
type input "اختيارك من صندوق الفطيرة الحلوة"
type input "0"
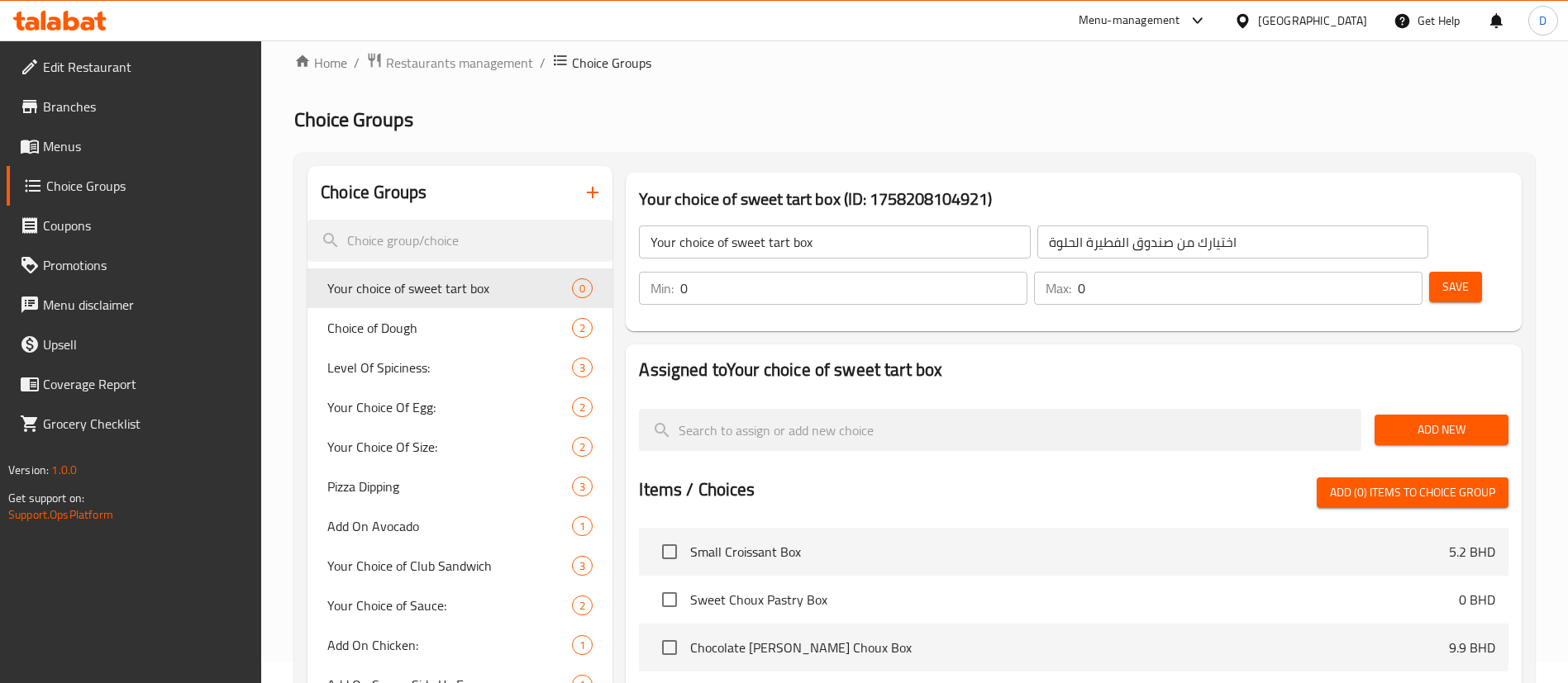
click at [1067, 115] on h2 "Choice Groups" at bounding box center [915, 120] width 1240 height 27
type input "1"
click at [1027, 271] on input "1" at bounding box center [854, 288] width 347 height 33
type input "1"
click at [1381, 271] on input "1" at bounding box center [1250, 288] width 345 height 33
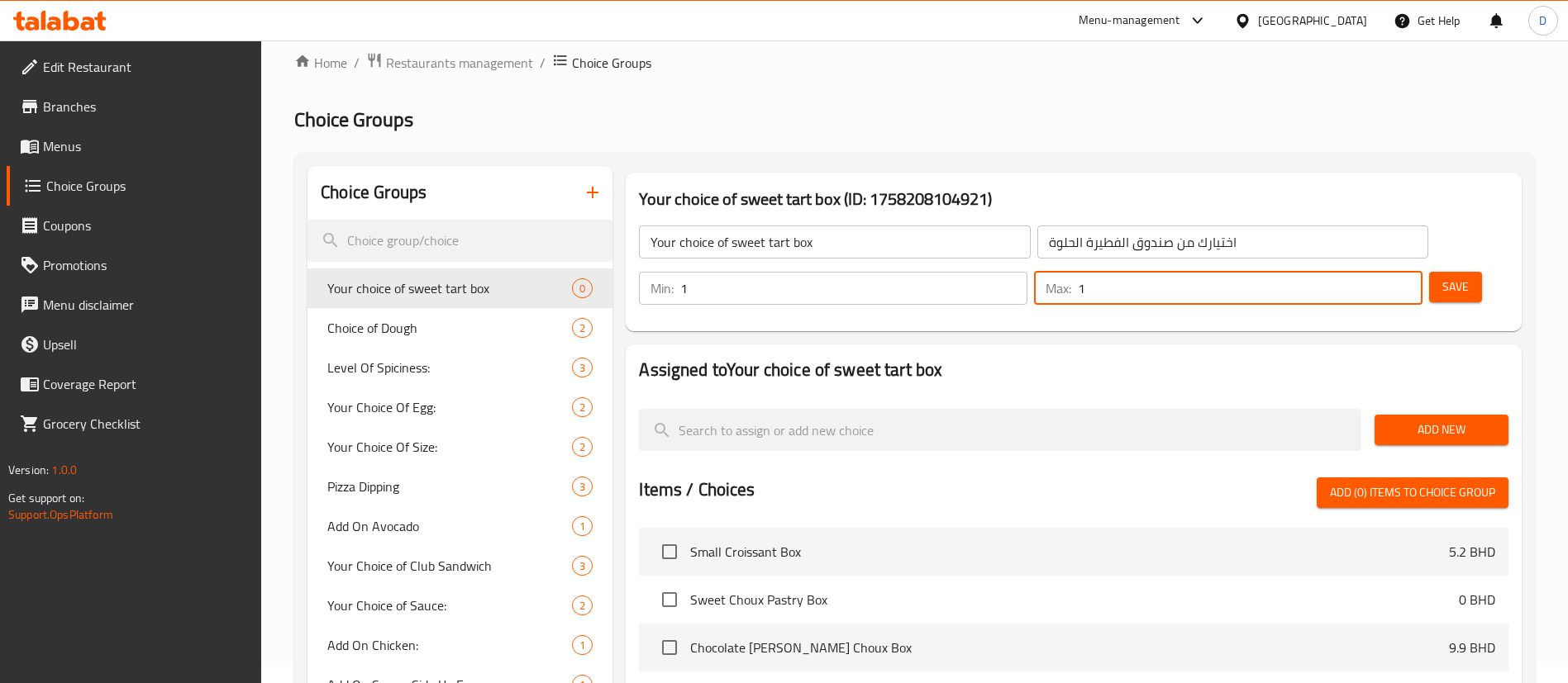
click at [1344, 139] on div "Home / Restaurants management / Choice Groups Choice Groups Choice Groups Your …" at bounding box center [915, 566] width 1240 height 1028
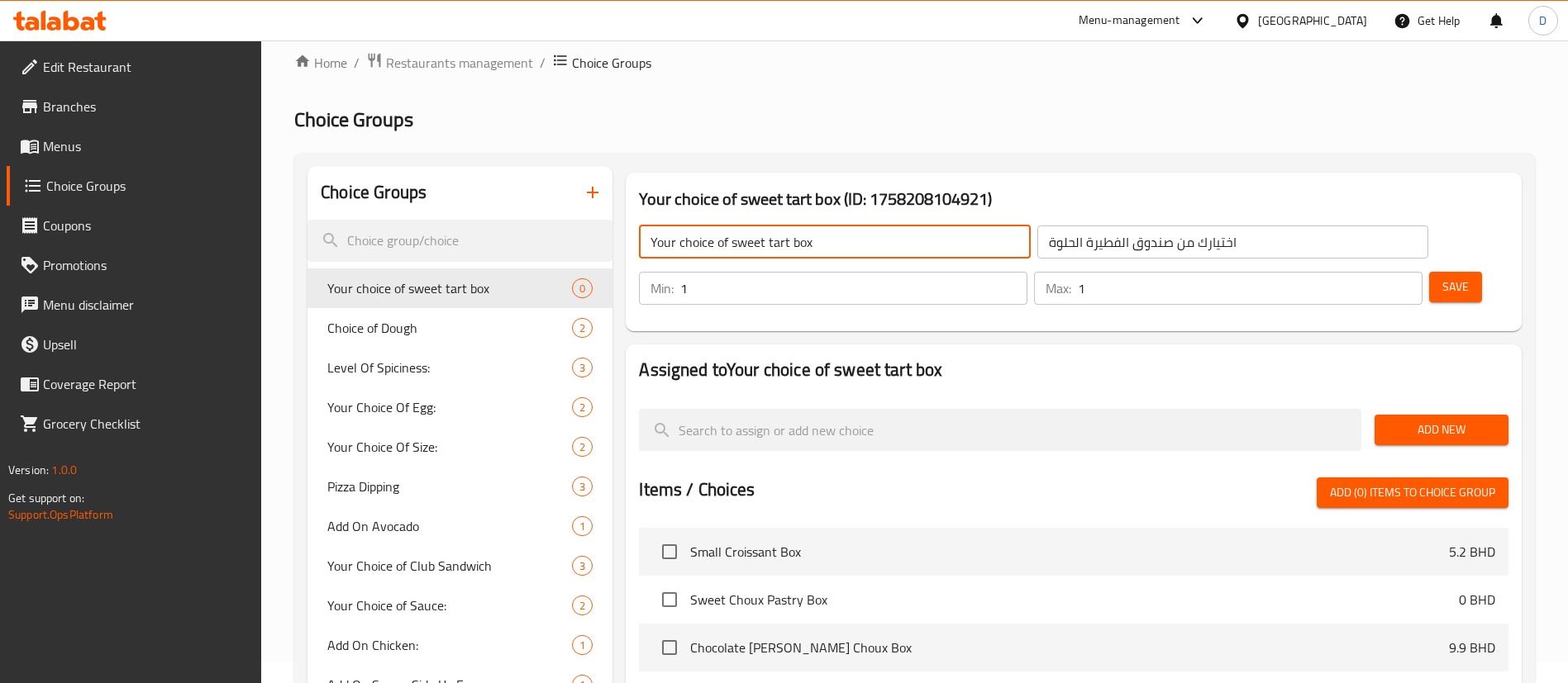
click at [584, 282] on div "Choice Groups Your choice of sweet tart box 0 Choice of Dough 2 Level Of Spicin…" at bounding box center [917, 616] width 1220 height 901
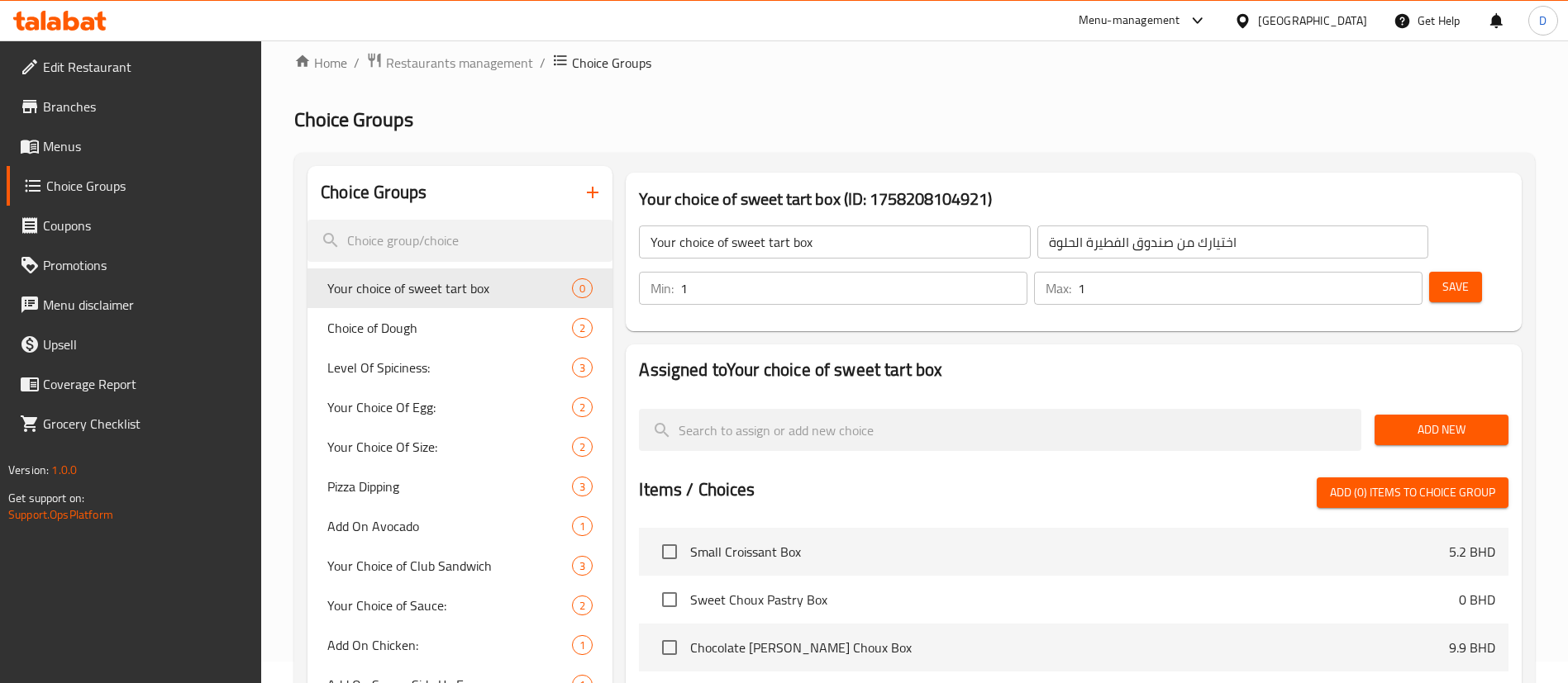
click at [1409, 402] on div "Add New" at bounding box center [1441, 430] width 147 height 55
click at [1414, 420] on span "Add New" at bounding box center [1440, 431] width 108 height 21
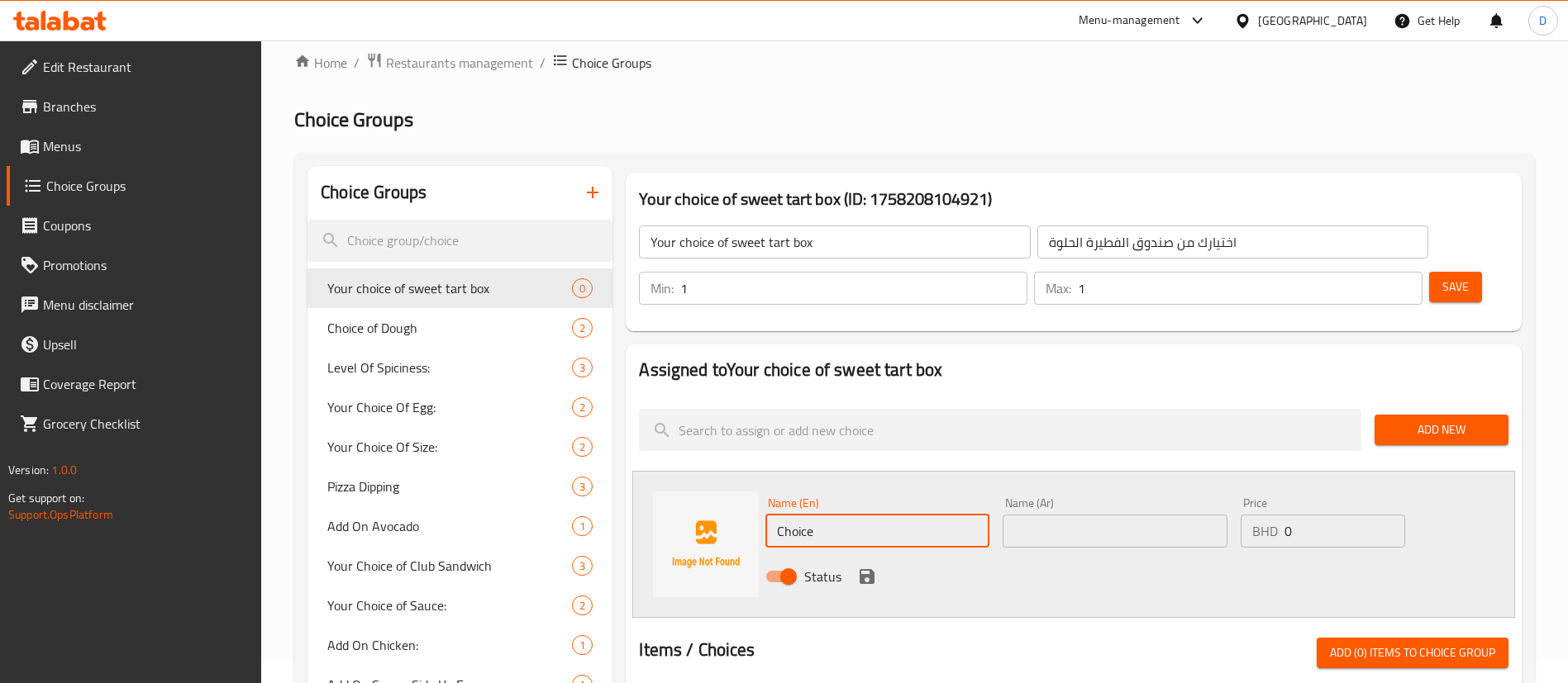
paste input "colate Pretzels"
drag, startPoint x: 941, startPoint y: 491, endPoint x: 656, endPoint y: 502, distance: 285.2
click at [656, 502] on div "Name (En) Chocolate Pretzels Name (En) Name (Ar) Name (Ar) Price BHD 0 Price St…" at bounding box center [1074, 544] width 882 height 147
type input "Chocolate Pretzels"
click at [1110, 514] on input "text" at bounding box center [1114, 531] width 224 height 33
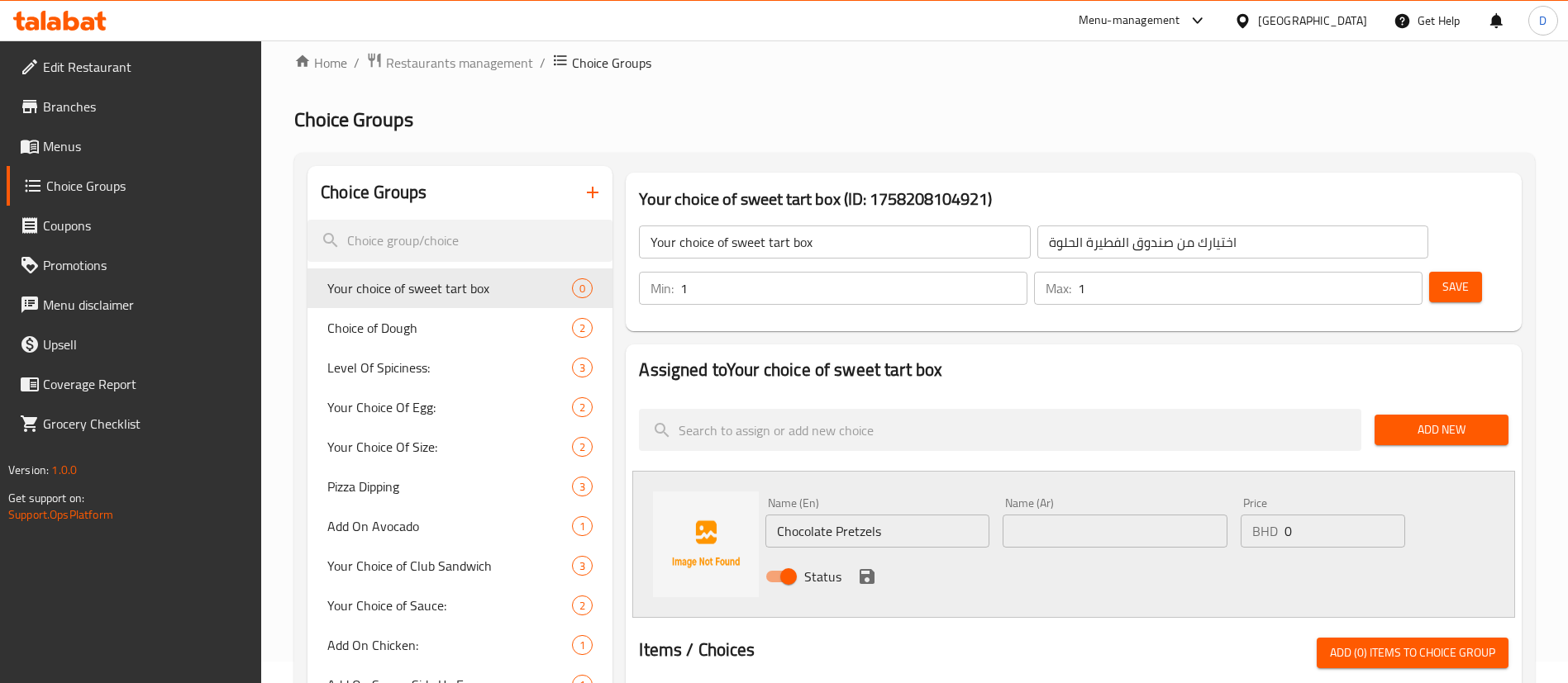
paste input "- بريتزل الشوكولاتة"
drag, startPoint x: 1020, startPoint y: 487, endPoint x: 988, endPoint y: 493, distance: 32.6
click at [988, 493] on div "Name (En) Chocolate Pretzels Name (En) Name (Ar) - بريتزل الشوكولاتة Name (Ar) …" at bounding box center [1114, 545] width 712 height 109
type input "بريتزل الشوكولاتة"
click at [874, 570] on icon "save" at bounding box center [867, 577] width 15 height 15
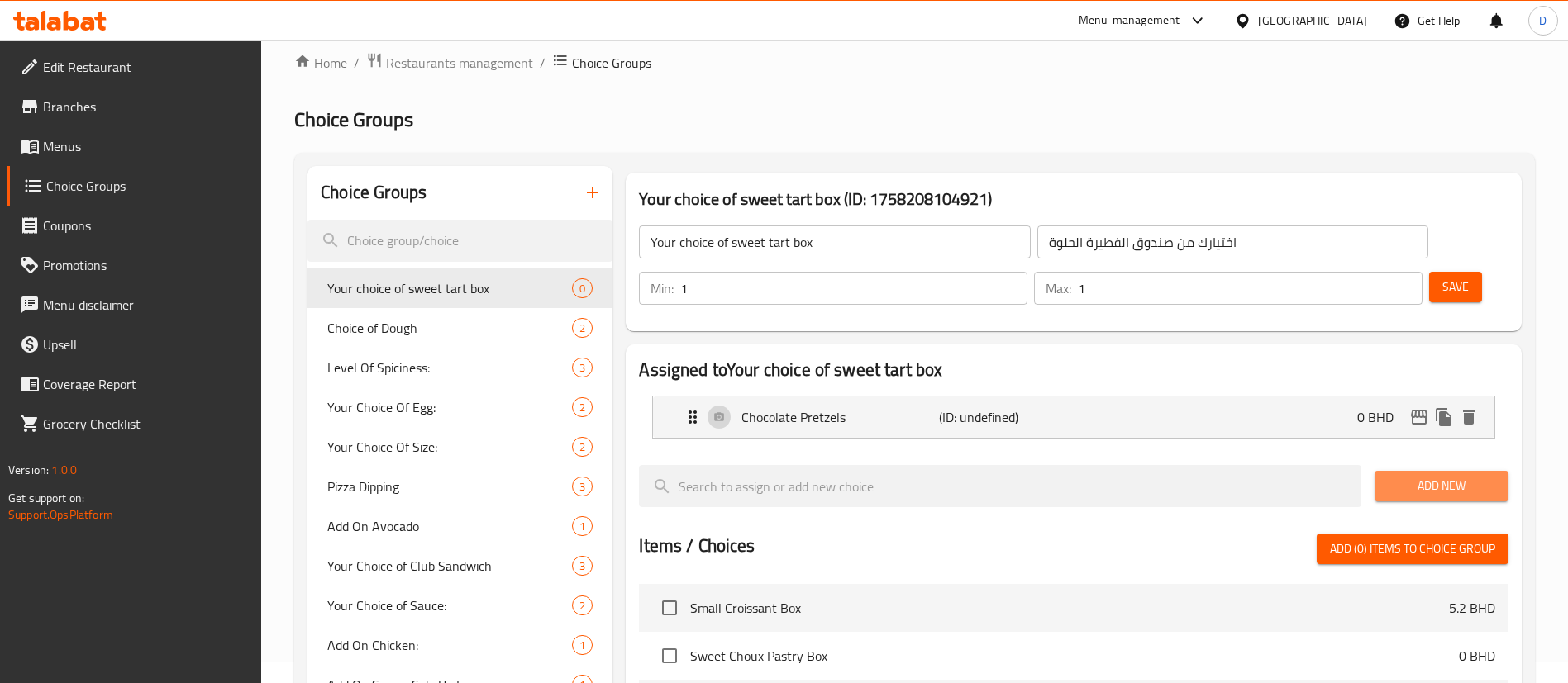
click at [1424, 476] on span "Add New" at bounding box center [1440, 487] width 108 height 21
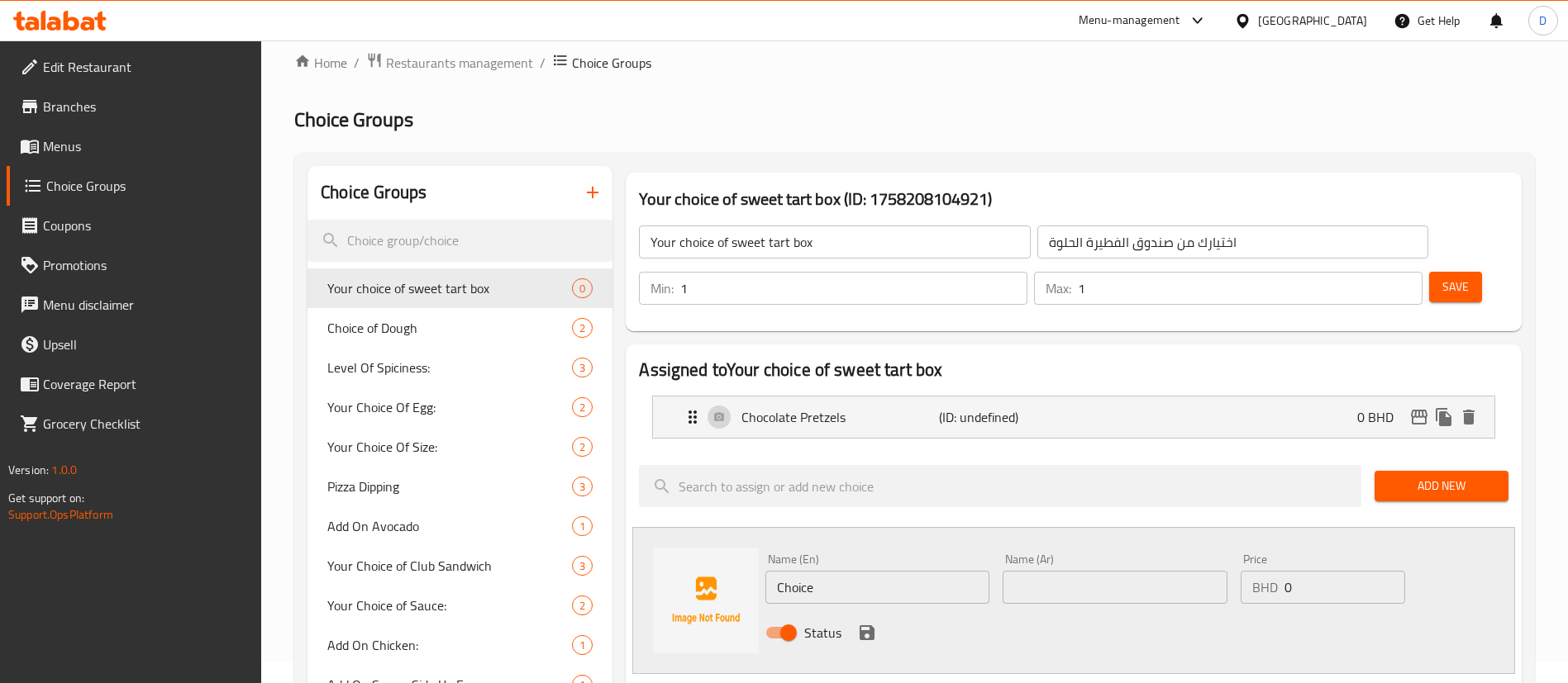
drag, startPoint x: 903, startPoint y: 546, endPoint x: 710, endPoint y: 546, distance: 193.0
click at [710, 546] on div "Name (En) Choice Name (En) Name (Ar) Name (Ar) Price BHD 0 Price Status" at bounding box center [1074, 600] width 882 height 147
paste input "Rose & Raspberry"
type input "Rose & Raspberry"
click at [1082, 571] on input "text" at bounding box center [1114, 587] width 224 height 33
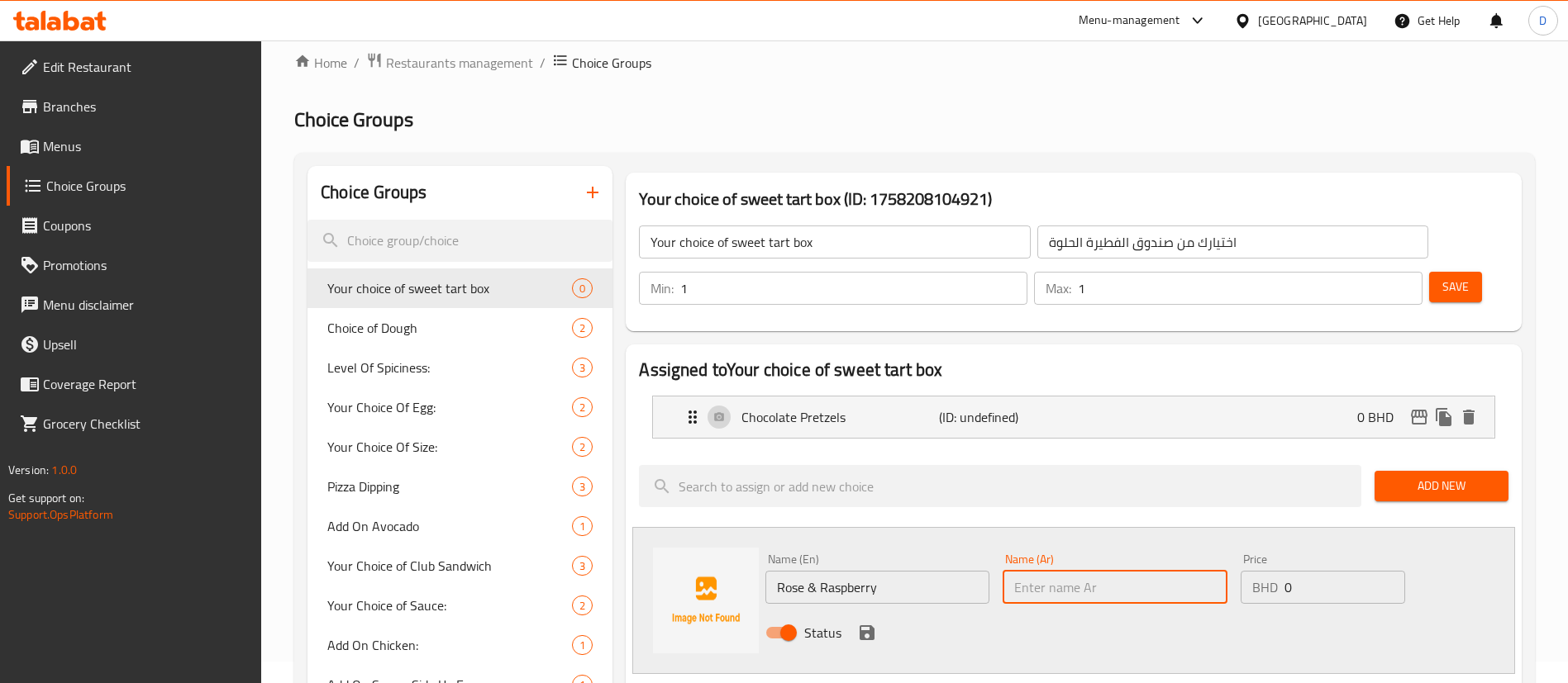
paste input "الورد والتوت"
type input "الورد والتوت"
click at [869, 626] on icon "save" at bounding box center [867, 633] width 15 height 15
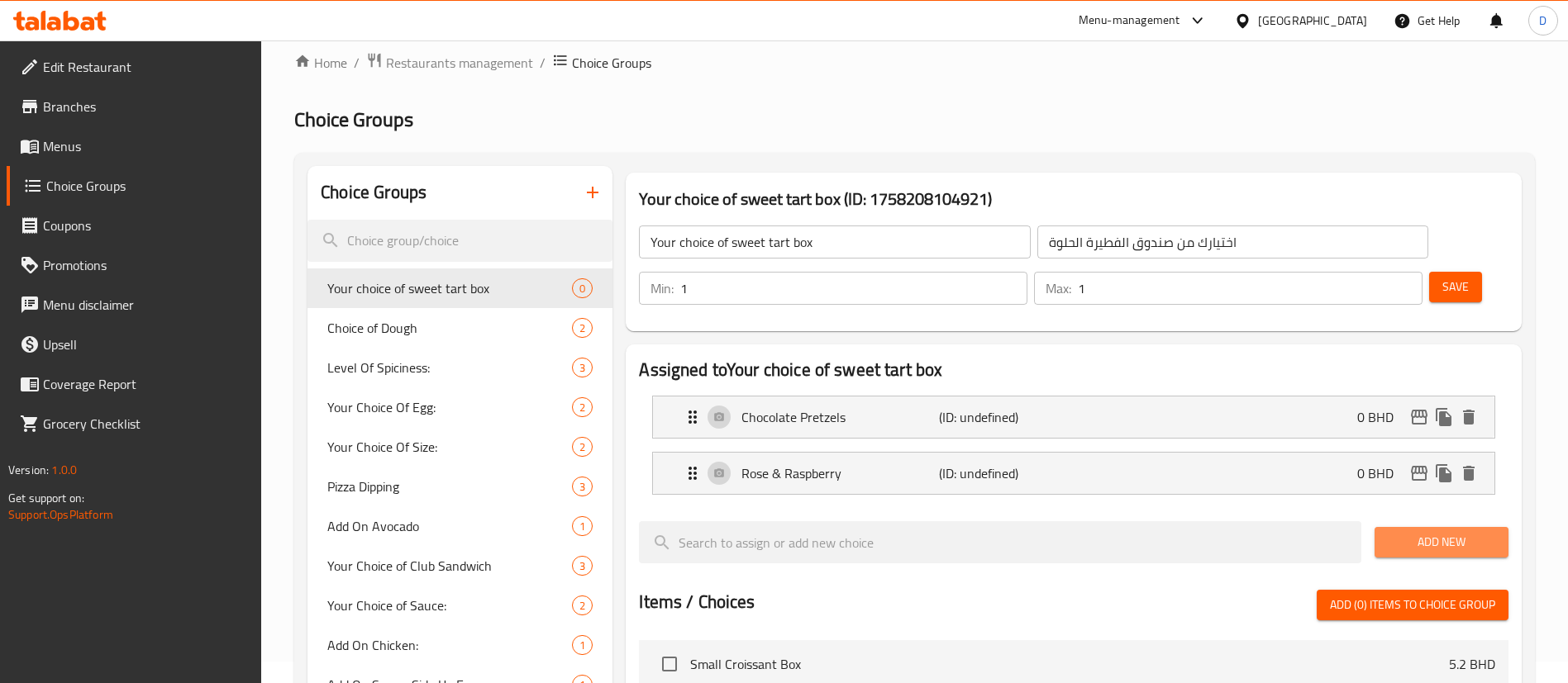
click at [1425, 532] on span "Add New" at bounding box center [1440, 543] width 108 height 21
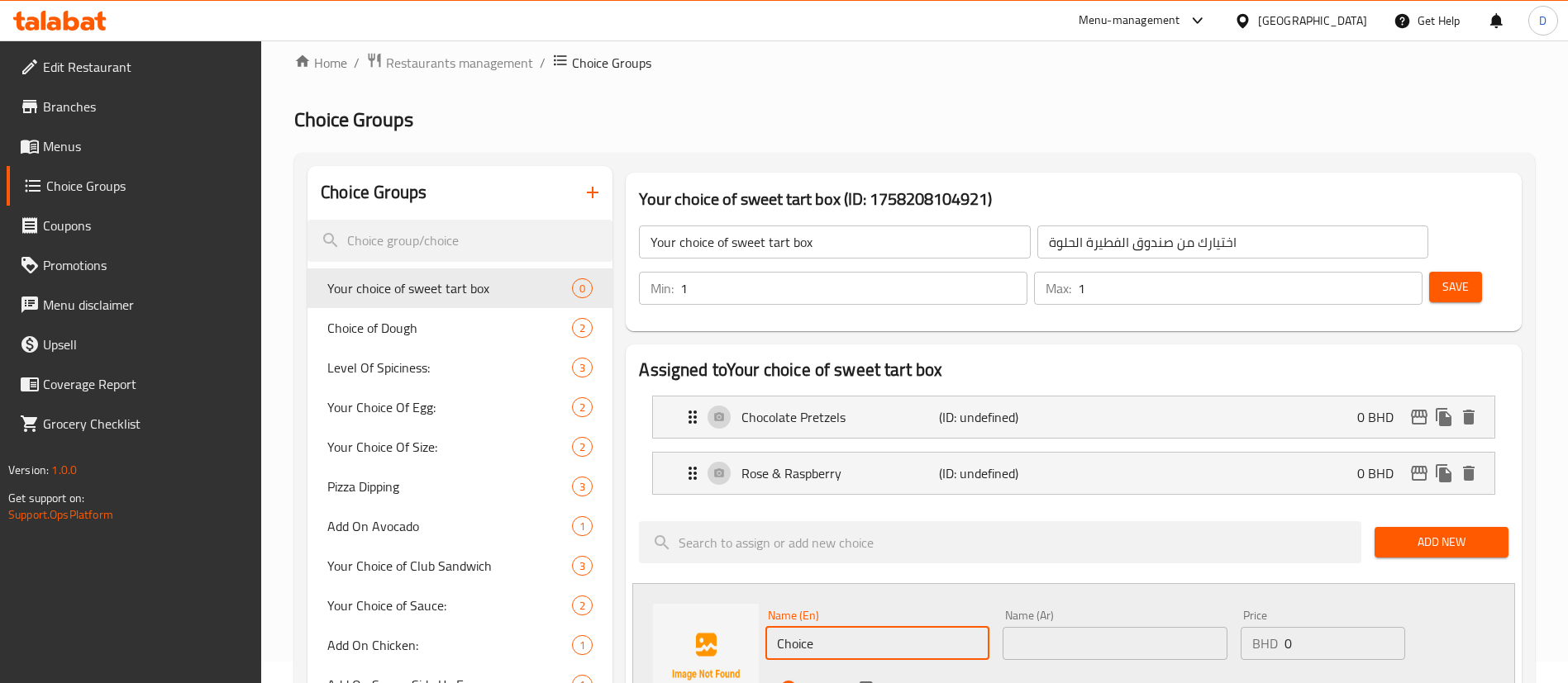
drag, startPoint x: 859, startPoint y: 613, endPoint x: 753, endPoint y: 589, distance: 108.7
click at [753, 589] on div "Name (En) Choice Name (En) Name (Ar) Name (Ar) Price BHD 0 Price Status" at bounding box center [1074, 656] width 882 height 147
paste input "colate Hazelnut Crunch"
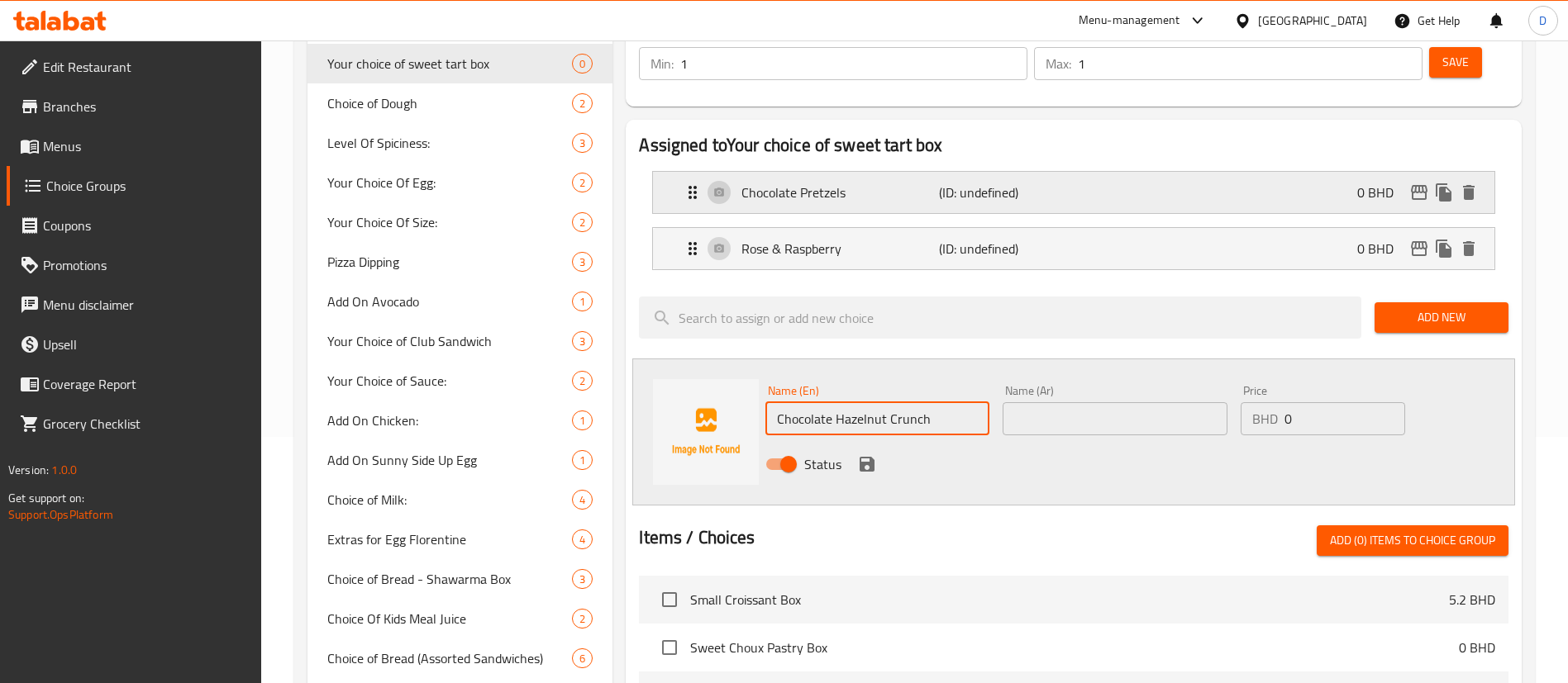
scroll to position [393, 0]
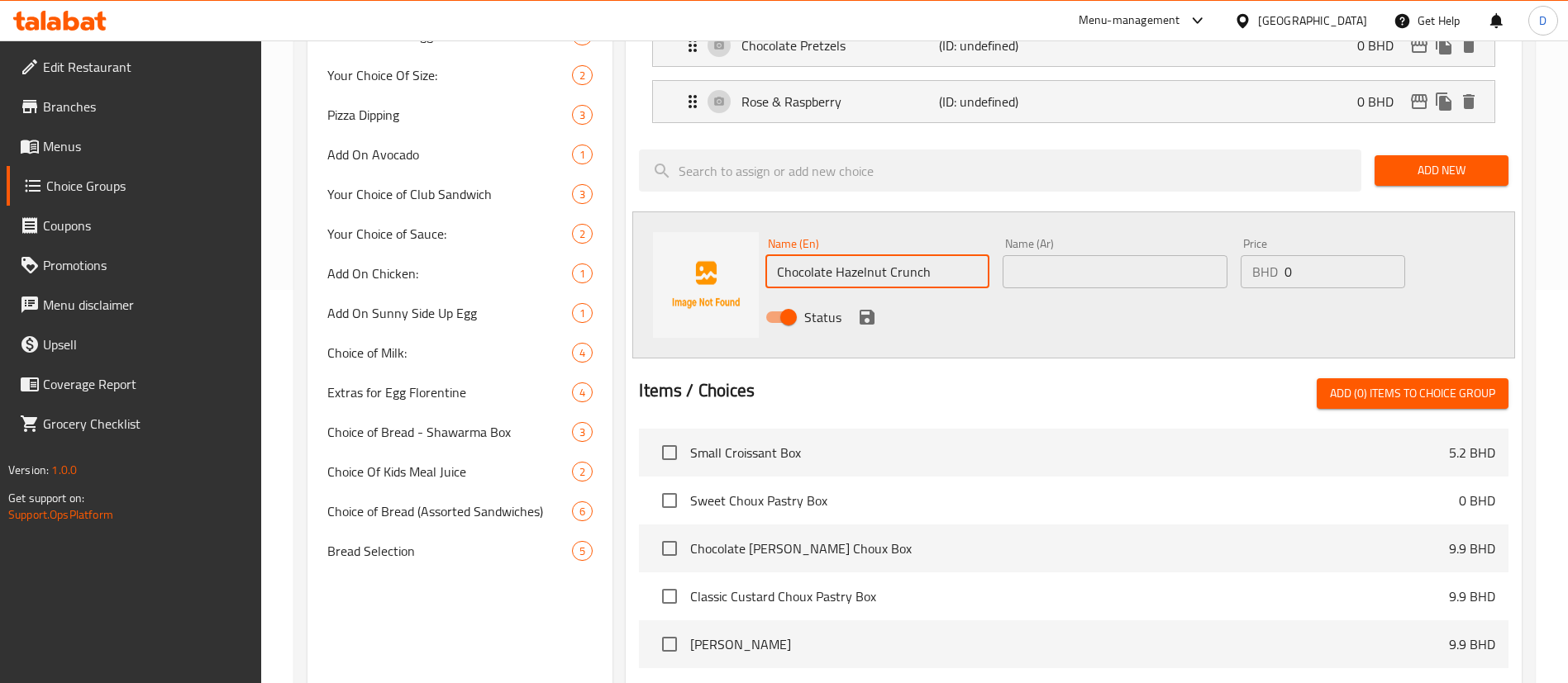
type input "Chocolate Hazelnut Crunch"
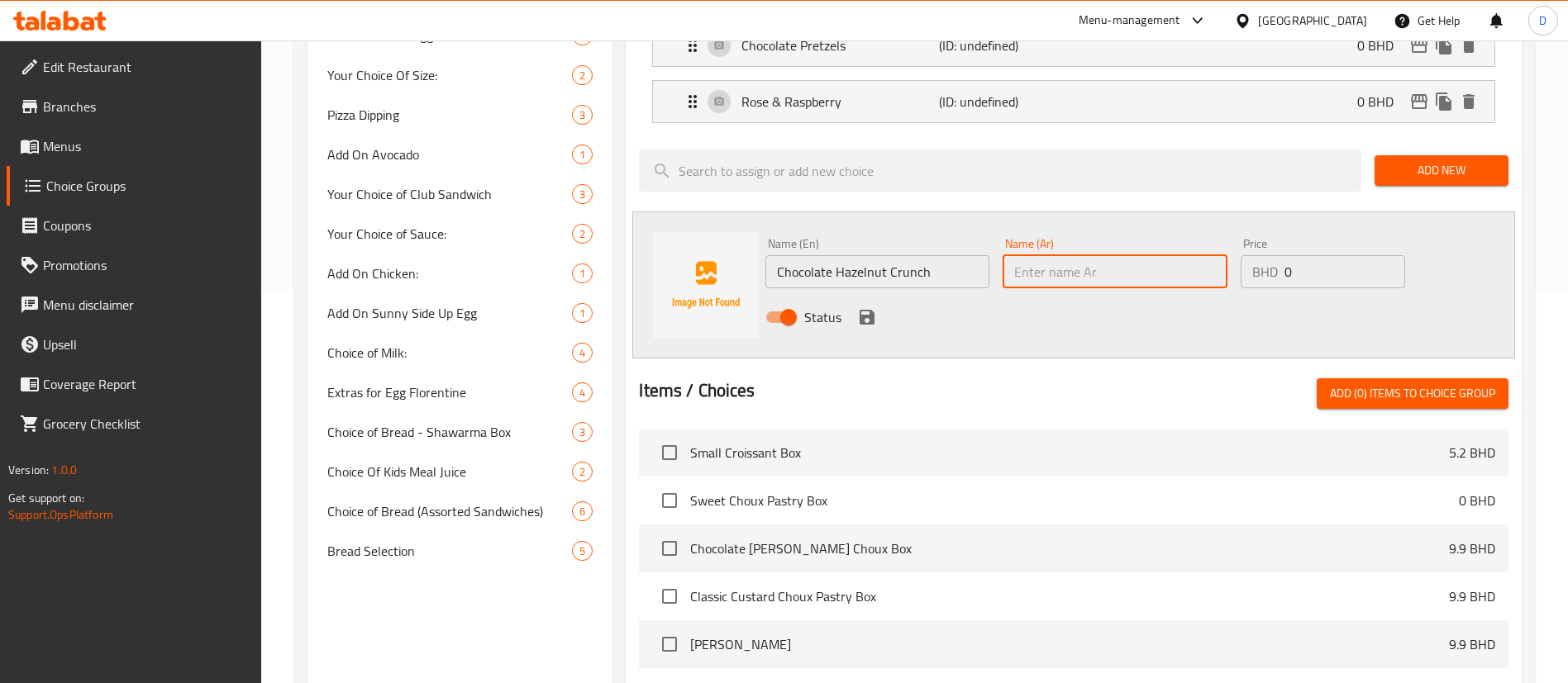
click at [1063, 255] on input "text" at bounding box center [1114, 271] width 224 height 33
paste input "شوكولاتة البندق المقرمشة"
type input "شوكولاتة البندق المقرمشة"
click at [866, 295] on div "Status" at bounding box center [1114, 317] width 712 height 45
click at [868, 310] on icon "save" at bounding box center [867, 317] width 15 height 15
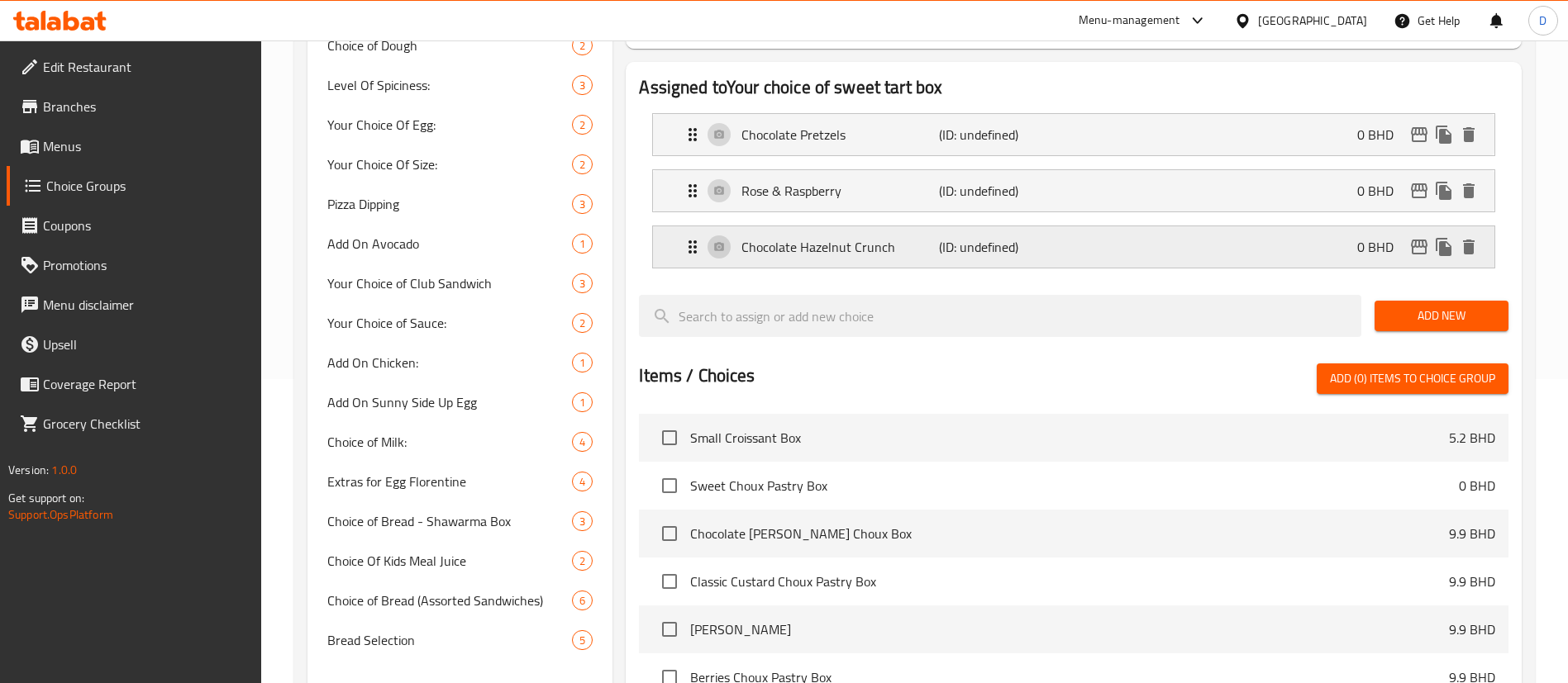
scroll to position [270, 0]
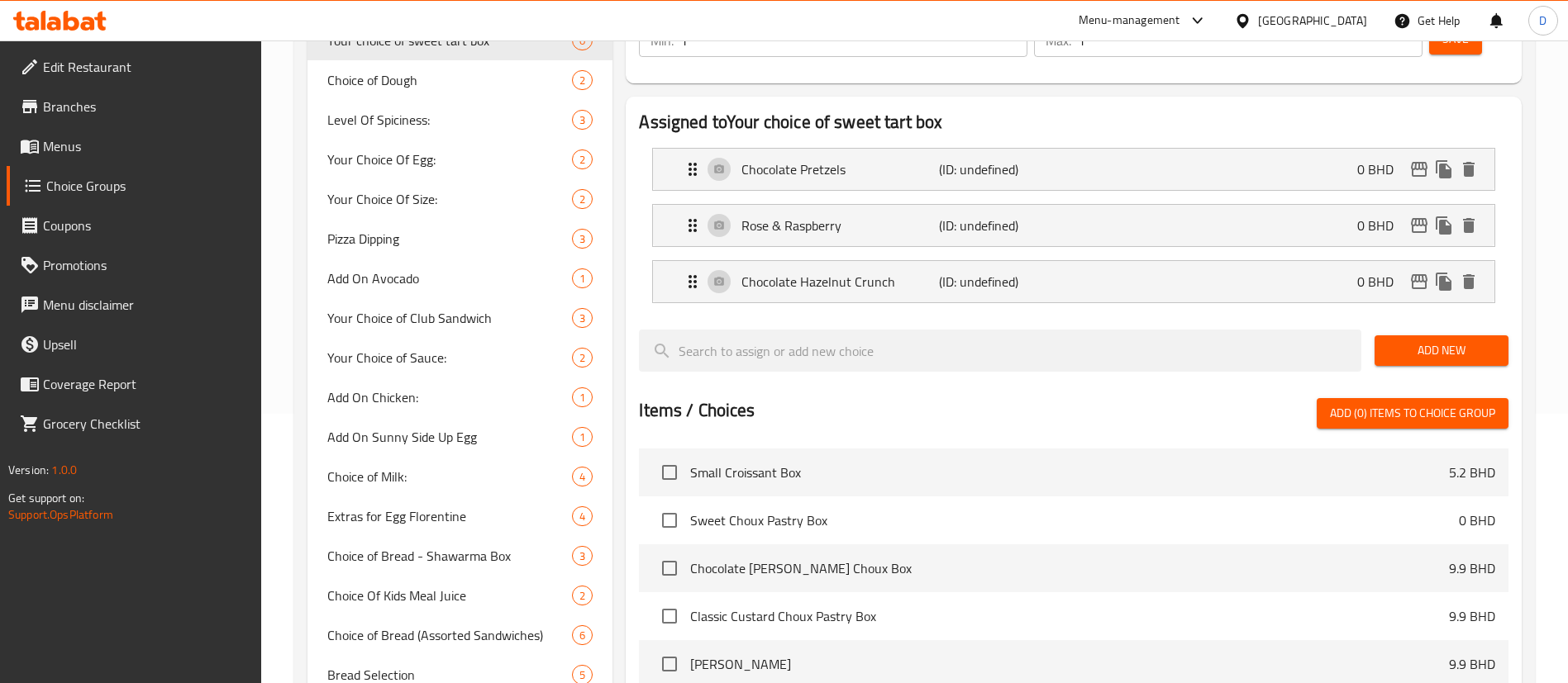
click at [1406, 340] on span "Add New" at bounding box center [1440, 351] width 108 height 21
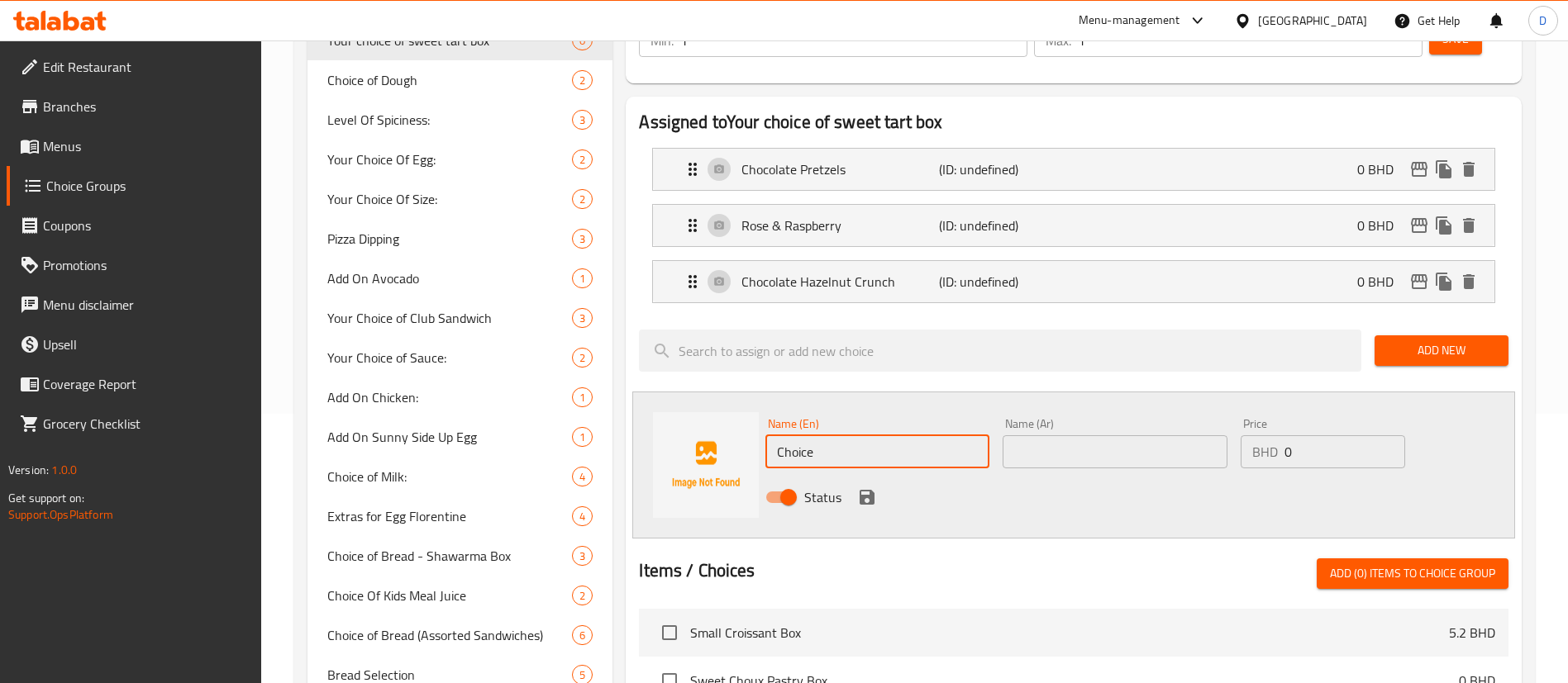
drag, startPoint x: 783, startPoint y: 408, endPoint x: 857, endPoint y: 409, distance: 74.0
click at [764, 414] on div "Name (En) Choice Name (En)" at bounding box center [876, 443] width 237 height 64
paste input "Strawberry Cheesecak"
type input "Strawberry Cheesecake"
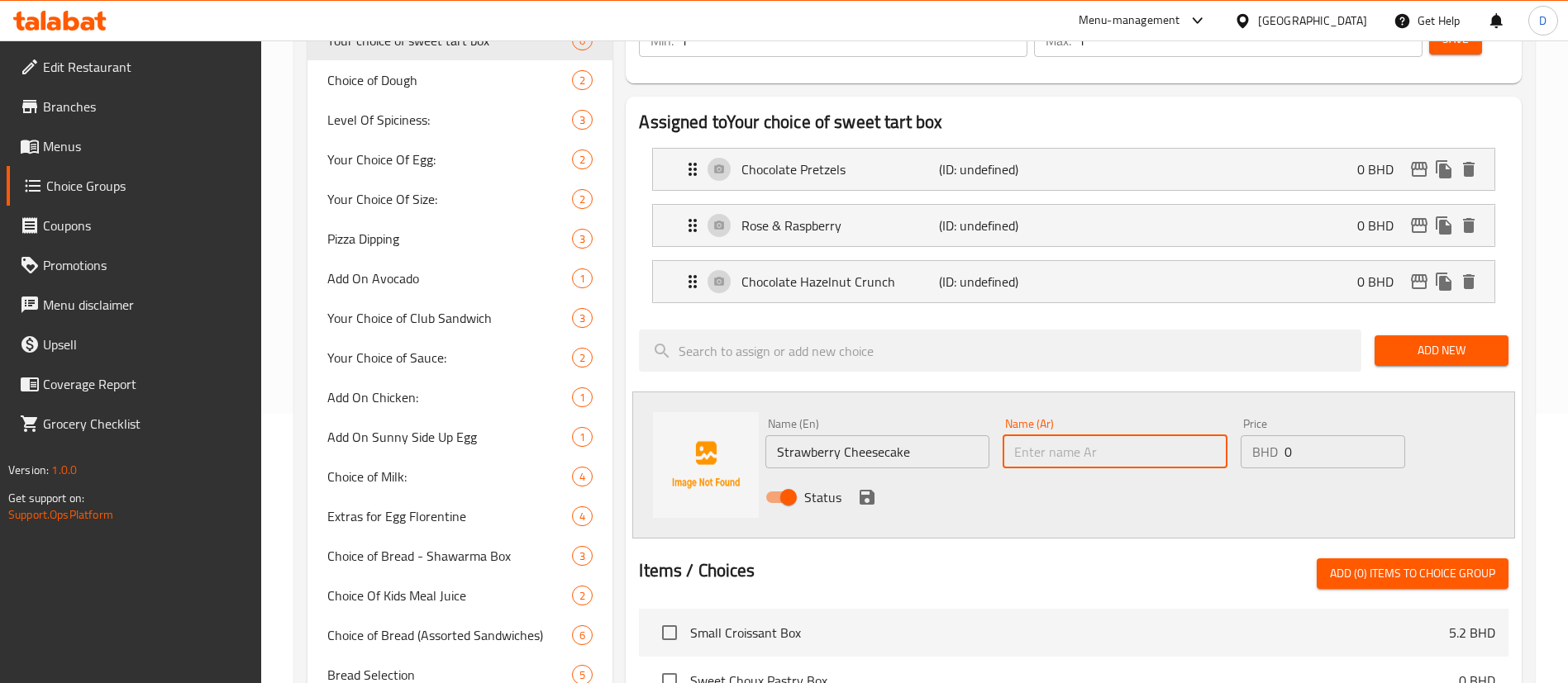
click at [1034, 435] on input "text" at bounding box center [1114, 452] width 224 height 33
paste input "Strawberry Cheesecake"
drag, startPoint x: 1102, startPoint y: 405, endPoint x: 845, endPoint y: 428, distance: 258.0
click at [845, 428] on div "Name (En) Strawberry Cheesecake Name (En) Name (Ar) Strawberry Cheesecake Name …" at bounding box center [1114, 466] width 712 height 109
paste input "تشيز كيك الفراولة"
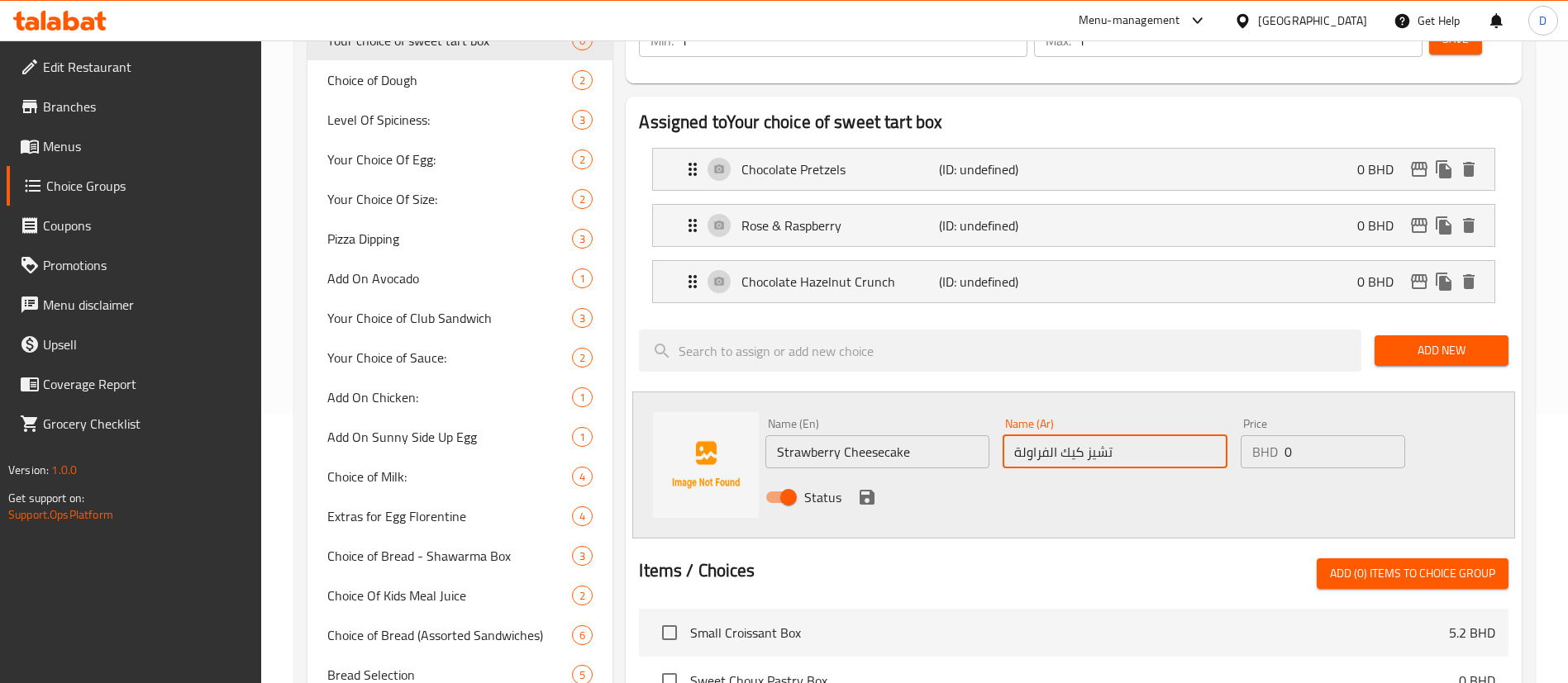
type input "تشيز كيك الفراولة"
drag, startPoint x: 869, startPoint y: 447, endPoint x: 962, endPoint y: 437, distance: 93.5
click at [868, 490] on icon "save" at bounding box center [867, 497] width 15 height 15
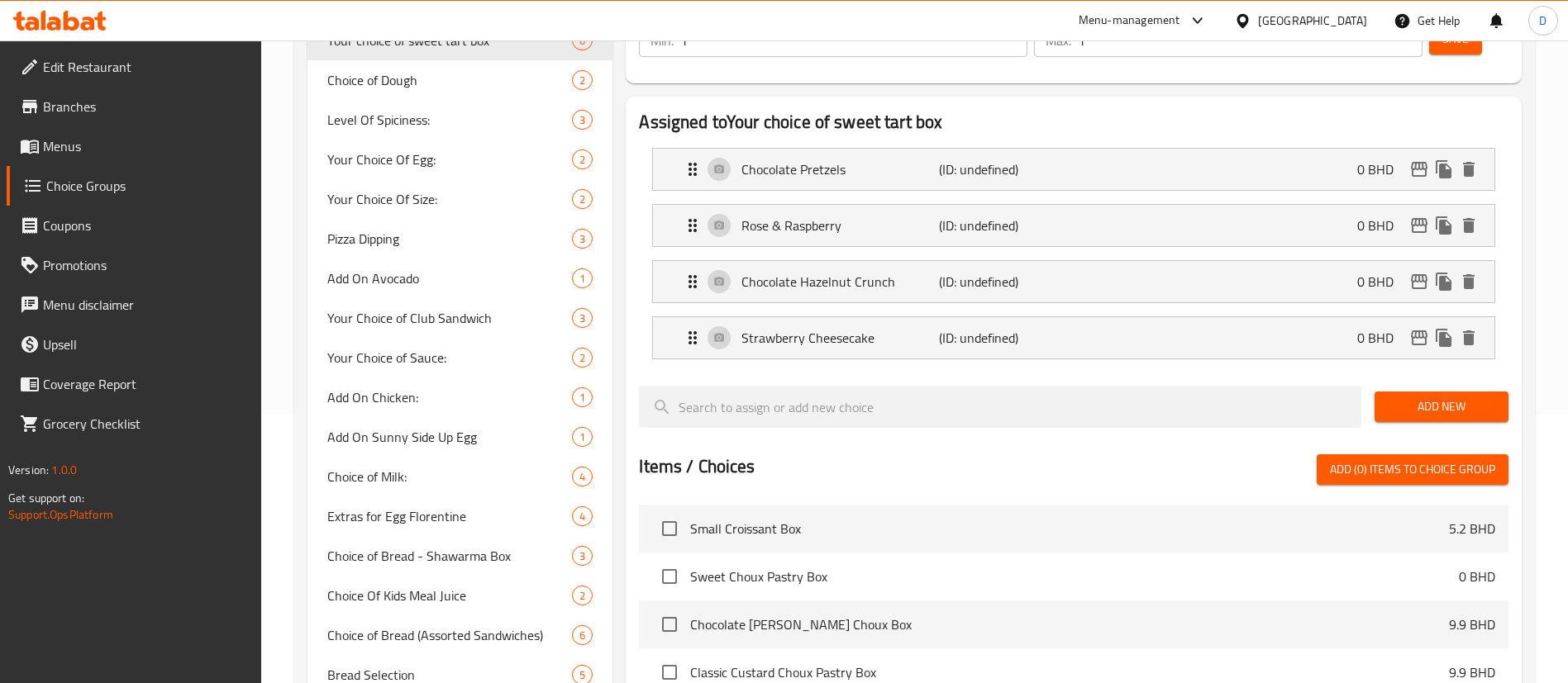
click at [1423, 396] on span "Add New" at bounding box center [1440, 407] width 108 height 21
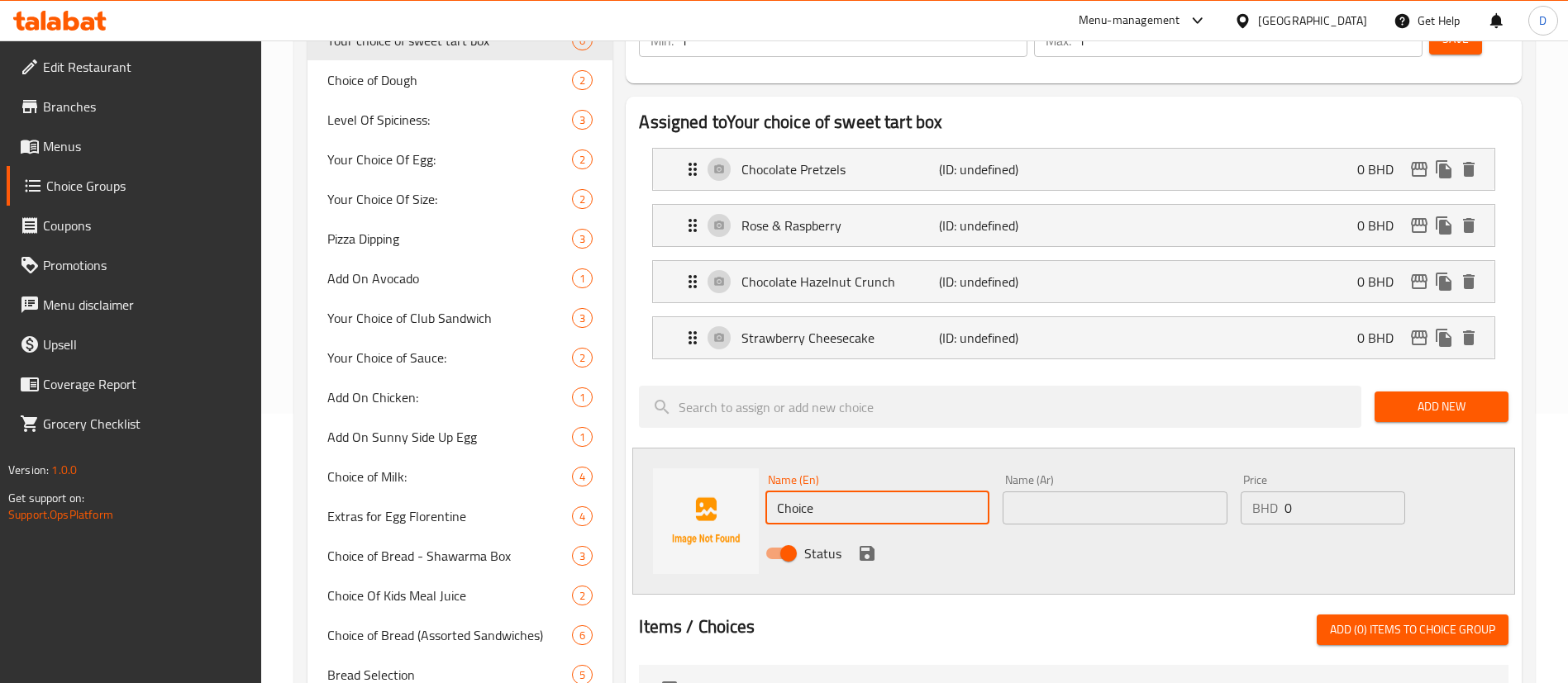
drag, startPoint x: 824, startPoint y: 473, endPoint x: 727, endPoint y: 473, distance: 97.0
click at [727, 473] on div "Name (En) Choice Name (En) Name (Ar) Name (Ar) Price BHD 0 Price Status" at bounding box center [1074, 521] width 882 height 147
paste input "Pistachio Kunafa Chocolat"
type input "Pistachio Kunafa Chocolate"
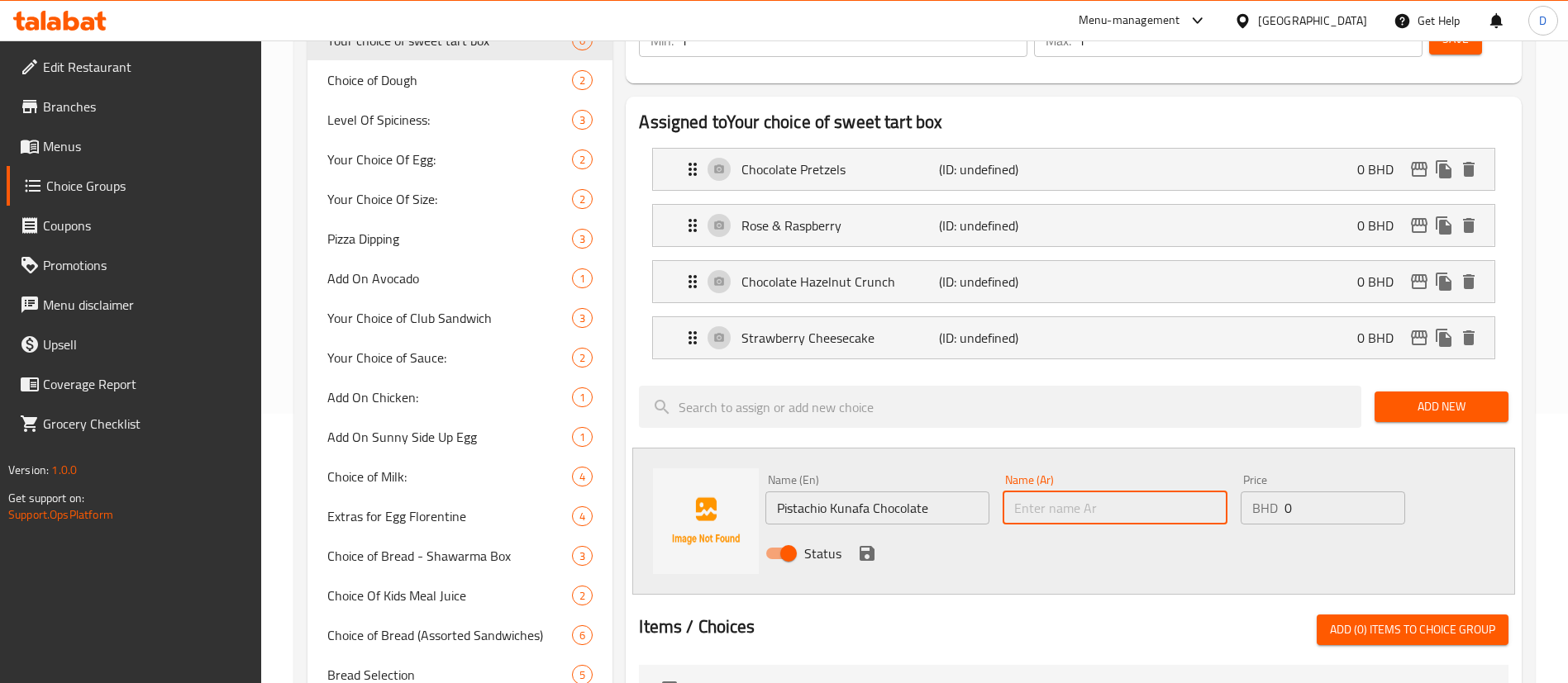
drag, startPoint x: 1143, startPoint y: 472, endPoint x: 1047, endPoint y: 477, distance: 96.1
click at [1143, 492] on input "text" at bounding box center [1114, 508] width 224 height 33
paste input "كنافة بالفستق والشوكولاتة"
type input "كنافة بالفستق والشوكولاتة"
click at [873, 546] on icon "save" at bounding box center [867, 553] width 15 height 15
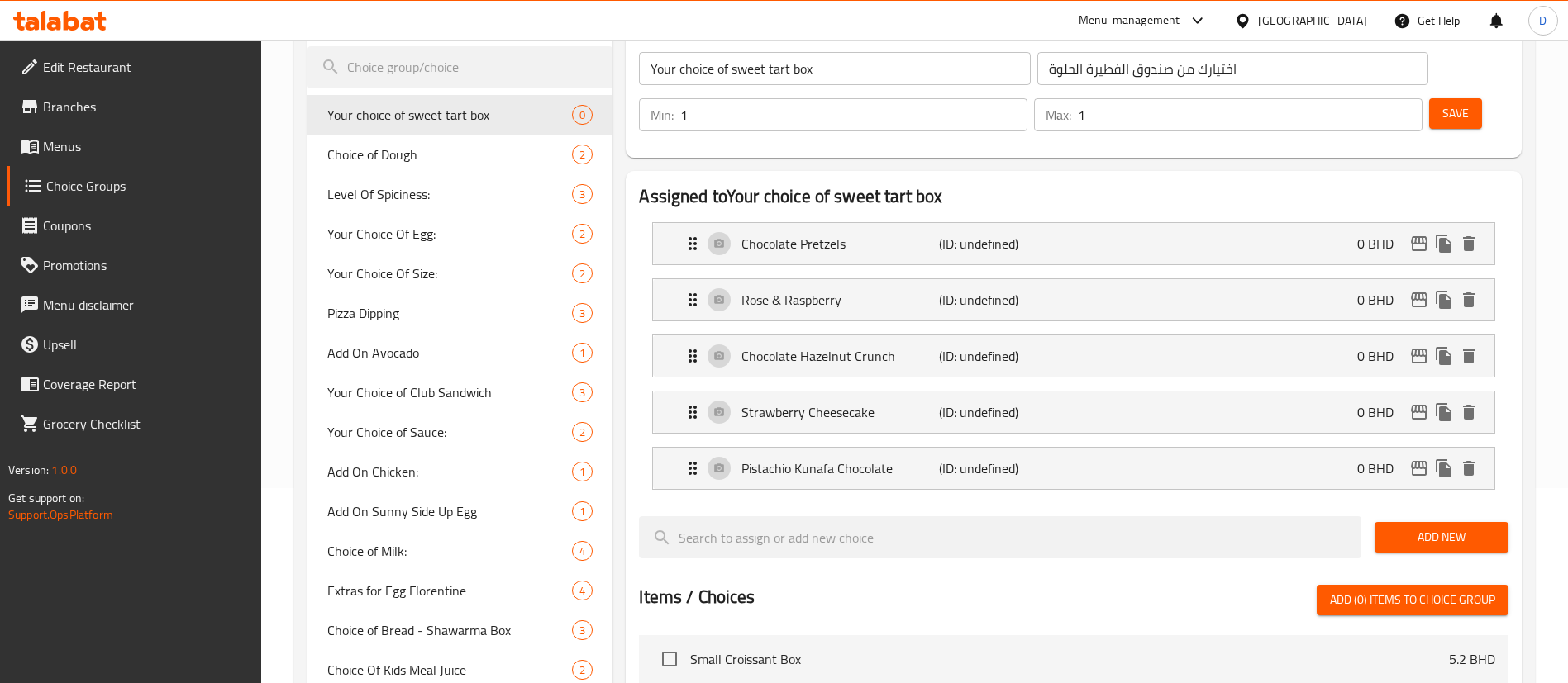
scroll to position [146, 0]
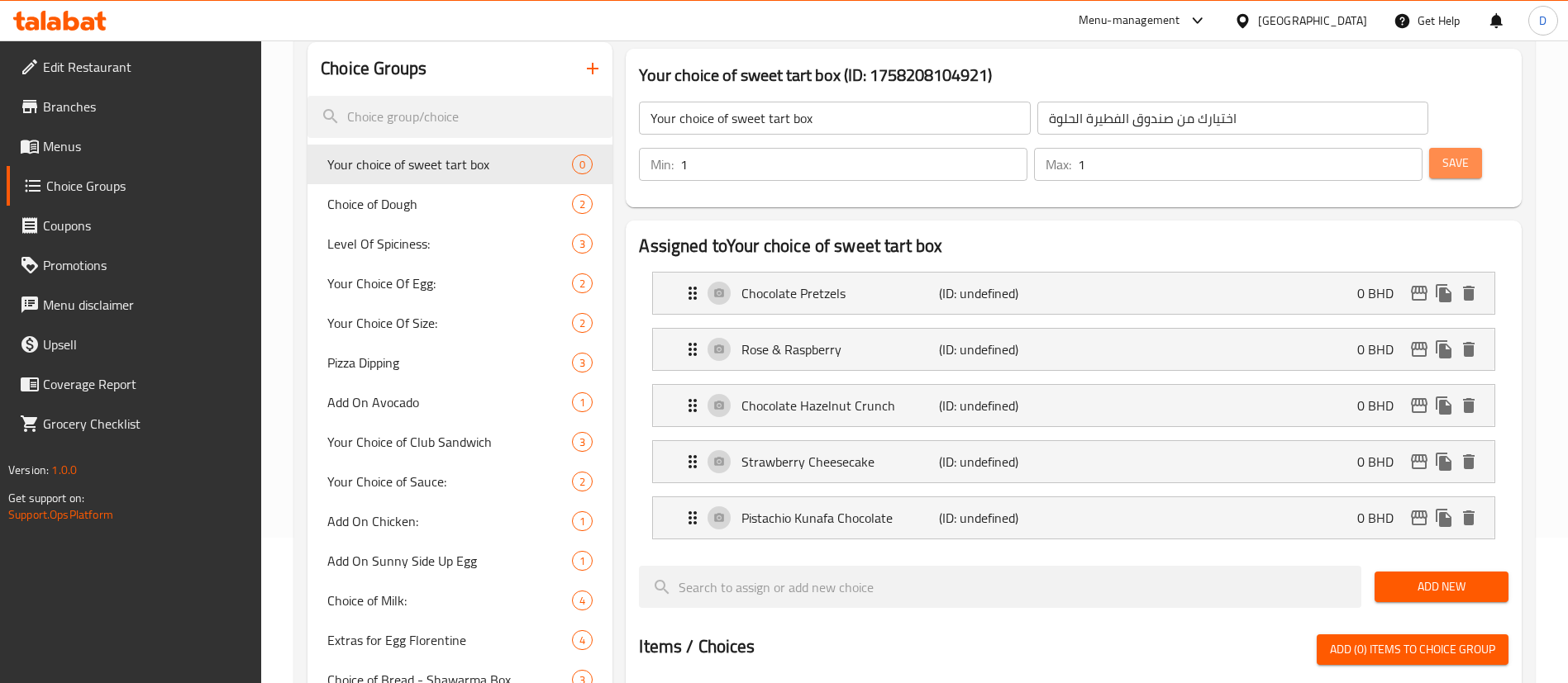
click at [1437, 148] on button "Save" at bounding box center [1456, 163] width 53 height 30
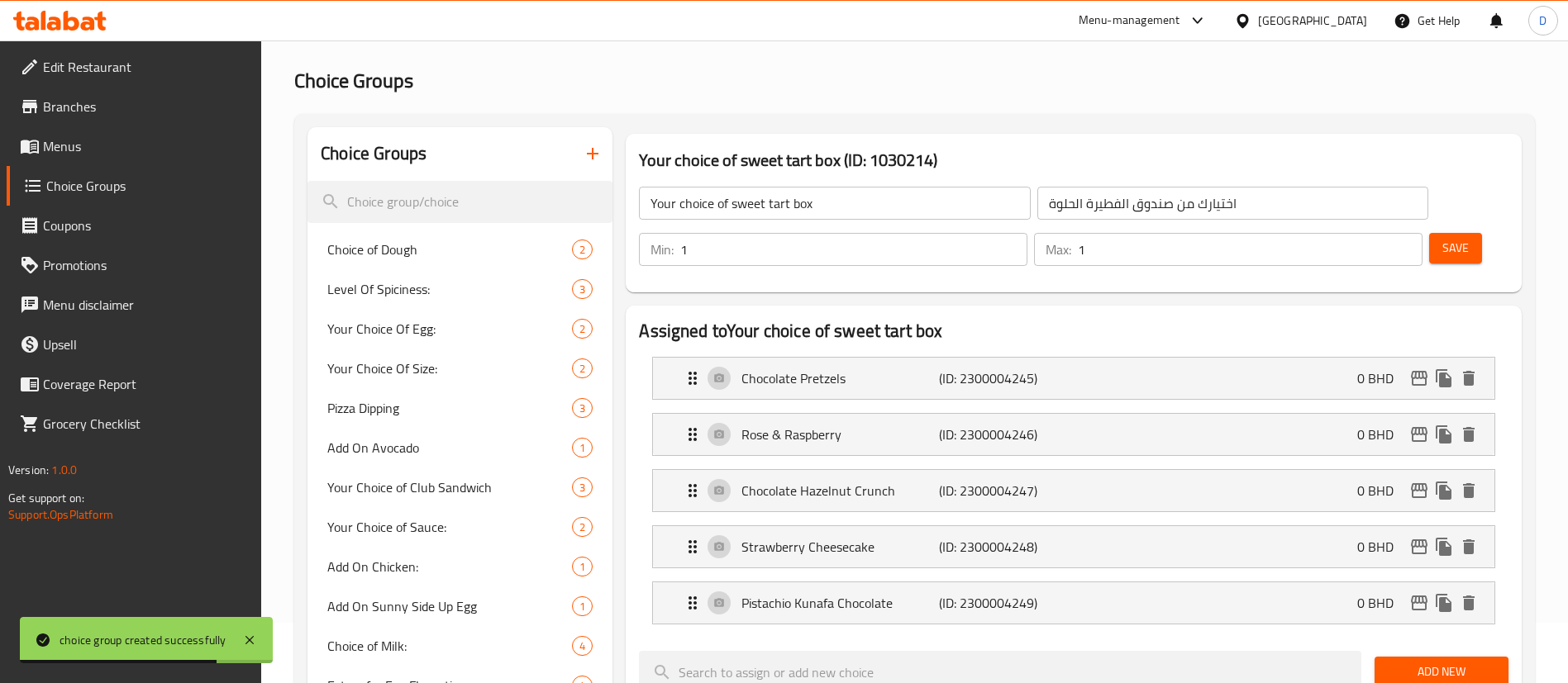
scroll to position [22, 0]
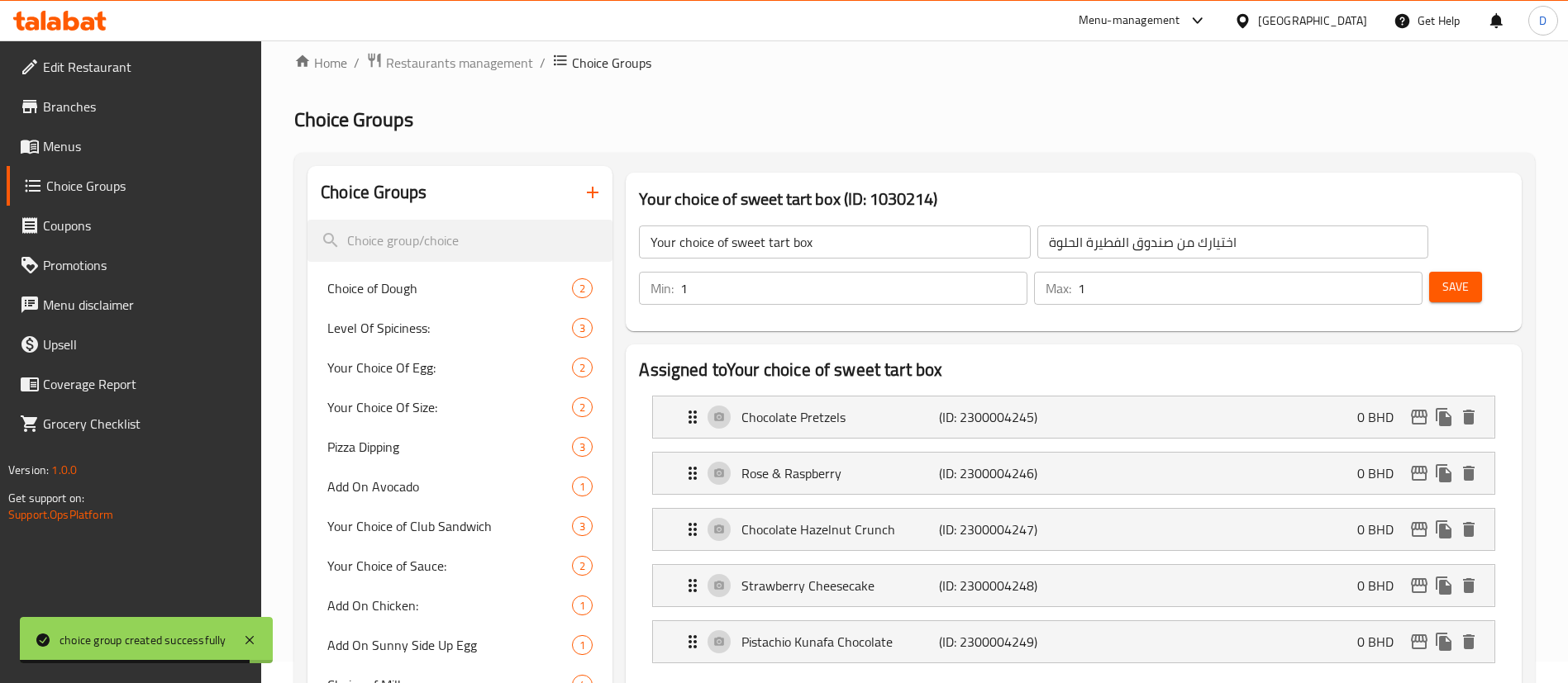
click at [595, 180] on button "button" at bounding box center [593, 192] width 40 height 40
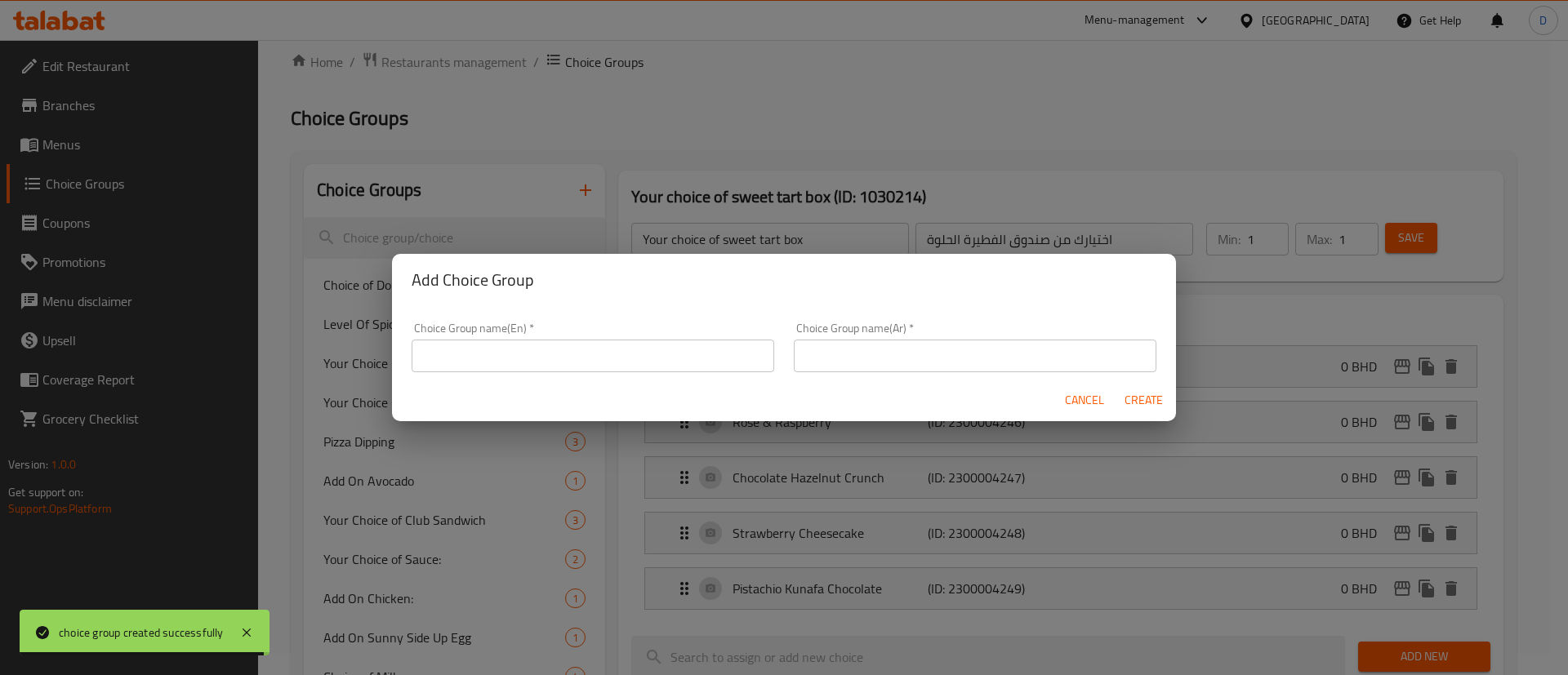
click at [571, 347] on input "text" at bounding box center [592, 356] width 362 height 33
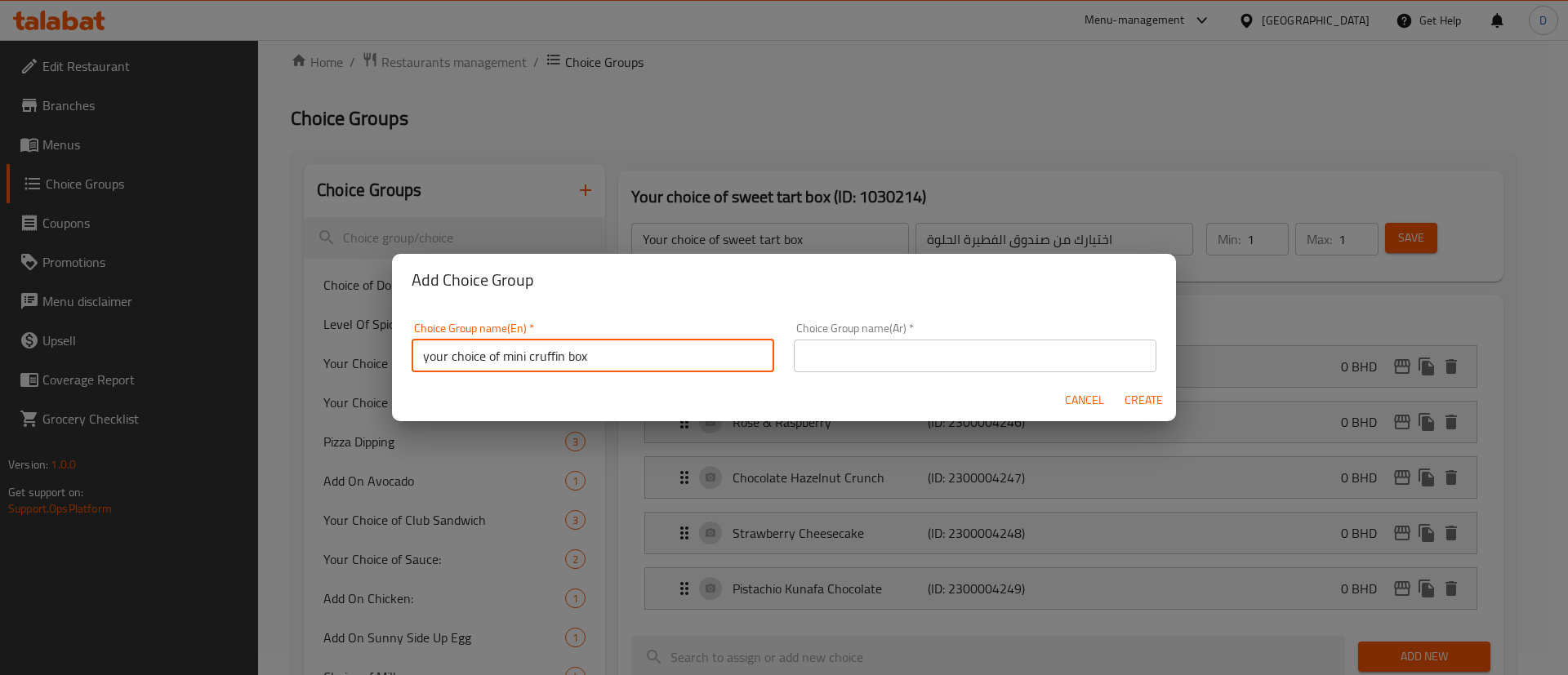
click at [584, 357] on input "your choice of mini cruffin box" at bounding box center [592, 356] width 362 height 33
type input "your choice of mini cruffin box"
click at [976, 362] on input "text" at bounding box center [974, 356] width 362 height 33
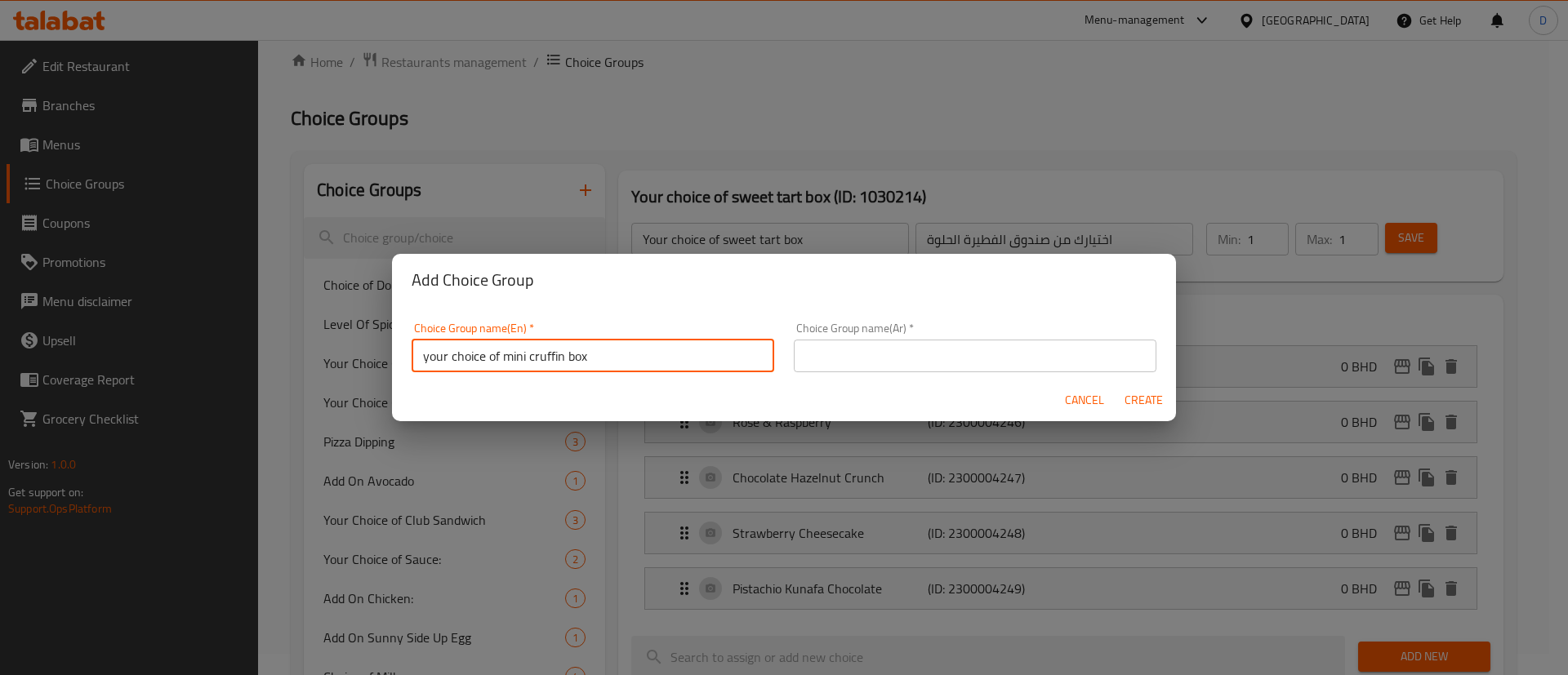
paste input "اختيارك من صندوق الكروفين الصغير"
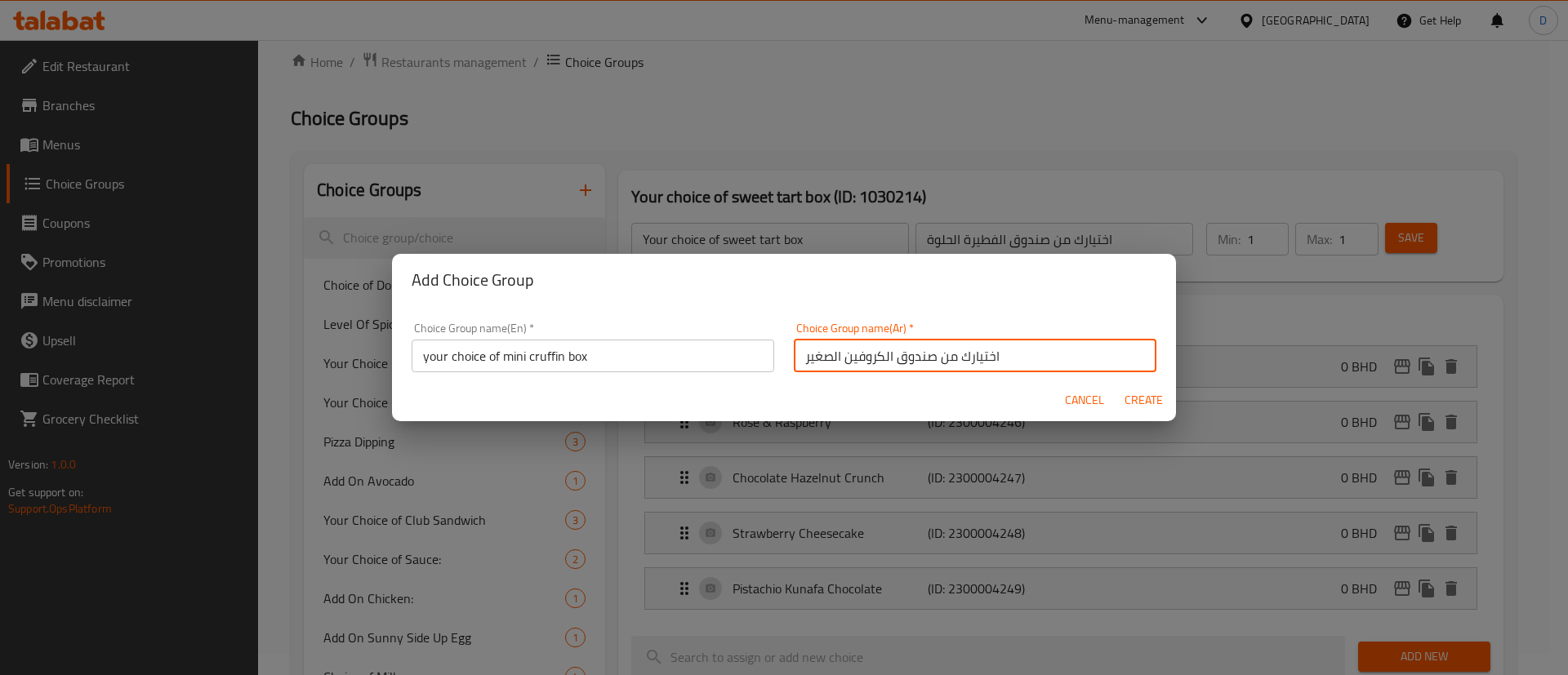
type input "اختيارك من صندوق الكروفين الصغير"
click at [1136, 398] on span "Create" at bounding box center [1144, 401] width 40 height 21
type input "your choice of mini cruffin box"
type input "اختيارك من صندوق الكروفين الصغير"
type input "0"
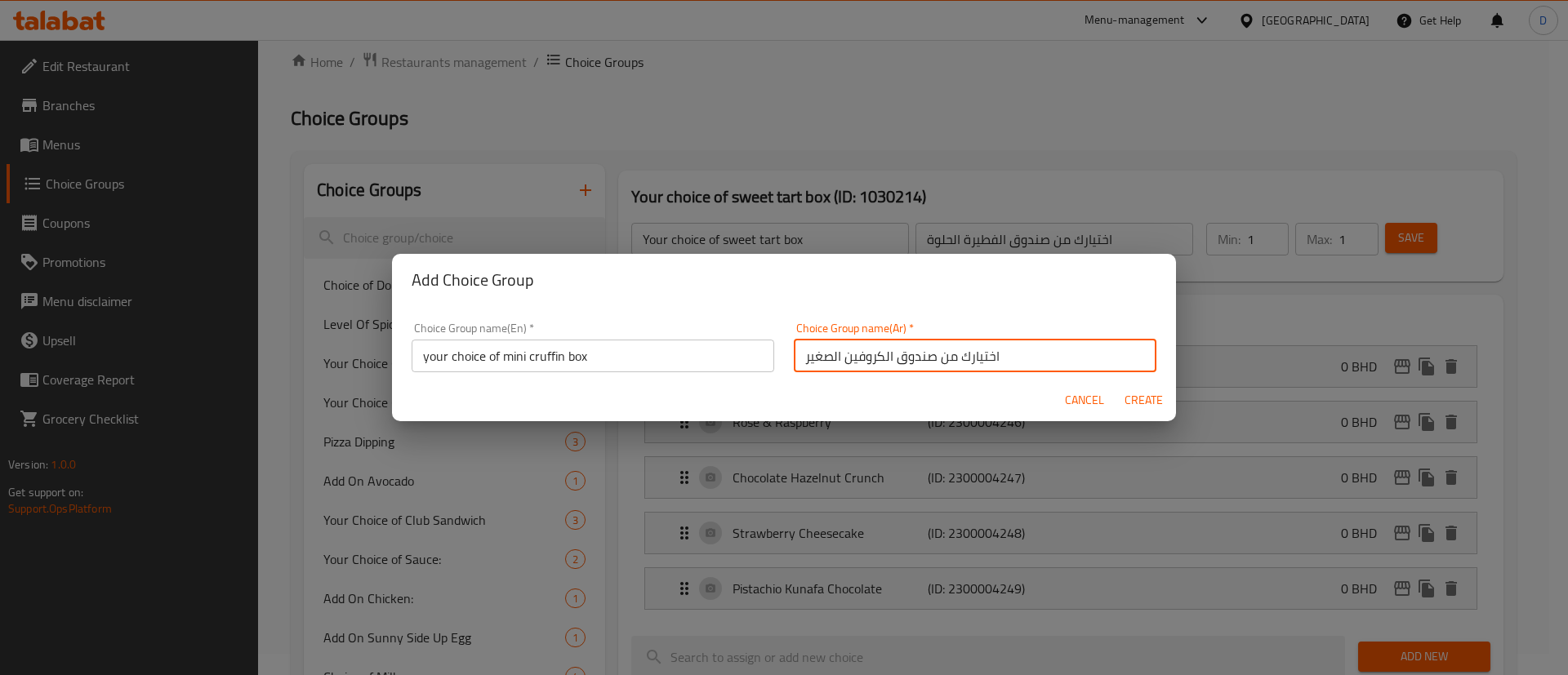
type input "0"
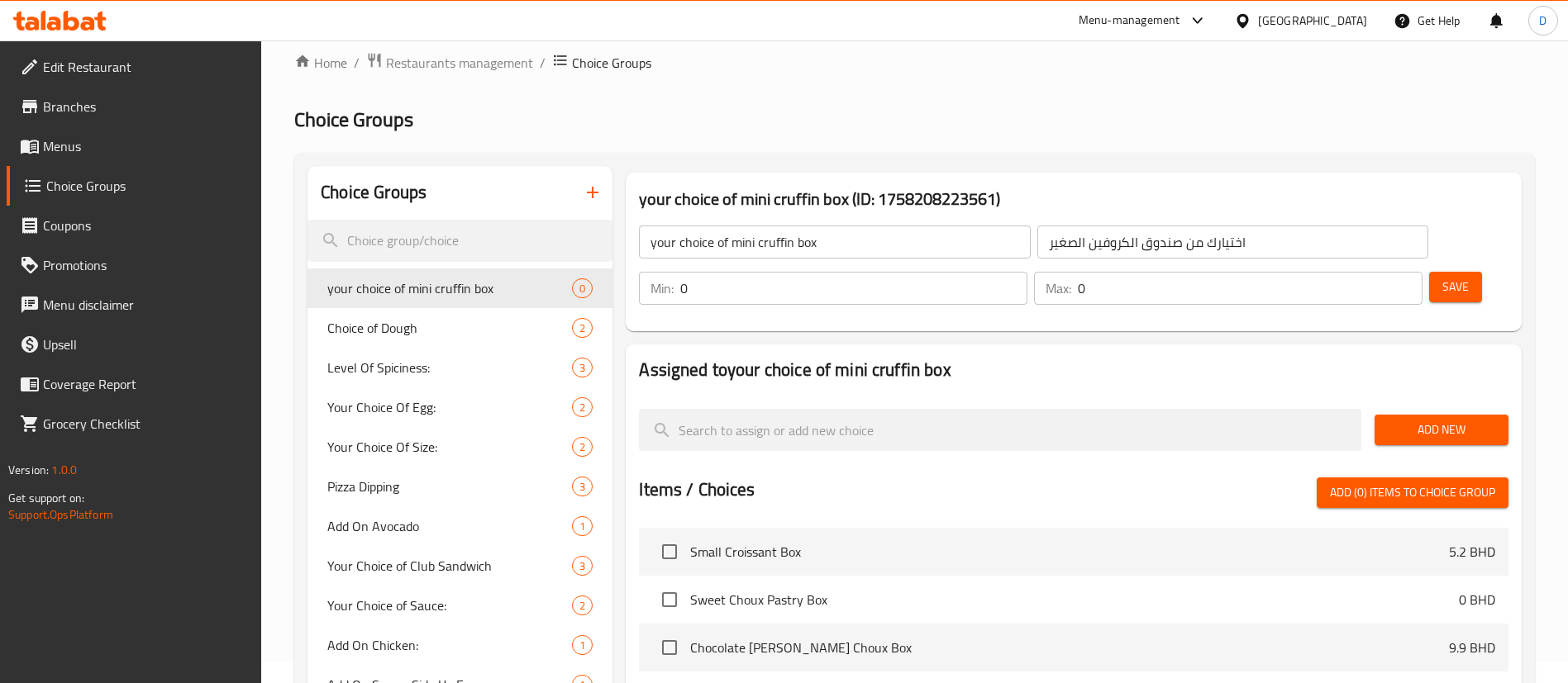
click at [1111, 88] on div "Home / Restaurants management / Choice Groups Choice Groups Choice Groups your …" at bounding box center [915, 566] width 1240 height 1028
type input "1"
click at [1027, 271] on input "1" at bounding box center [854, 288] width 347 height 33
type input "1"
click at [1377, 271] on input "1" at bounding box center [1250, 288] width 345 height 33
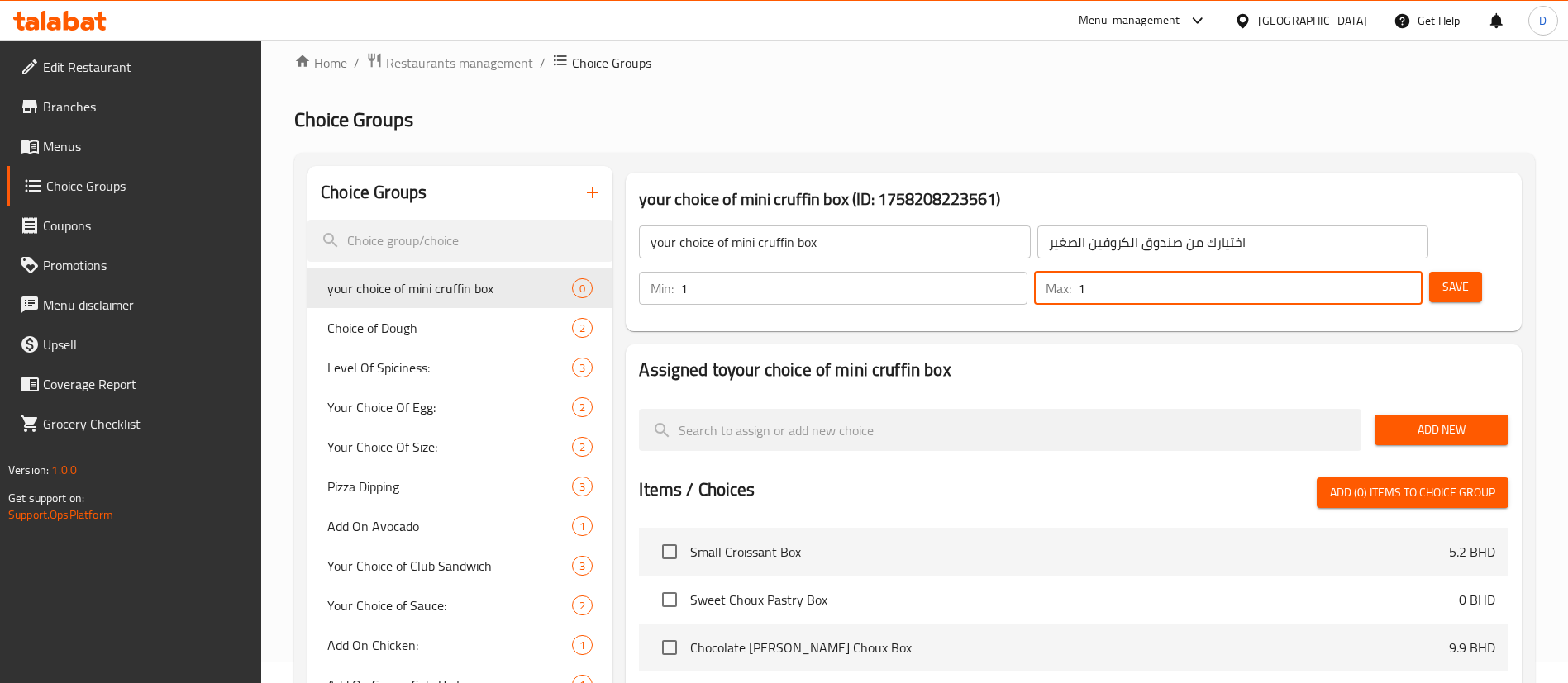
click at [1362, 161] on div "Choice Groups your choice of mini cruffin box 0 Choice of Dough 2 Level Of Spic…" at bounding box center [915, 615] width 1240 height 927
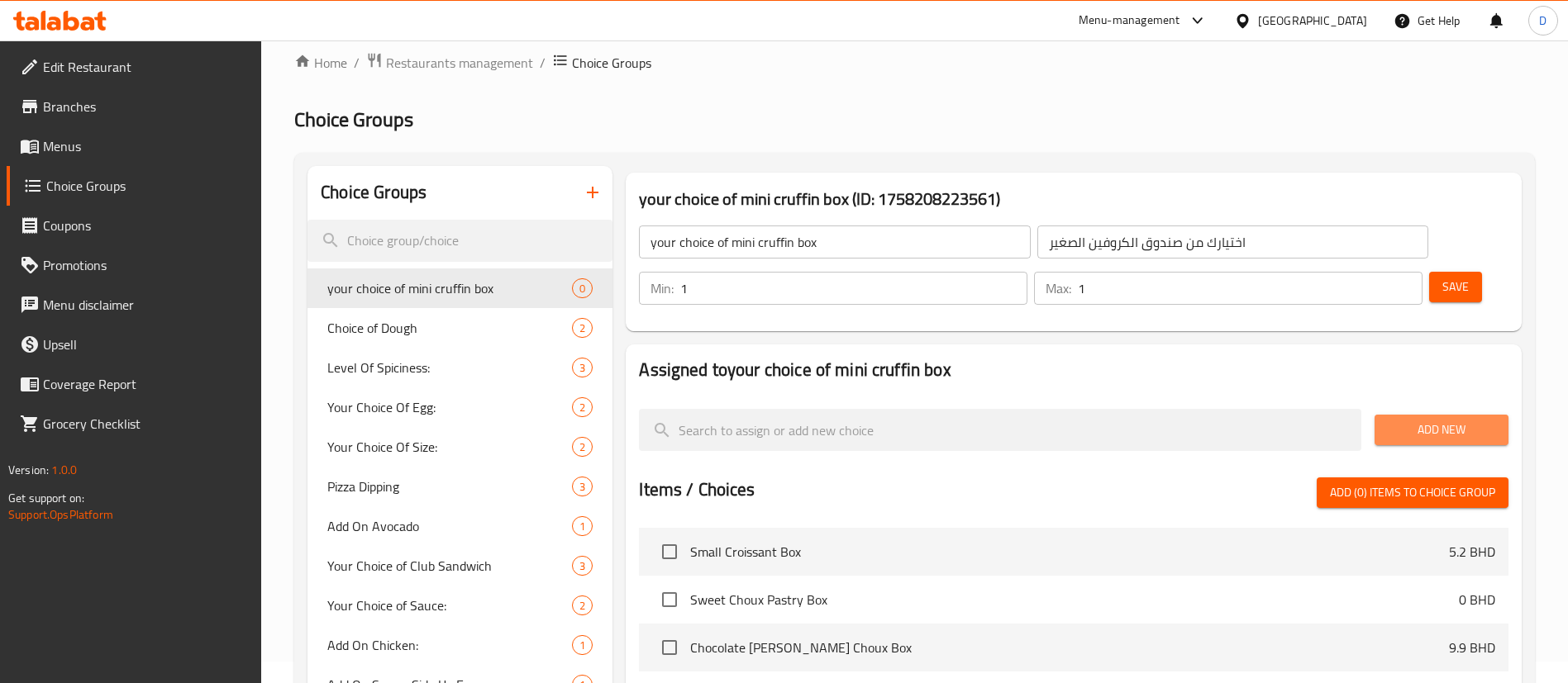
click at [1446, 414] on button "Add New" at bounding box center [1441, 430] width 134 height 30
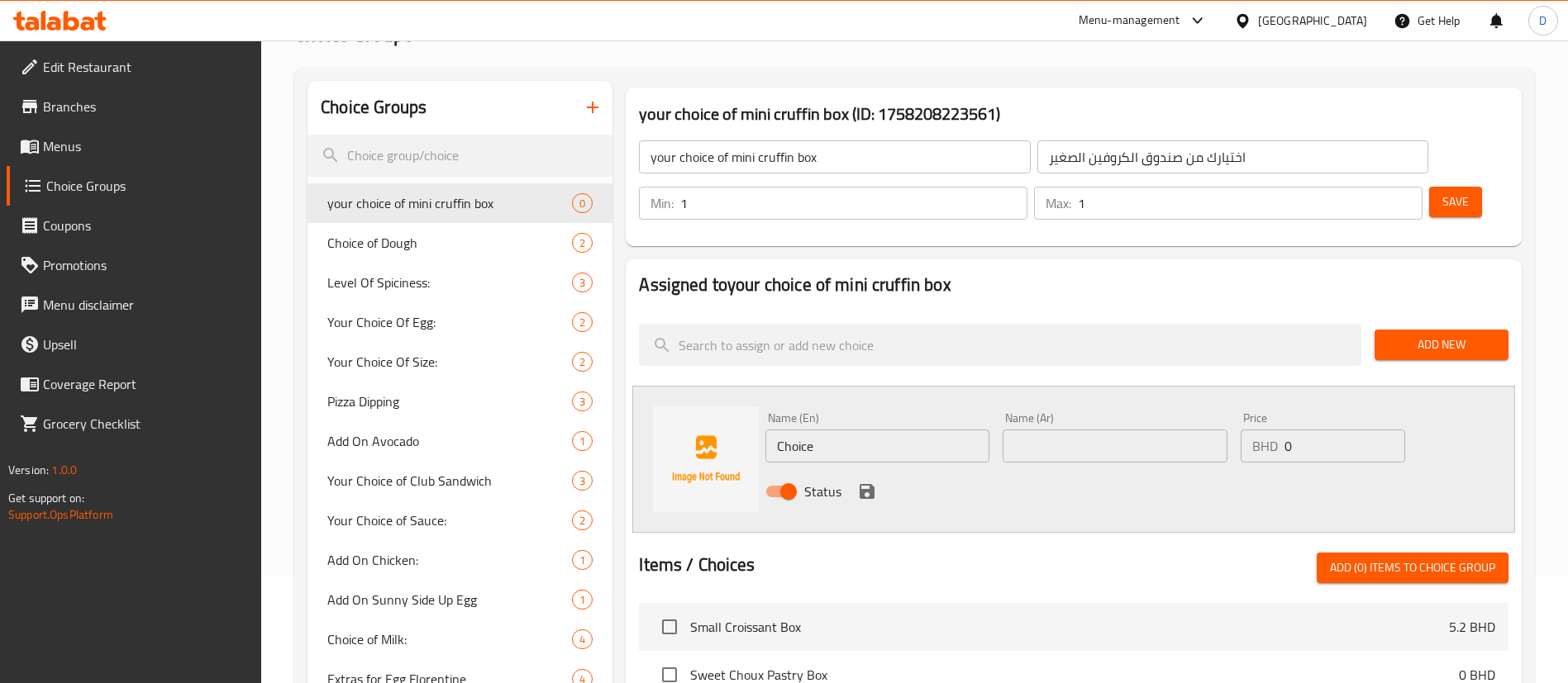
scroll to position [146, 0]
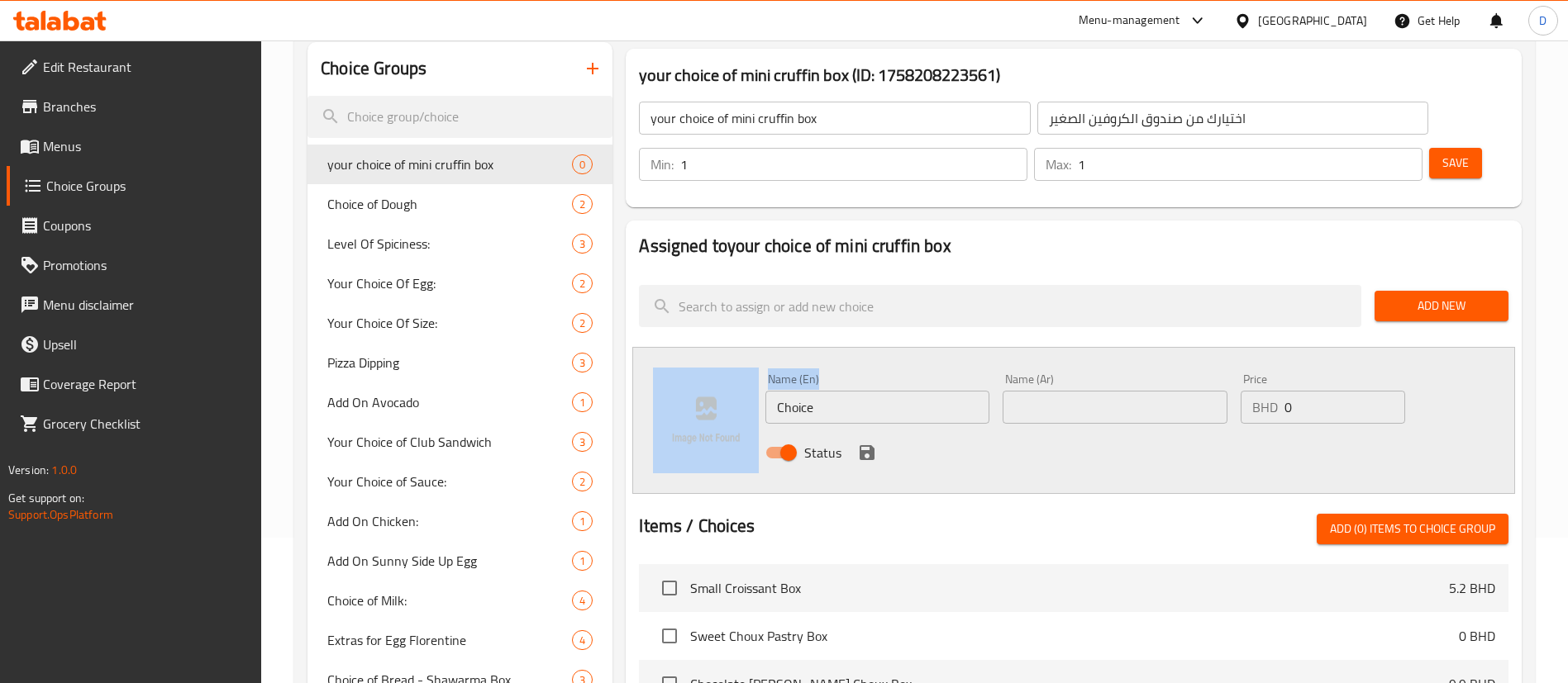
drag, startPoint x: 801, startPoint y: 379, endPoint x: 684, endPoint y: 378, distance: 117.0
click at [684, 378] on div "Name (En) Choice Name (En) Name (Ar) Name (Ar) Price BHD 0 Price Status" at bounding box center [1074, 420] width 882 height 147
click at [832, 391] on input "Choice" at bounding box center [876, 407] width 224 height 33
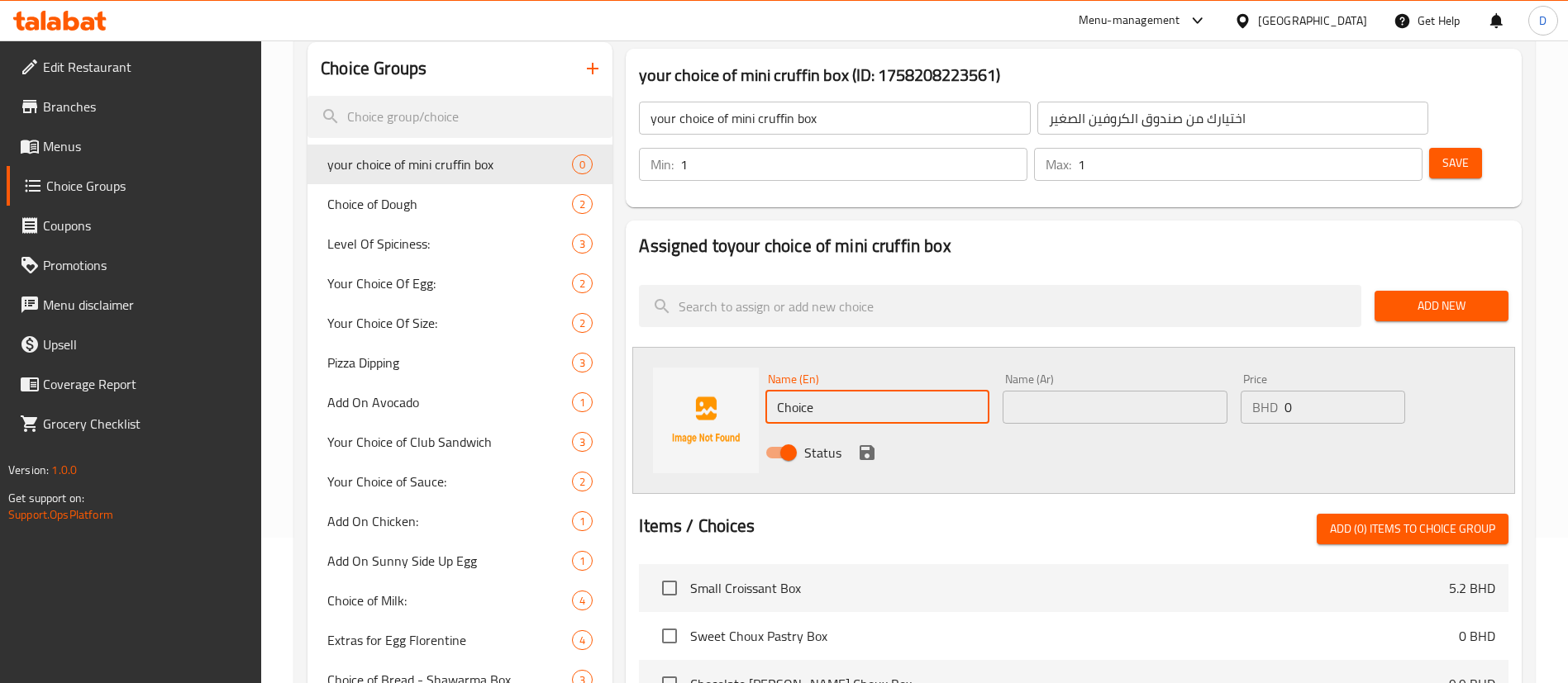
click at [832, 391] on input "Choice" at bounding box center [876, 407] width 224 height 33
paste input "nutella"
type input "nutella"
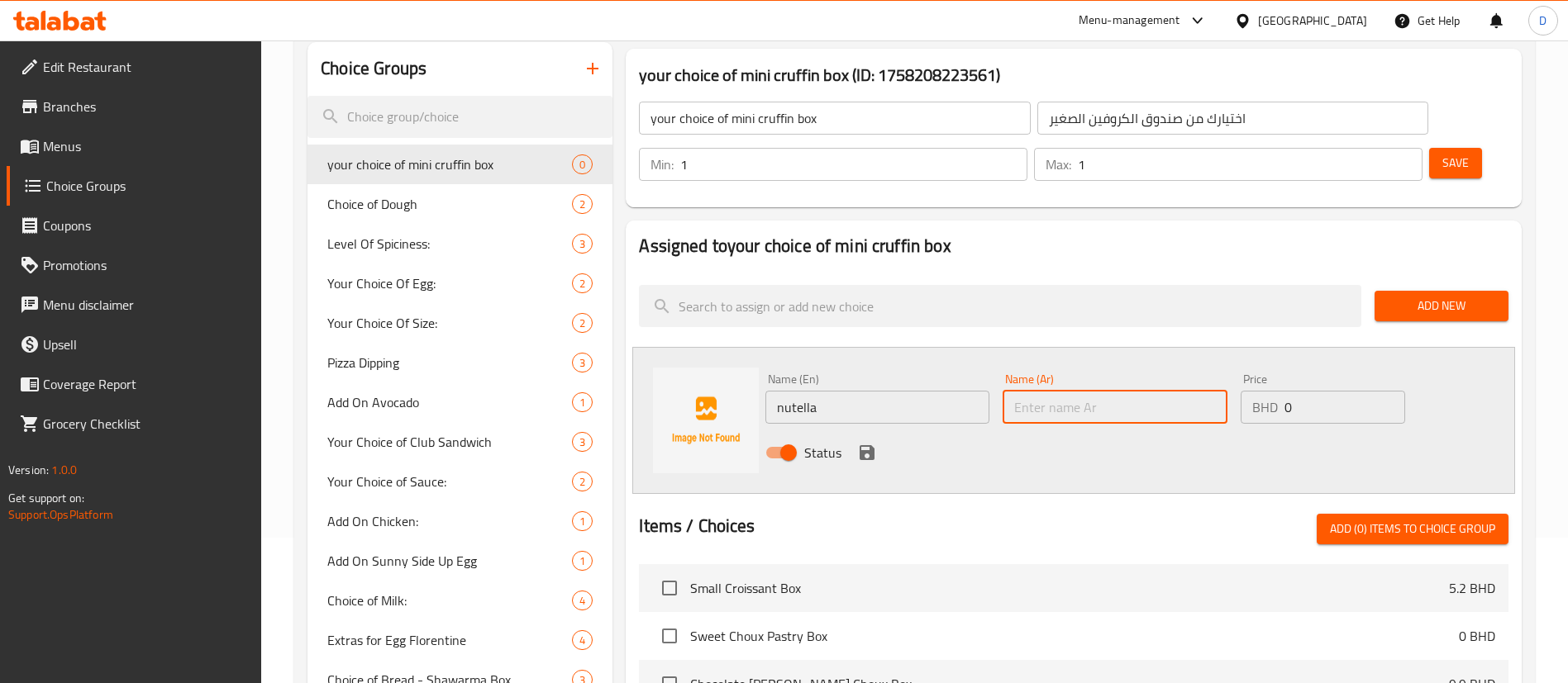
drag, startPoint x: 1066, startPoint y: 365, endPoint x: 1019, endPoint y: 370, distance: 47.3
click at [1067, 391] on input "text" at bounding box center [1114, 407] width 224 height 33
paste input "نوتيلا"
type input "نوتيلا"
click at [876, 443] on icon "save" at bounding box center [867, 452] width 20 height 20
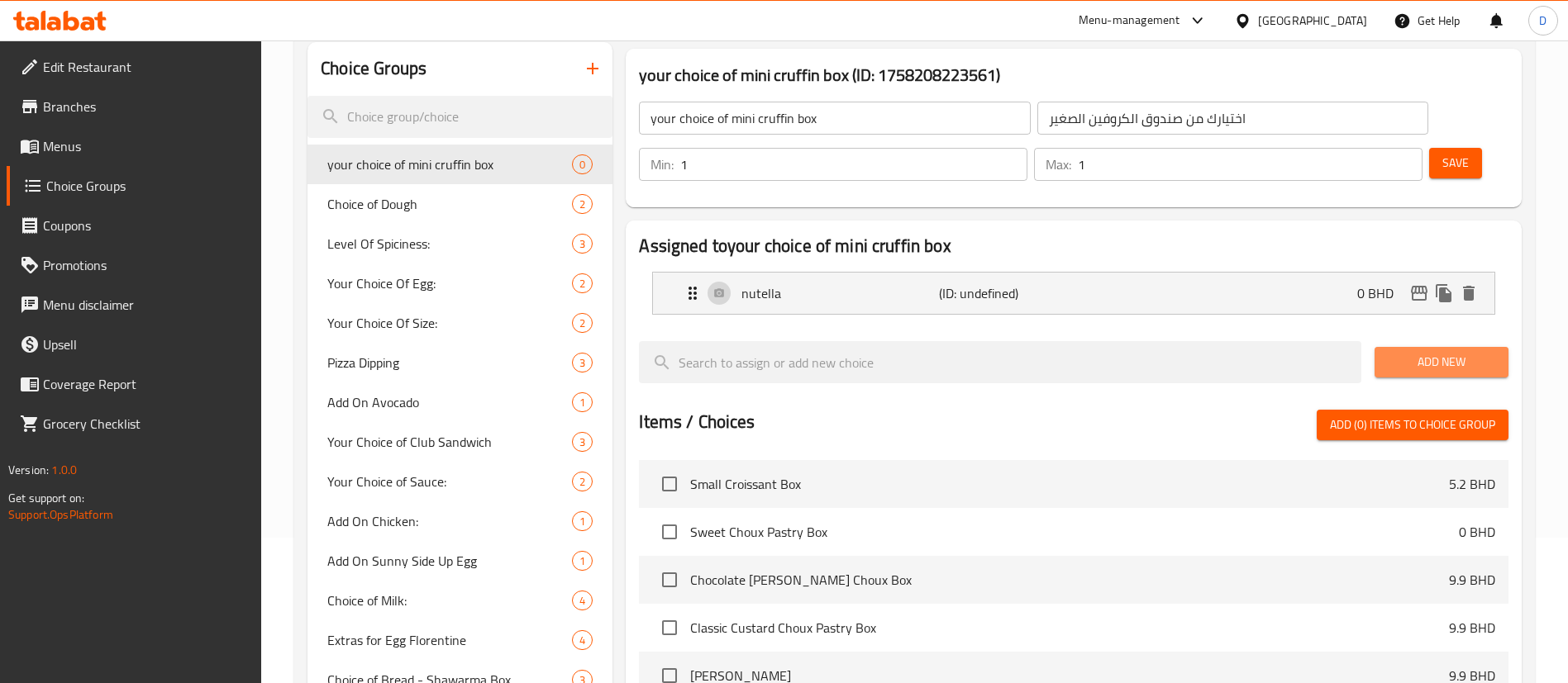
click at [1379, 347] on button "Add New" at bounding box center [1441, 362] width 134 height 30
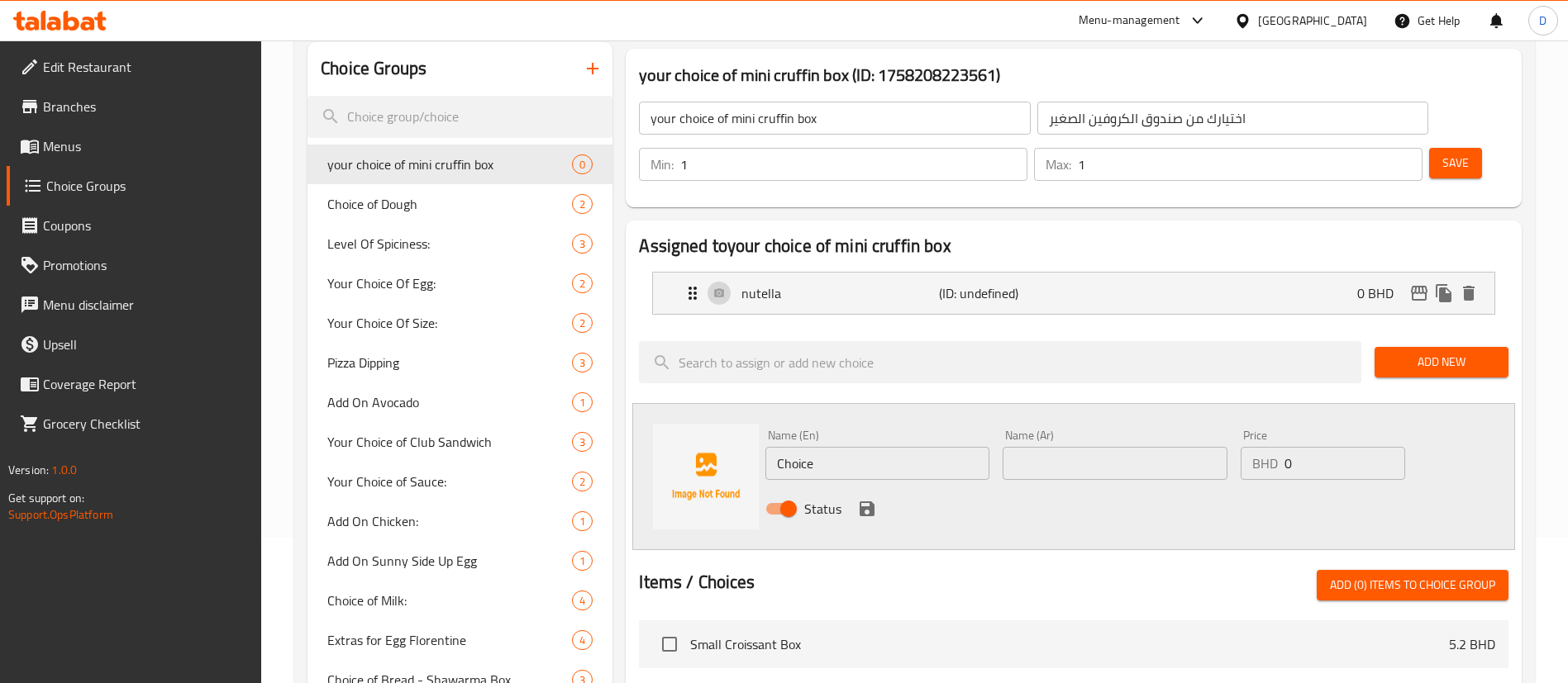
drag, startPoint x: 841, startPoint y: 411, endPoint x: 706, endPoint y: 432, distance: 136.6
click at [706, 432] on div "Name (En) Choice Name (En) Name (Ar) Name (Ar) Price BHD 0 Price Status" at bounding box center [1074, 476] width 882 height 147
paste input "⁠caramel popcorn"
type input "⁠caramel popcorn"
click at [1031, 447] on input "text" at bounding box center [1114, 463] width 224 height 33
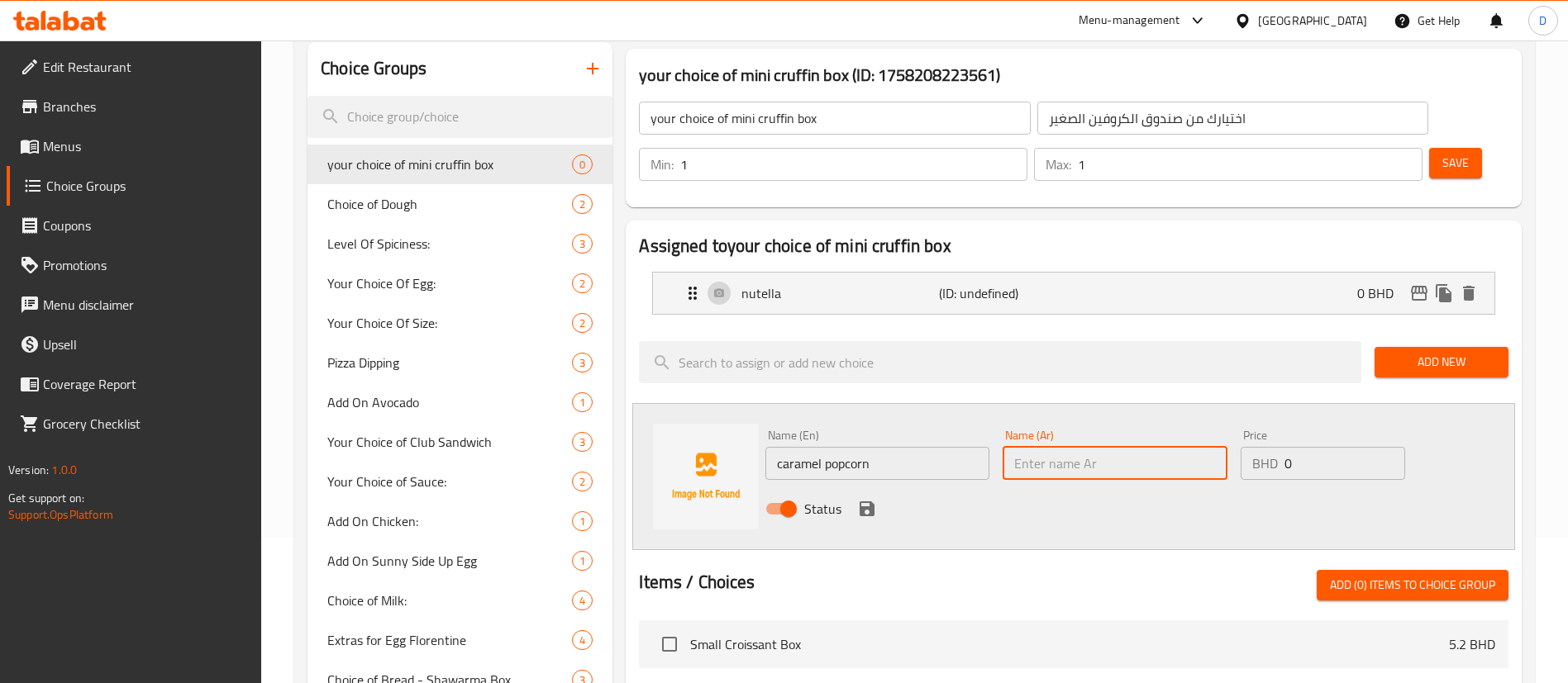
paste input "فشار الكراميل"
type input "فشار الكراميل"
click at [878, 487] on div "Status" at bounding box center [1114, 509] width 712 height 45
drag, startPoint x: 871, startPoint y: 457, endPoint x: 1299, endPoint y: 408, distance: 430.8
click at [870, 502] on icon "save" at bounding box center [867, 510] width 15 height 15
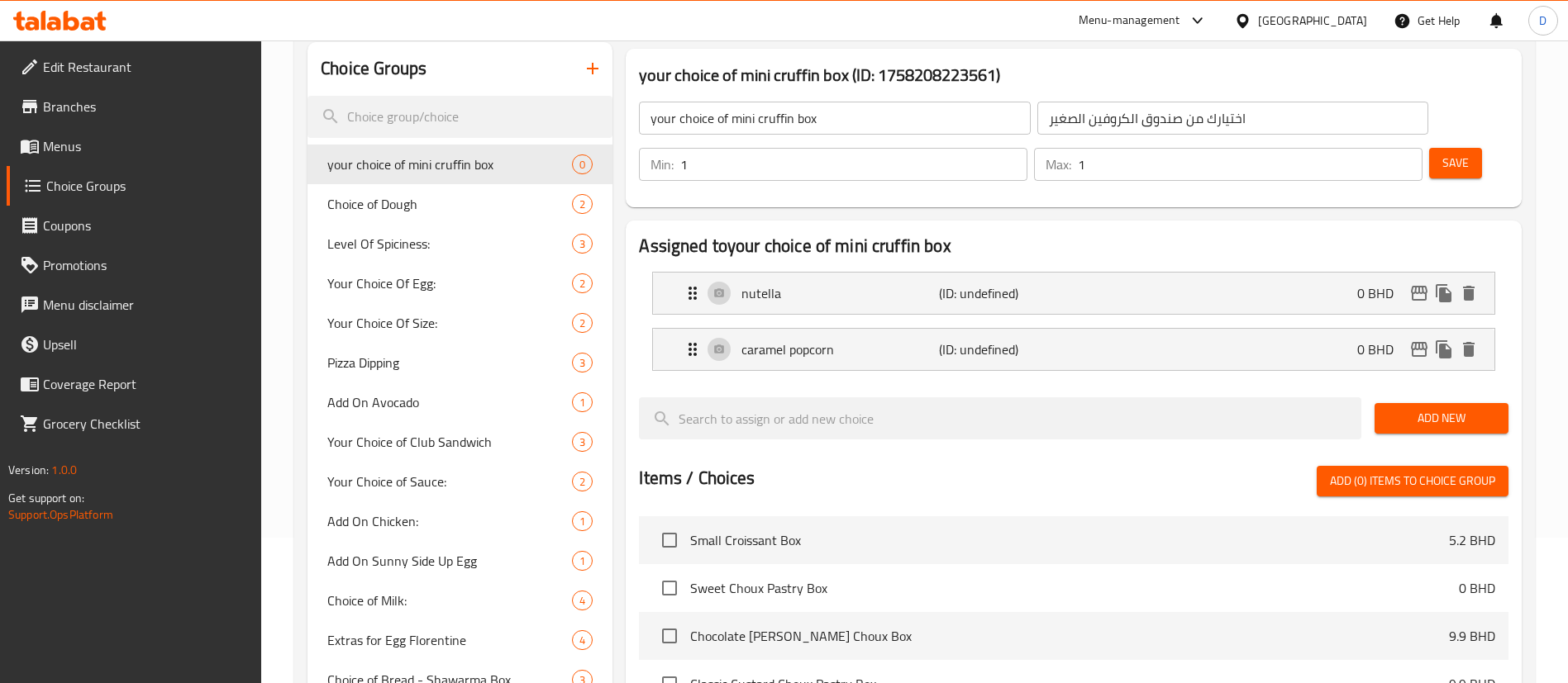
click at [1445, 409] on span "Add New" at bounding box center [1440, 419] width 108 height 21
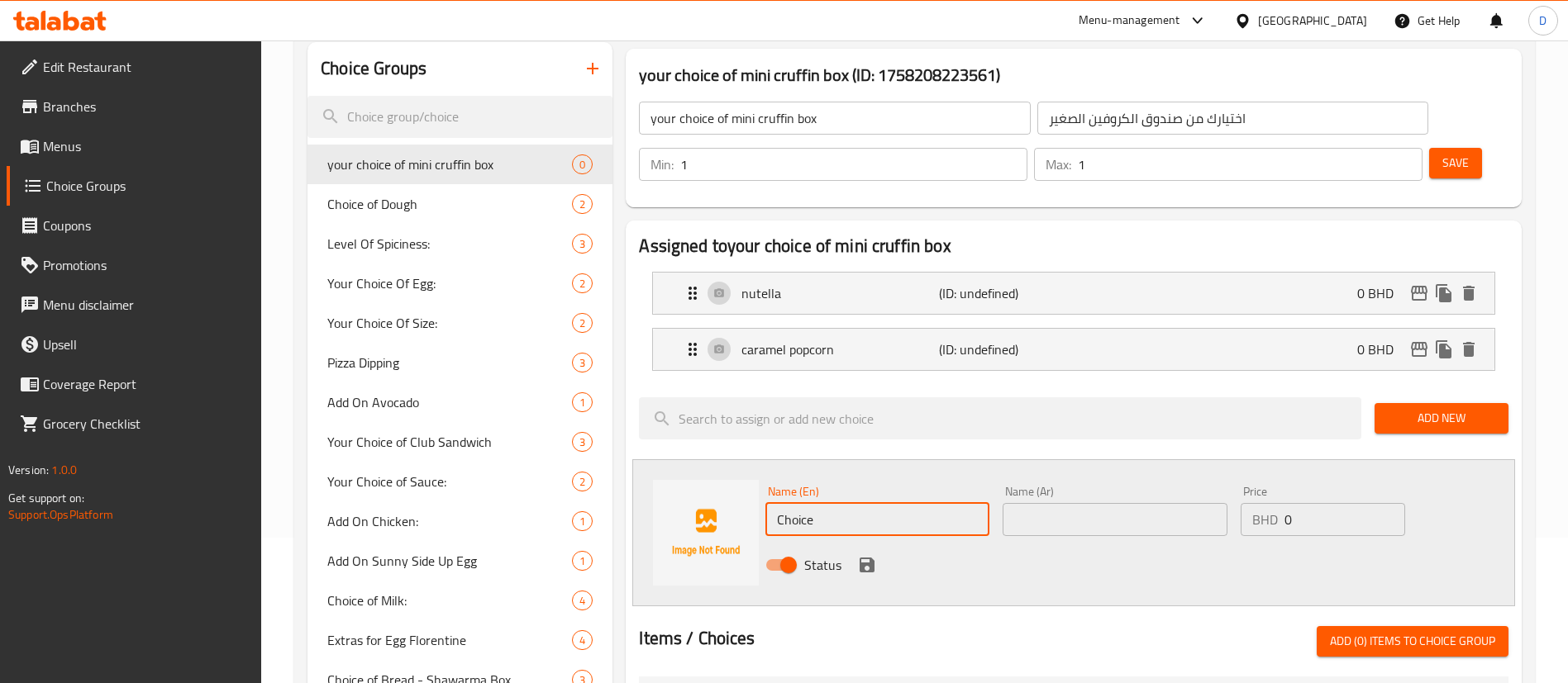
drag, startPoint x: 825, startPoint y: 469, endPoint x: 765, endPoint y: 474, distance: 60.2
click at [765, 503] on input "Choice" at bounding box center [876, 519] width 224 height 33
paste input "strawberry matcha"
type input "strawberry matcha"
drag, startPoint x: 1099, startPoint y: 481, endPoint x: 1068, endPoint y: 482, distance: 31.0
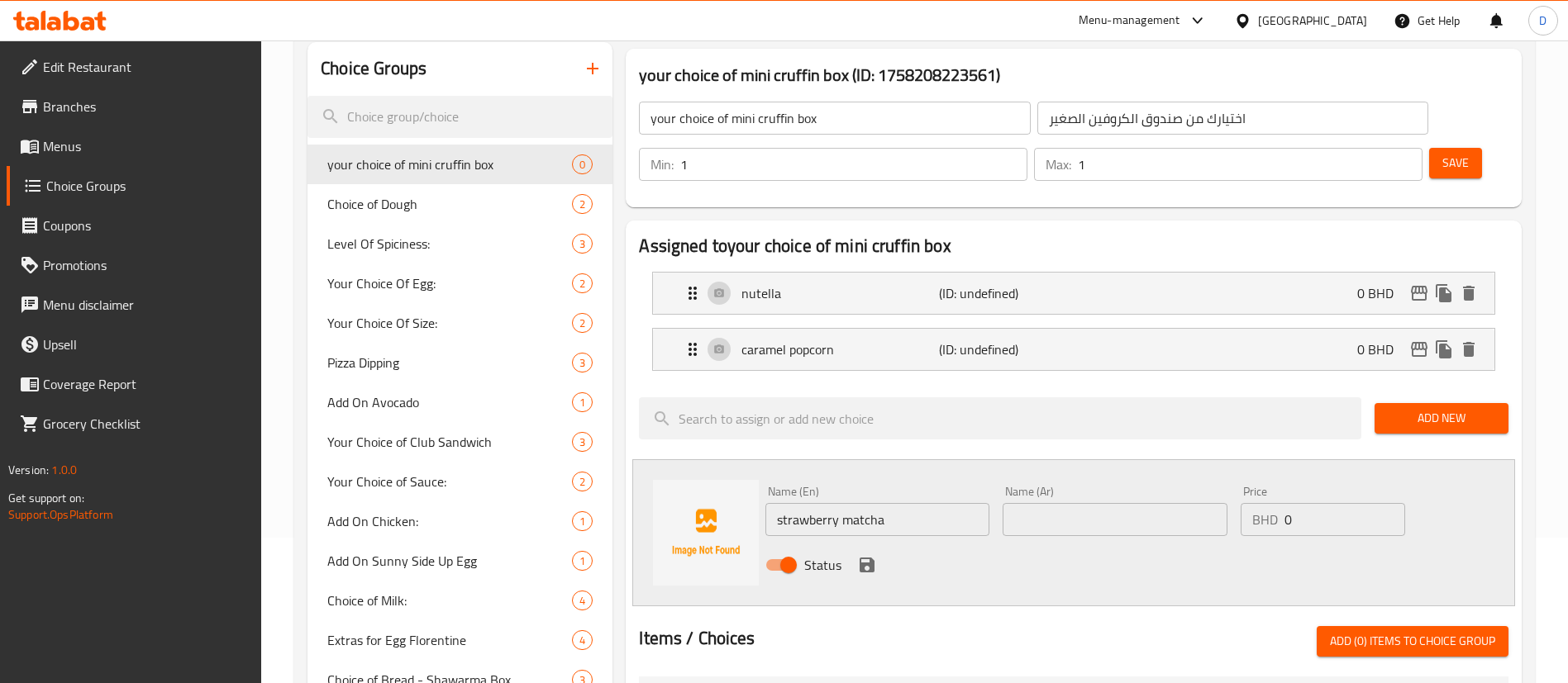
click at [1098, 503] on input "text" at bounding box center [1114, 519] width 224 height 33
paste input "ماتشا الفراولة"
type input "ماتشا الفراولة"
click at [862, 558] on icon "save" at bounding box center [867, 566] width 15 height 15
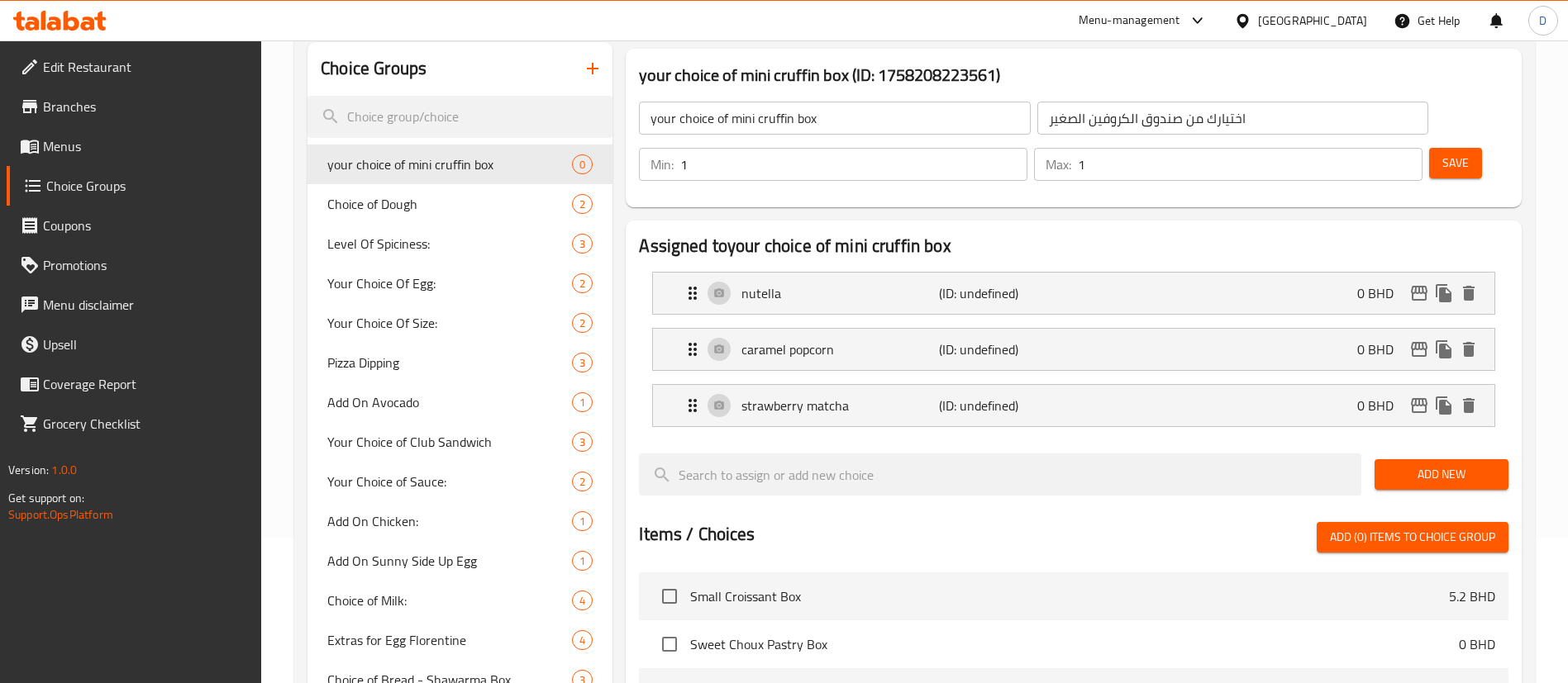
click at [1433, 465] on span "Add New" at bounding box center [1440, 475] width 108 height 21
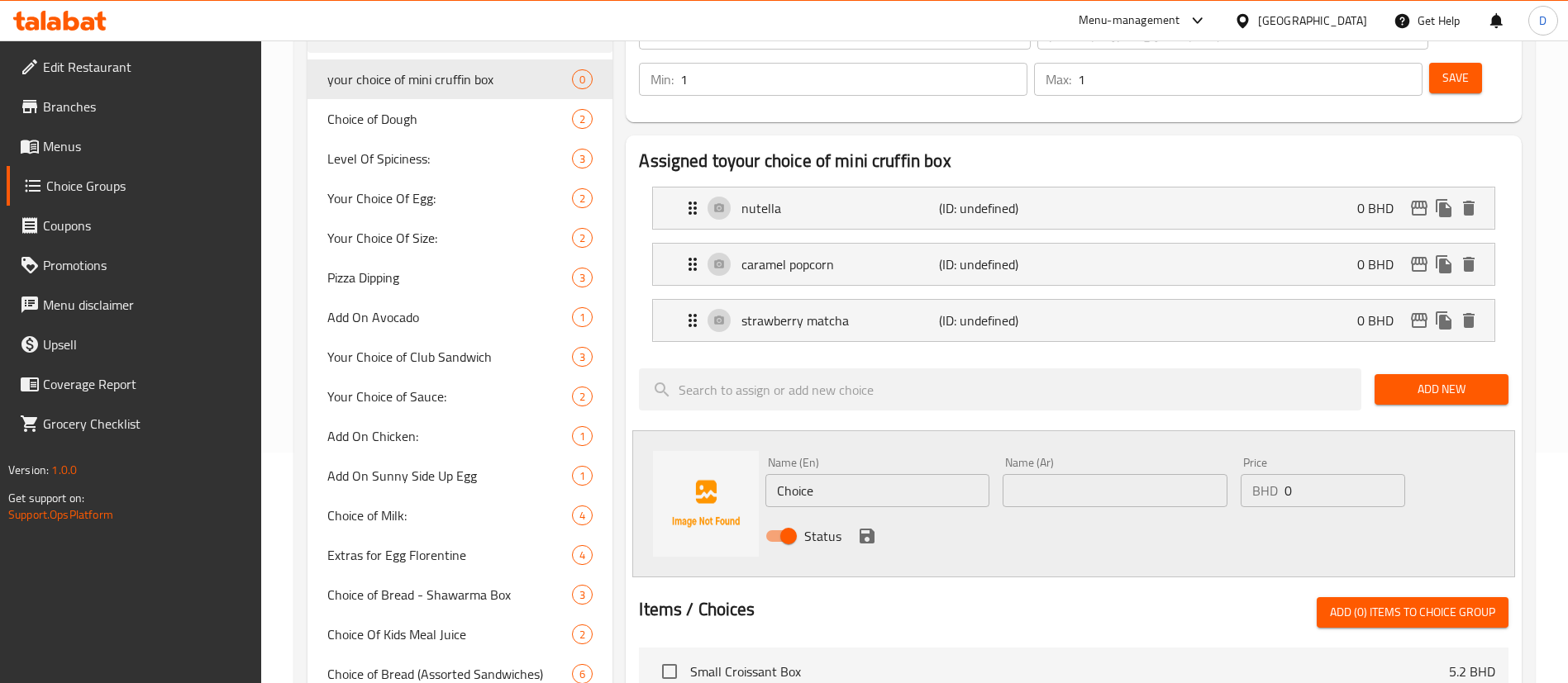
scroll to position [270, 0]
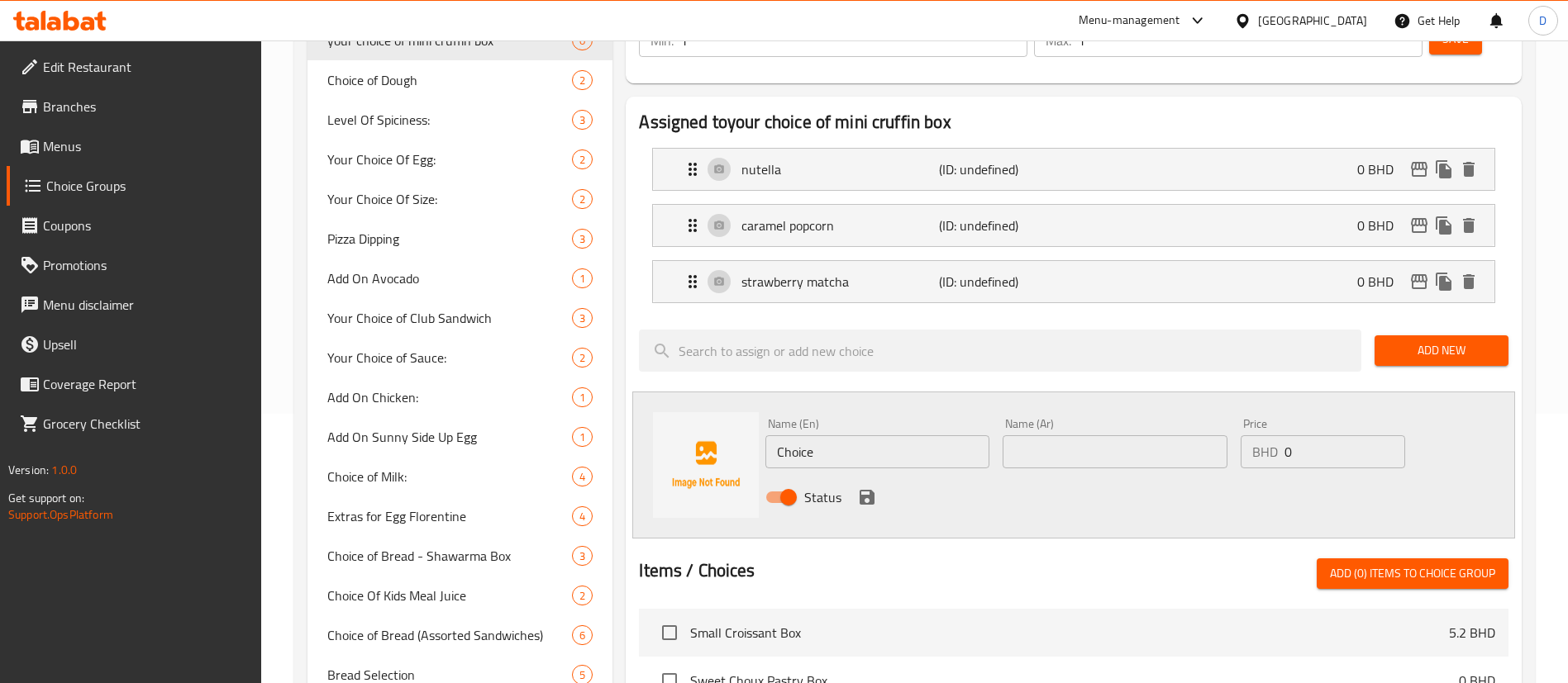
drag, startPoint x: 844, startPoint y: 386, endPoint x: 751, endPoint y: 390, distance: 93.1
click at [749, 396] on div "Name (En) Choice Name (En) Name (Ar) Name (Ar) Price BHD 0 Price Status" at bounding box center [1074, 465] width 882 height 147
drag, startPoint x: 806, startPoint y: 406, endPoint x: 797, endPoint y: 410, distance: 9.8
click at [794, 435] on input "Choice" at bounding box center [876, 452] width 224 height 33
click at [797, 435] on input "Choice" at bounding box center [876, 452] width 224 height 33
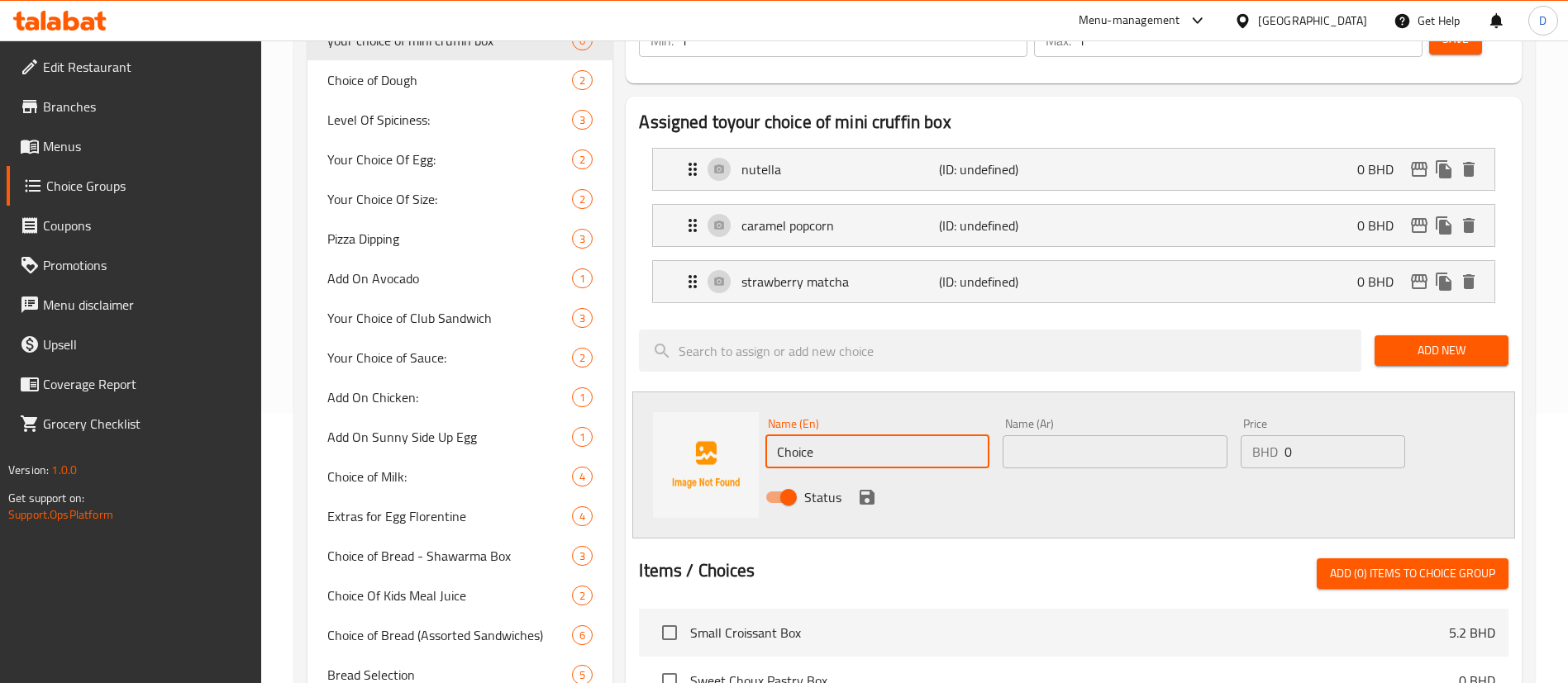
click at [794, 435] on input "Choice" at bounding box center [876, 452] width 224 height 33
paste input "raspberry white chocolat"
type input "raspberry white chocolate"
click at [1030, 418] on div "Name (Ar) Name (Ar)" at bounding box center [1114, 443] width 224 height 50
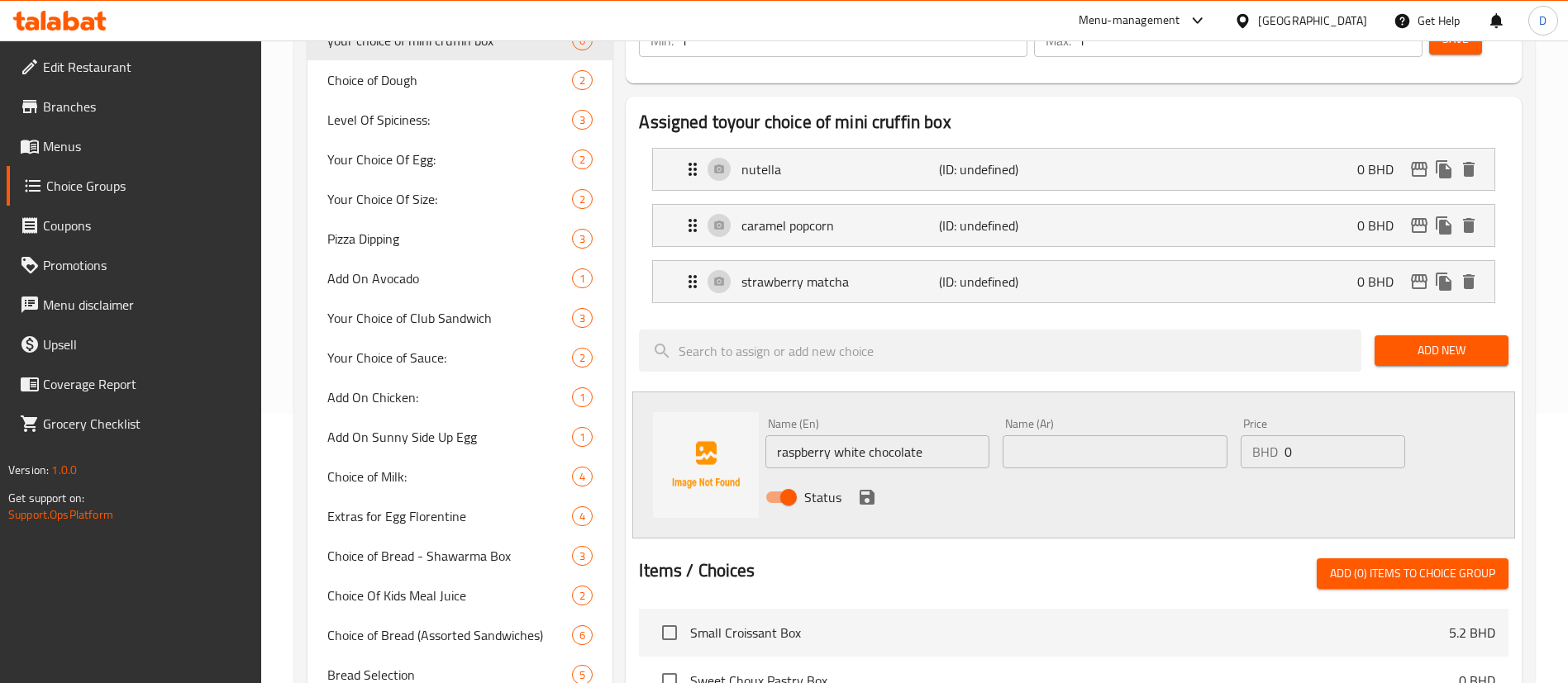
click at [1039, 435] on input "text" at bounding box center [1114, 452] width 224 height 33
paste input "شوكولاتة التوت الأبيض"
type input "شوكولاتة التوت الأبيض"
click at [871, 490] on icon "save" at bounding box center [867, 497] width 15 height 15
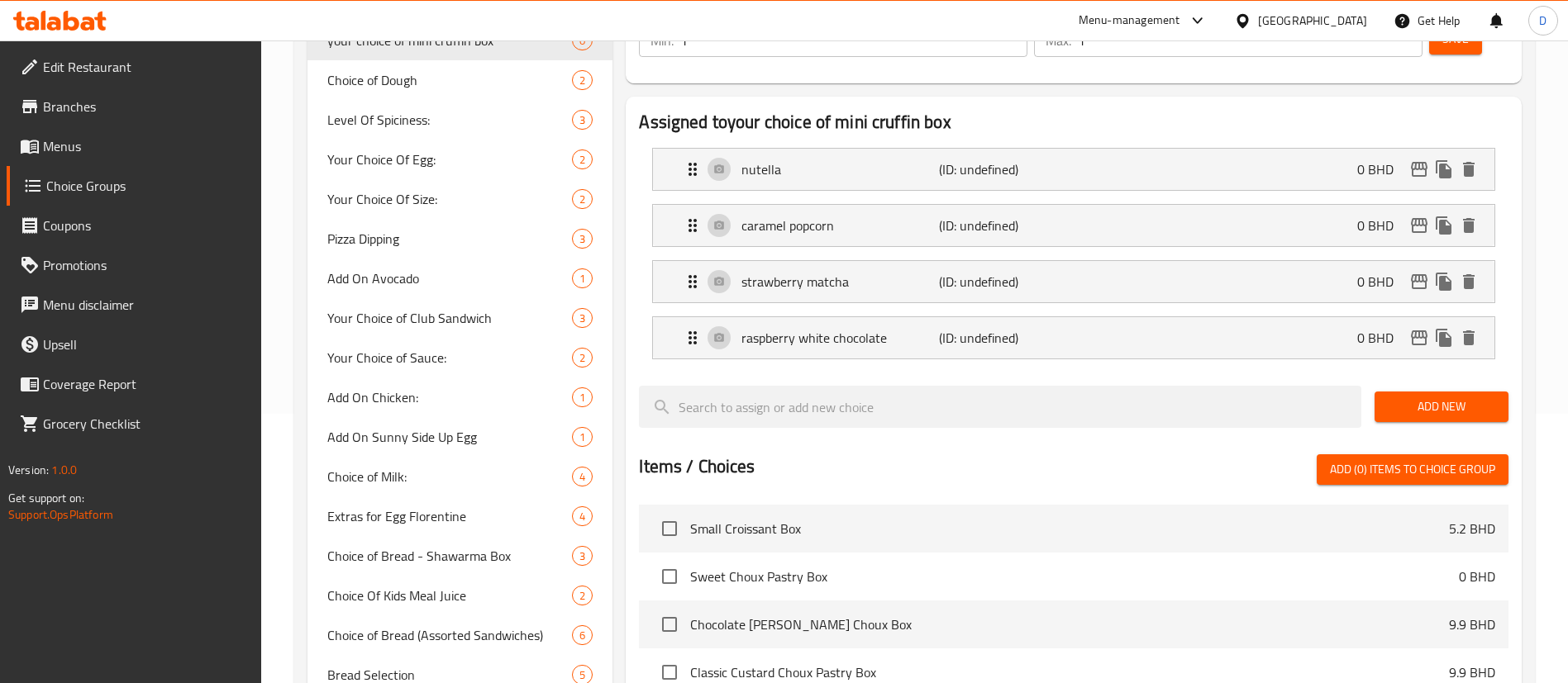
click at [1433, 396] on span "Add New" at bounding box center [1440, 407] width 108 height 21
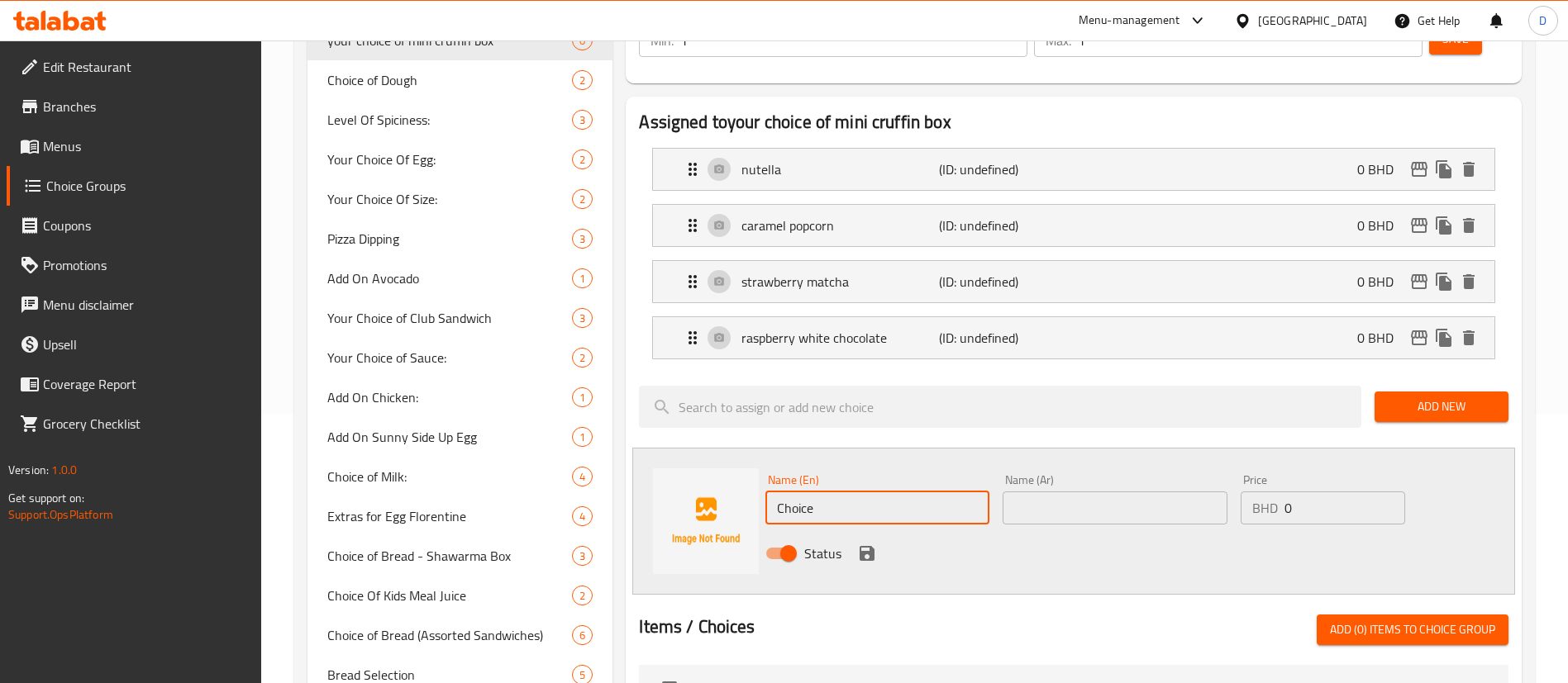
drag, startPoint x: 845, startPoint y: 457, endPoint x: 757, endPoint y: 470, distance: 89.0
click at [751, 472] on div "Name (En) Choice Name (En) Name (Ar) Name (Ar) Price BHD 0 Price Status" at bounding box center [1074, 521] width 882 height 147
paste input "pistachio"
type input "pistachio"
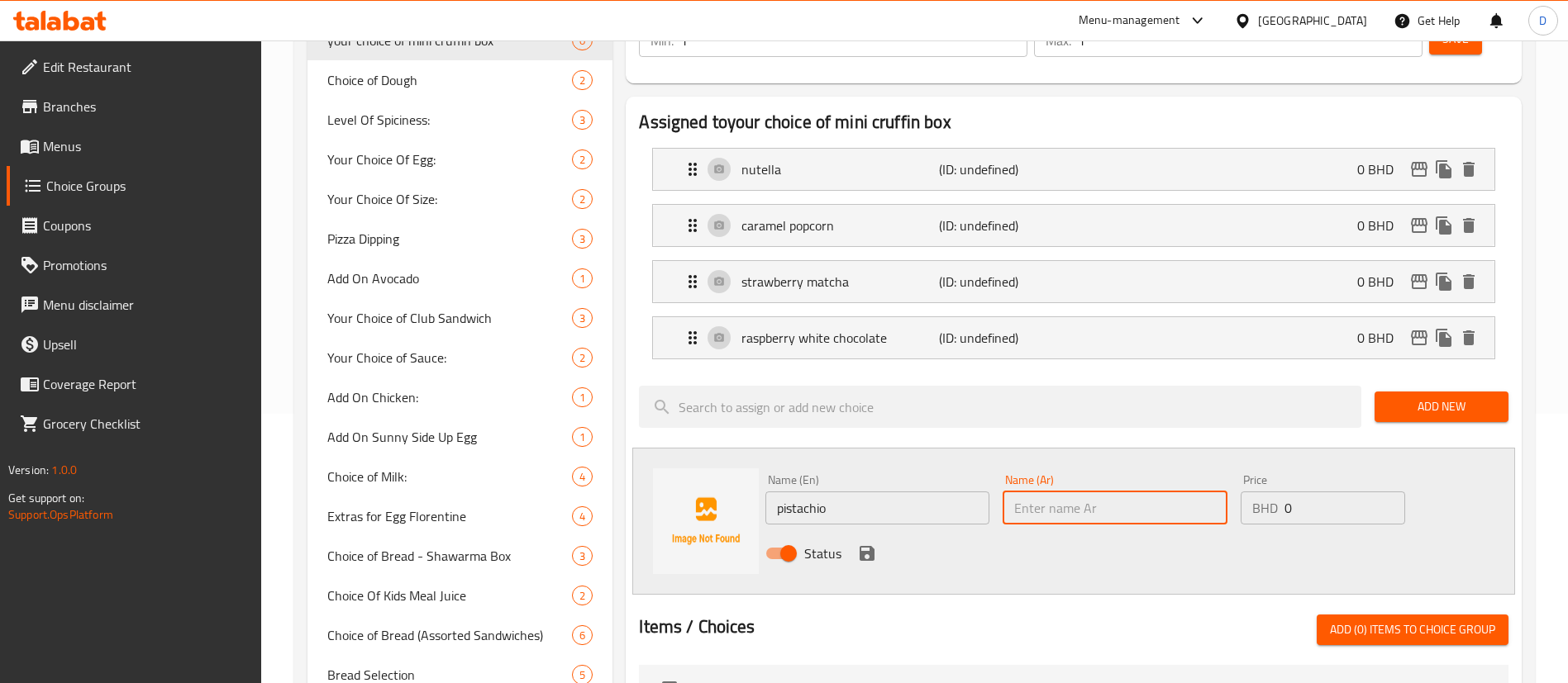
click at [1128, 492] on input "text" at bounding box center [1114, 508] width 224 height 33
paste input "فستق"
type input "فستق"
click at [868, 544] on icon "save" at bounding box center [867, 553] width 20 height 20
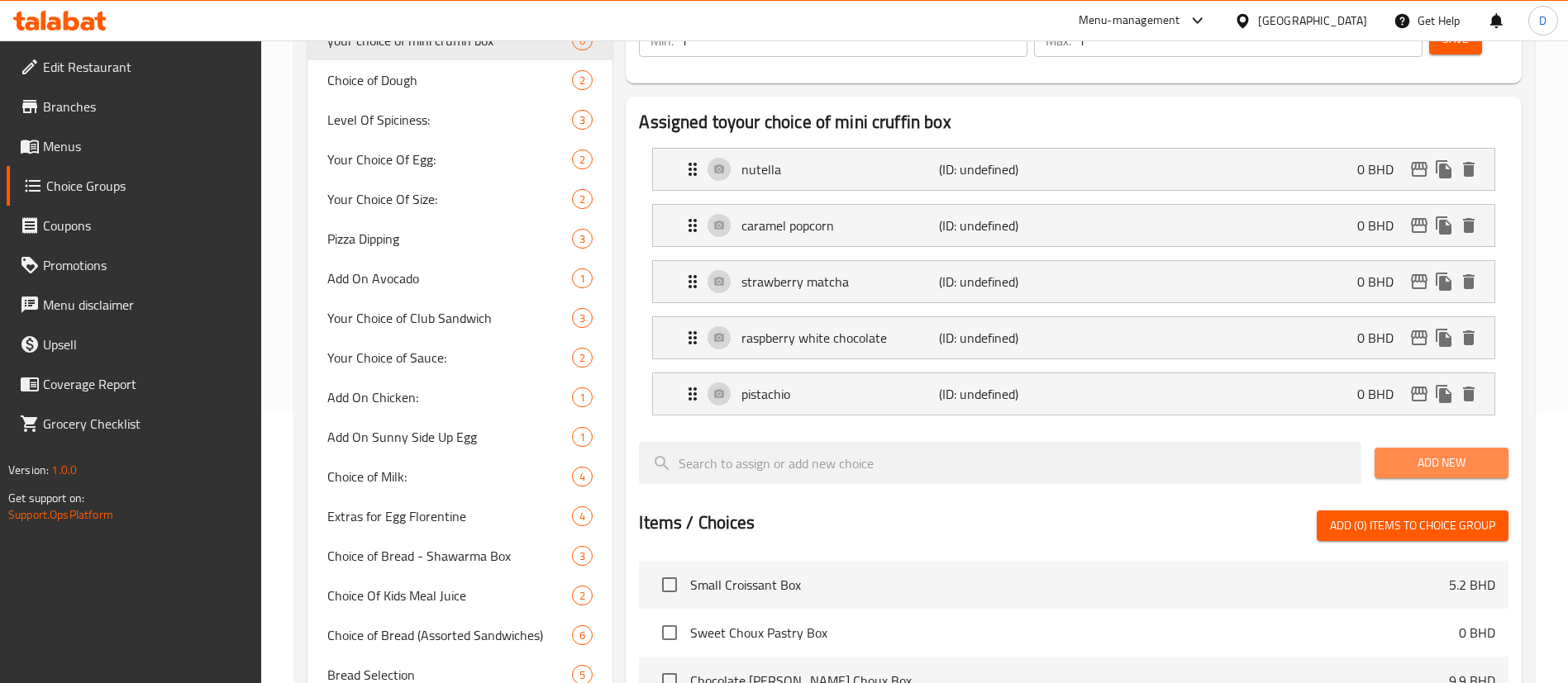
click at [1417, 452] on span "Add New" at bounding box center [1440, 463] width 108 height 21
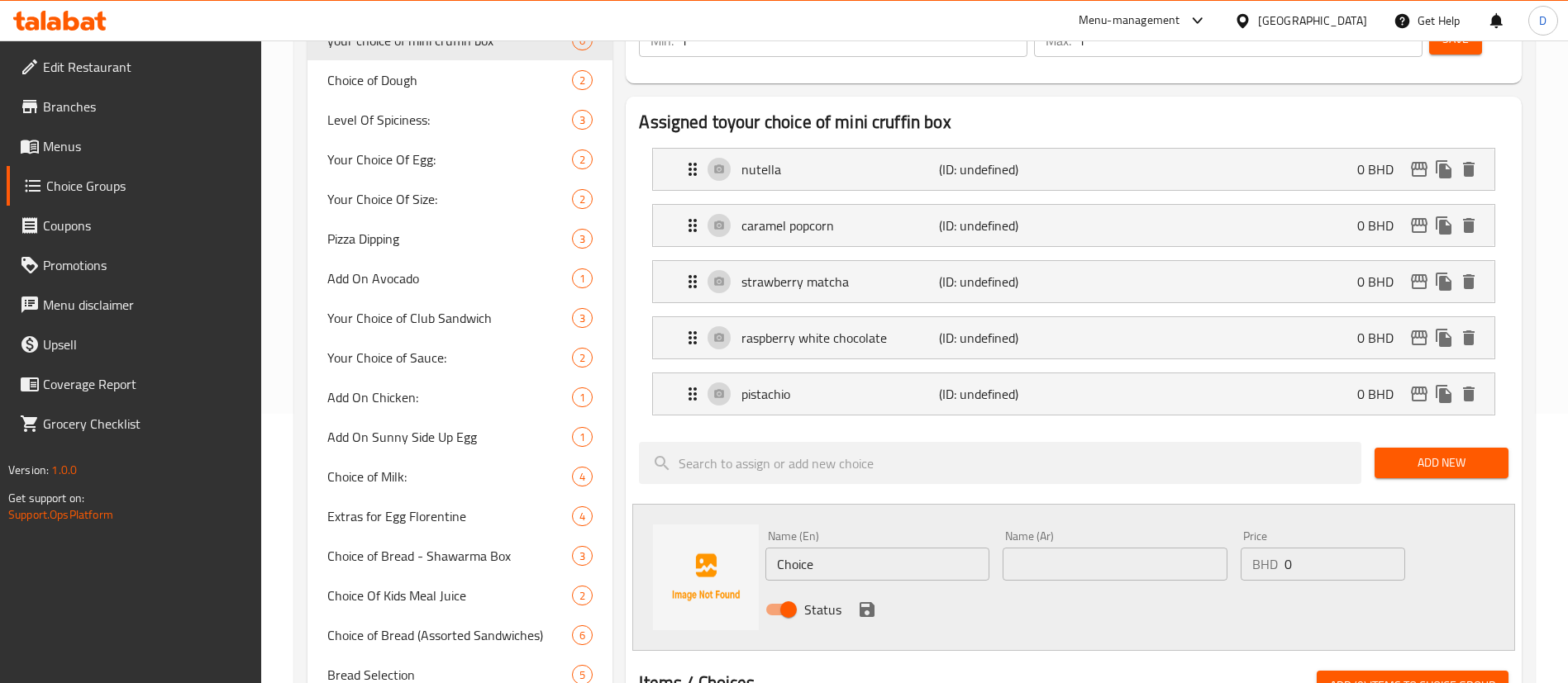
drag, startPoint x: 845, startPoint y: 520, endPoint x: 750, endPoint y: 526, distance: 95.2
click at [750, 530] on div "Name (En) Choice Name (En) Name (Ar) Name (Ar) Price BHD 0 Price Status" at bounding box center [1074, 577] width 882 height 147
paste input "⁠salted caramel"
type input "⁠salted caramel"
click at [1088, 548] on input "text" at bounding box center [1114, 564] width 224 height 33
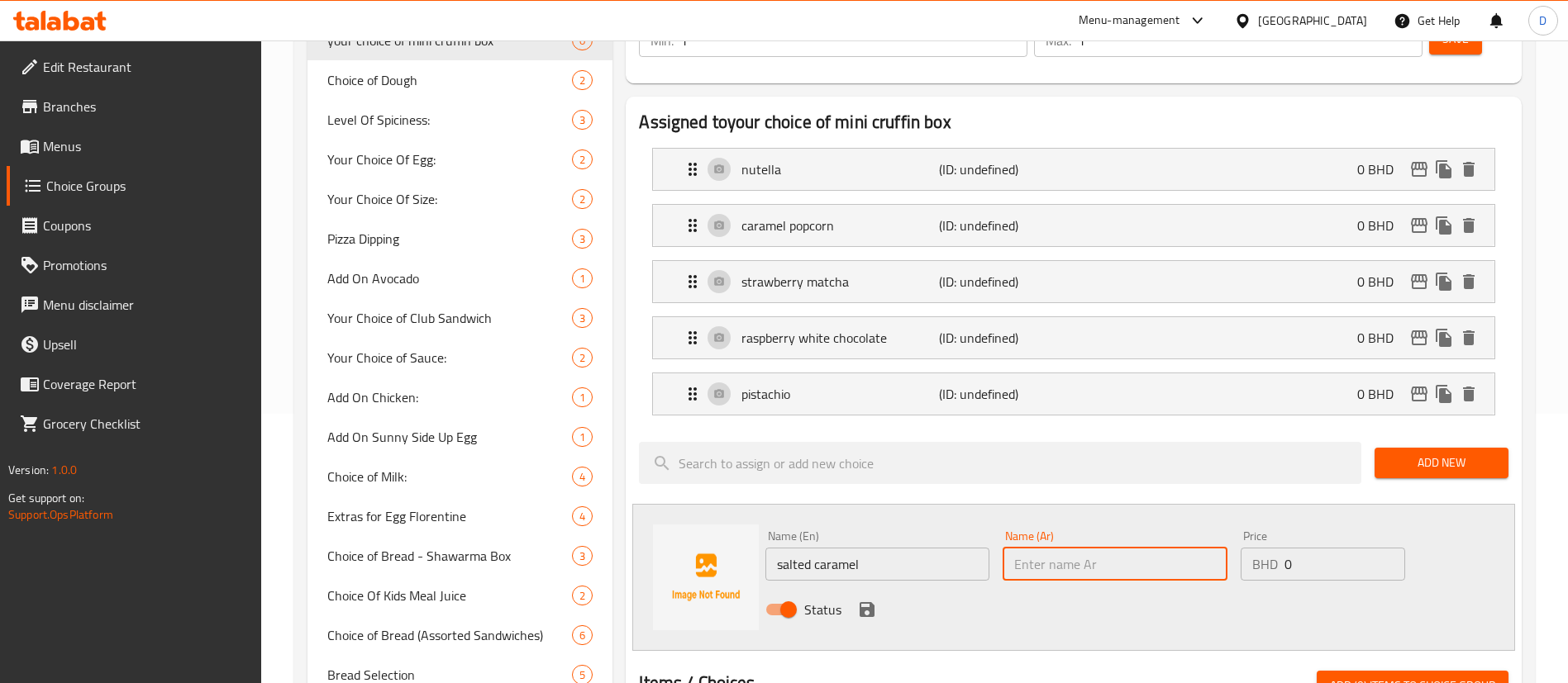
paste input "كراميل مملح"
type input "كراميل مملح"
click at [867, 600] on icon "save" at bounding box center [867, 610] width 20 height 20
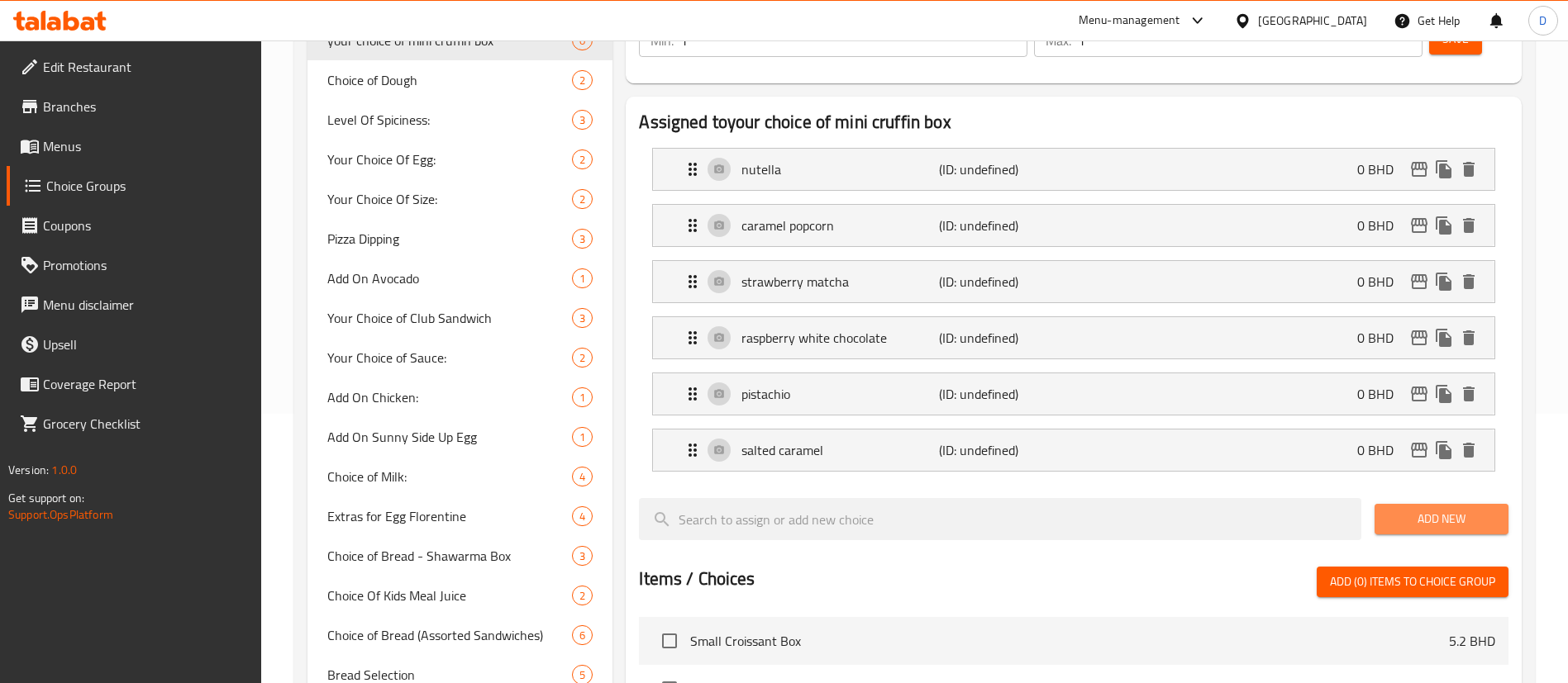
click at [1411, 509] on span "Add New" at bounding box center [1440, 519] width 108 height 21
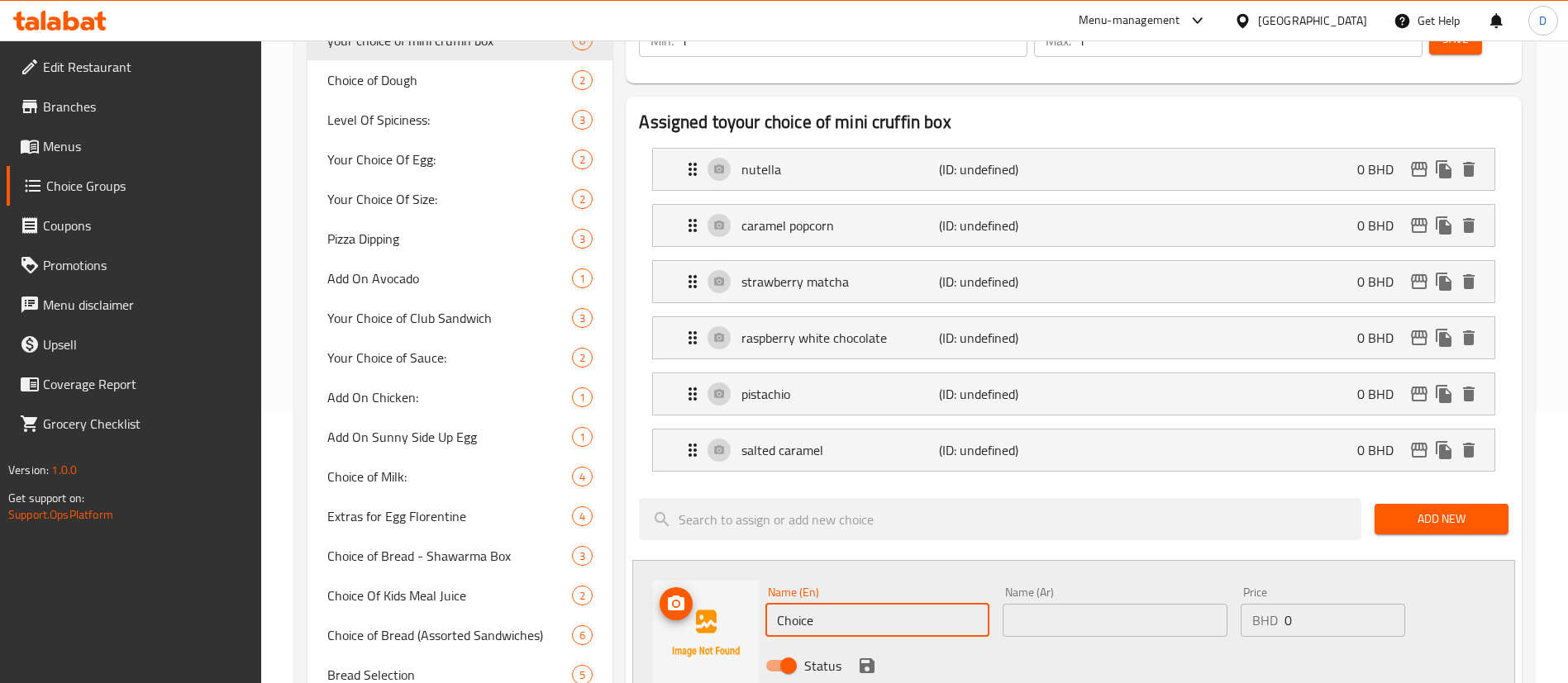
drag, startPoint x: 733, startPoint y: 577, endPoint x: 707, endPoint y: 573, distance: 26.3
click at [722, 577] on div "Name (En) Choice Name (En) Name (Ar) Name (Ar) Price BHD 0 Price Status" at bounding box center [1074, 633] width 882 height 147
paste input "peanut butter & jelly"
type input "peanut butter & jelly"
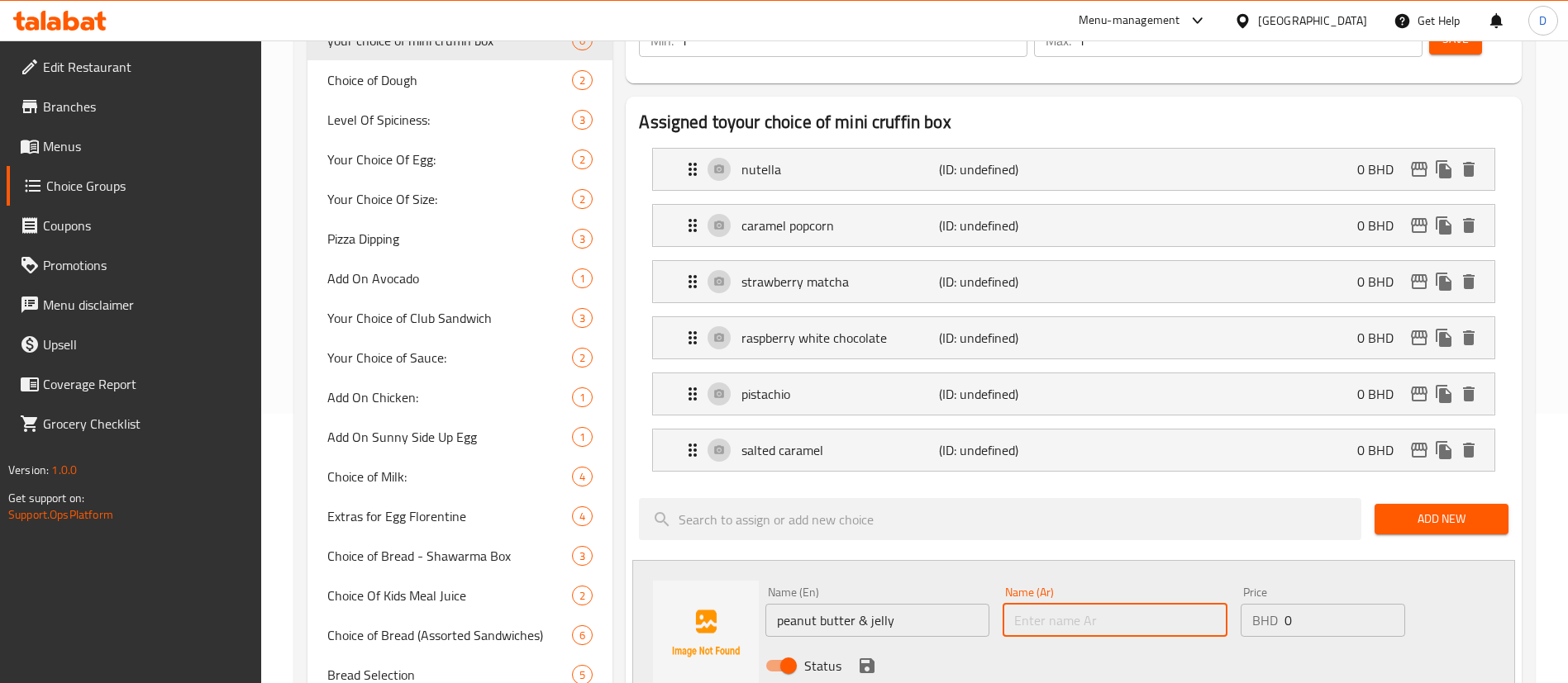
drag, startPoint x: 1129, startPoint y: 585, endPoint x: 901, endPoint y: 615, distance: 230.0
click at [1119, 604] on input "text" at bounding box center [1114, 620] width 224 height 33
paste input "زبدة الفول السوداني والمربى"
type input "زبدة الفول السوداني والمربى"
click at [867, 658] on icon "save" at bounding box center [867, 666] width 15 height 15
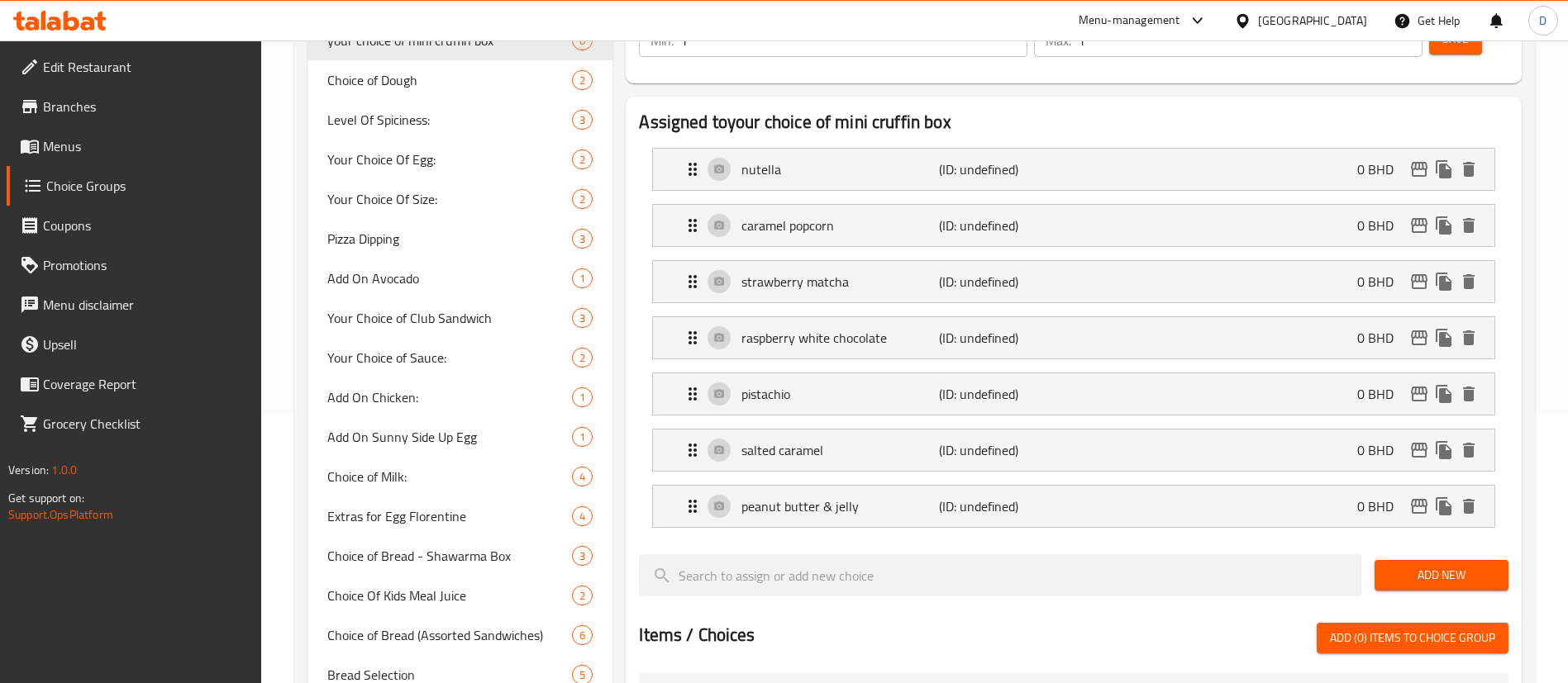
drag, startPoint x: 1454, startPoint y: 512, endPoint x: 1424, endPoint y: 536, distance: 38.4
click at [1452, 548] on div "Add New" at bounding box center [1441, 575] width 147 height 55
click at [1422, 565] on span "Add New" at bounding box center [1440, 575] width 108 height 21
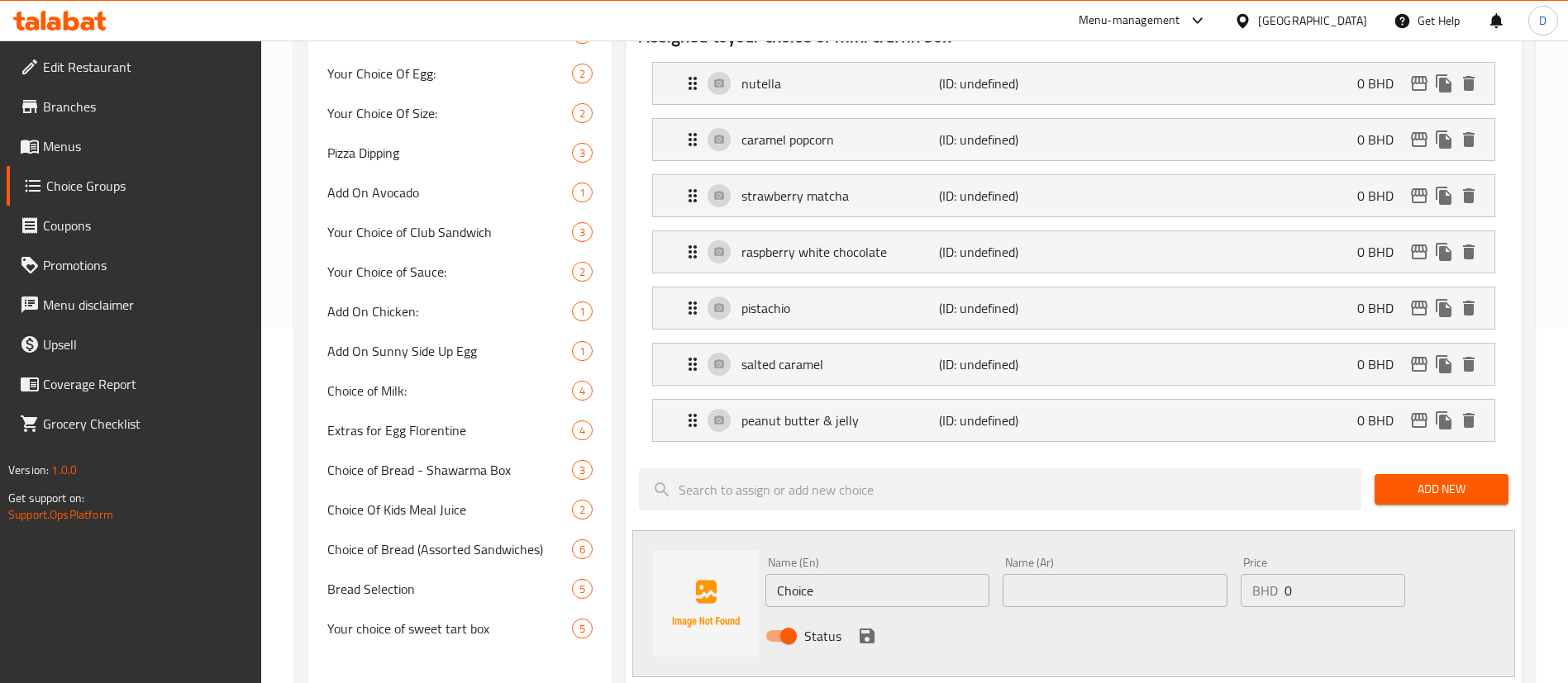
scroll to position [393, 0]
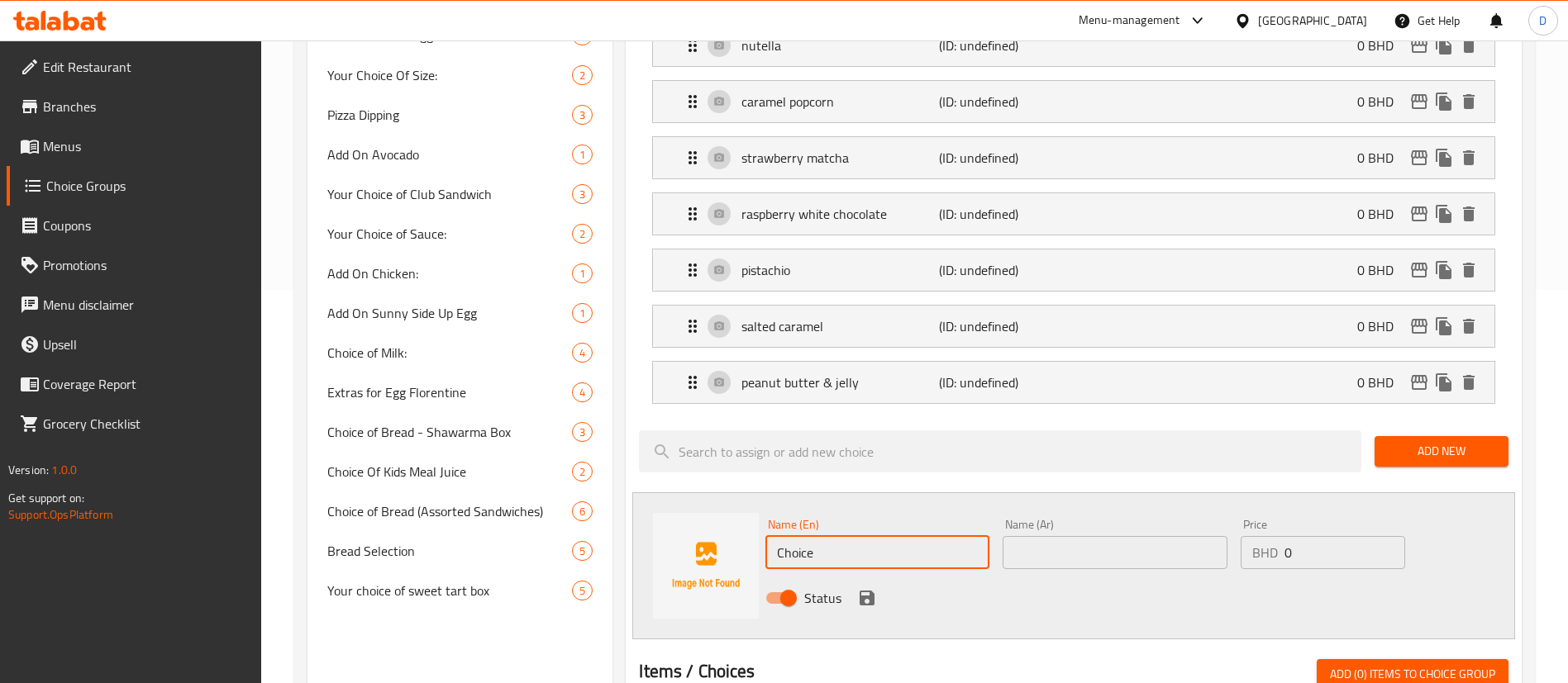
drag, startPoint x: 883, startPoint y: 504, endPoint x: 729, endPoint y: 523, distance: 155.2
click at [729, 523] on div "Name (En) Choice Name (En) Name (Ar) Name (Ar) Price BHD 0 Price Status" at bounding box center [1074, 566] width 882 height 147
paste input "Mixed Box"
type input "Mixed Box"
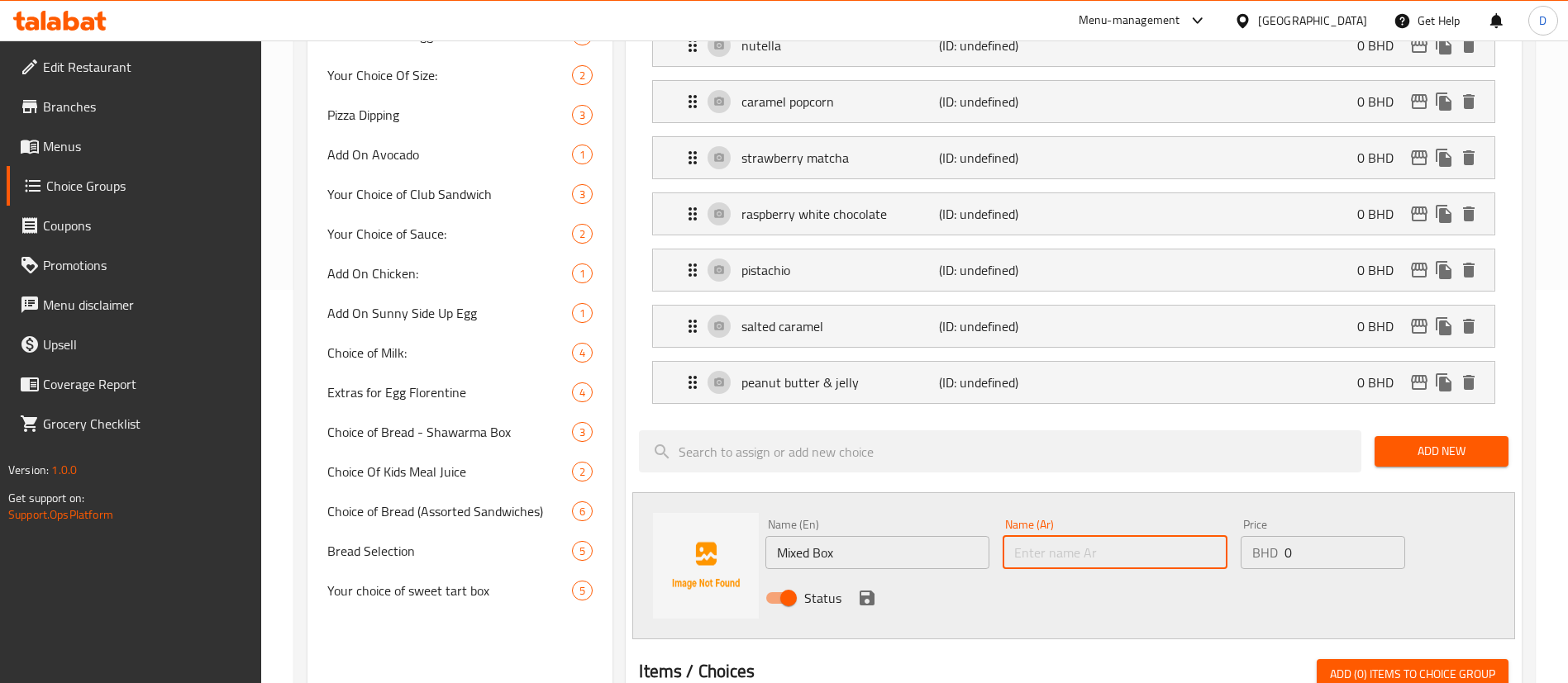
click at [1117, 536] on input "text" at bounding box center [1114, 552] width 224 height 33
paste input "صندوق مختلط"
type input "صندوق مختلط"
click at [866, 591] on icon "save" at bounding box center [867, 598] width 15 height 15
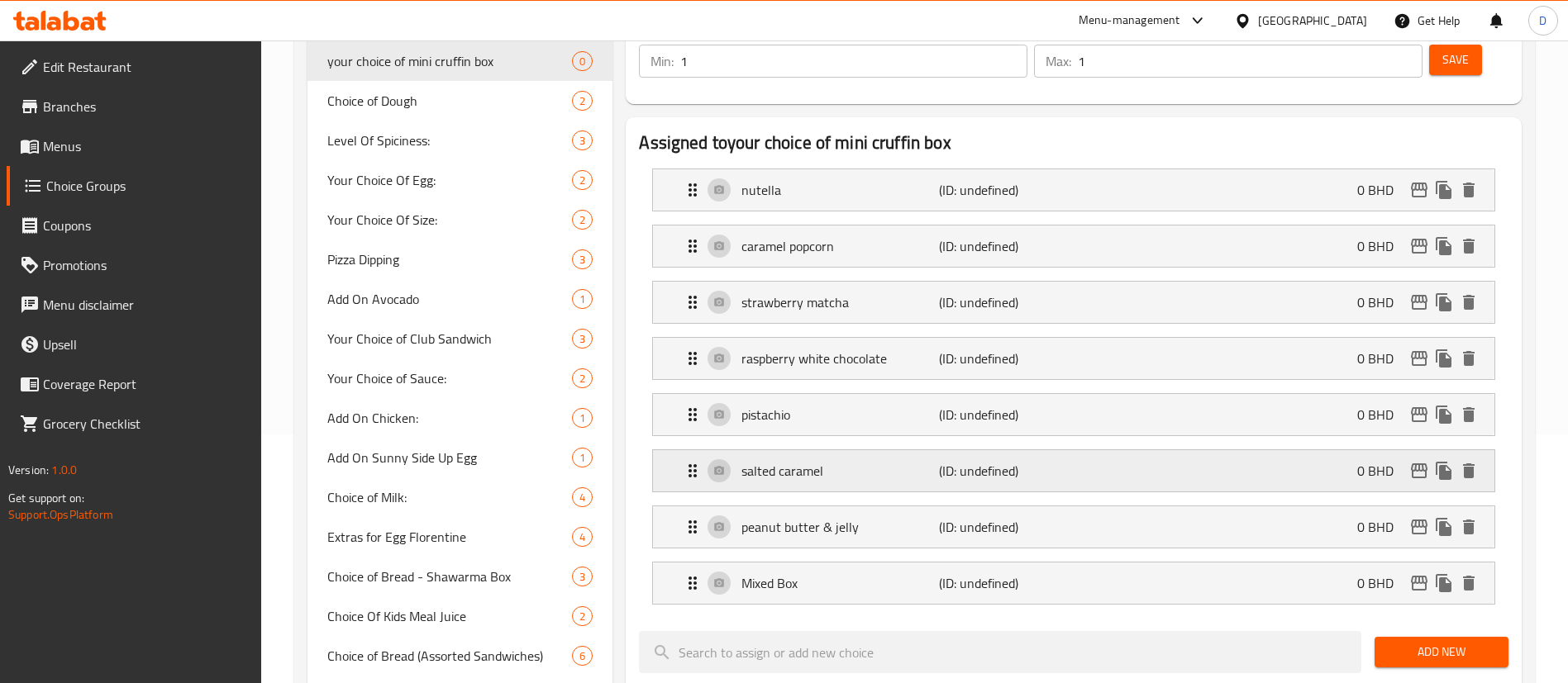
scroll to position [0, 0]
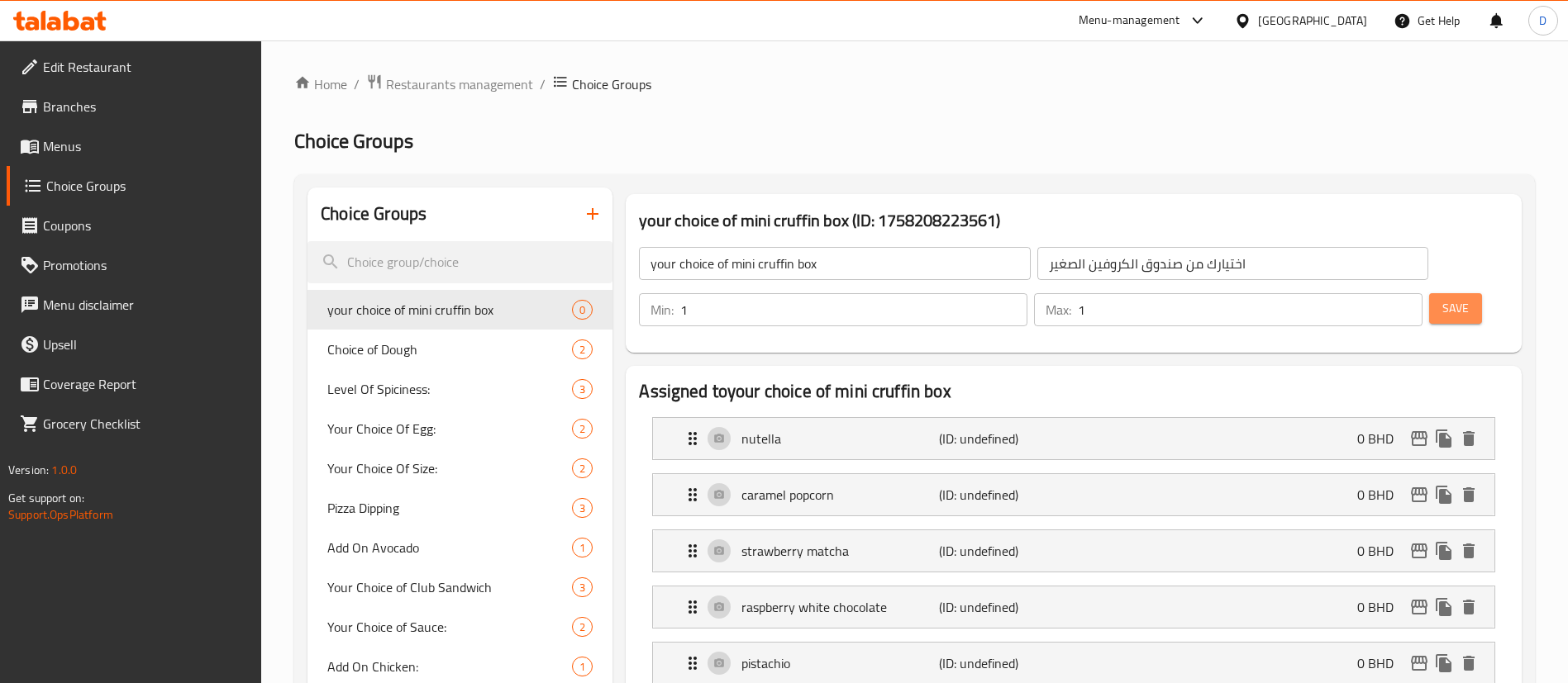
click at [1442, 298] on span "Save" at bounding box center [1456, 309] width 27 height 21
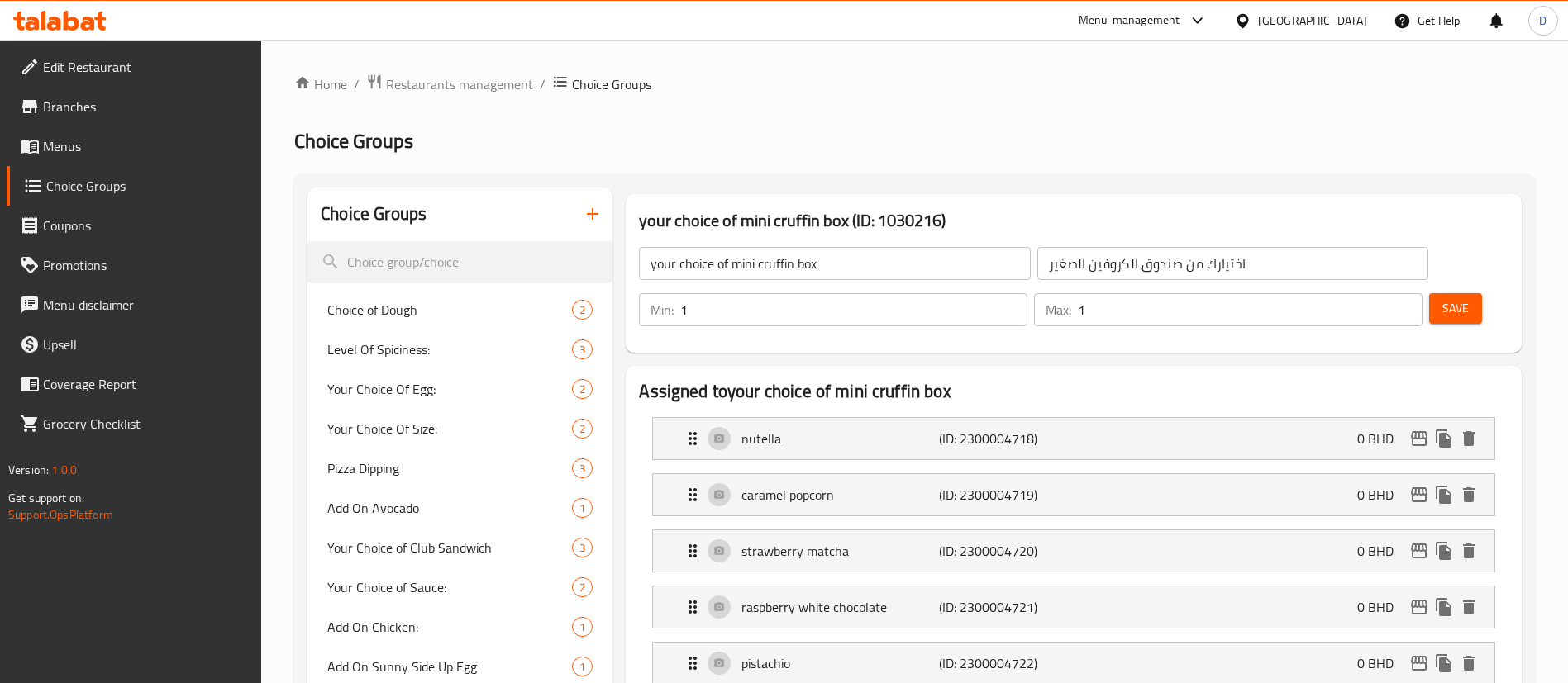
click at [88, 143] on span "Menus" at bounding box center [146, 146] width 206 height 20
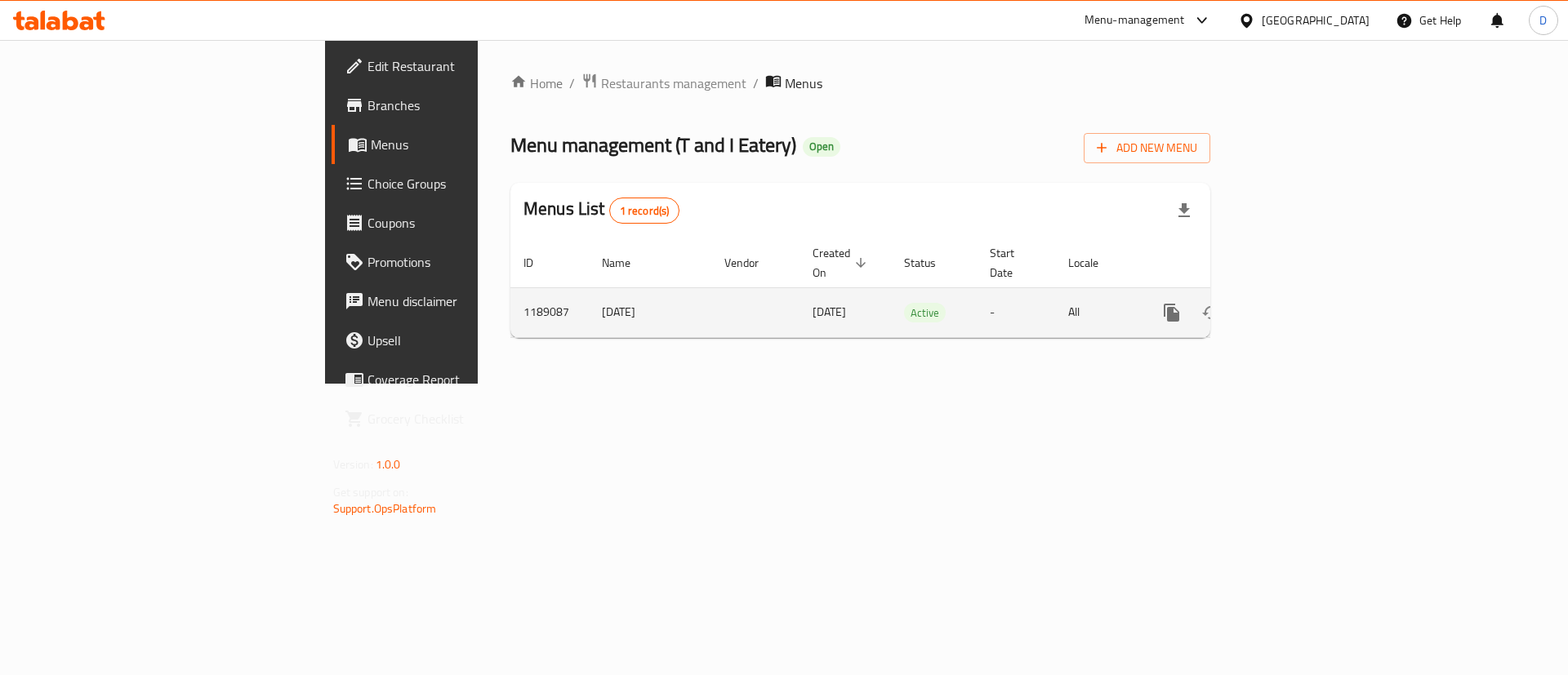
click at [1309, 293] on link "enhanced table" at bounding box center [1289, 313] width 40 height 40
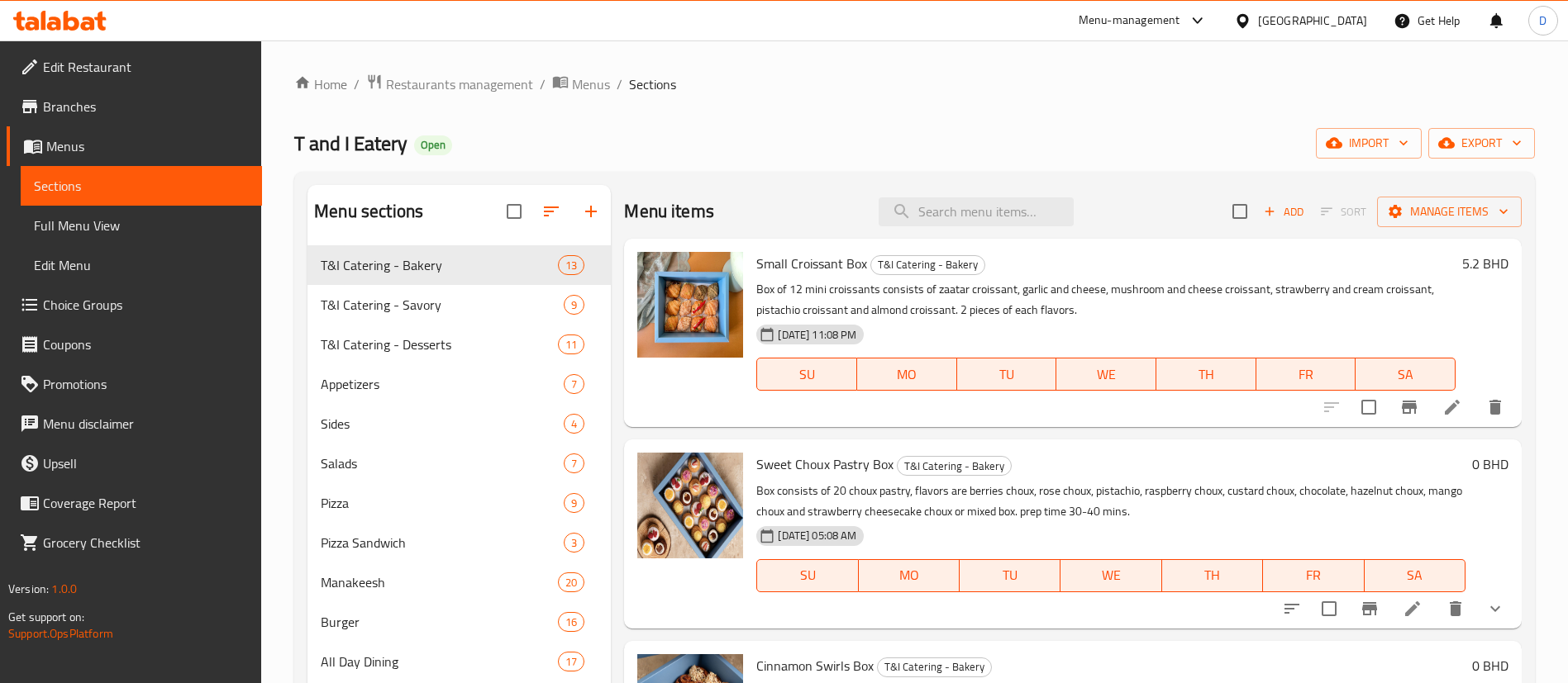
scroll to position [124, 0]
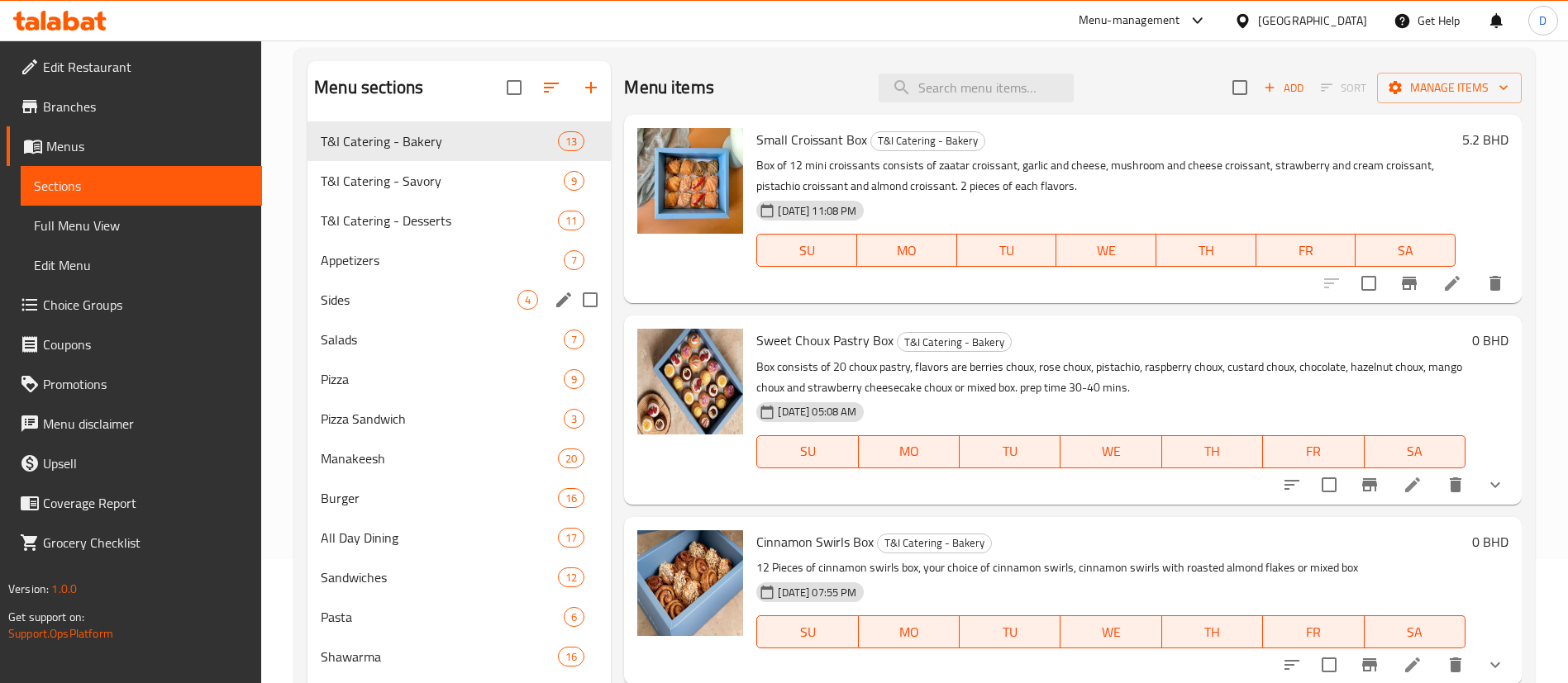
click at [436, 307] on span "Sides" at bounding box center [419, 299] width 196 height 20
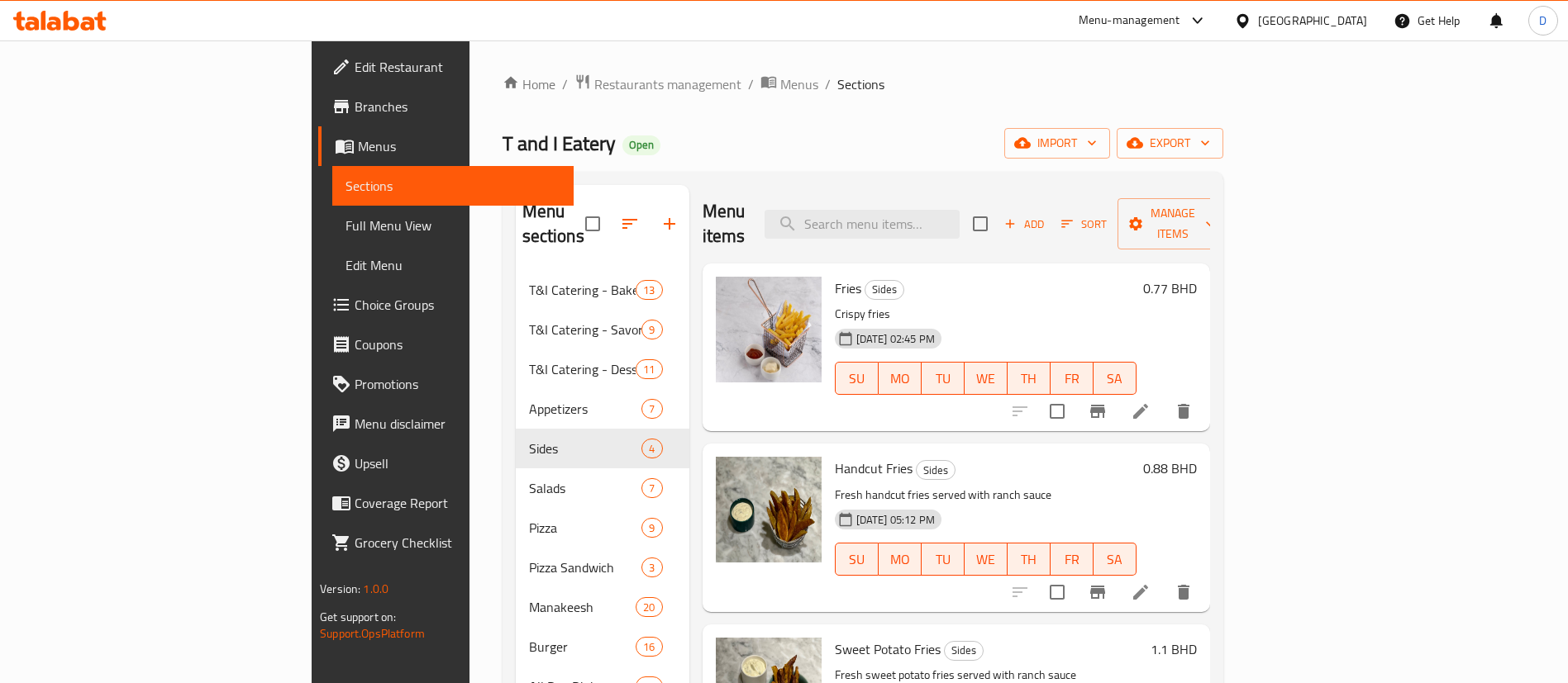
click at [776, 128] on div "T and I Eatery Open import export" at bounding box center [862, 143] width 720 height 30
click at [732, 152] on div "T and I Eatery Open import export" at bounding box center [862, 143] width 720 height 30
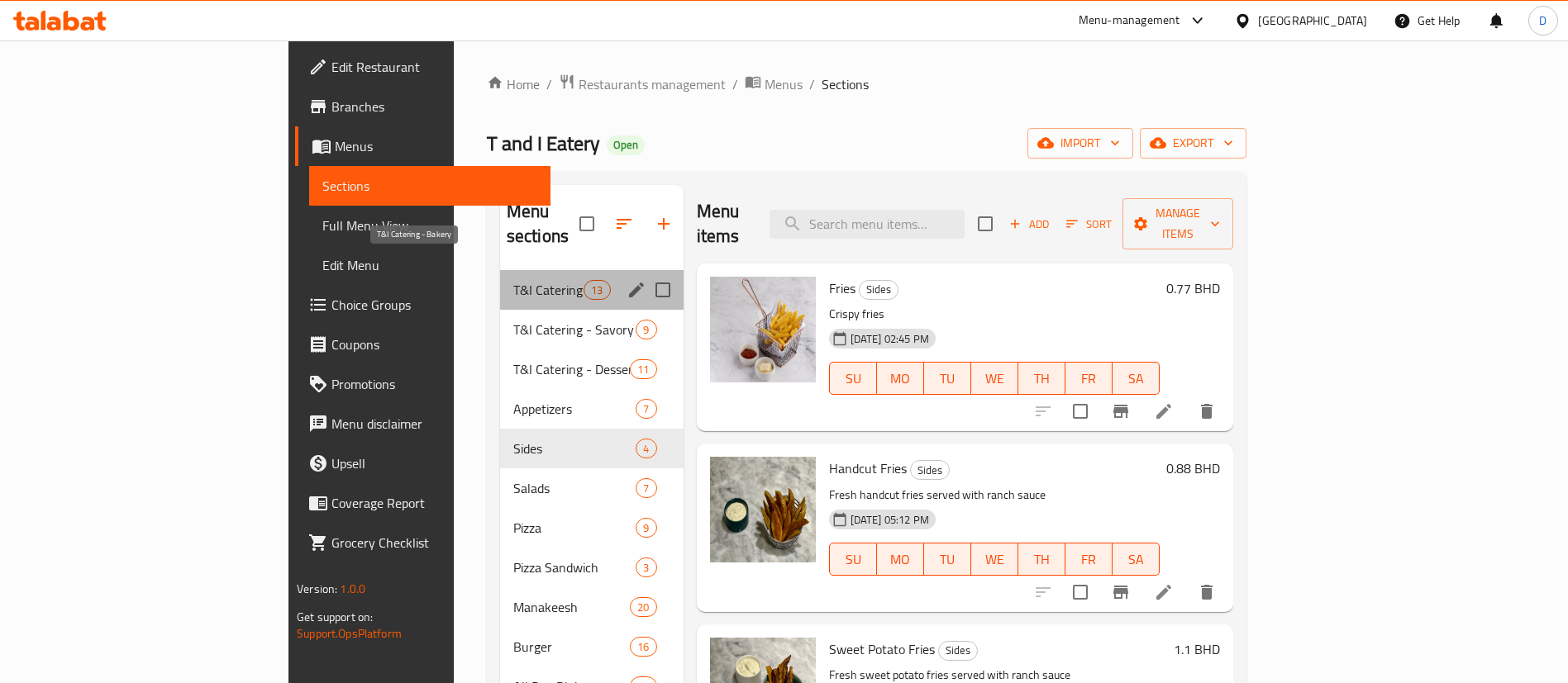
click at [513, 280] on span "T&I Catering - Bakery" at bounding box center [549, 290] width 70 height 20
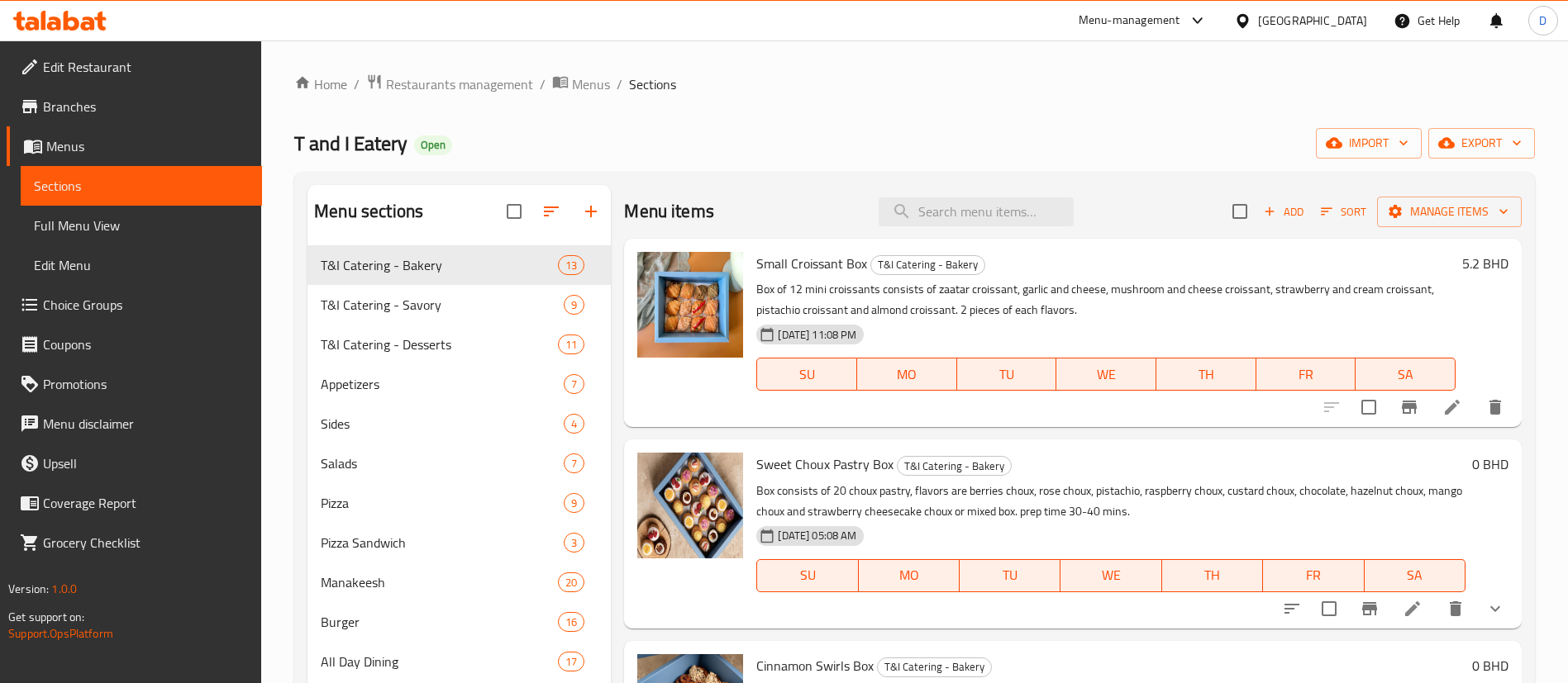
click at [850, 185] on div "Menu items Add Sort Manage items" at bounding box center [1073, 211] width 897 height 53
click at [1261, 221] on button "Add" at bounding box center [1283, 211] width 53 height 26
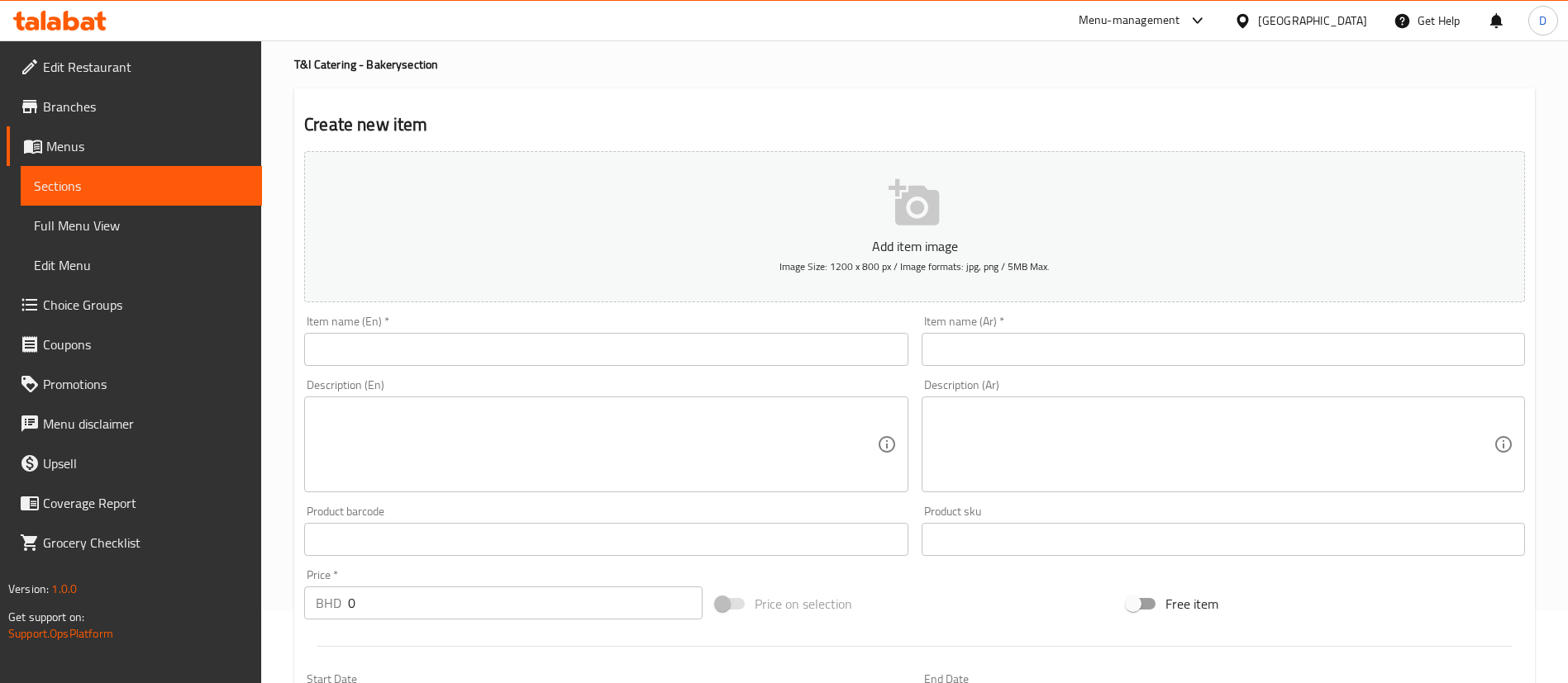
scroll to position [124, 0]
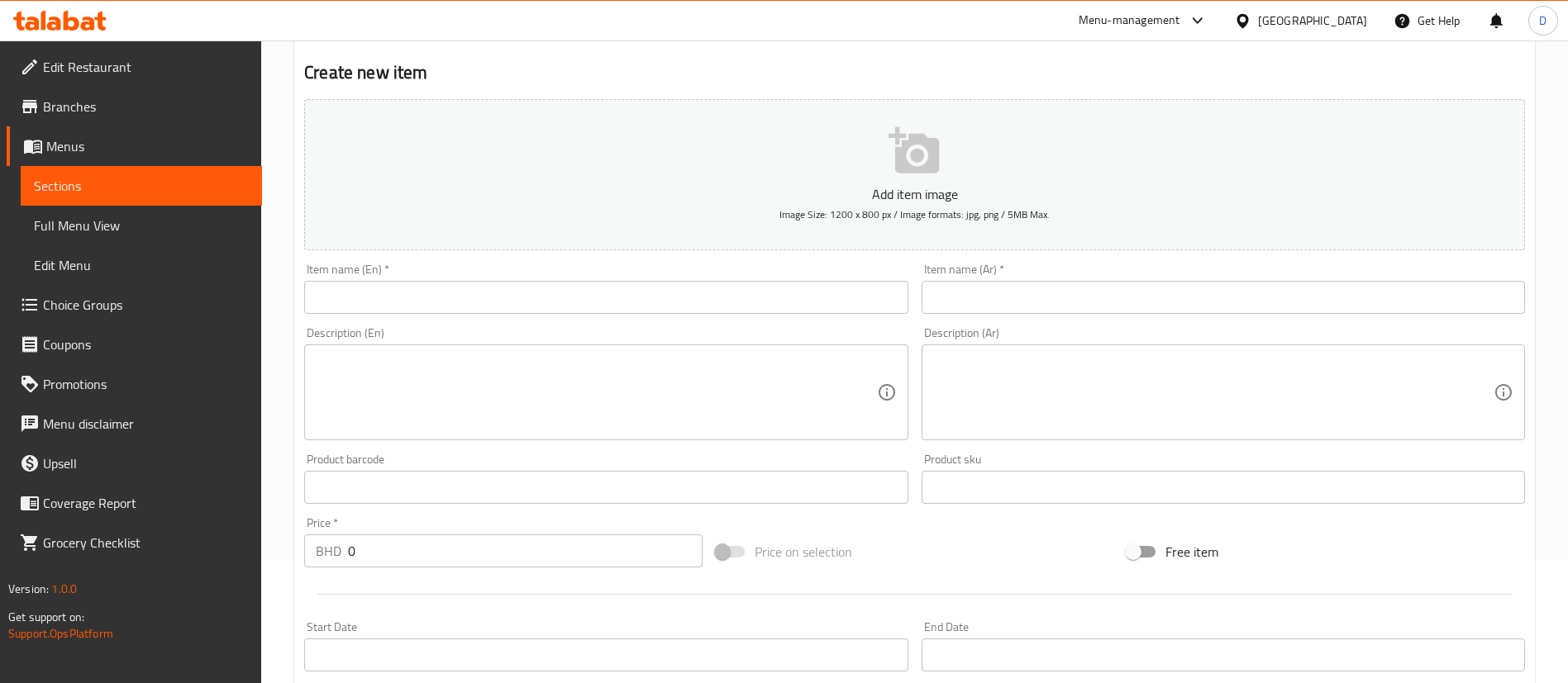
click at [353, 290] on input "text" at bounding box center [605, 297] width 603 height 33
paste input "Sweet Tarts Box:"
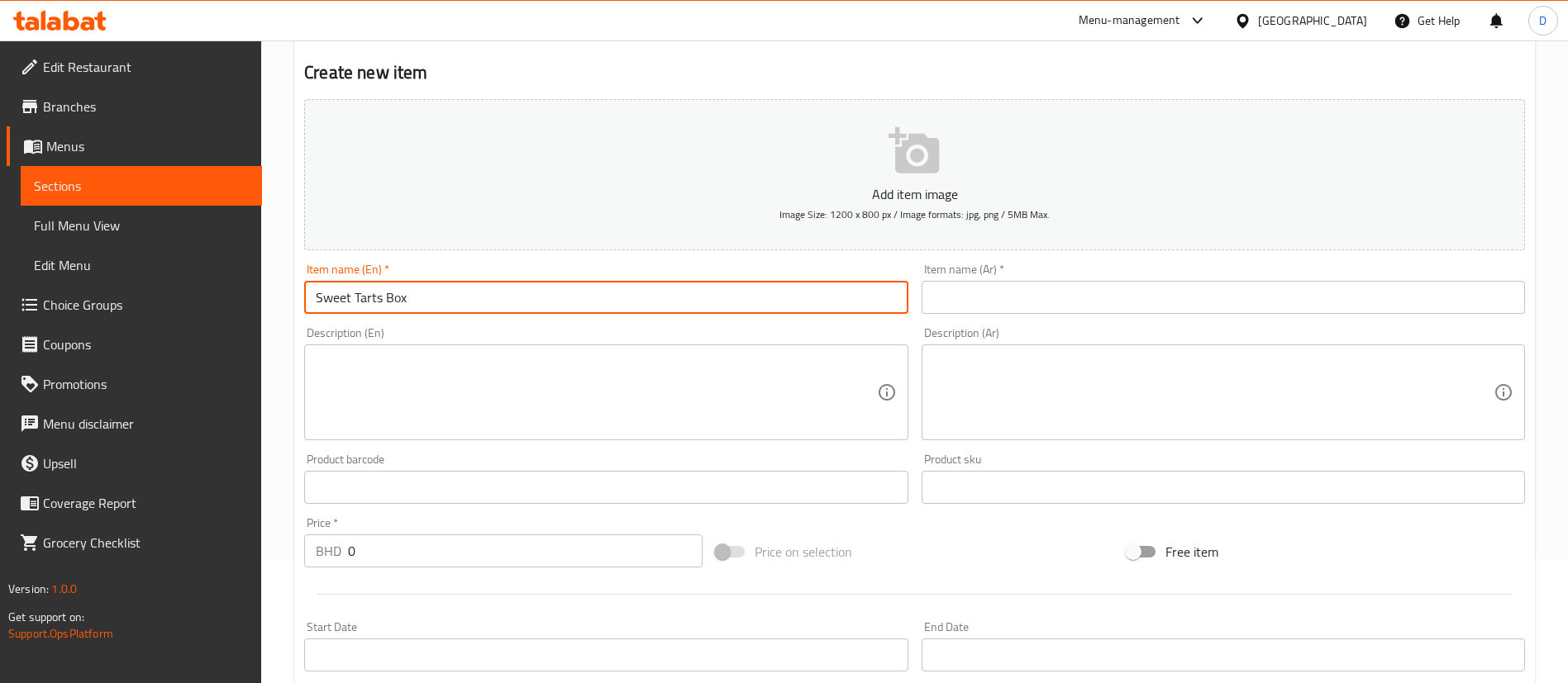
type input "Sweet Tarts Box"
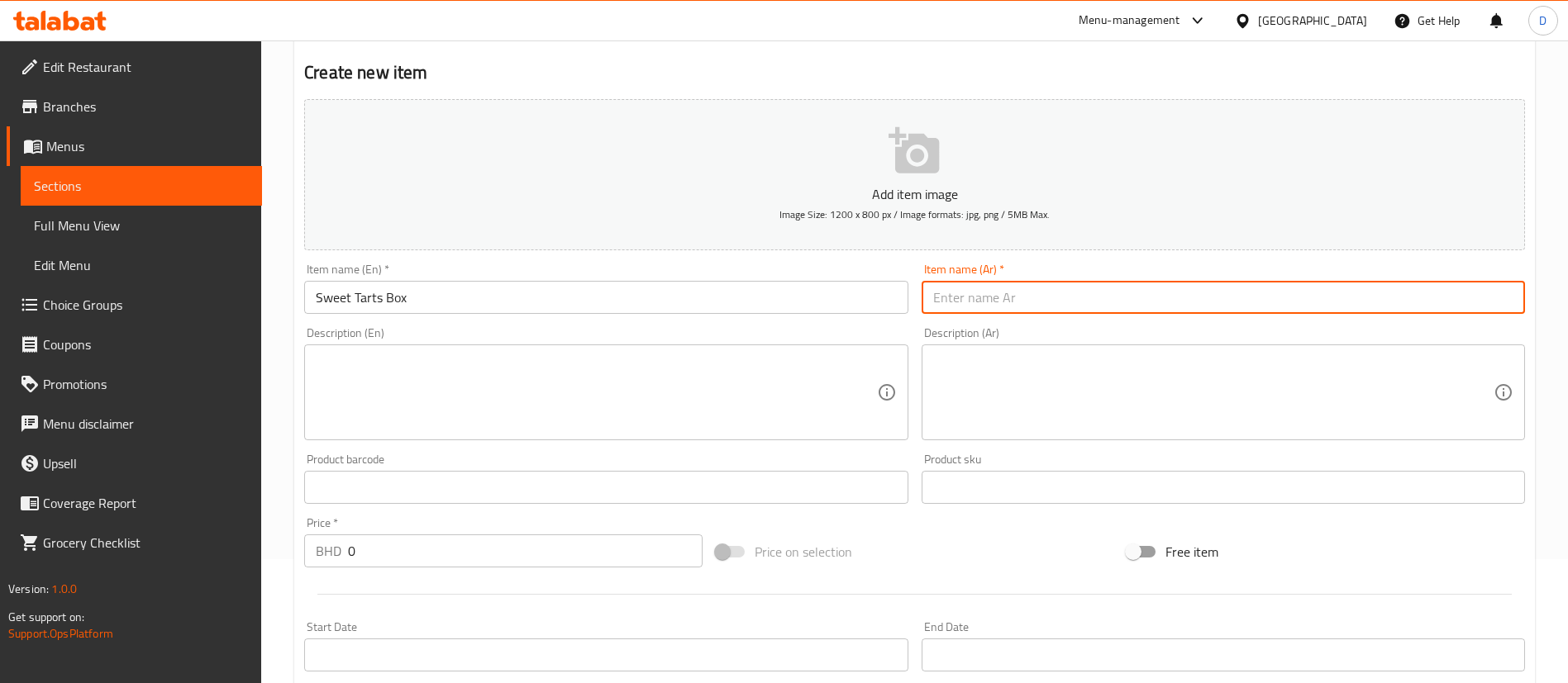
click at [1063, 290] on input "text" at bounding box center [1222, 297] width 603 height 33
paste input "صندوق الفطائر الحلوة"
type input "صندوق الفطائر الحلوة"
click at [633, 385] on textarea at bounding box center [595, 392] width 560 height 78
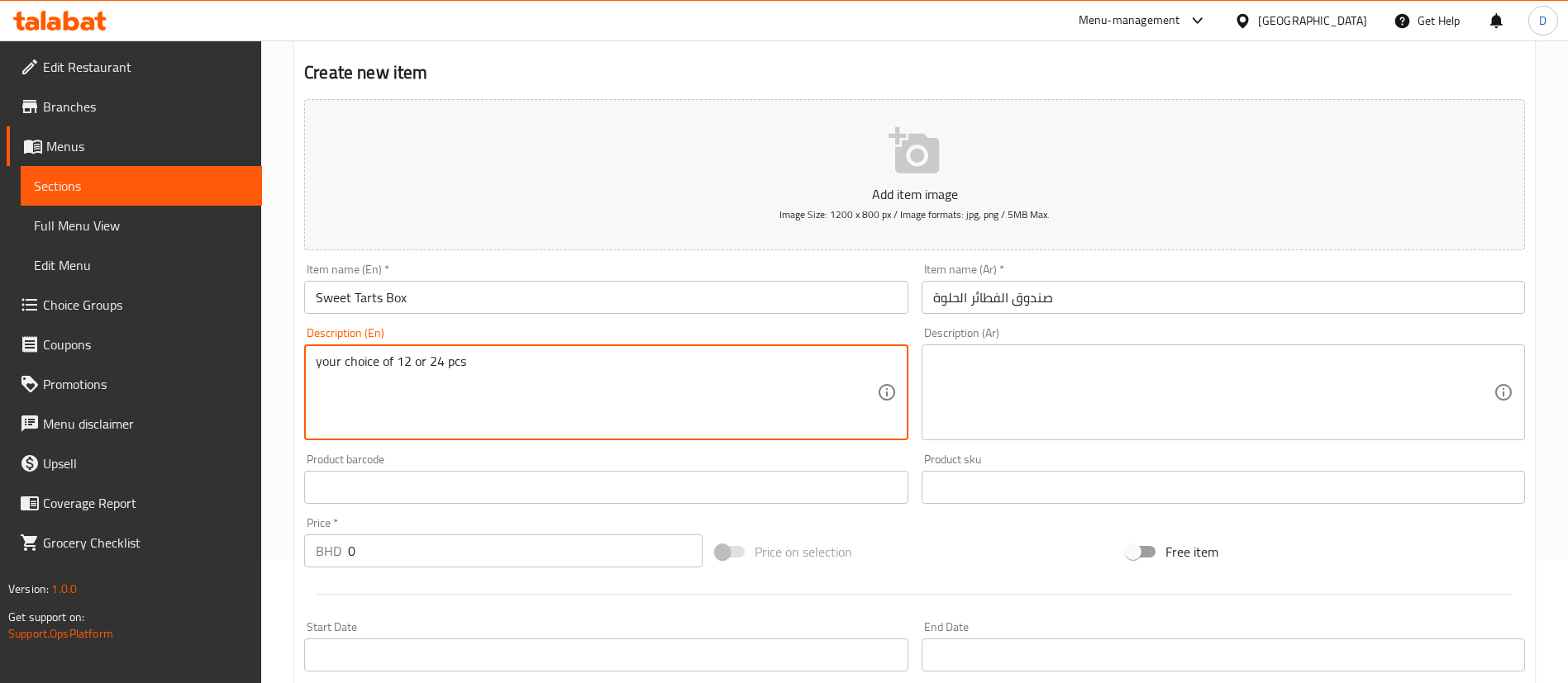
type textarea "your choice of 12 or 24 pcs"
click at [546, 332] on div "Description (En) your choice of 12 or 24 pcs Description (En)" at bounding box center [605, 384] width 603 height 113
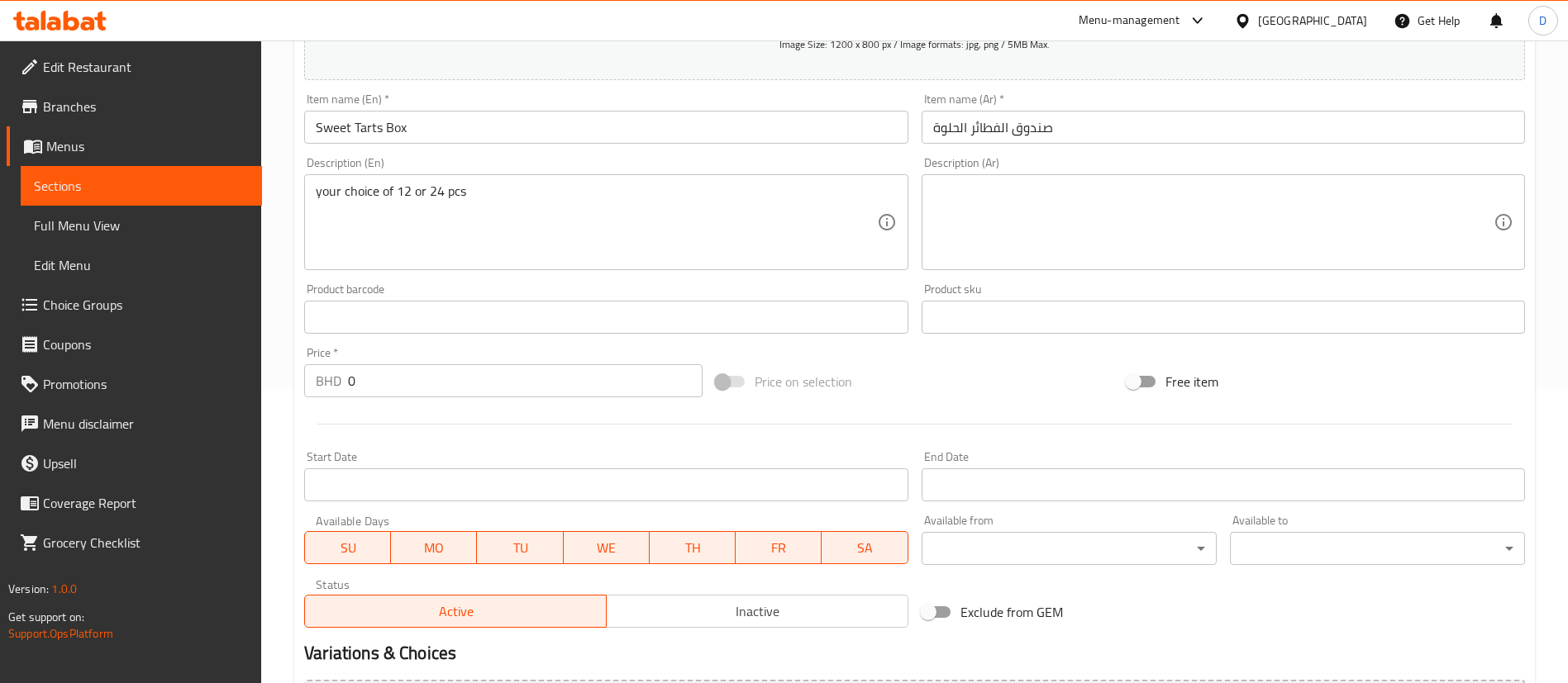
scroll to position [484, 0]
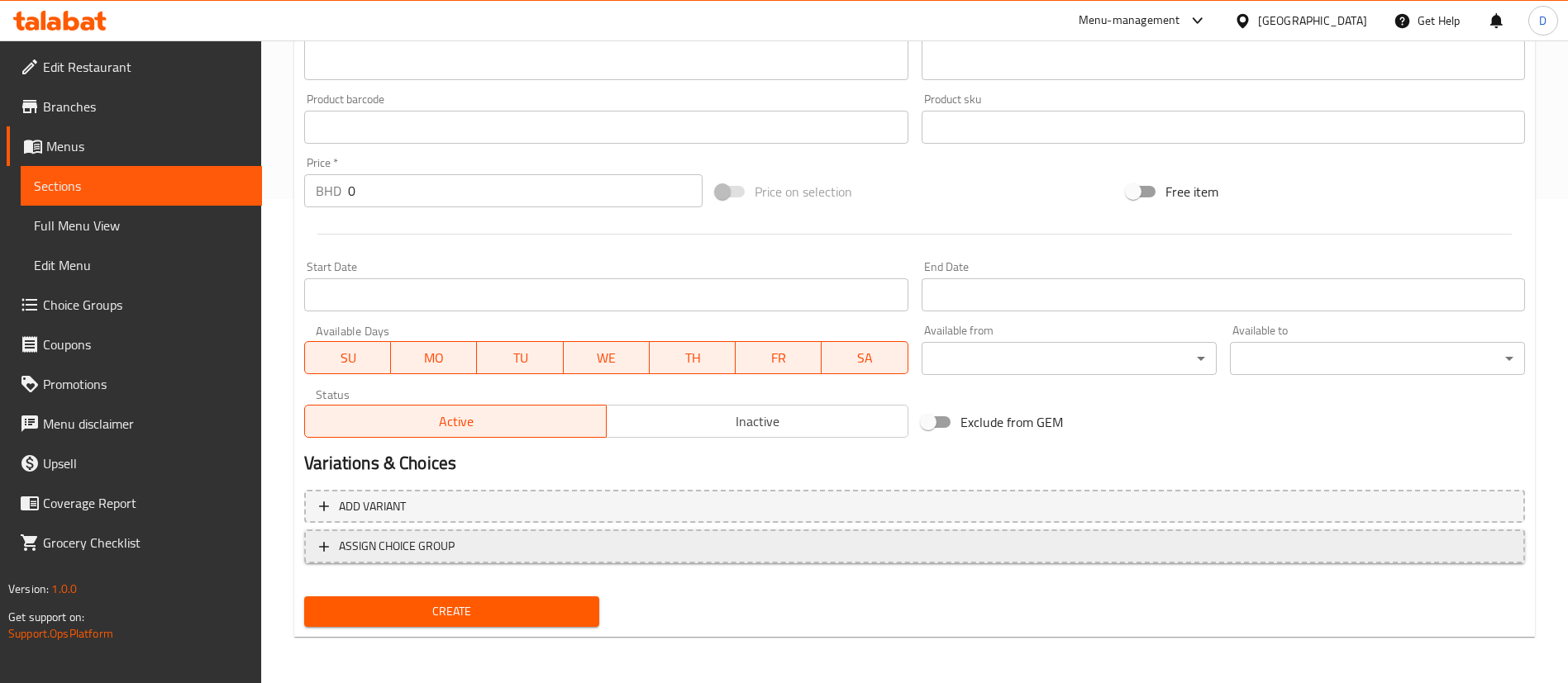
click at [514, 536] on span "ASSIGN CHOICE GROUP" at bounding box center [915, 547] width 1191 height 21
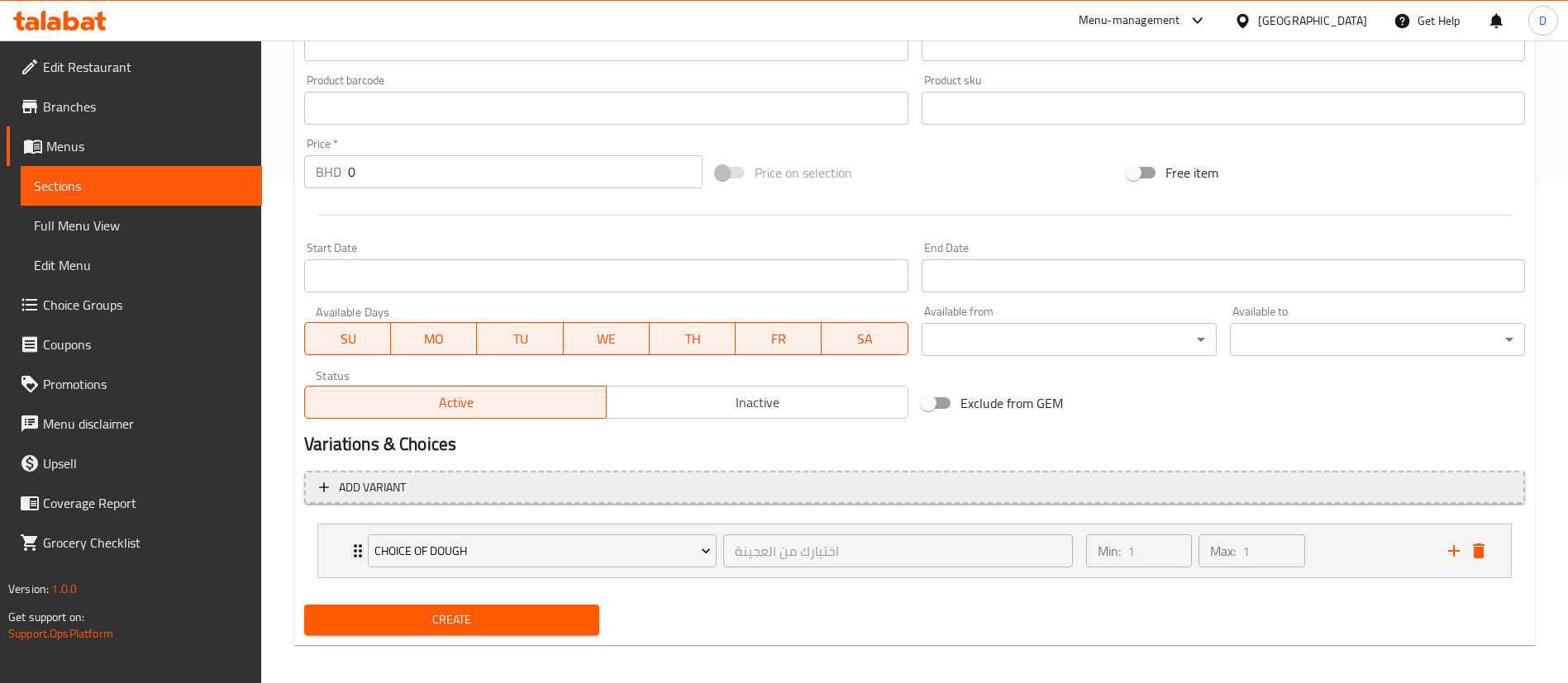
scroll to position [512, 0]
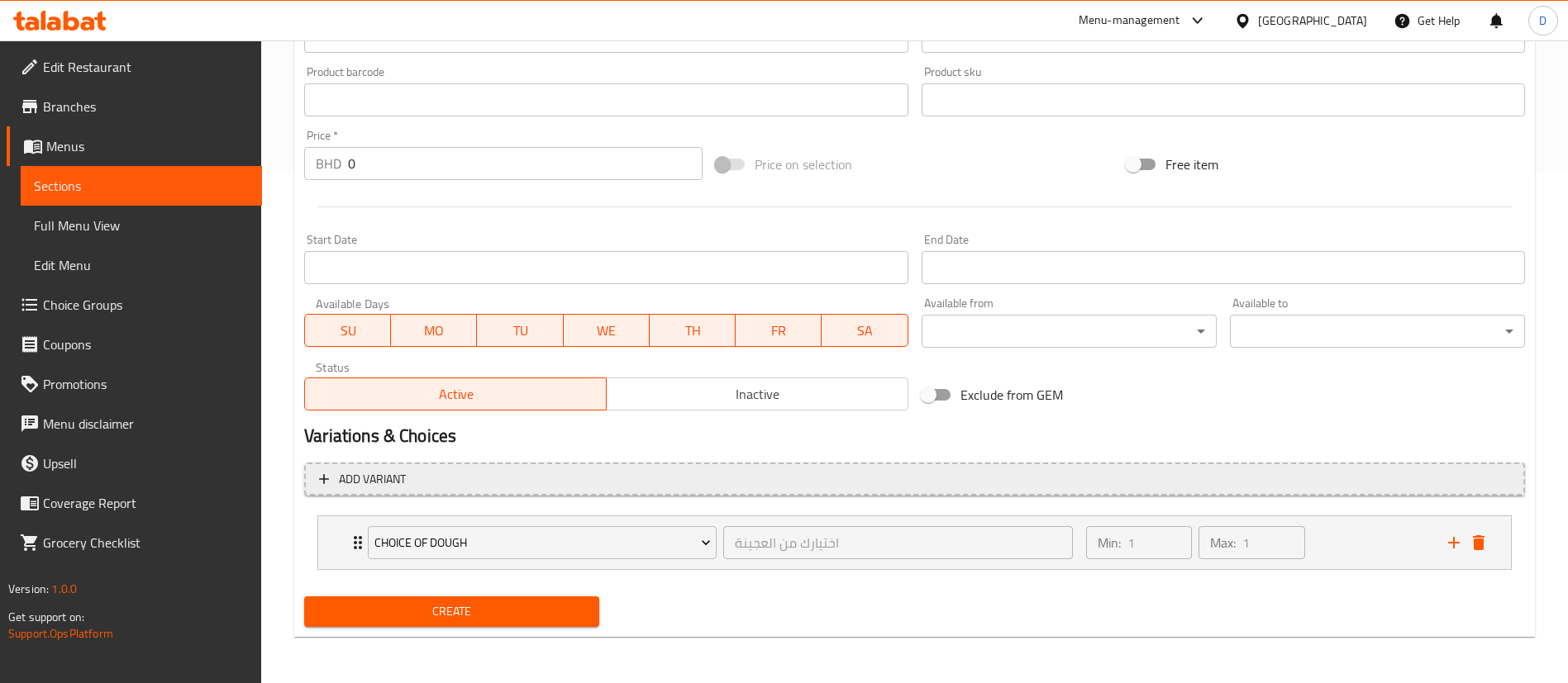
click at [664, 491] on button "Add variant" at bounding box center [914, 480] width 1220 height 34
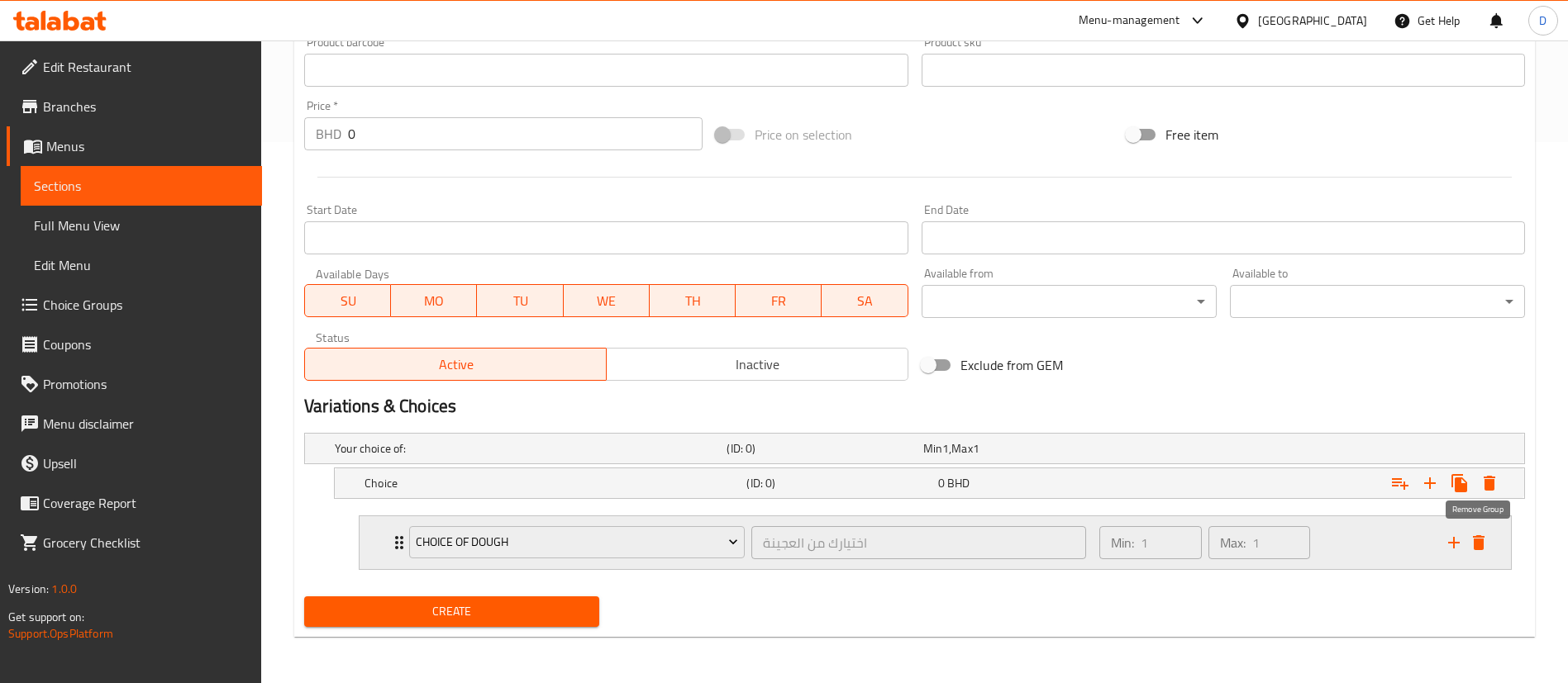
click at [1475, 537] on icon "delete" at bounding box center [1478, 543] width 11 height 15
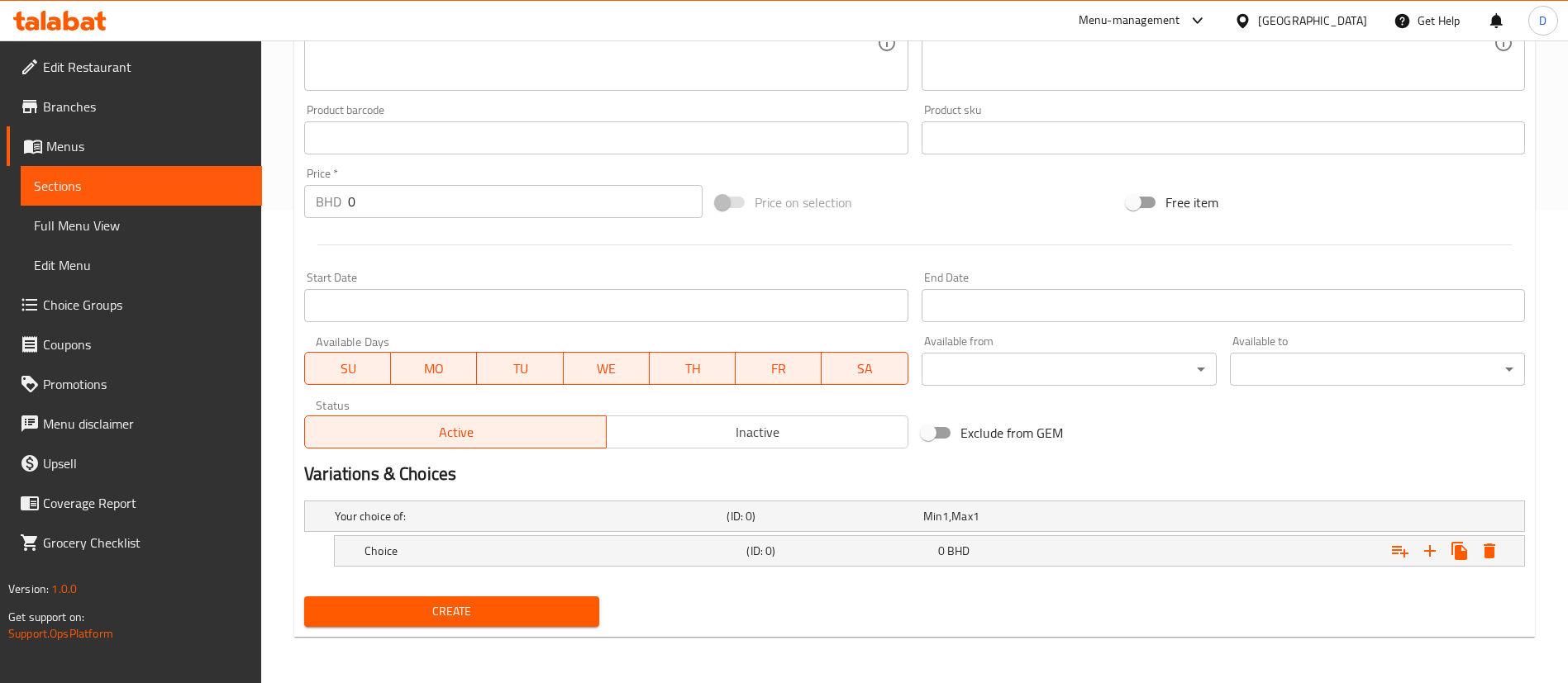
scroll to position [473, 0]
click at [1431, 546] on icon "Expand" at bounding box center [1429, 551] width 20 height 20
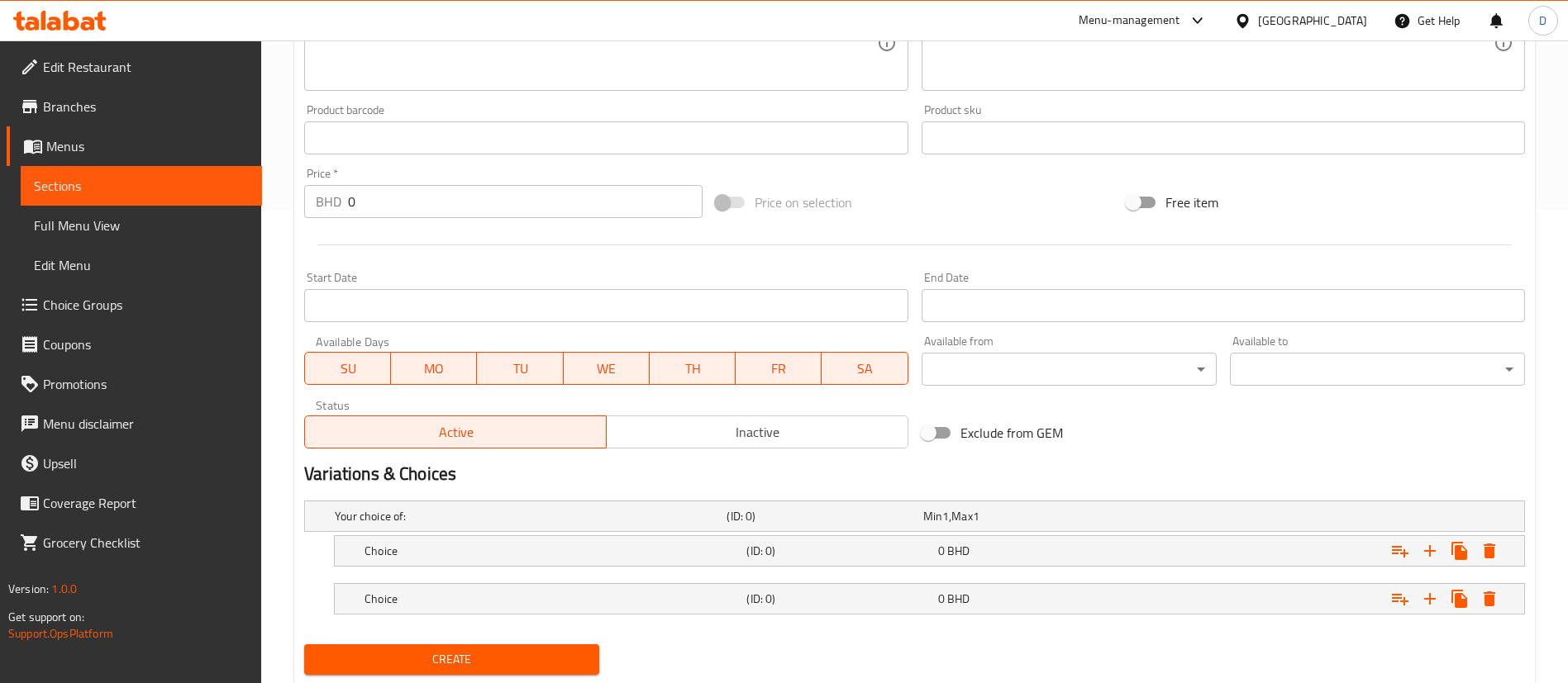
scroll to position [521, 0]
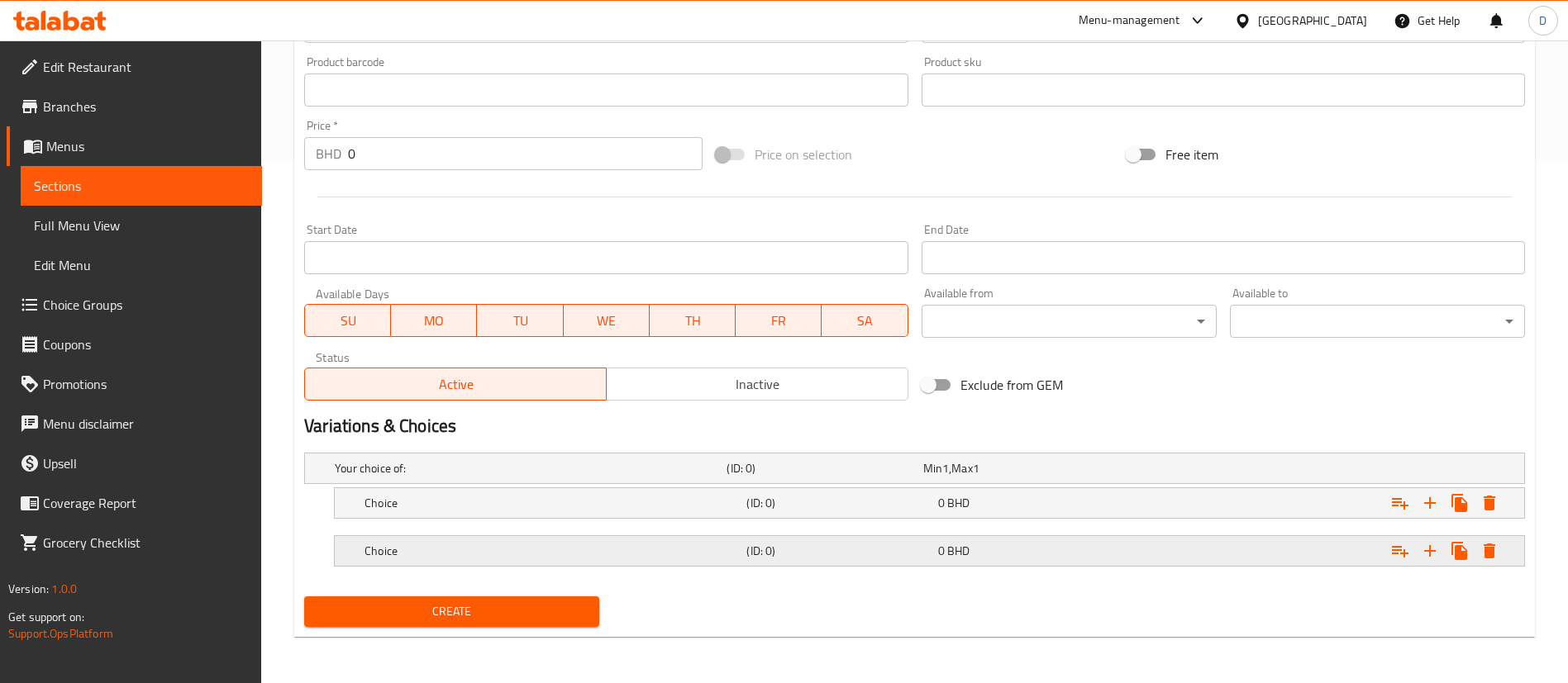
click at [730, 548] on h5 "Choice" at bounding box center [553, 551] width 375 height 16
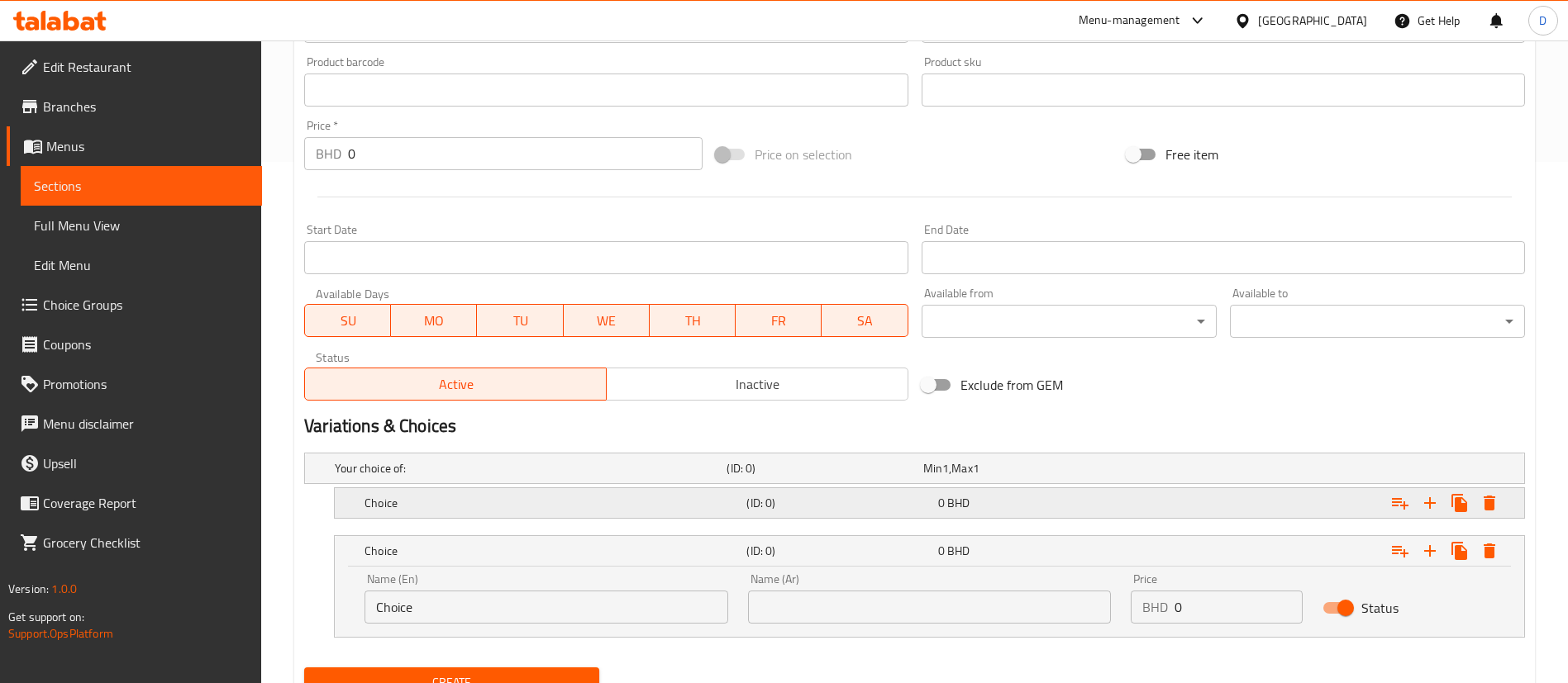
click at [727, 517] on div "Choice (ID: 0) 0 BHD" at bounding box center [934, 503] width 1146 height 36
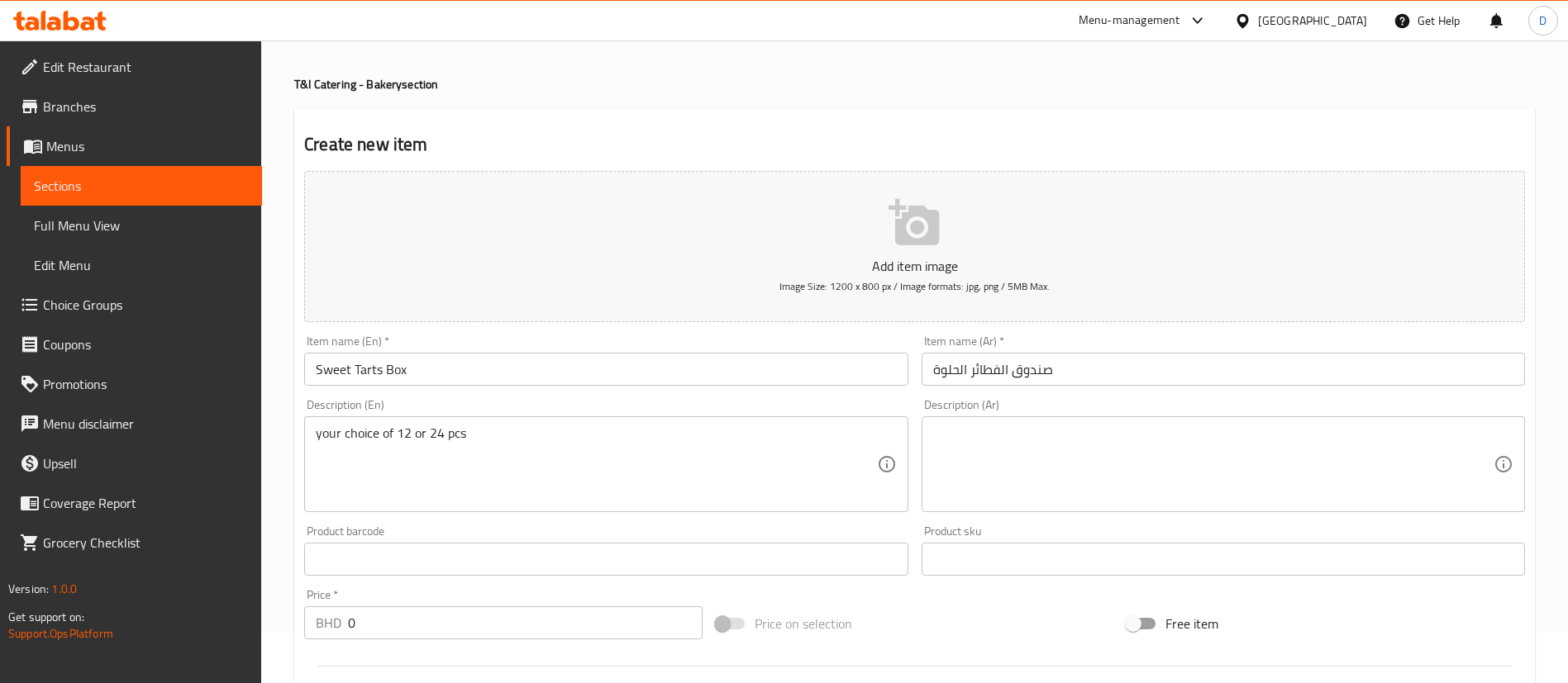
scroll to position [44, 0]
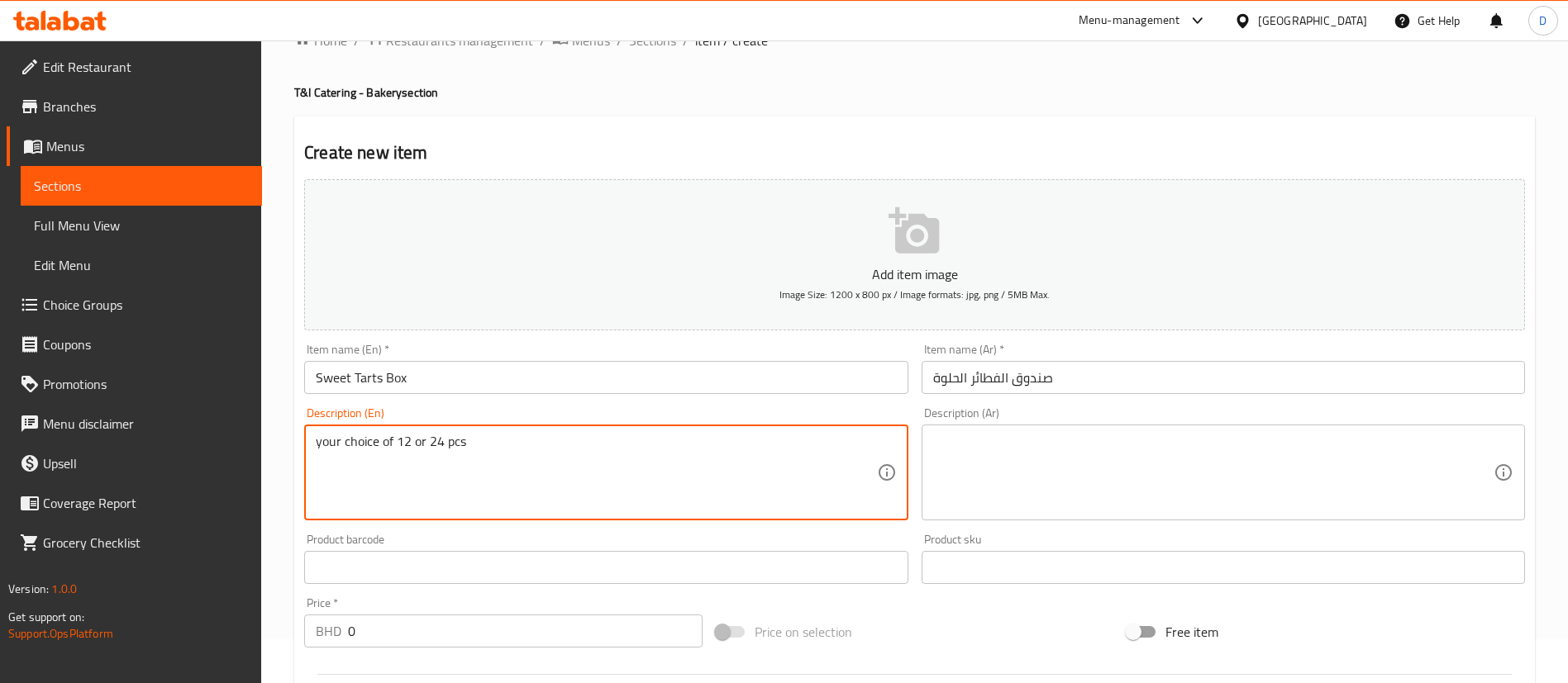
drag, startPoint x: 483, startPoint y: 439, endPoint x: 297, endPoint y: 412, distance: 187.9
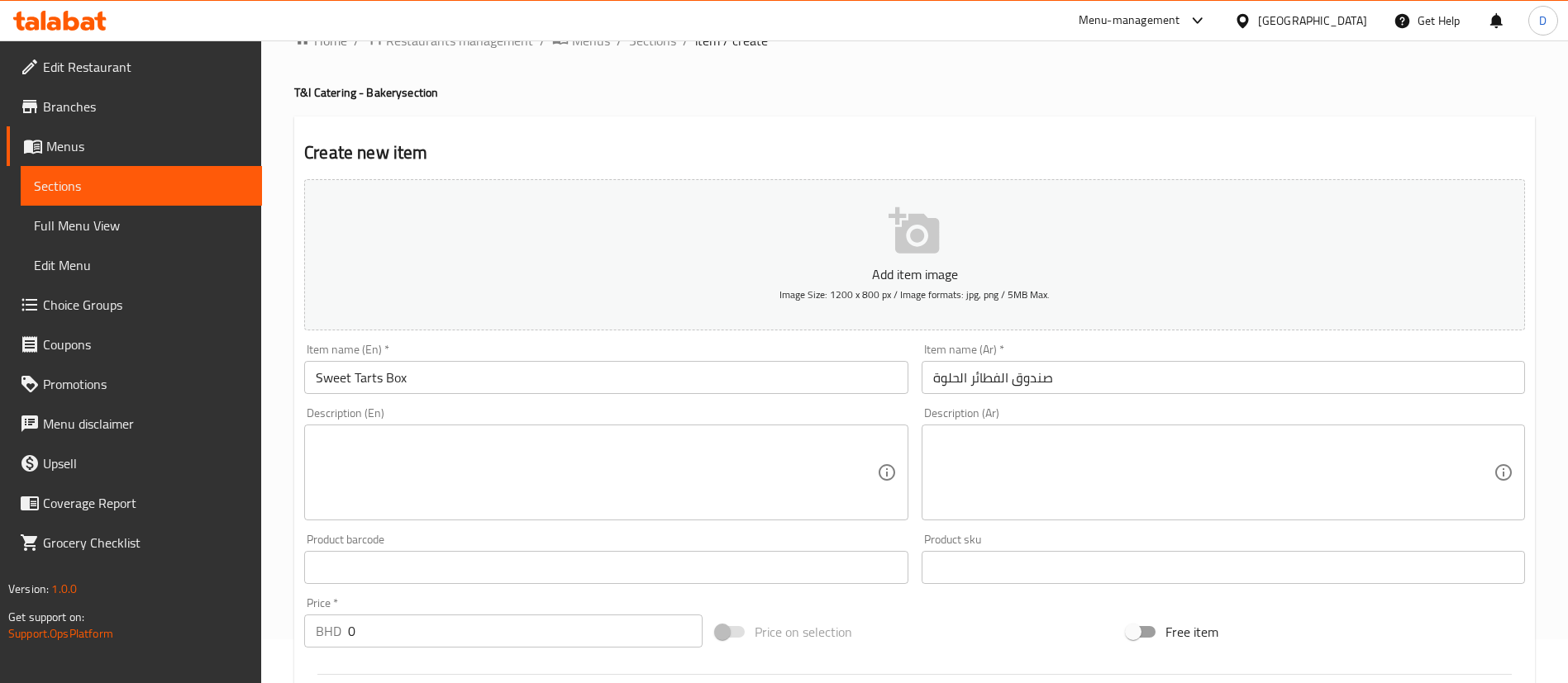
click at [636, 150] on h2 "Create new item" at bounding box center [914, 152] width 1220 height 25
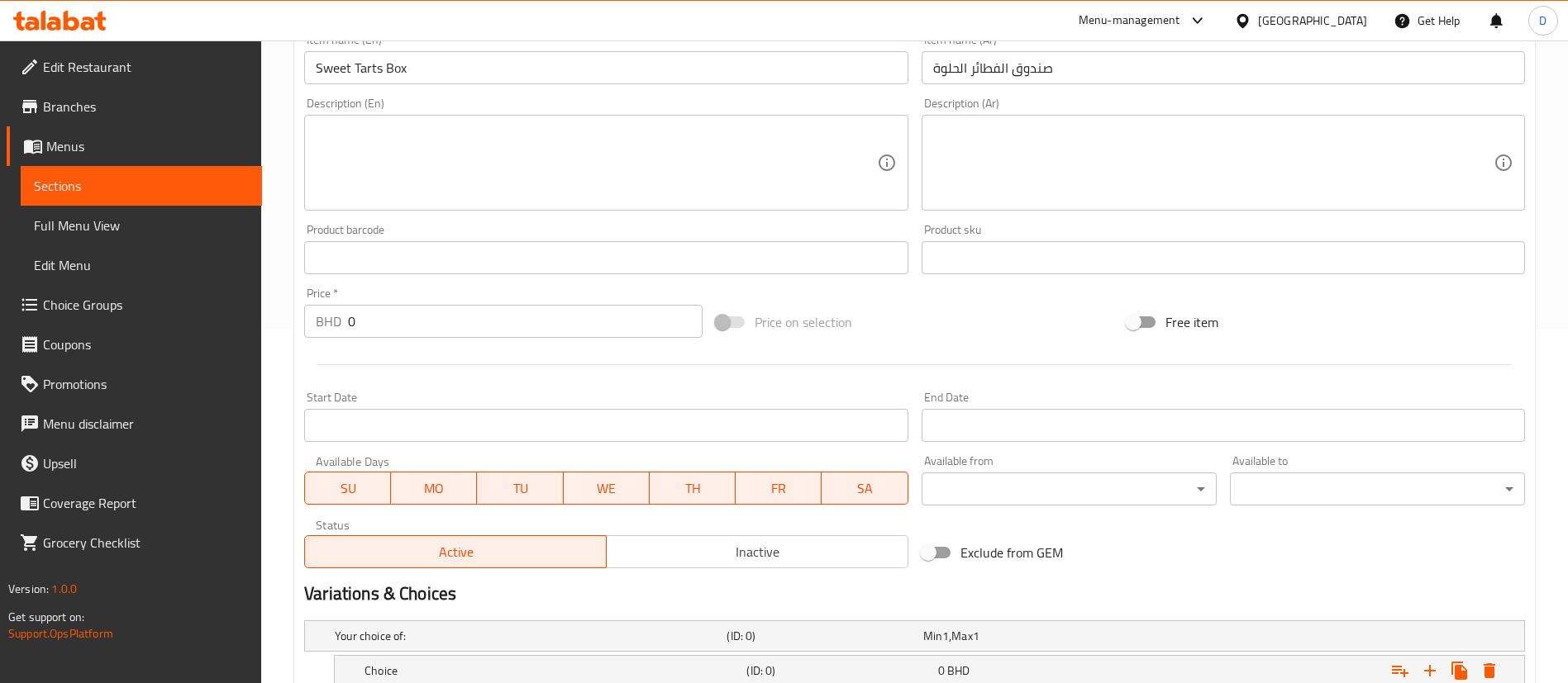
scroll to position [664, 0]
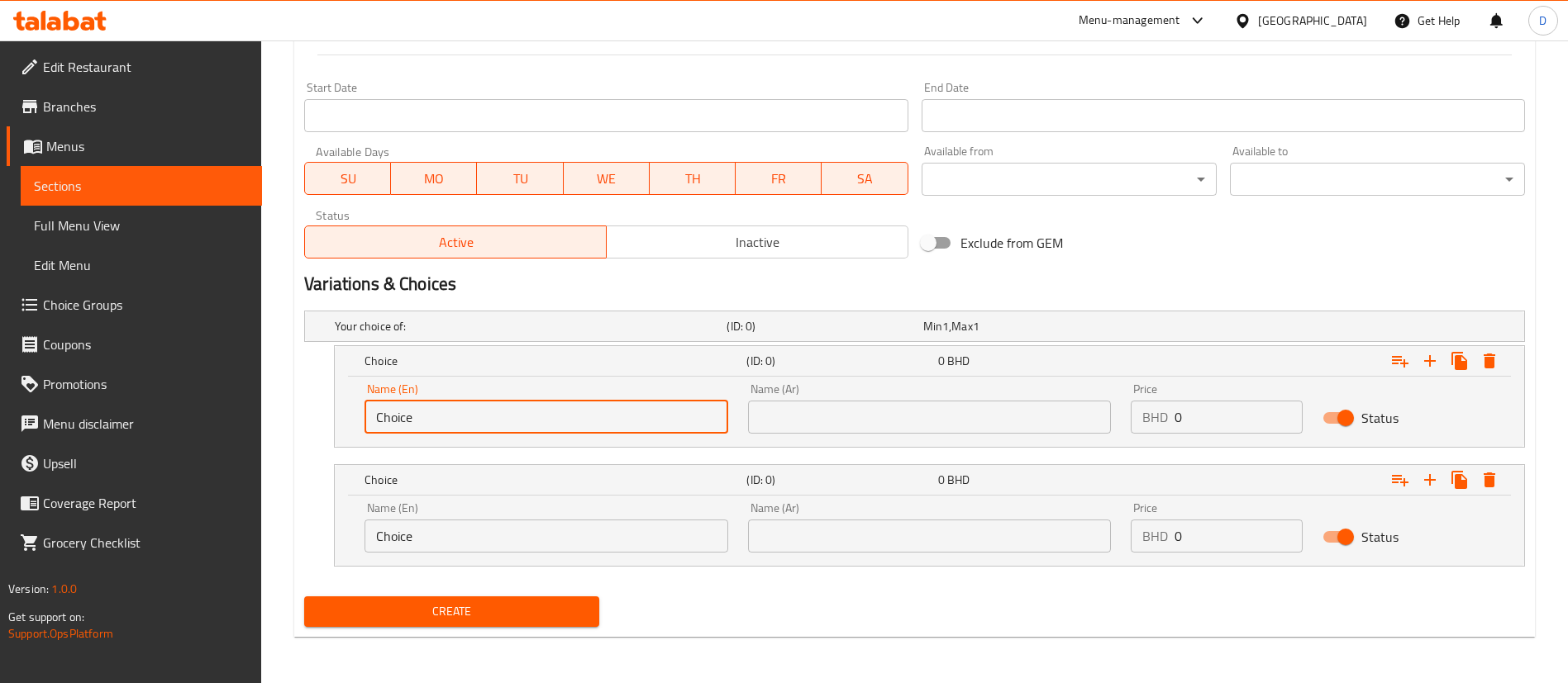
paste input "14 pcs"
drag, startPoint x: 418, startPoint y: 423, endPoint x: 365, endPoint y: 419, distance: 53.2
click at [365, 419] on input "Choice" at bounding box center [547, 417] width 364 height 33
type input "14 pcs"
click at [947, 440] on div "Name (Ar) Name (Ar)" at bounding box center [930, 409] width 384 height 70
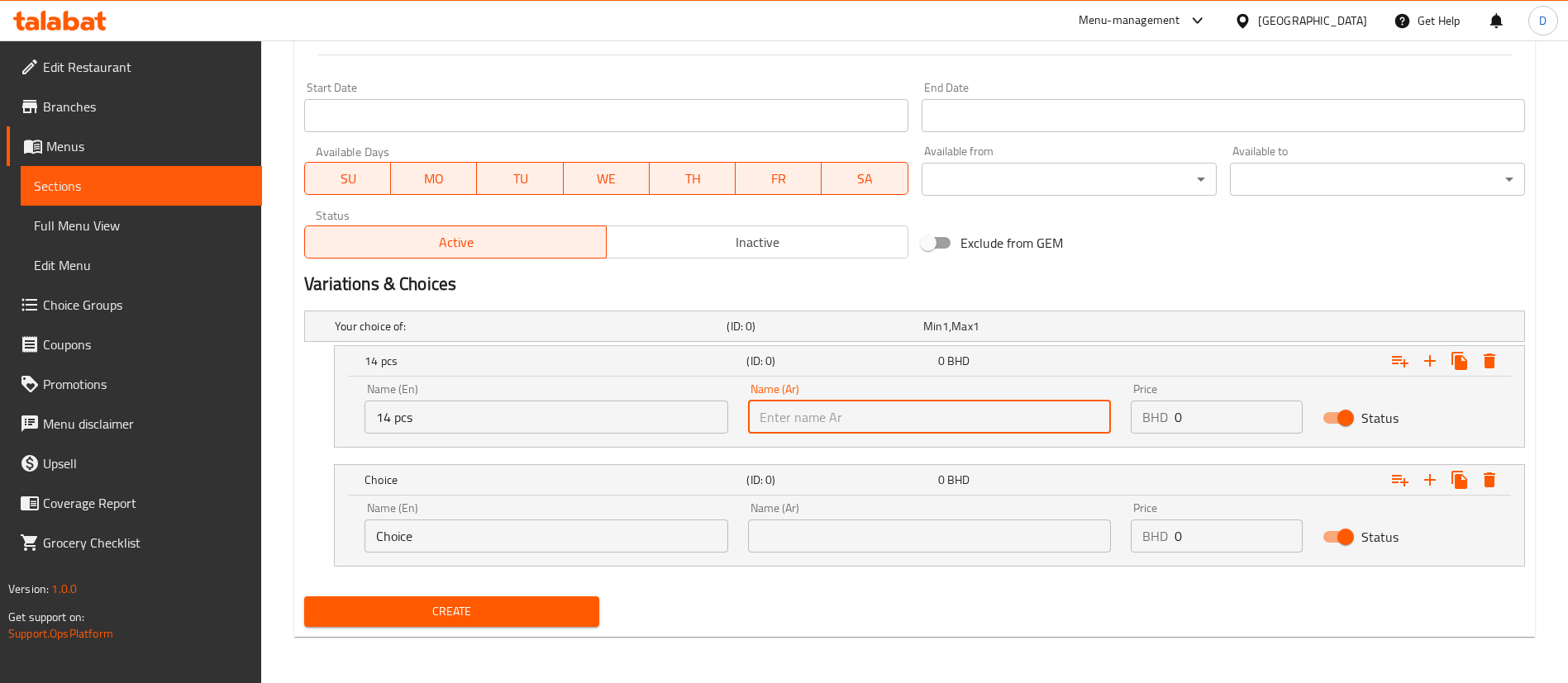
click at [936, 413] on input "text" at bounding box center [930, 417] width 364 height 33
paste input "14 قطعة"
type input "14 قطعة"
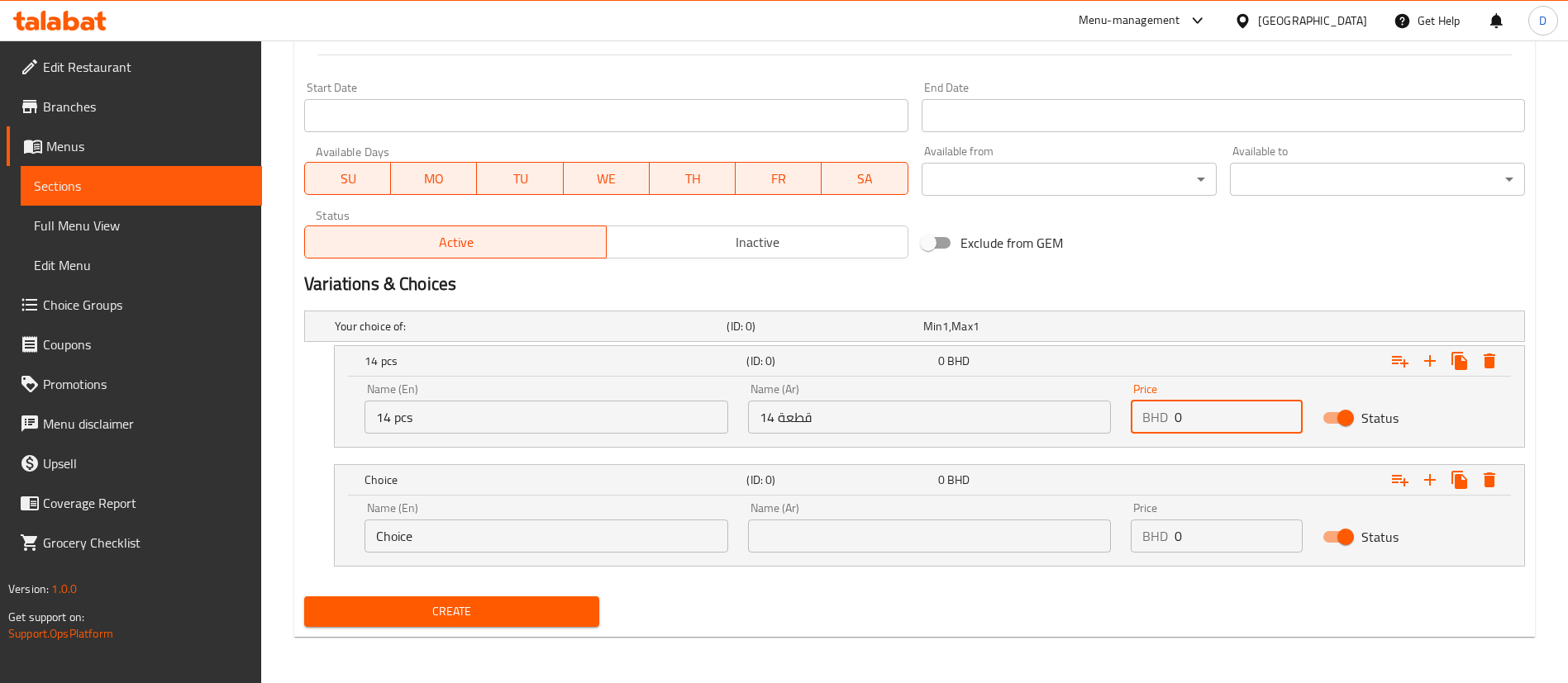
drag, startPoint x: 1176, startPoint y: 418, endPoint x: 1144, endPoint y: 421, distance: 32.1
click at [1144, 421] on div "BHD 0 Price" at bounding box center [1216, 417] width 171 height 33
drag, startPoint x: 1188, startPoint y: 411, endPoint x: 1140, endPoint y: 419, distance: 48.7
click at [1140, 419] on div "BHD 0 Price" at bounding box center [1216, 417] width 171 height 33
type input "7.5"
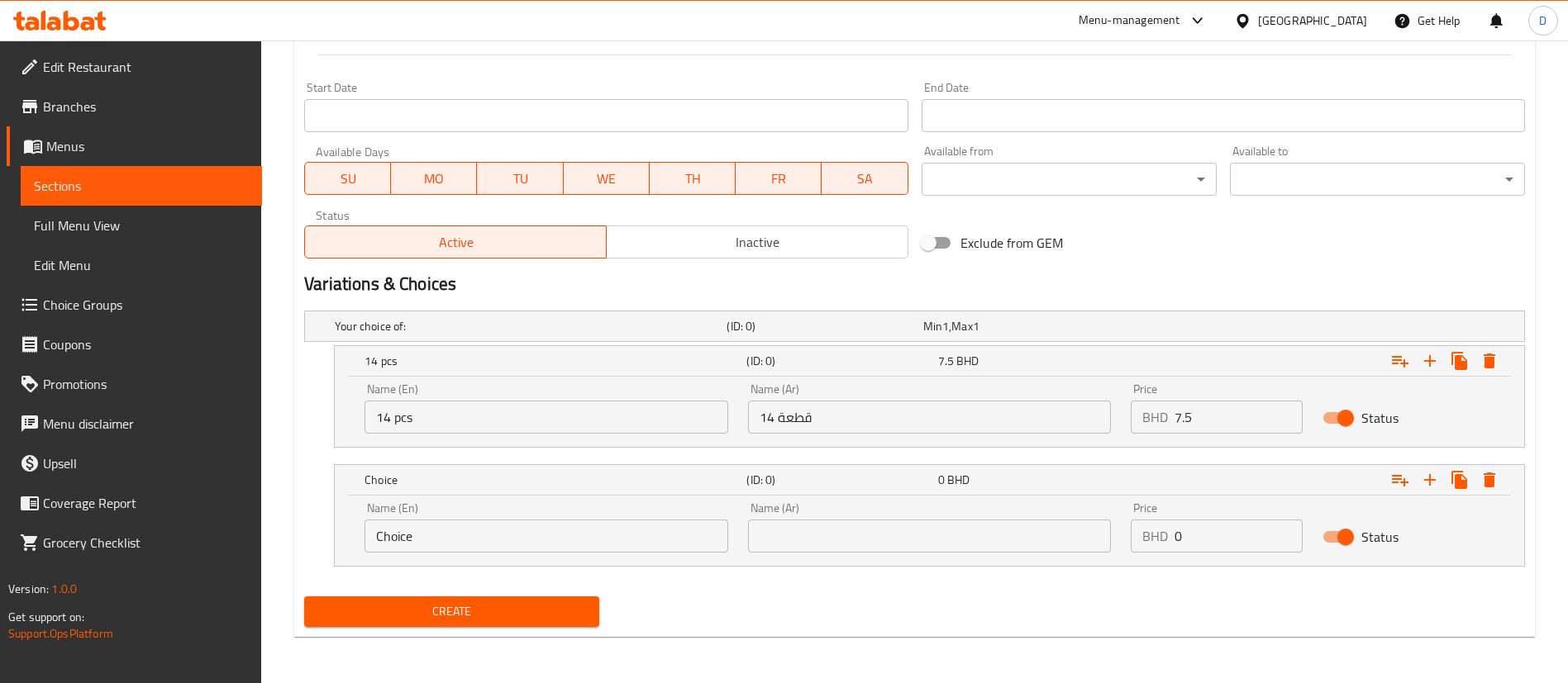
drag, startPoint x: 458, startPoint y: 516, endPoint x: 396, endPoint y: 536, distance: 65.1
click at [372, 532] on div "Name (En) Choice Name (En)" at bounding box center [547, 527] width 364 height 50
click at [412, 541] on input "Choice" at bounding box center [547, 536] width 364 height 33
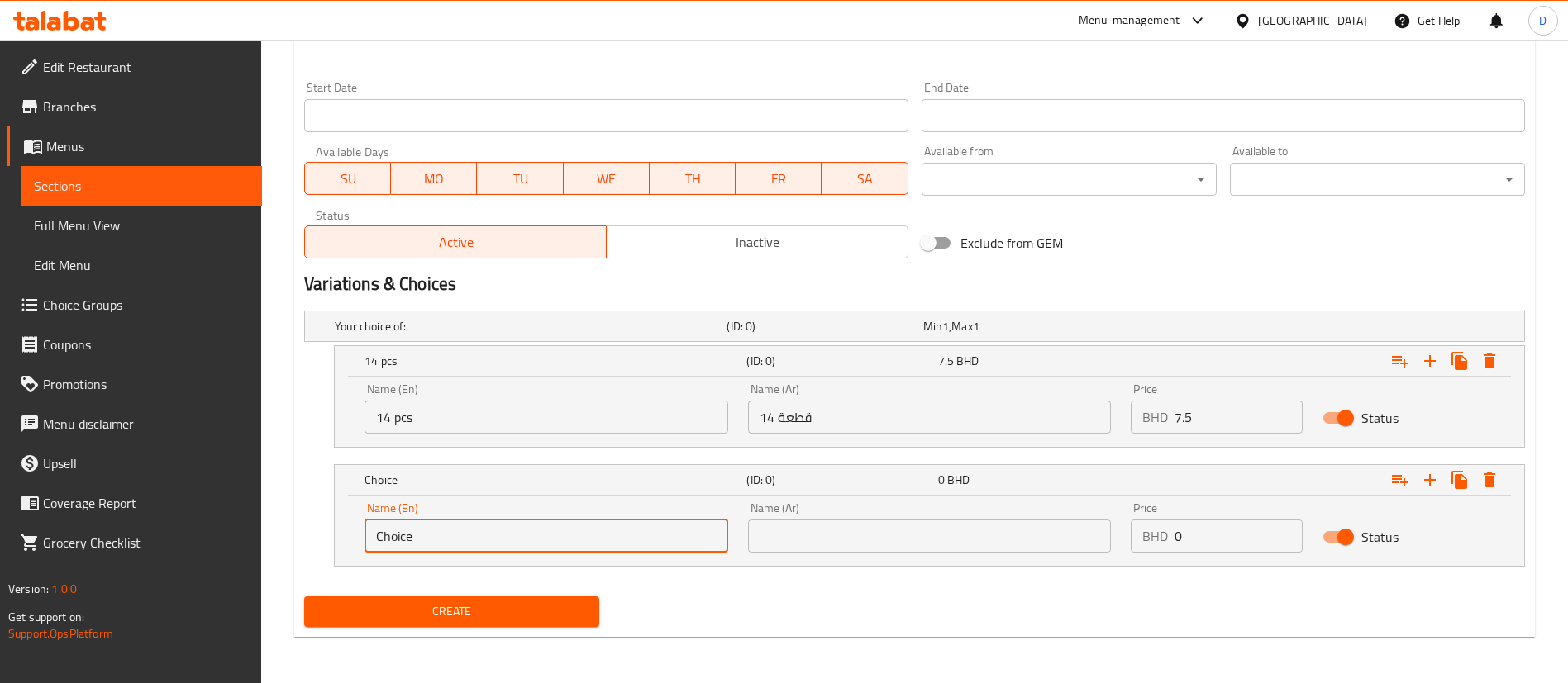
click at [412, 541] on input "Choice" at bounding box center [547, 536] width 364 height 33
paste input "24 pcs"
type input "24 pcs"
click at [878, 534] on input "text" at bounding box center [930, 536] width 364 height 33
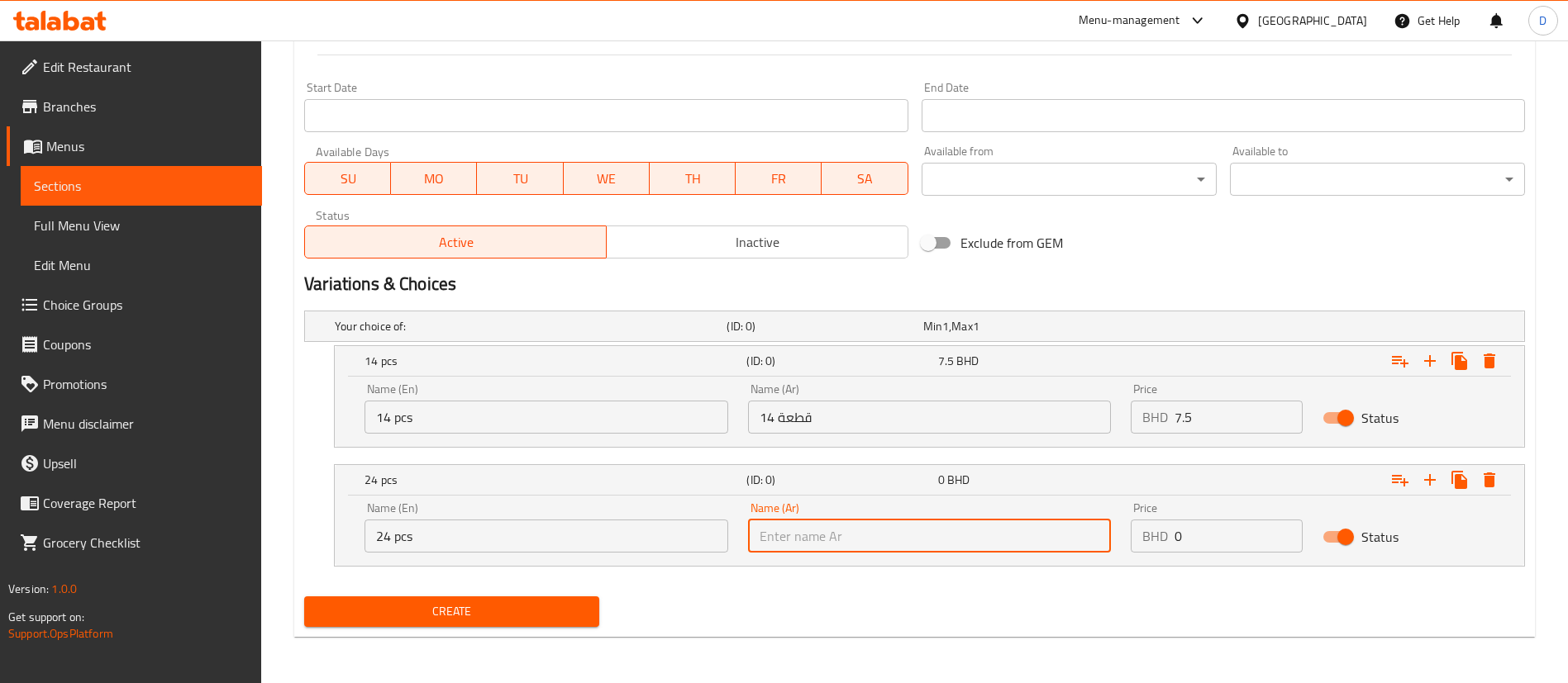
paste input "24 قطعة"
type input "24 قطعة"
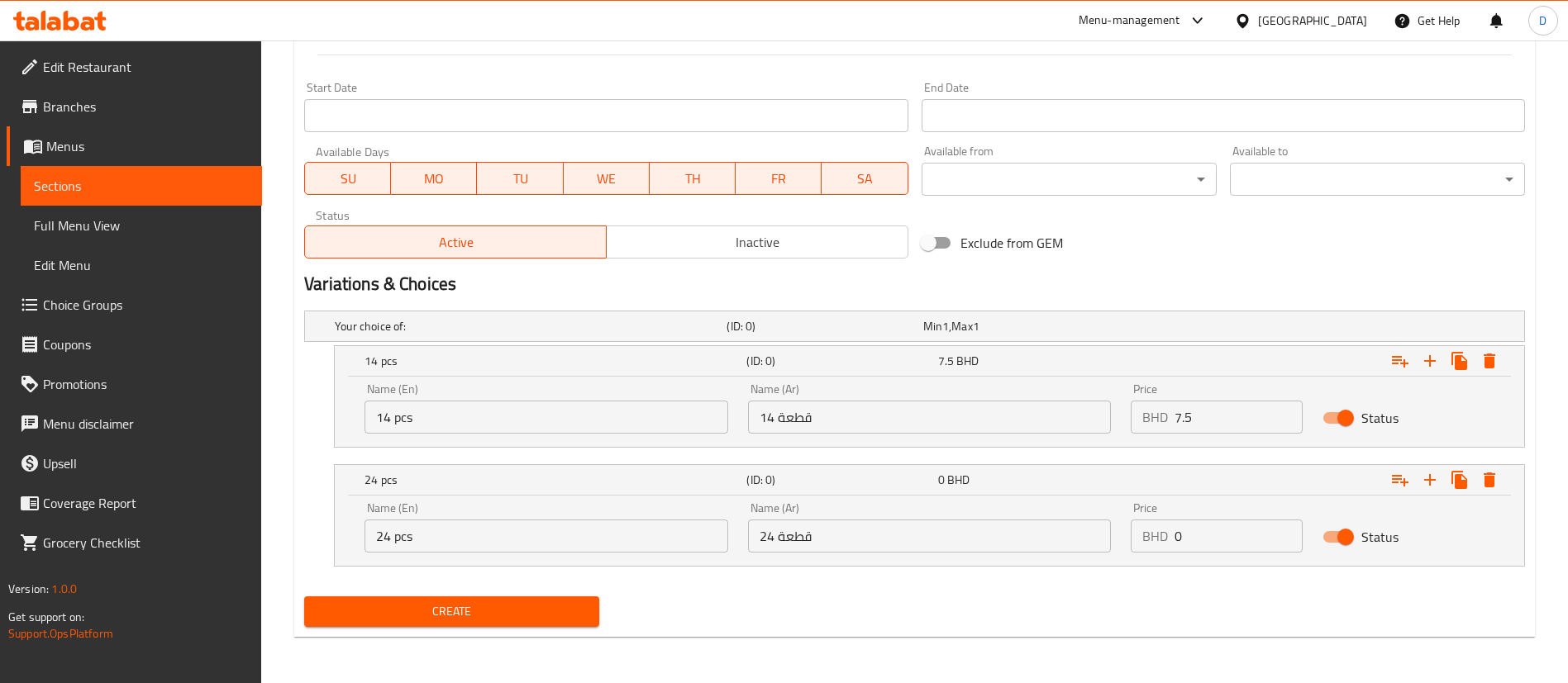
drag, startPoint x: 1205, startPoint y: 549, endPoint x: 1152, endPoint y: 545, distance: 53.2
click at [1152, 545] on div "BHD 0 Price" at bounding box center [1216, 536] width 171 height 33
type input "15"
click at [1189, 587] on div "Your choice of: (ID: 0) Min 1 , Max 1 Name (En) Your choice of: Name (En) Name …" at bounding box center [914, 447] width 1234 height 286
click at [1406, 360] on icon "Expand" at bounding box center [1399, 361] width 20 height 20
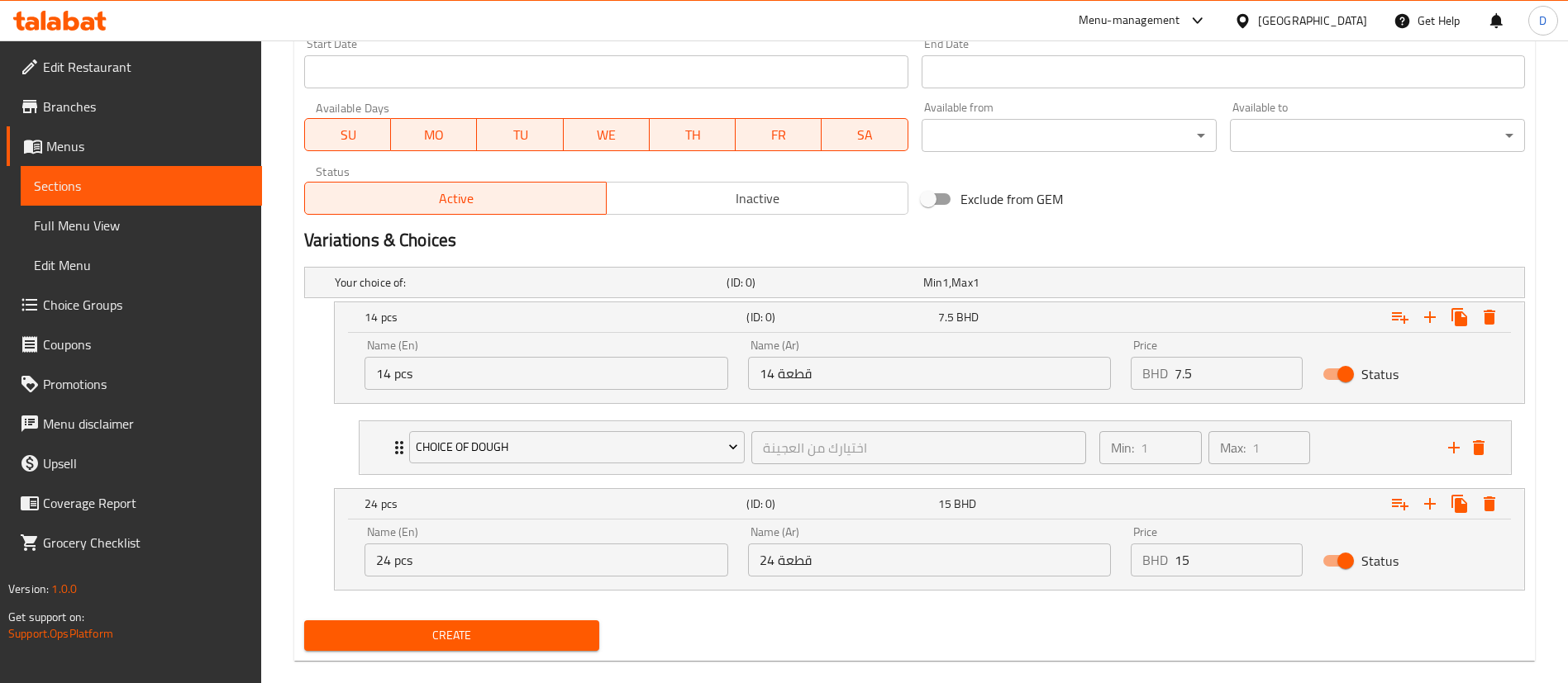
scroll to position [732, 0]
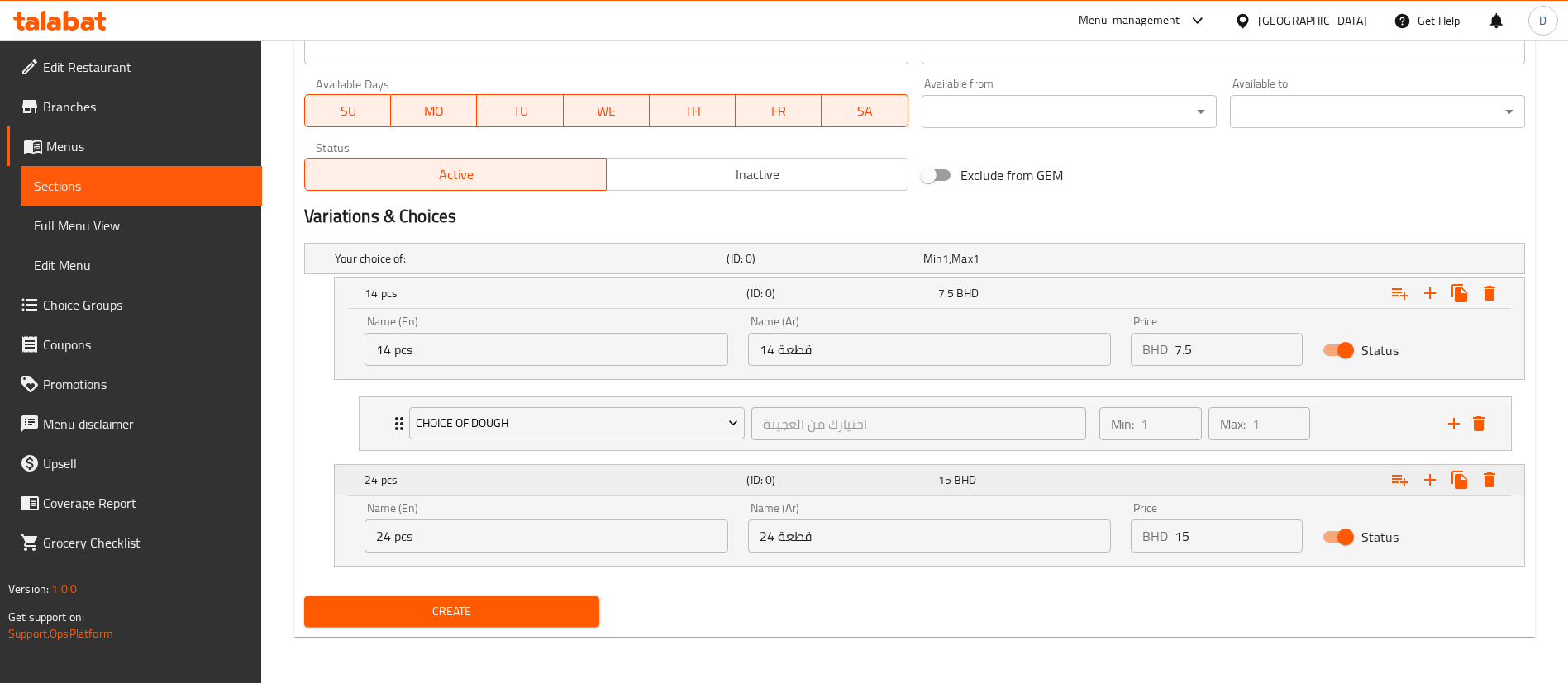
click at [1396, 486] on icon "Expand" at bounding box center [1399, 480] width 20 height 20
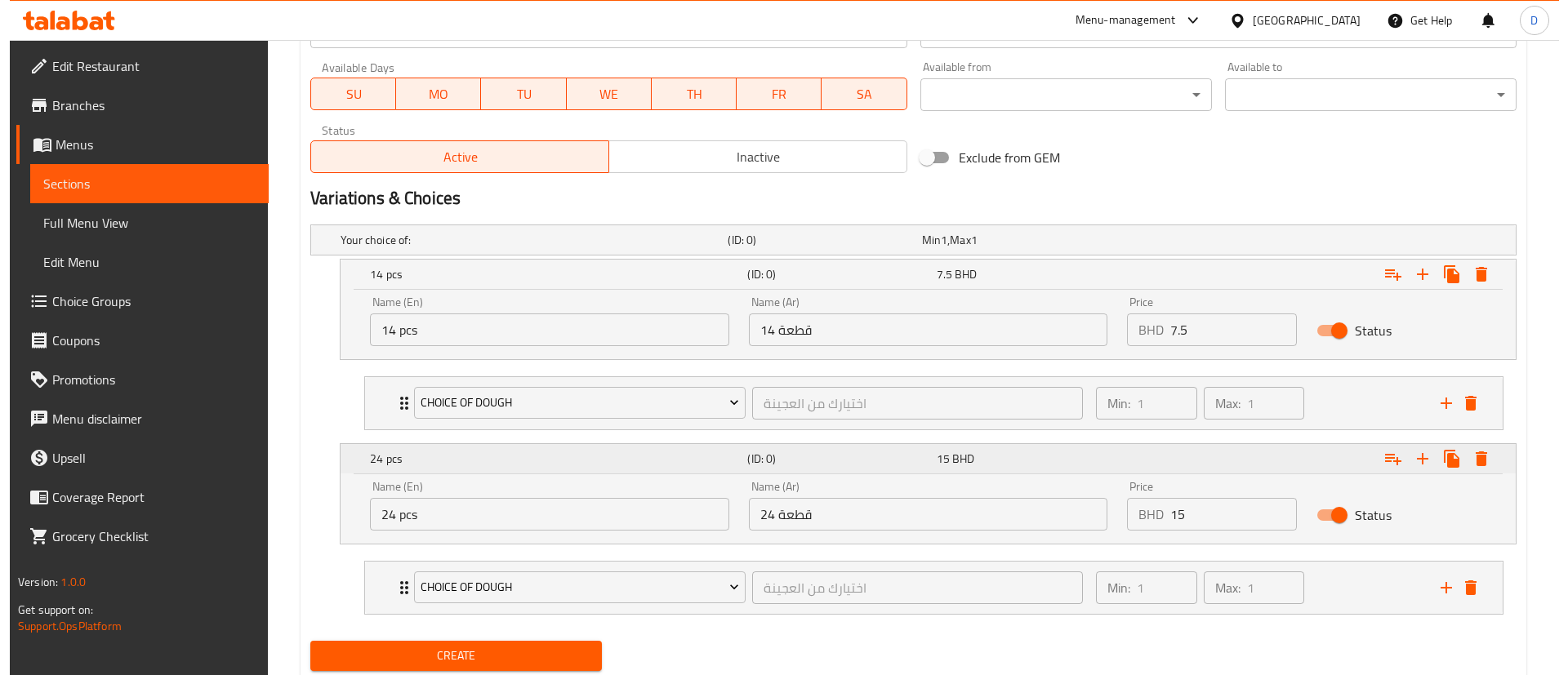
scroll to position [790, 0]
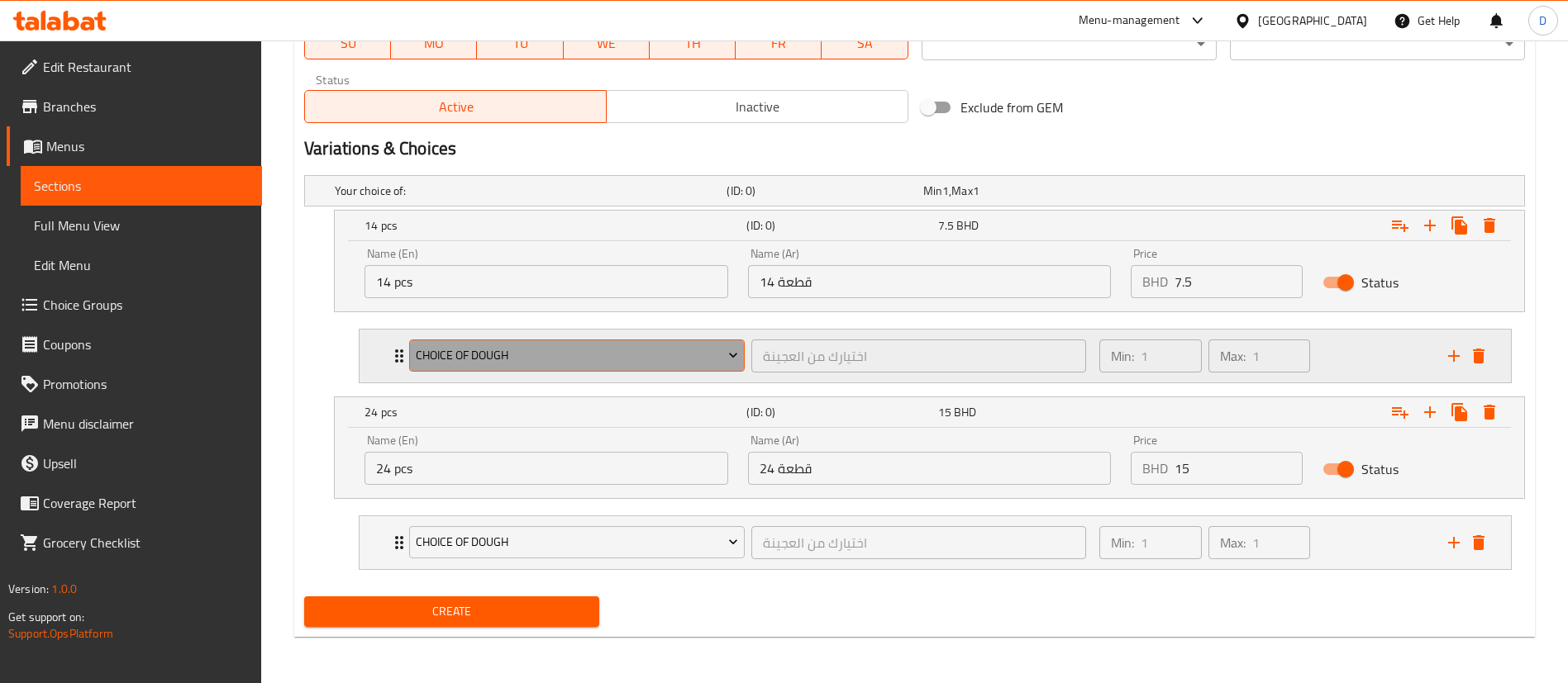
click at [508, 364] on span "Choice of Dough" at bounding box center [576, 356] width 323 height 21
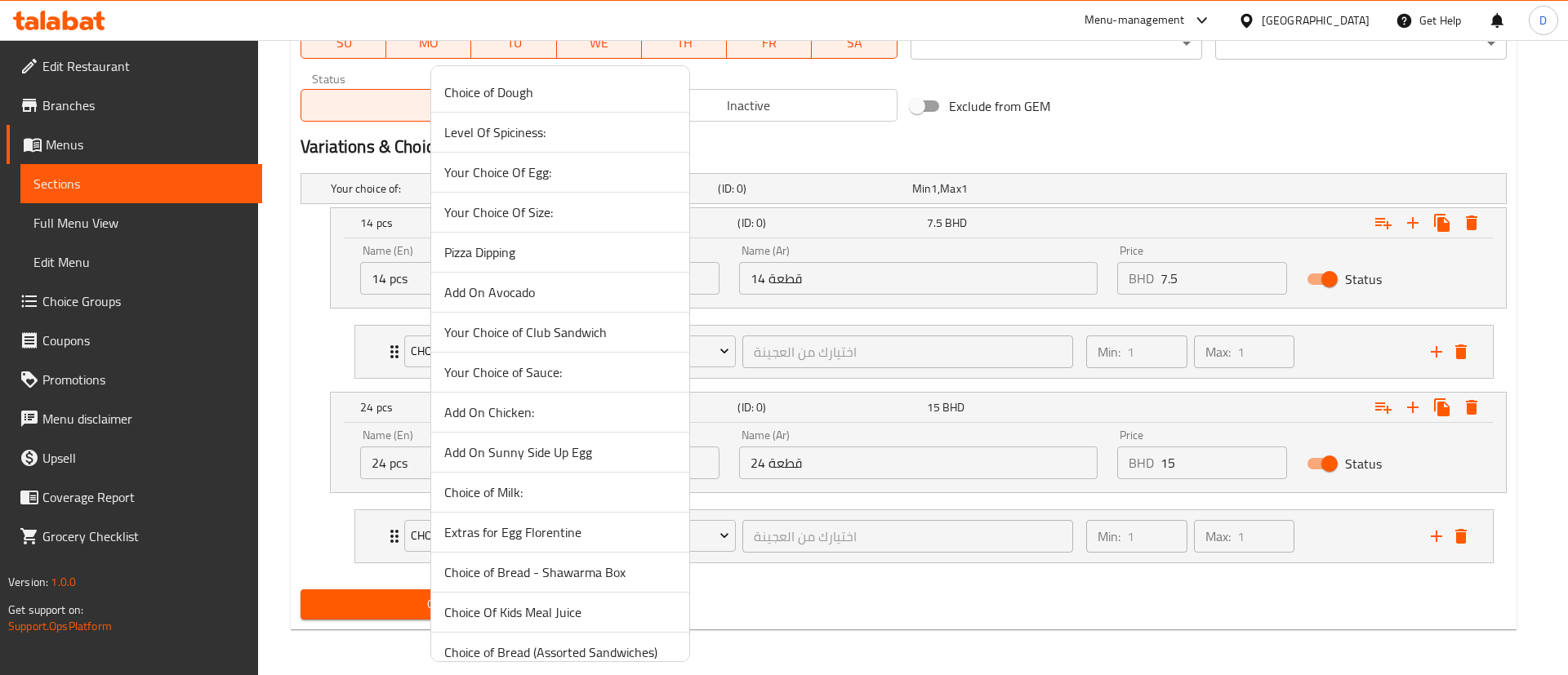
scroll to position [137, 0]
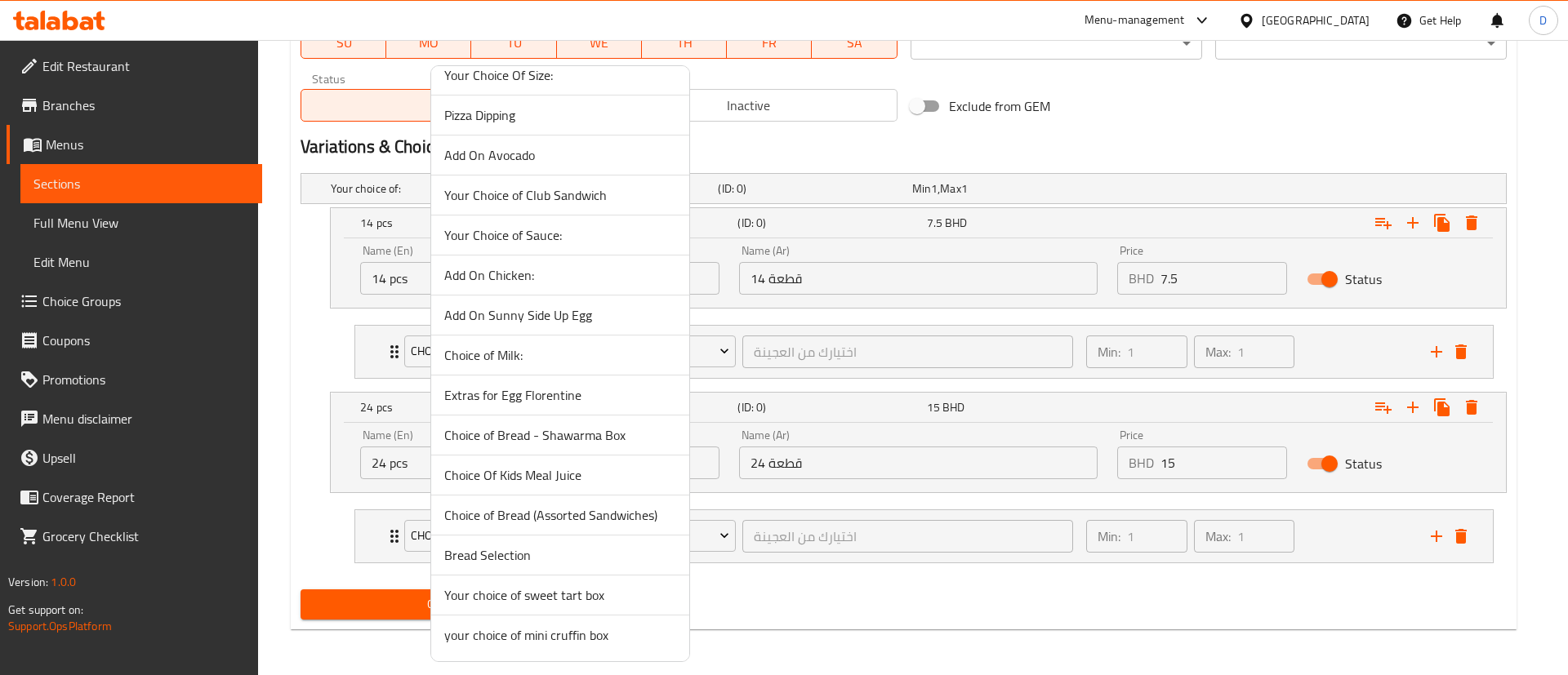
click at [600, 594] on span "Your choice of sweet tart box" at bounding box center [560, 595] width 232 height 20
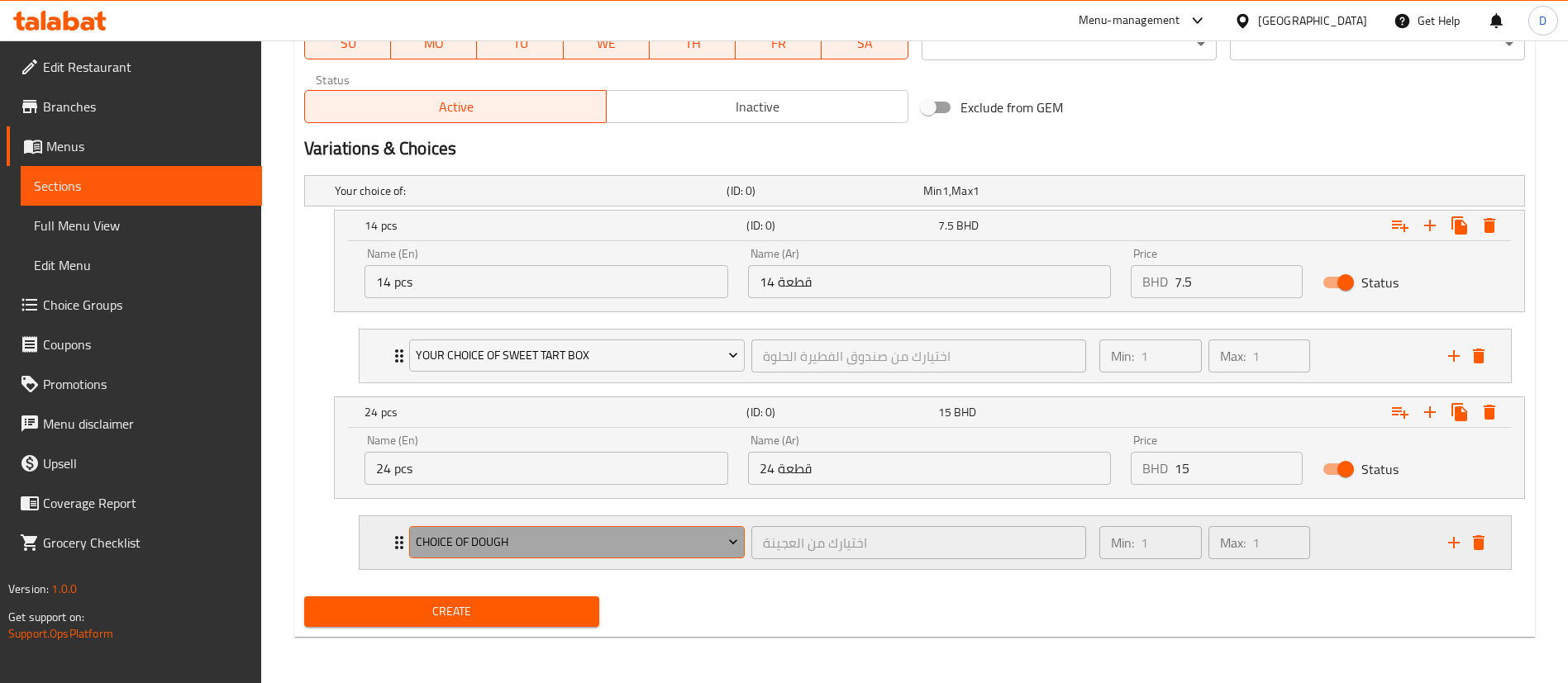
click at [675, 541] on span "Choice of Dough" at bounding box center [576, 543] width 323 height 21
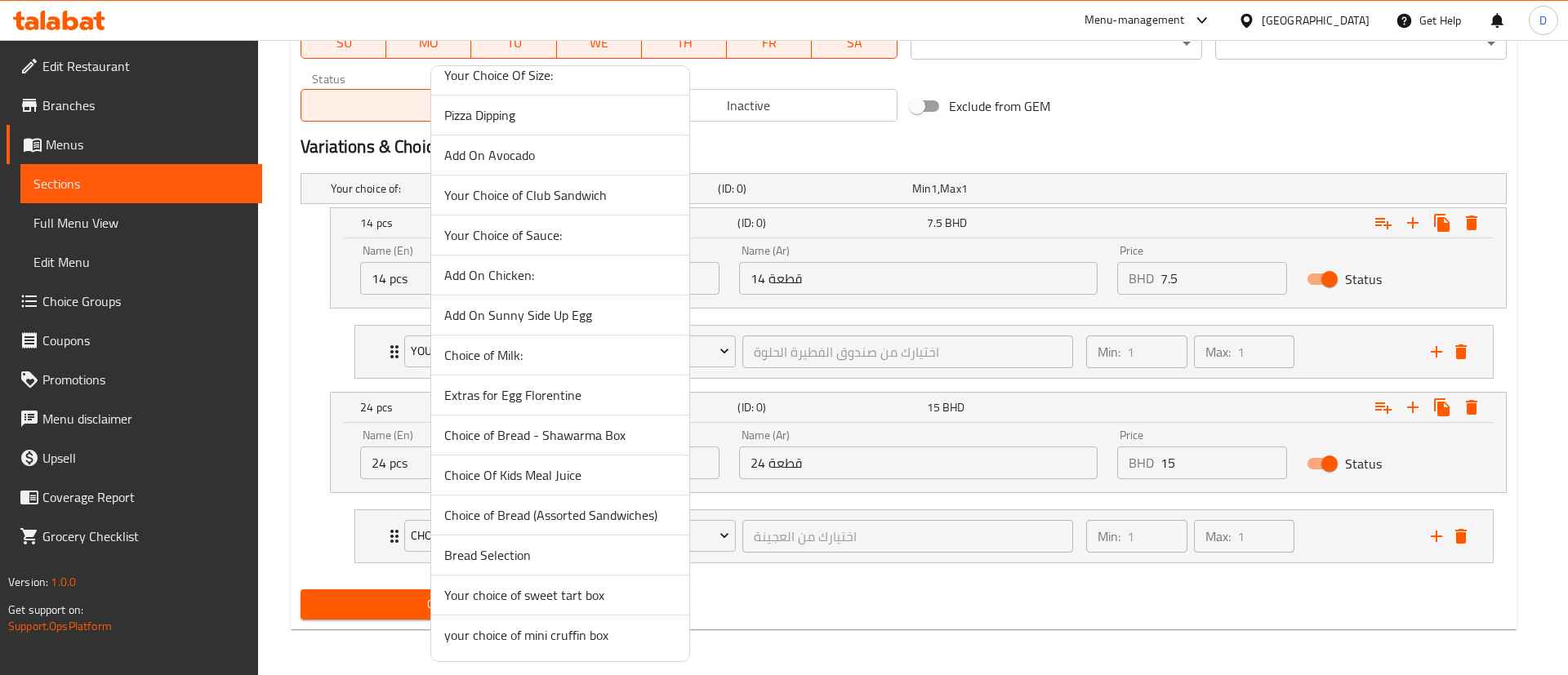
click at [574, 591] on span "Your choice of sweet tart box" at bounding box center [560, 595] width 232 height 20
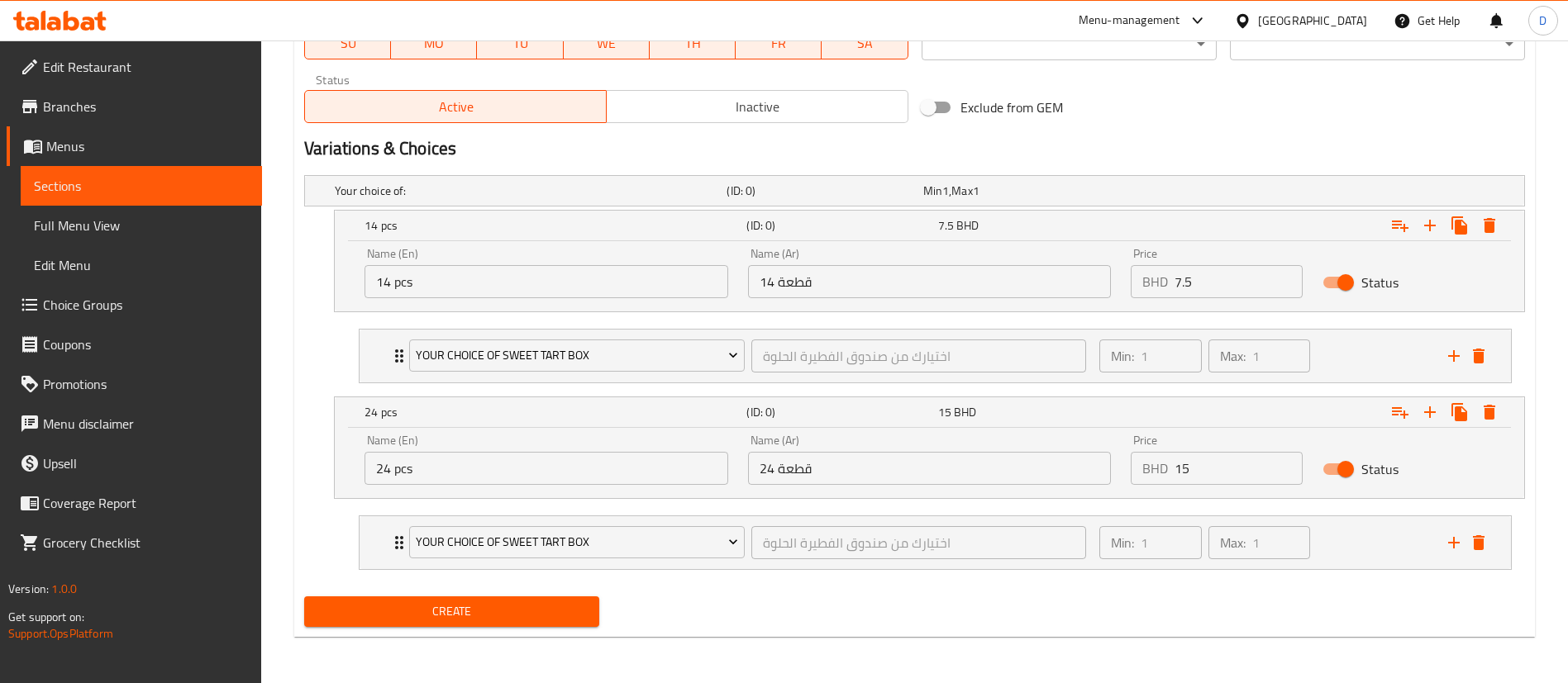
click at [721, 616] on div "Create" at bounding box center [914, 612] width 1234 height 44
click at [552, 606] on span "Create" at bounding box center [452, 613] width 269 height 21
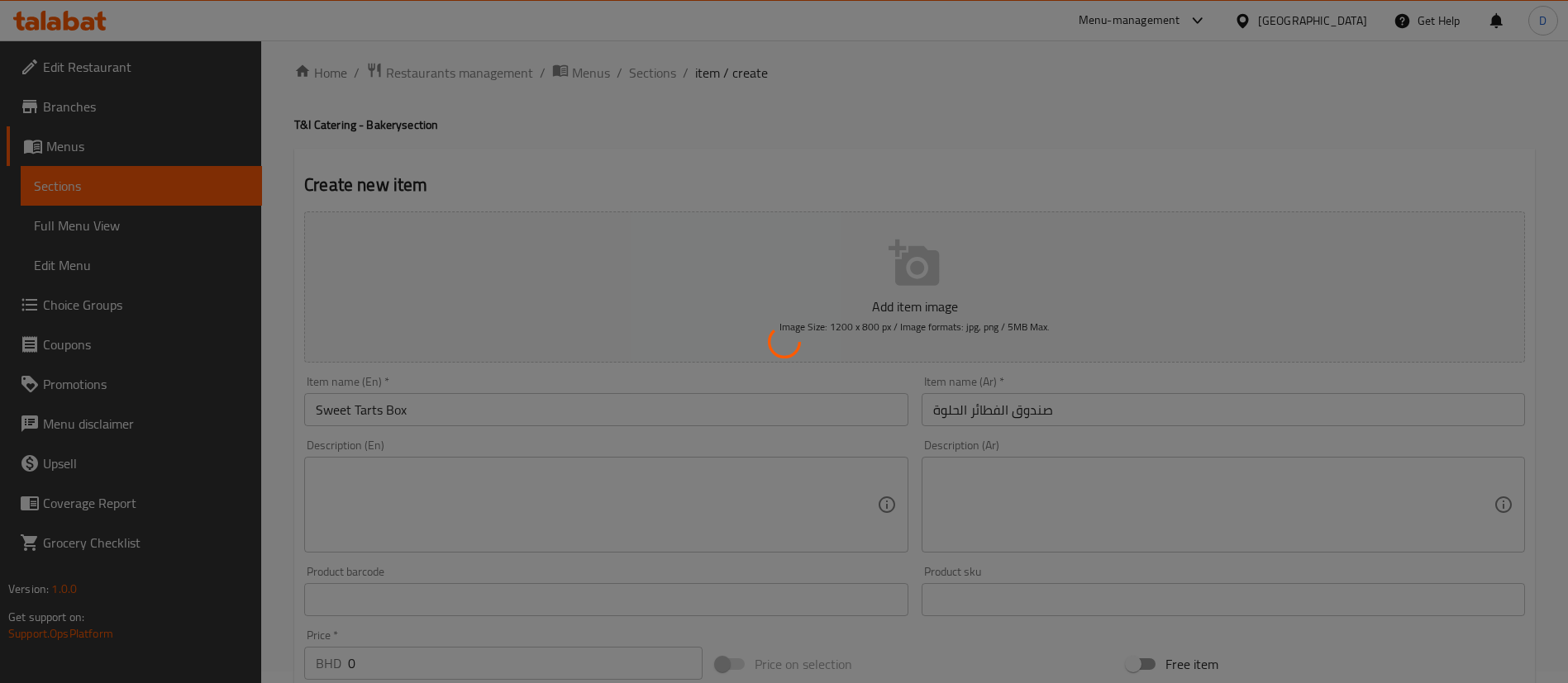
scroll to position [0, 0]
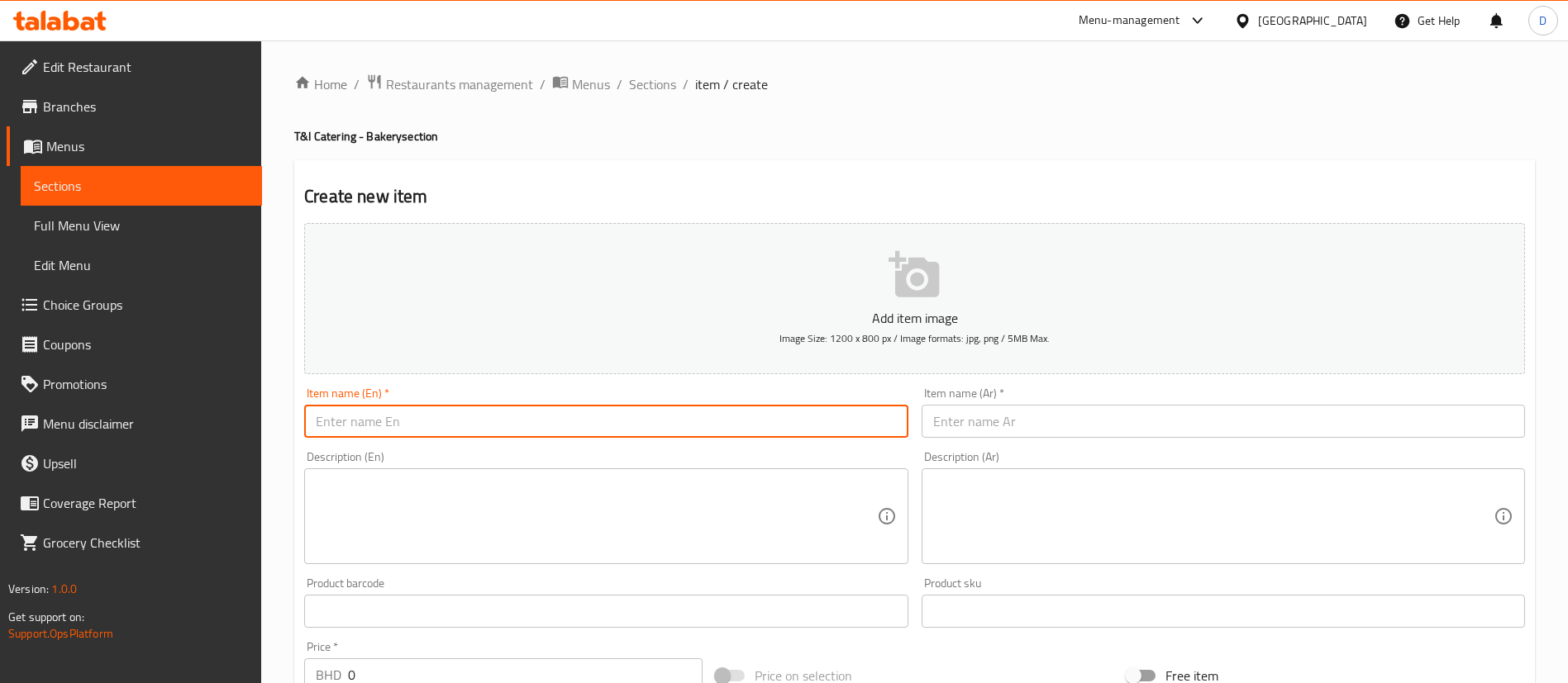
click at [402, 409] on input "text" at bounding box center [605, 421] width 603 height 33
paste input "Mini Cruffin Box"
type input "Mini Cruffin Box"
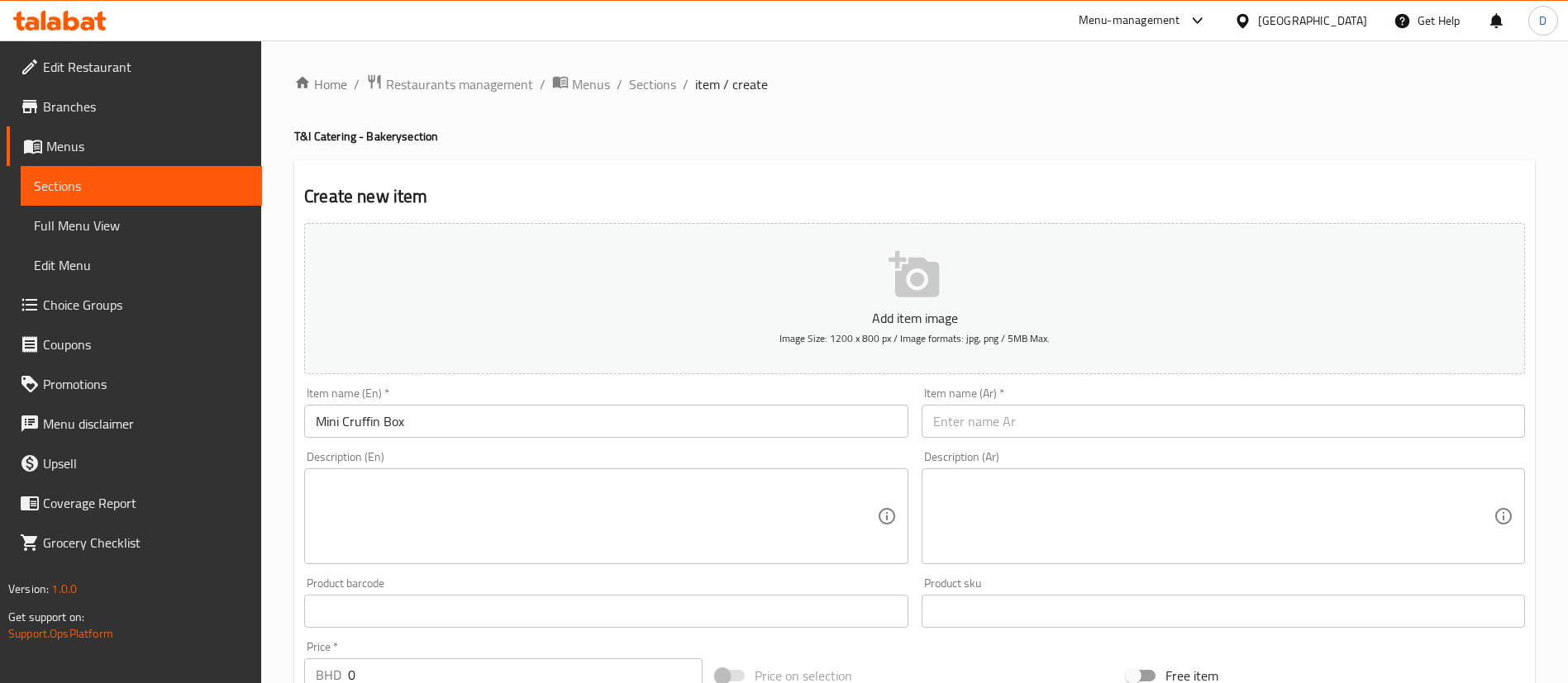
click at [1046, 445] on div "Description (Ar) Description (Ar)" at bounding box center [1222, 508] width 616 height 127
click at [1038, 432] on input "text" at bounding box center [1222, 421] width 603 height 33
paste input "صندوق [PERSON_NAME]"
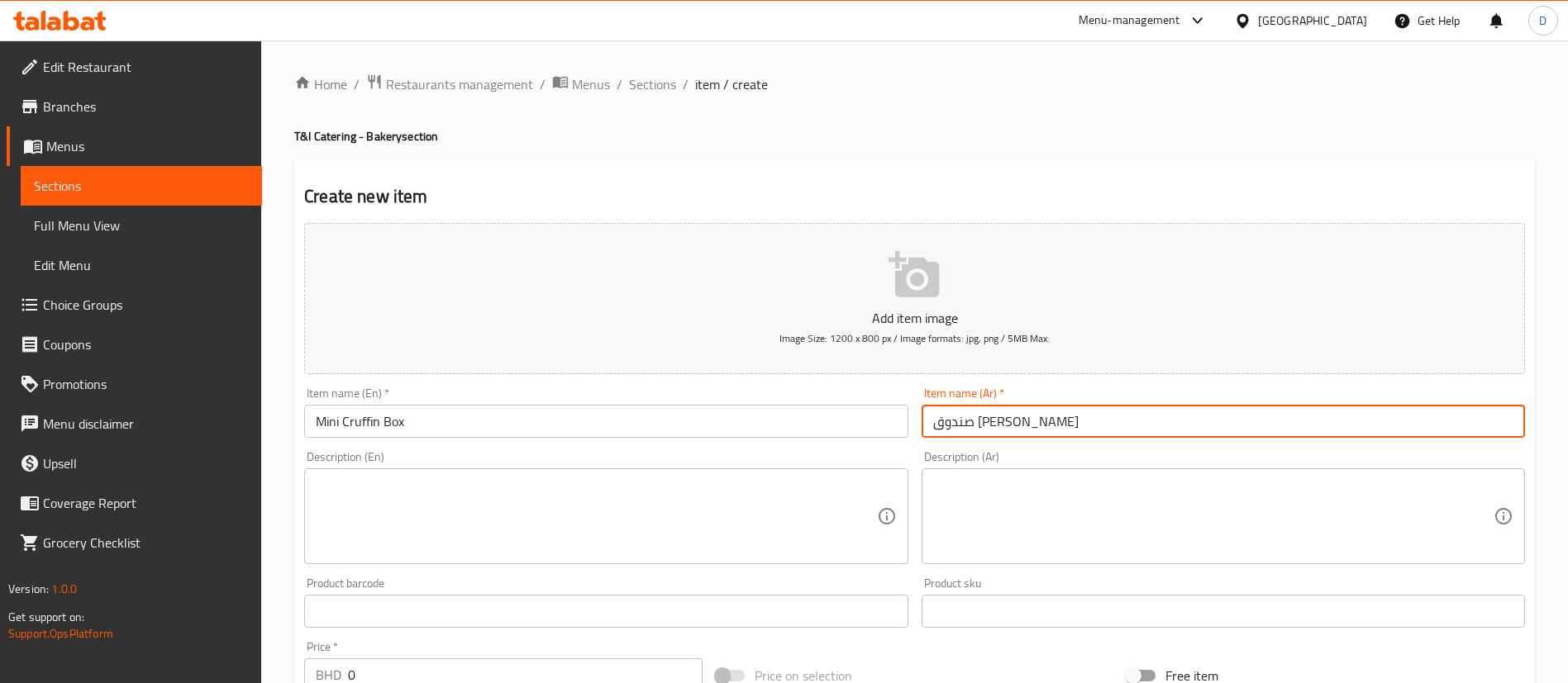
type input "صندوق [PERSON_NAME]"
click at [834, 129] on h4 "T&I Catering - Bakery section" at bounding box center [915, 135] width 1240 height 16
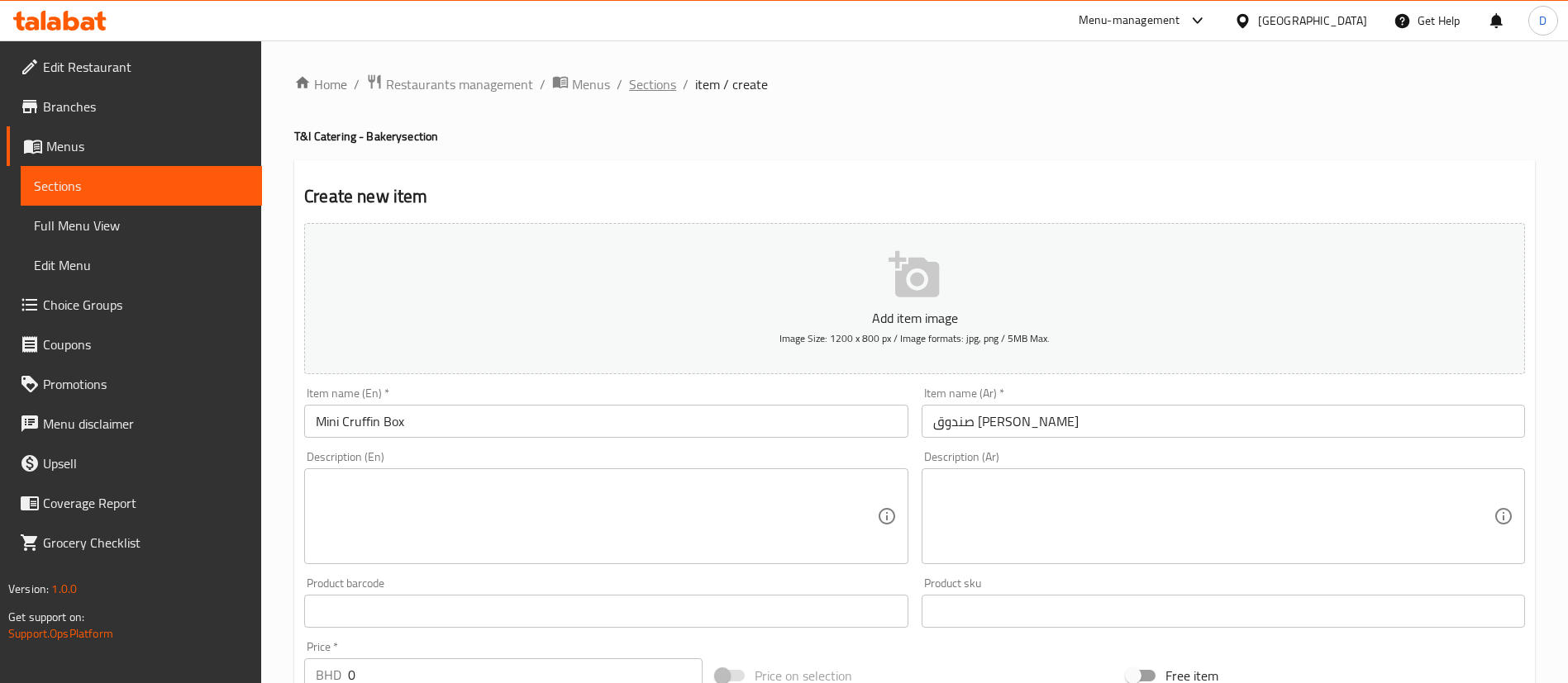
click at [666, 82] on span "Sections" at bounding box center [652, 84] width 47 height 20
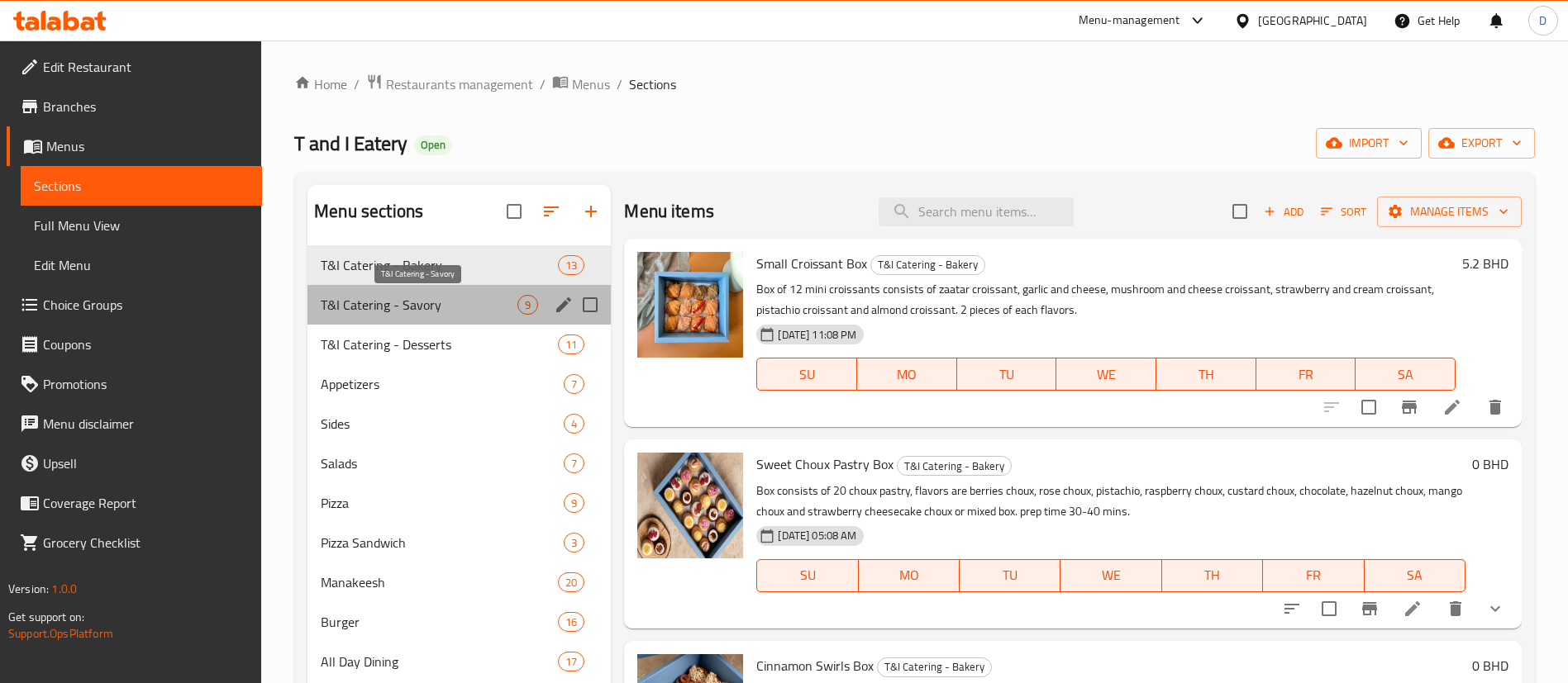
click at [422, 297] on span "T&I Catering - Savory" at bounding box center [419, 305] width 196 height 20
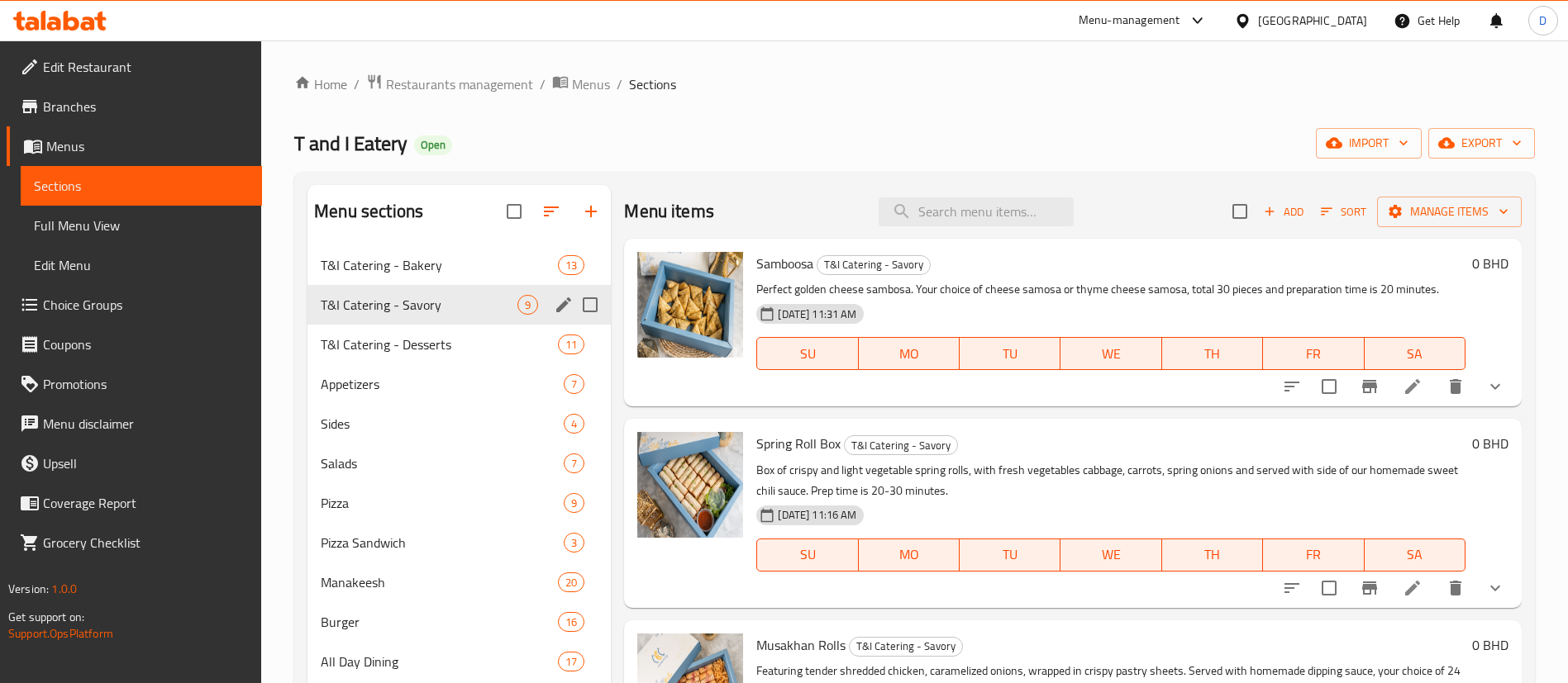
click at [432, 331] on div "T&I Catering - Desserts 11" at bounding box center [459, 345] width 303 height 40
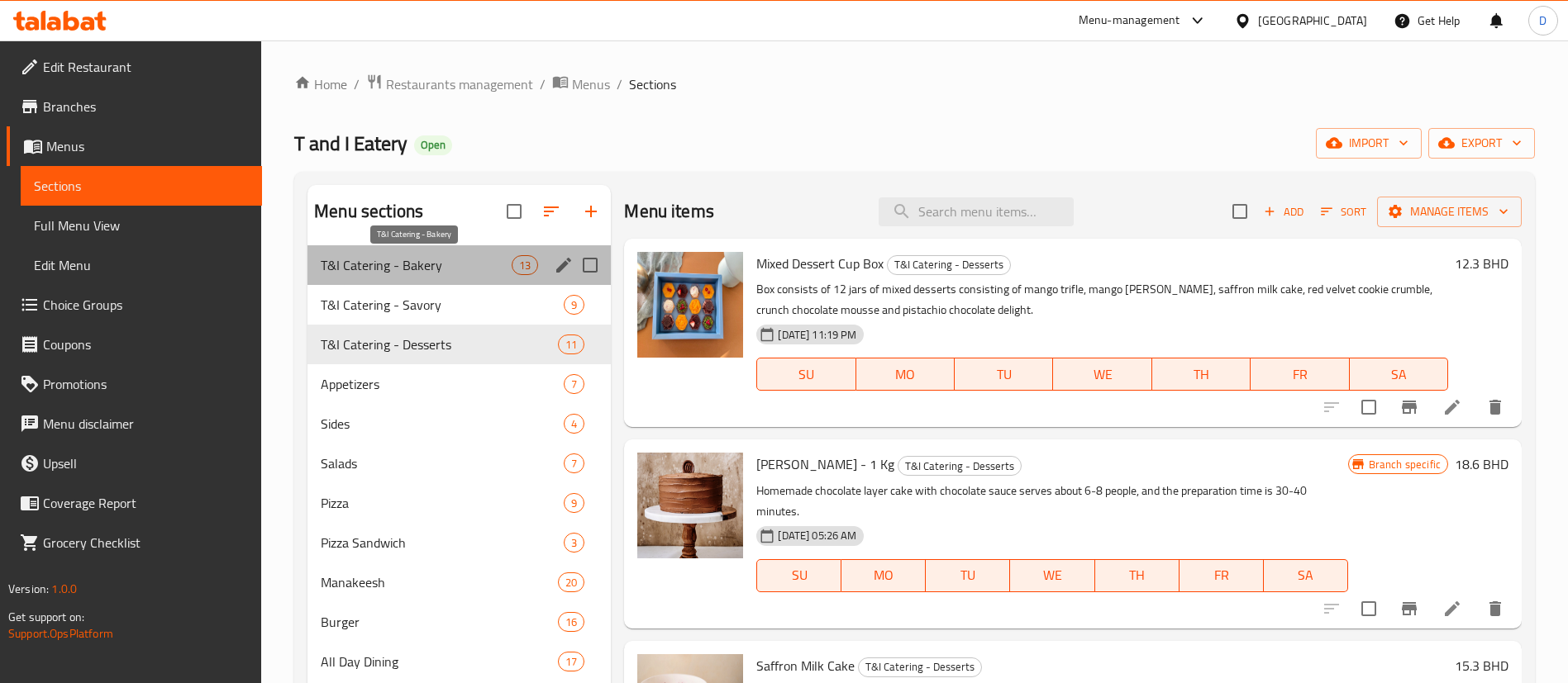
click at [427, 272] on span "T&I Catering - Bakery" at bounding box center [416, 265] width 191 height 20
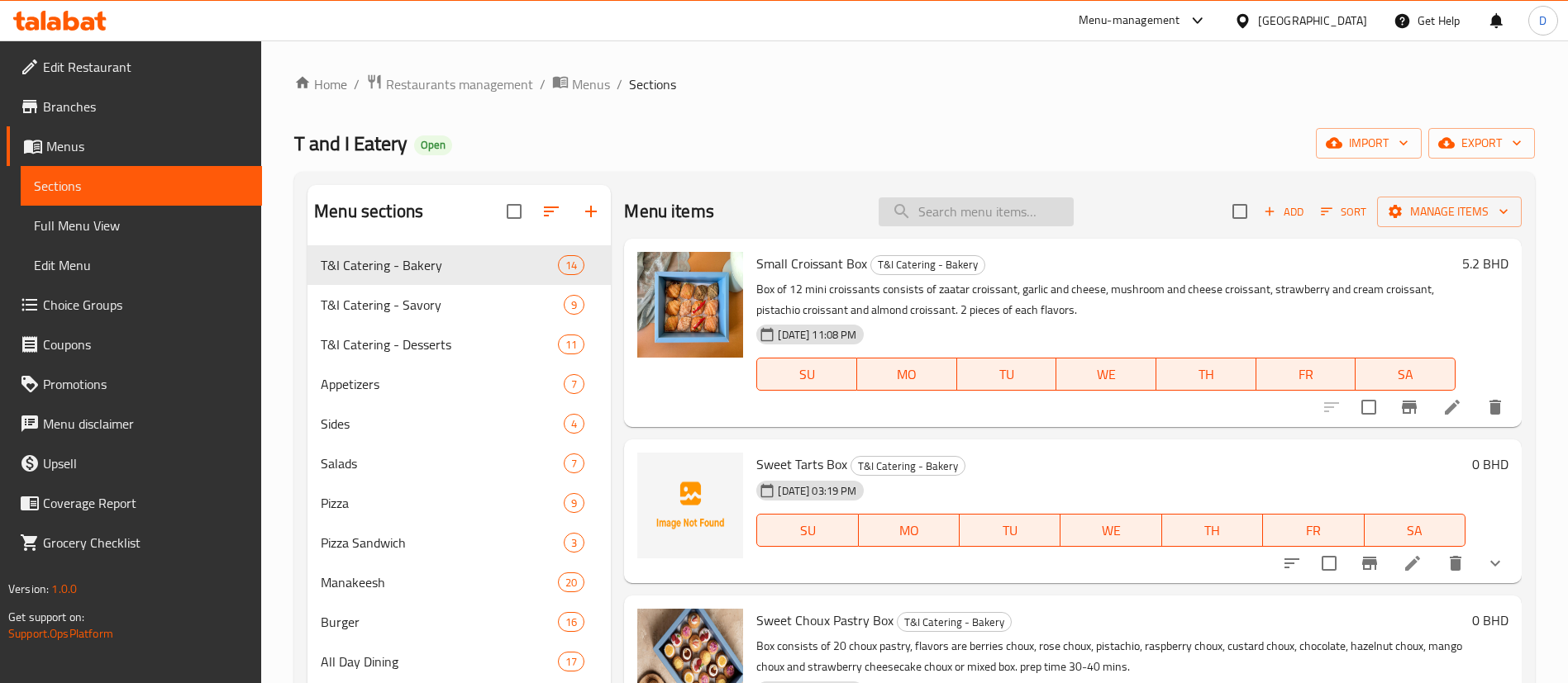
click at [950, 211] on input "search" at bounding box center [975, 211] width 195 height 29
click at [1312, 564] on input "checkbox" at bounding box center [1329, 563] width 34 height 34
click at [1399, 207] on span "Manage items" at bounding box center [1449, 212] width 118 height 21
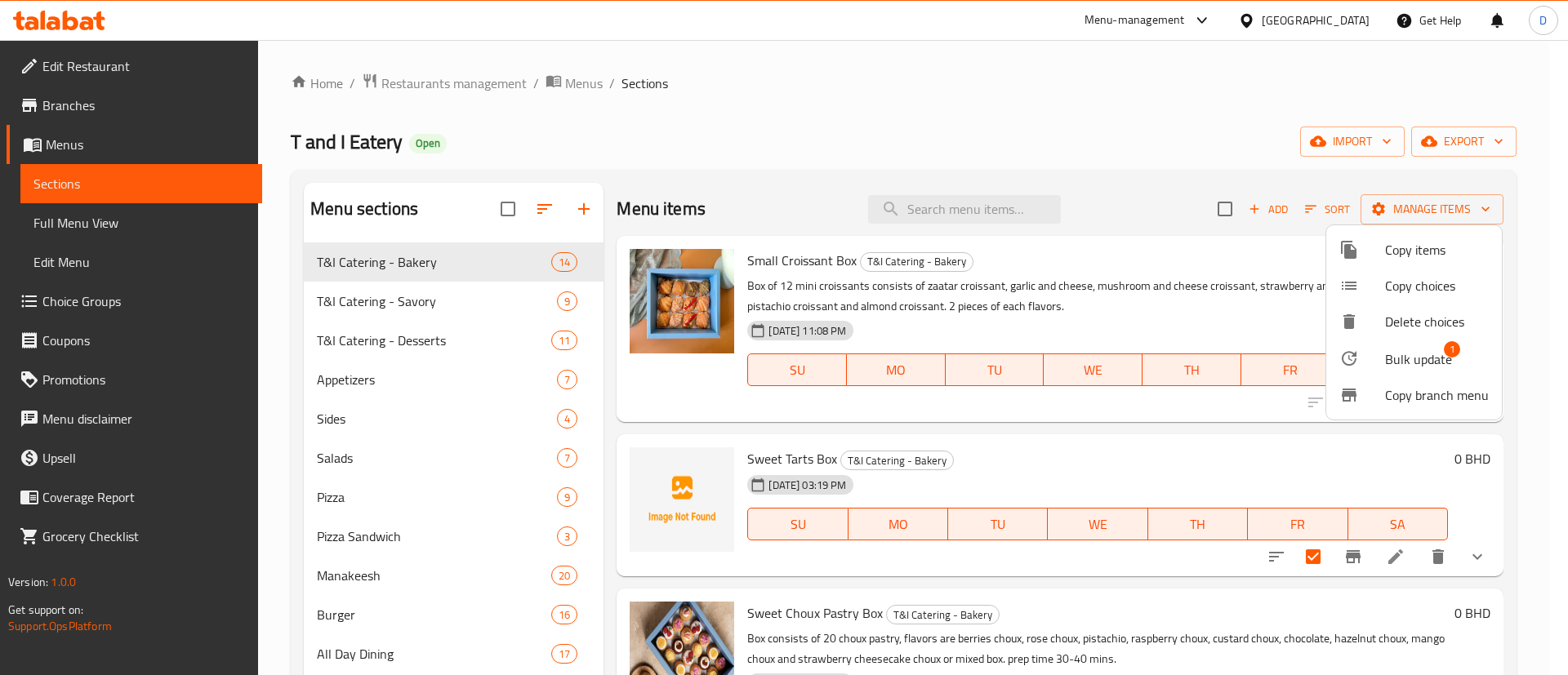
click at [1403, 358] on span "Bulk update" at bounding box center [1417, 359] width 67 height 20
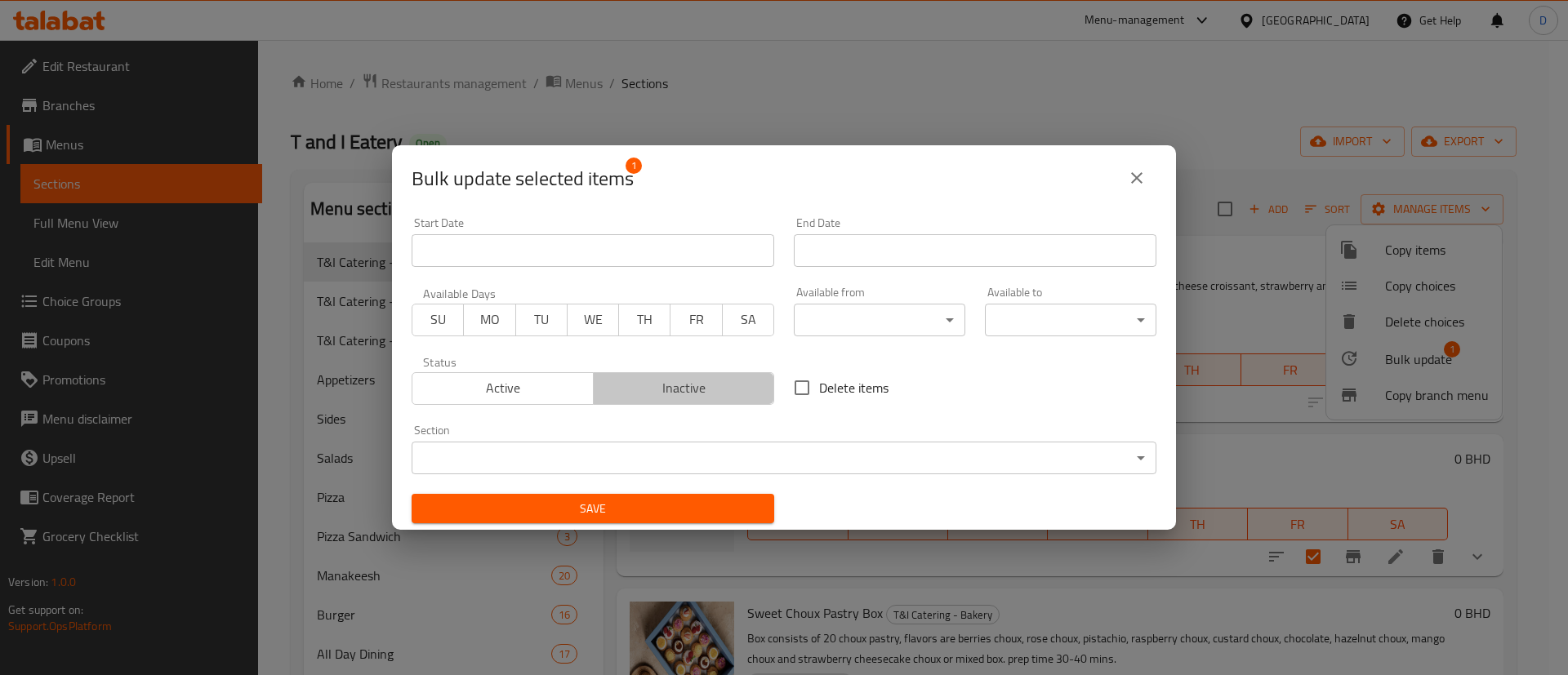
click at [714, 385] on span "Inactive" at bounding box center [684, 388] width 168 height 24
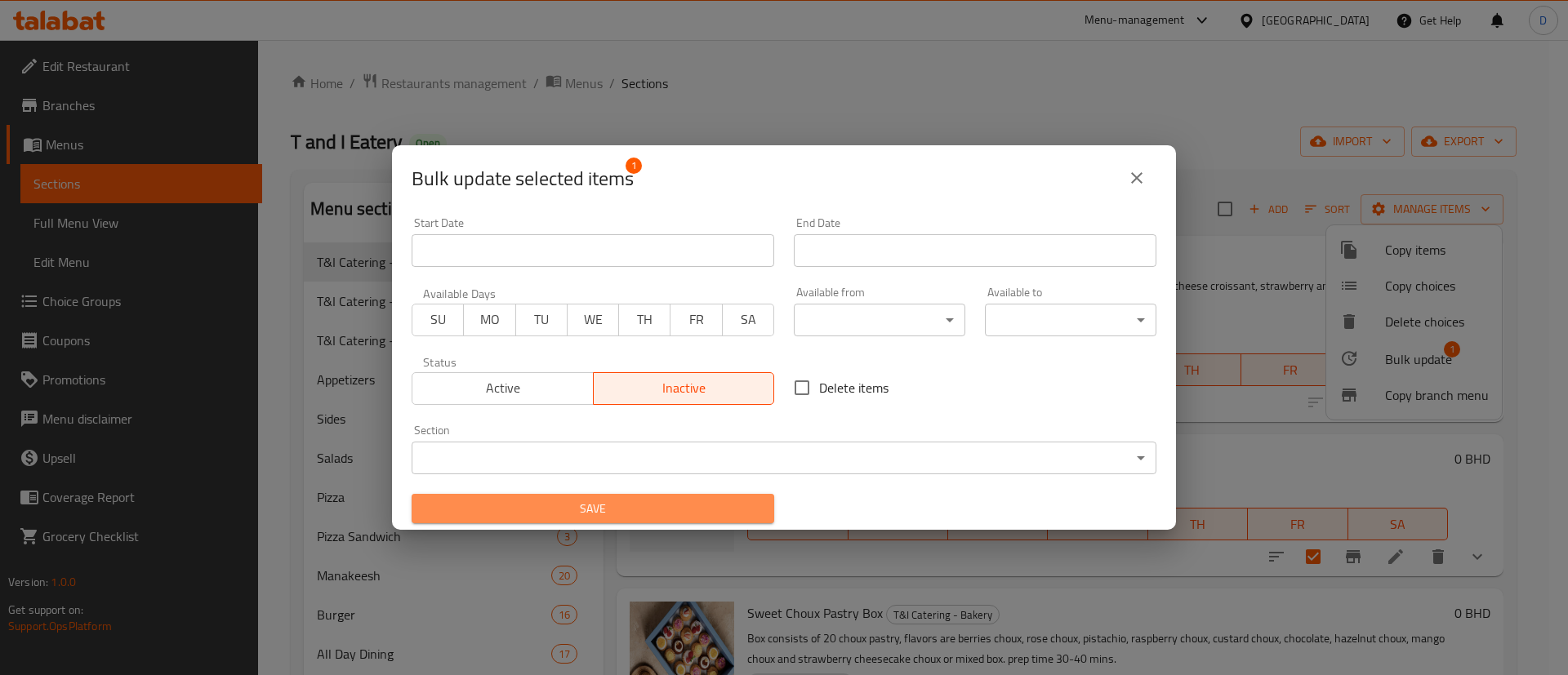
click at [686, 500] on span "Save" at bounding box center [592, 509] width 336 height 21
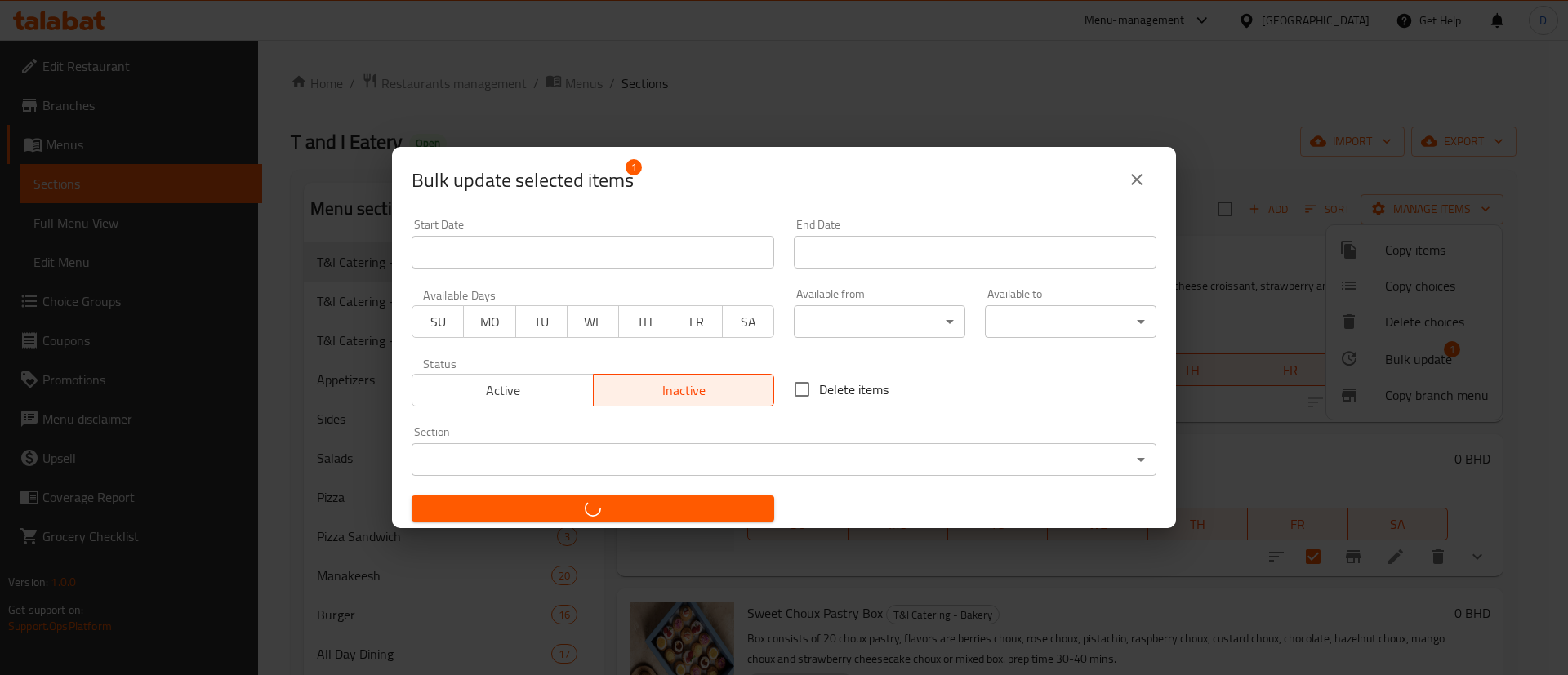
checkbox input "false"
